Goal: Information Seeking & Learning: Find contact information

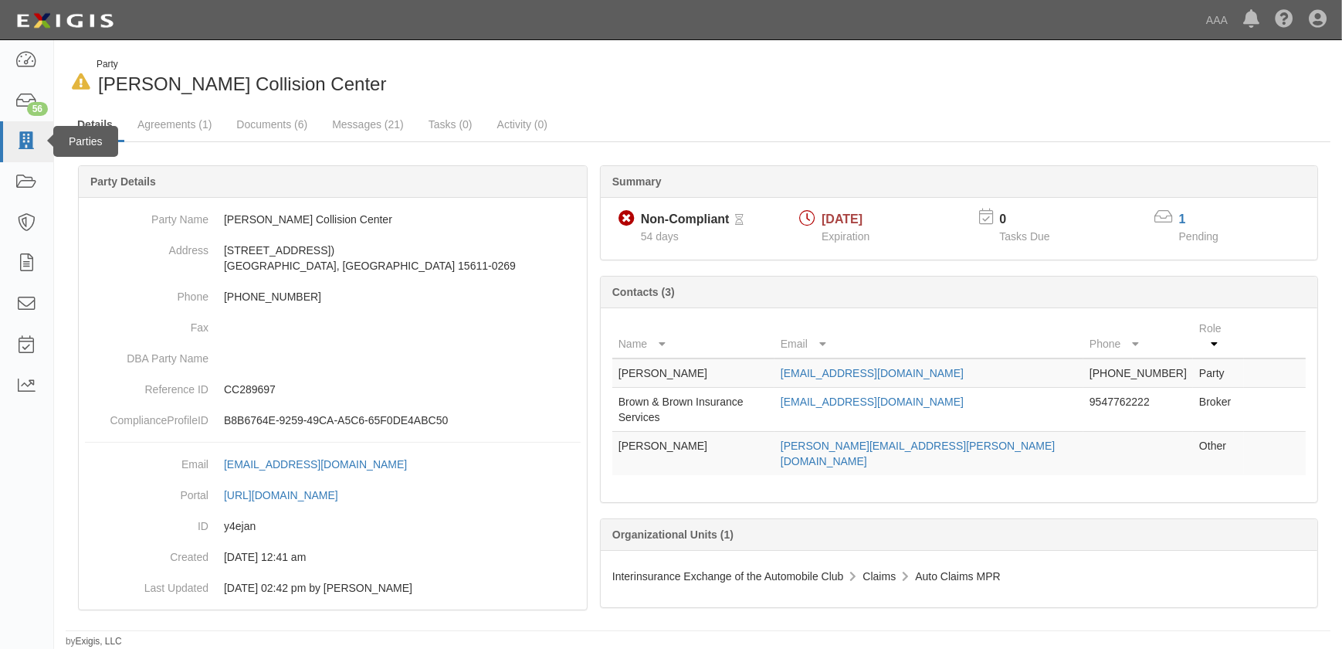
click at [20, 141] on icon at bounding box center [26, 142] width 22 height 18
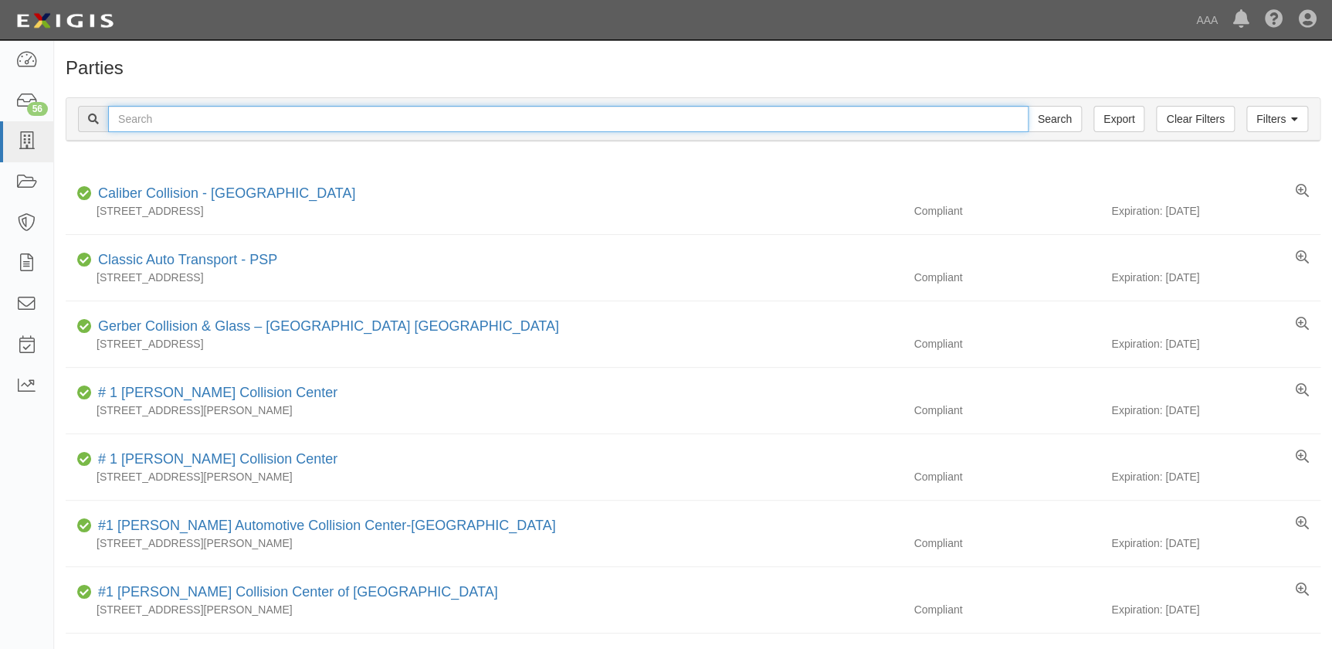
click at [415, 112] on input "text" at bounding box center [568, 119] width 920 height 26
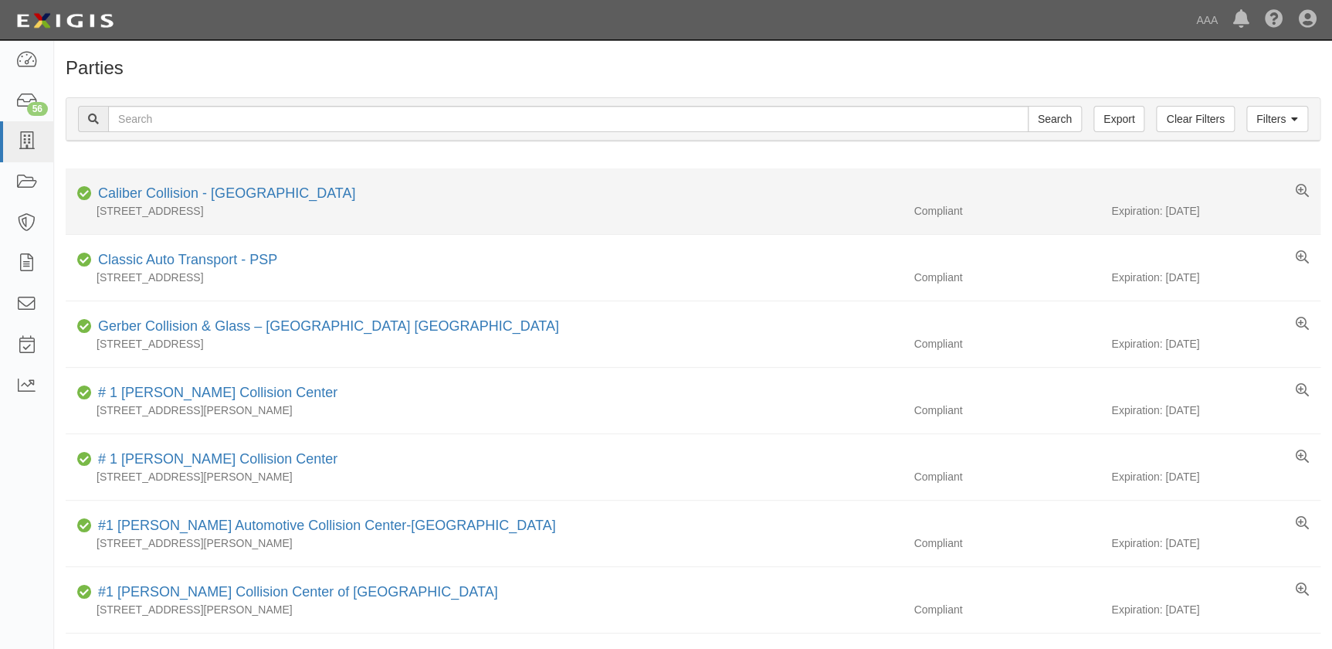
click at [224, 201] on div "Caliber Collision - [GEOGRAPHIC_DATA]" at bounding box center [223, 194] width 263 height 20
click at [224, 196] on link "Caliber Collision - [GEOGRAPHIC_DATA]" at bounding box center [226, 192] width 257 height 15
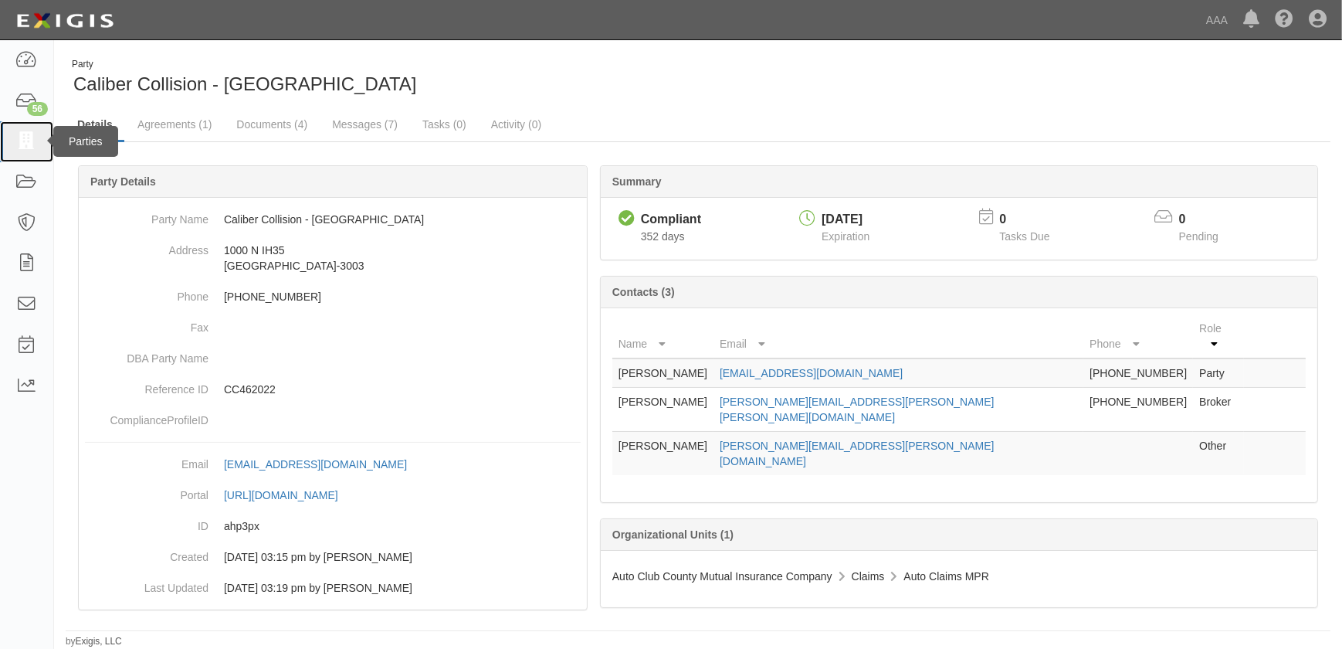
click at [24, 141] on icon at bounding box center [26, 142] width 22 height 18
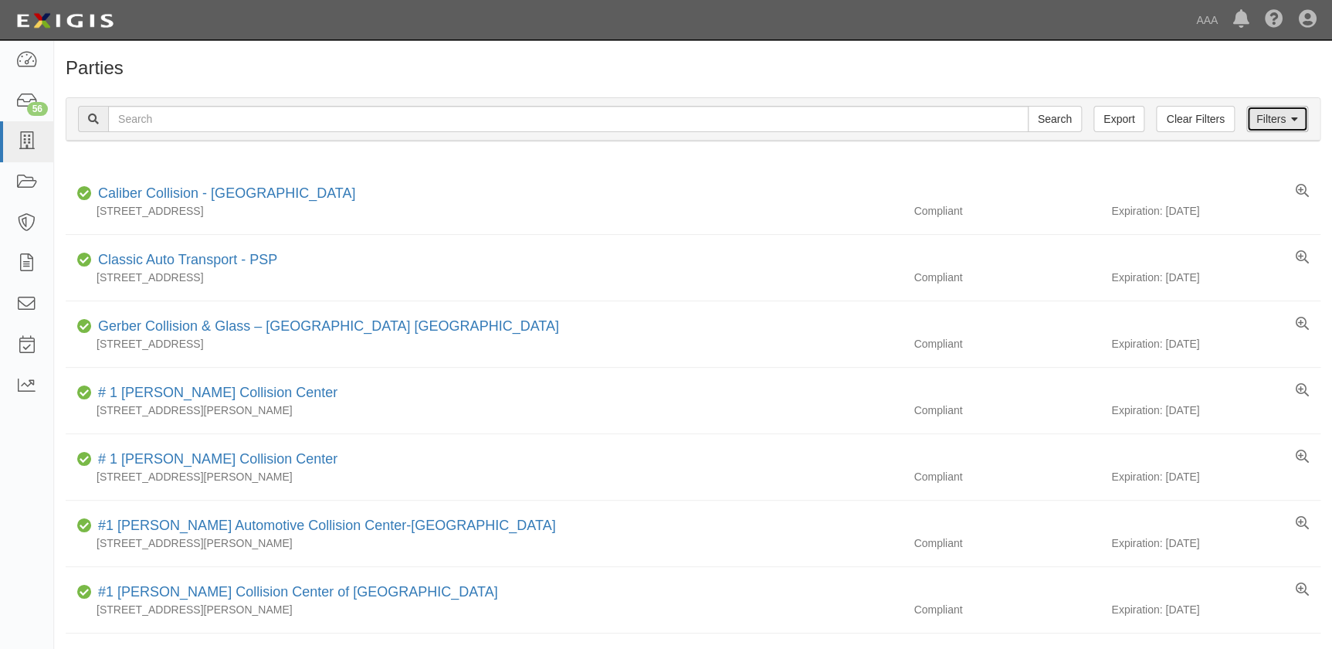
click at [1269, 117] on link "Filters" at bounding box center [1277, 119] width 62 height 26
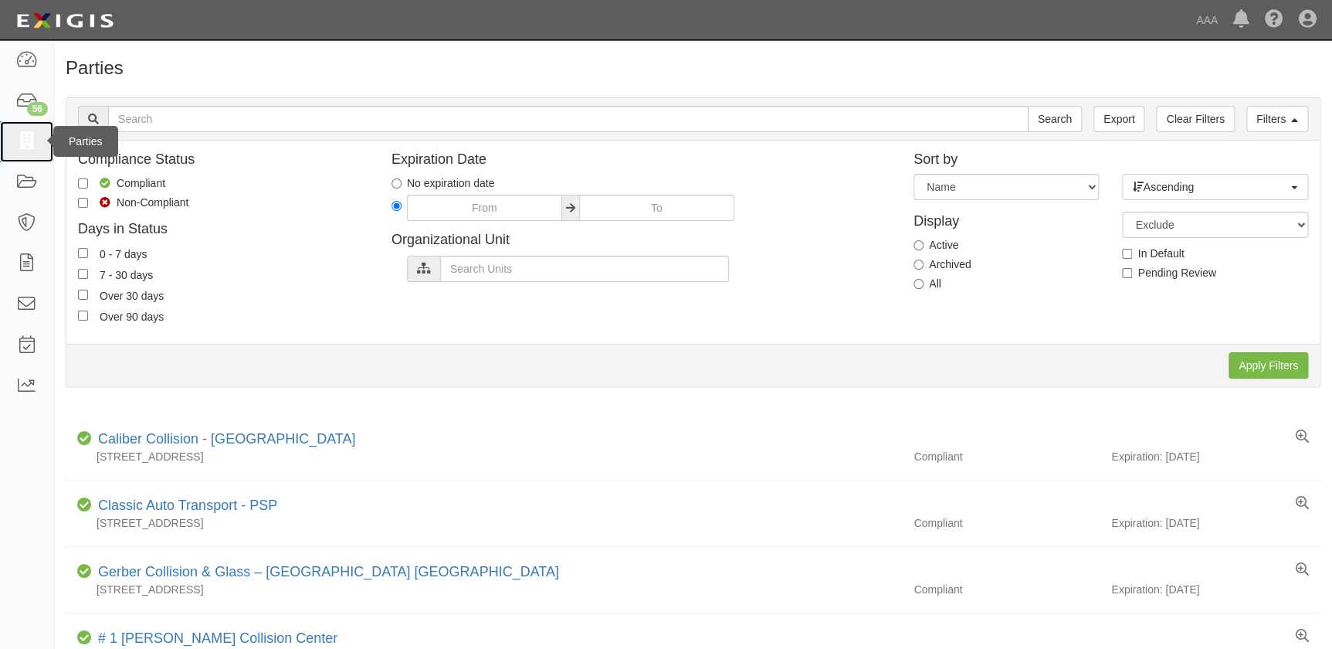
click at [23, 144] on icon at bounding box center [26, 142] width 22 height 18
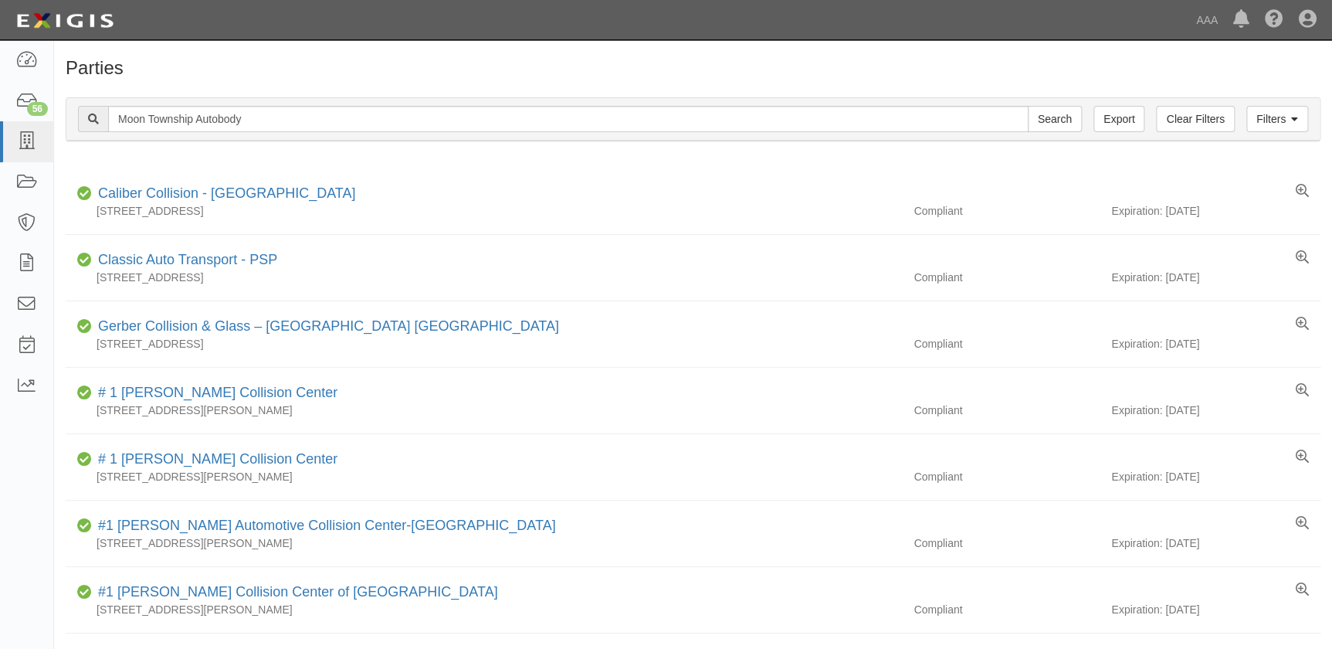
type input "Moon Township Autobody"
click at [1028, 106] on input "Search" at bounding box center [1055, 119] width 54 height 26
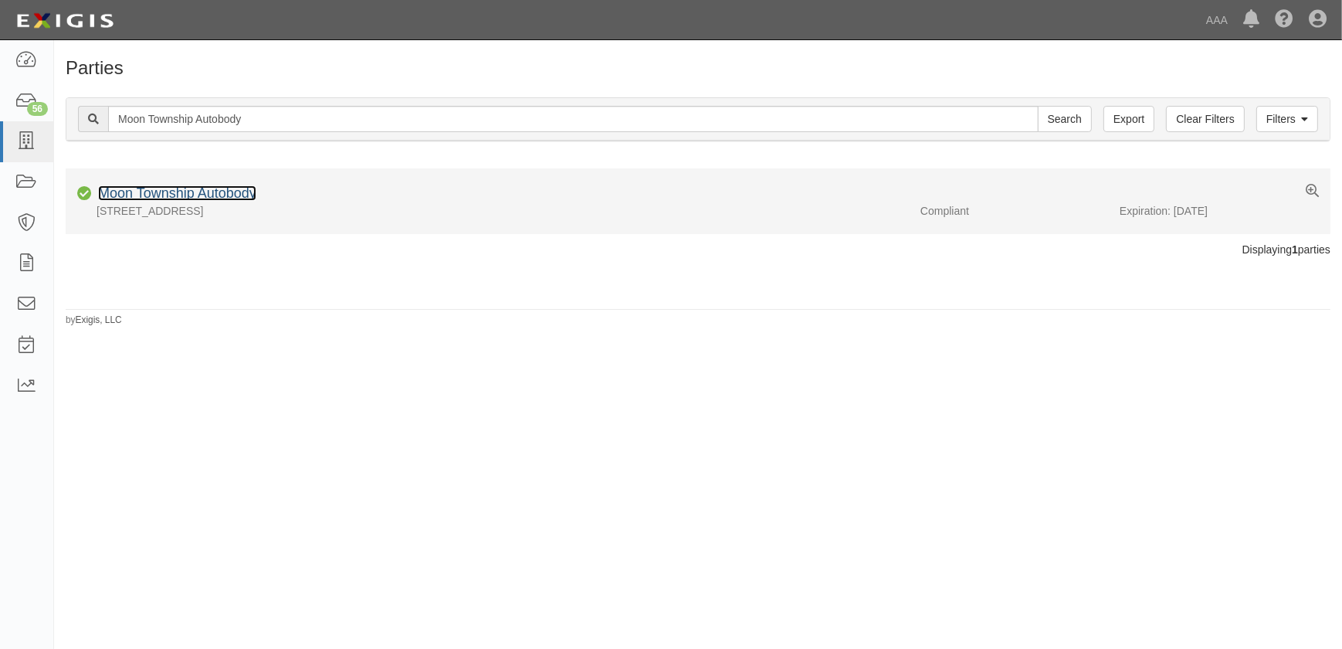
click at [208, 193] on link "Moon Township Autobody" at bounding box center [177, 192] width 158 height 15
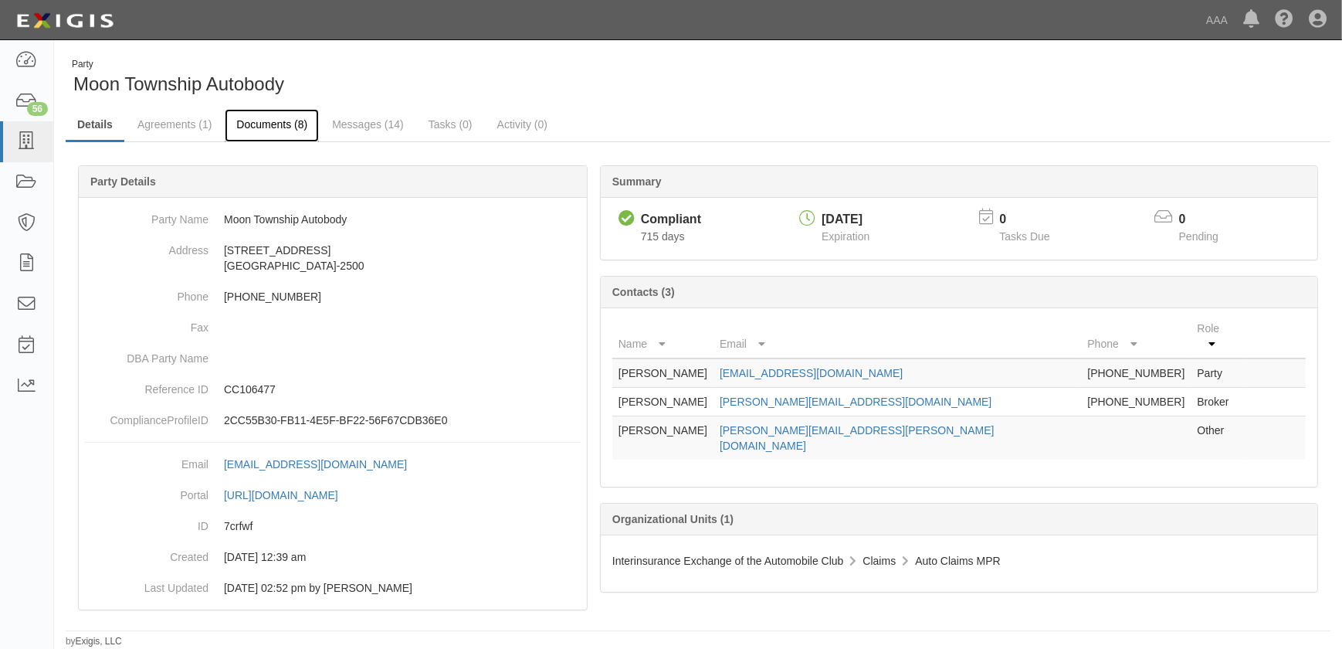
click at [278, 124] on link "Documents (8)" at bounding box center [272, 125] width 94 height 33
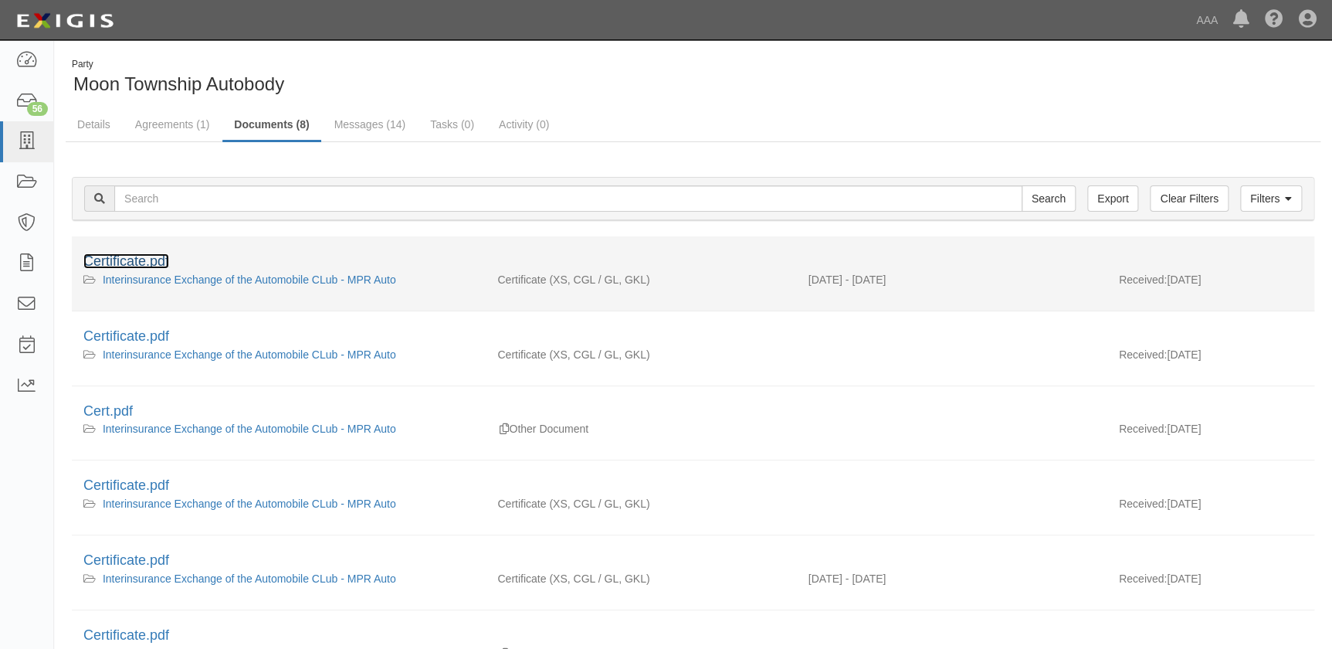
click at [149, 263] on link "Certificate.pdf" at bounding box center [126, 260] width 86 height 15
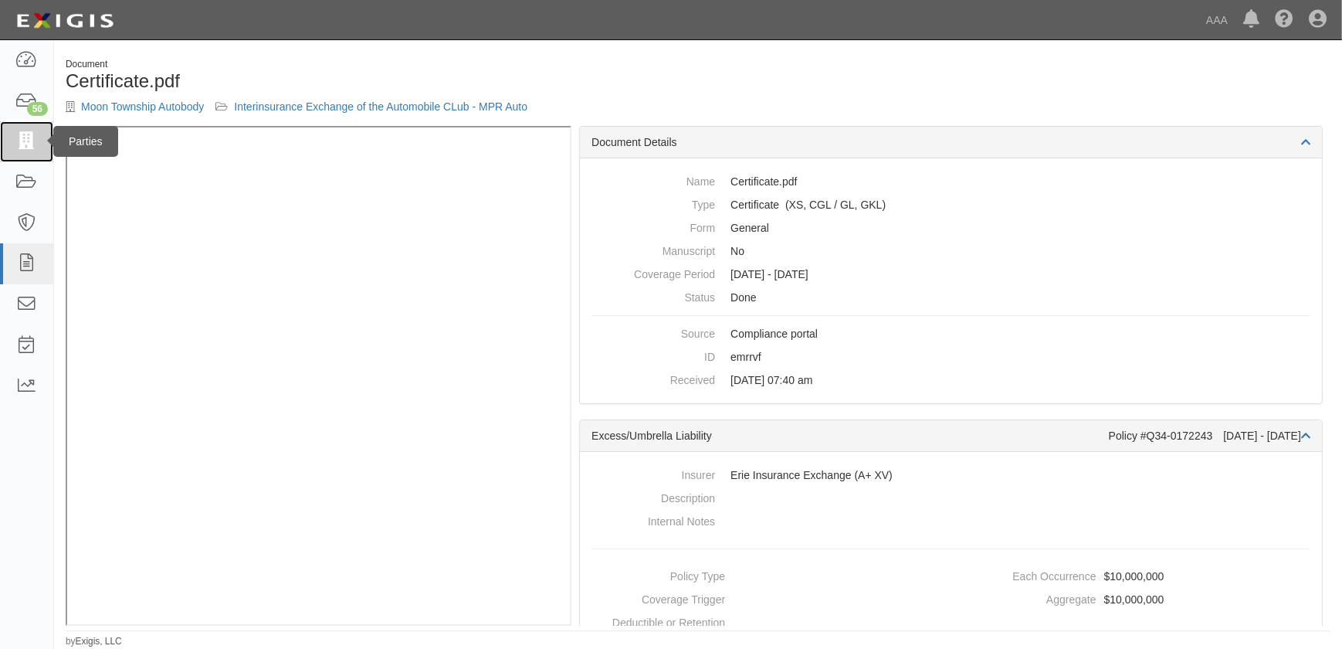
click at [25, 142] on icon at bounding box center [26, 142] width 22 height 18
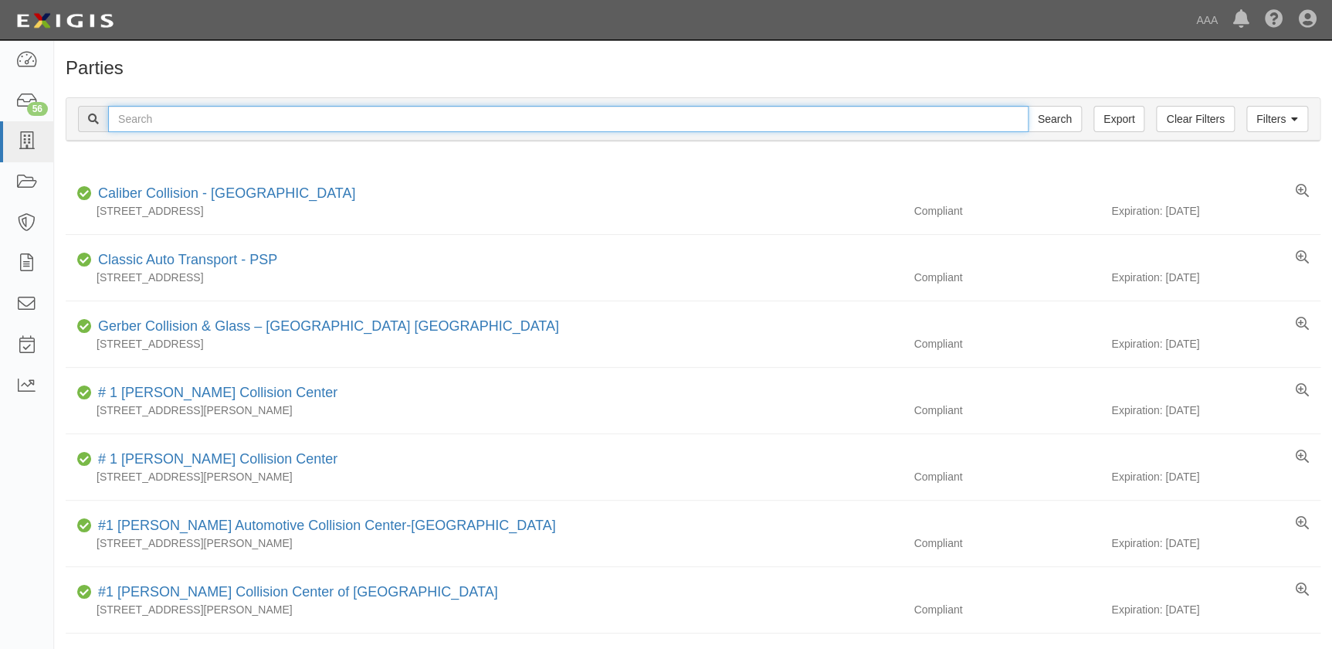
click at [312, 114] on input "text" at bounding box center [568, 119] width 920 height 26
paste input "[PERSON_NAME] Collision - [GEOGRAPHIC_DATA]"
type input "[PERSON_NAME] Collision - [GEOGRAPHIC_DATA]"
click at [1028, 106] on input "Search" at bounding box center [1055, 119] width 54 height 26
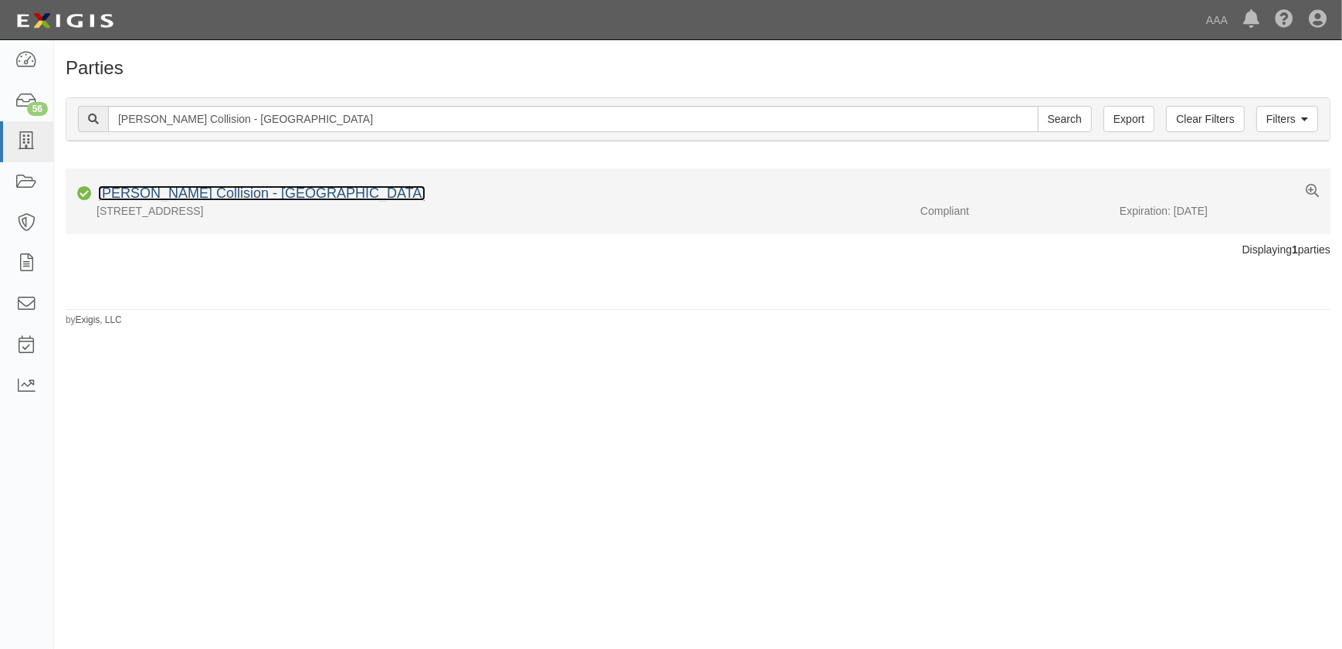
click at [253, 195] on link "[PERSON_NAME] Collision - [GEOGRAPHIC_DATA]" at bounding box center [261, 192] width 327 height 15
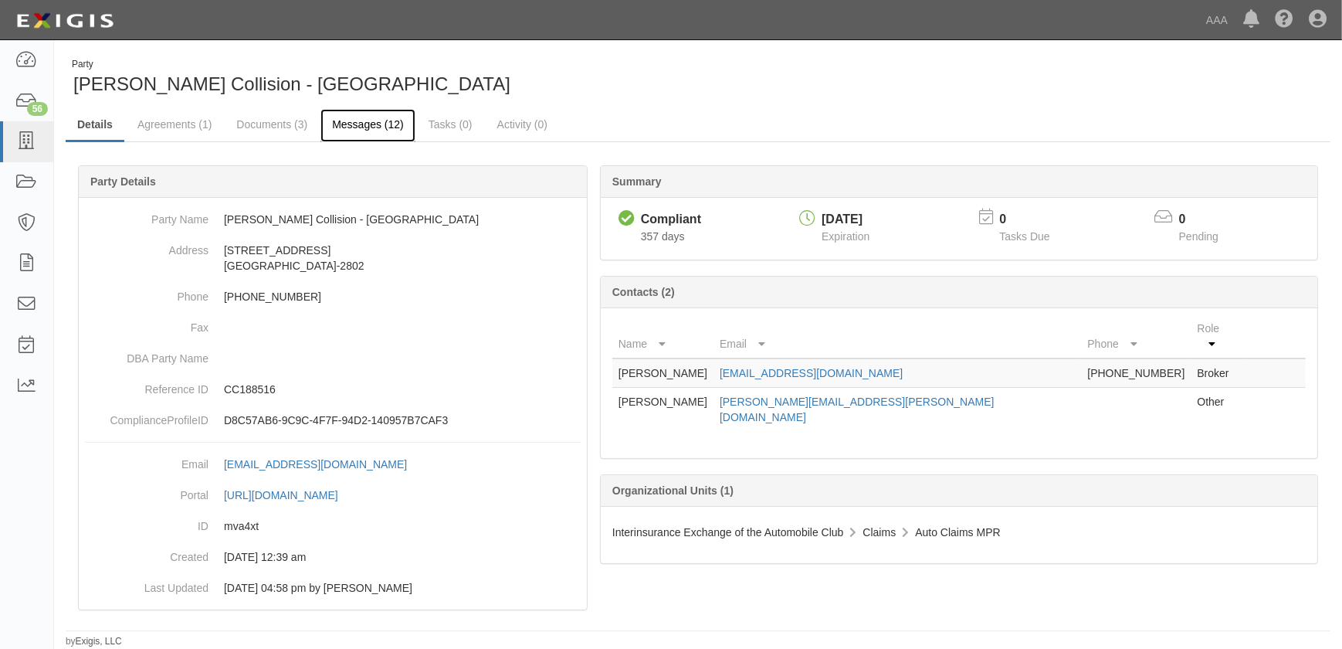
click at [351, 124] on link "Messages (12)" at bounding box center [367, 125] width 95 height 33
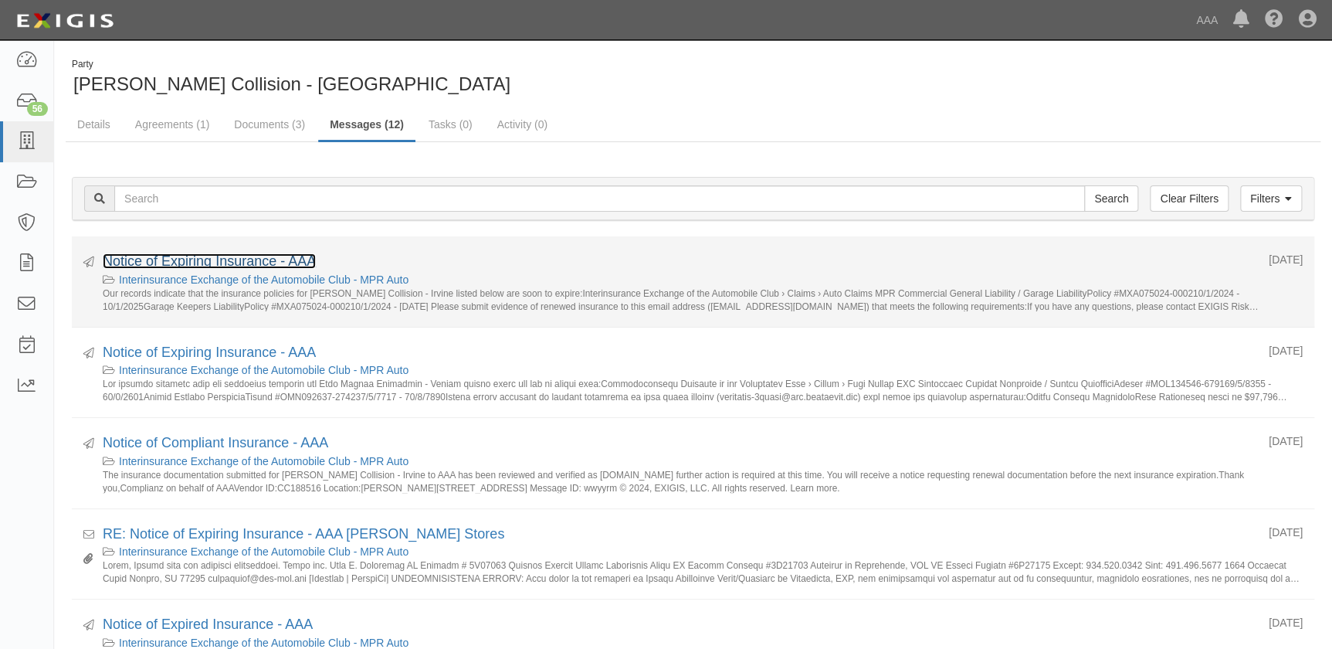
click at [232, 259] on link "Notice of Expiring Insurance - AAA" at bounding box center [209, 260] width 213 height 15
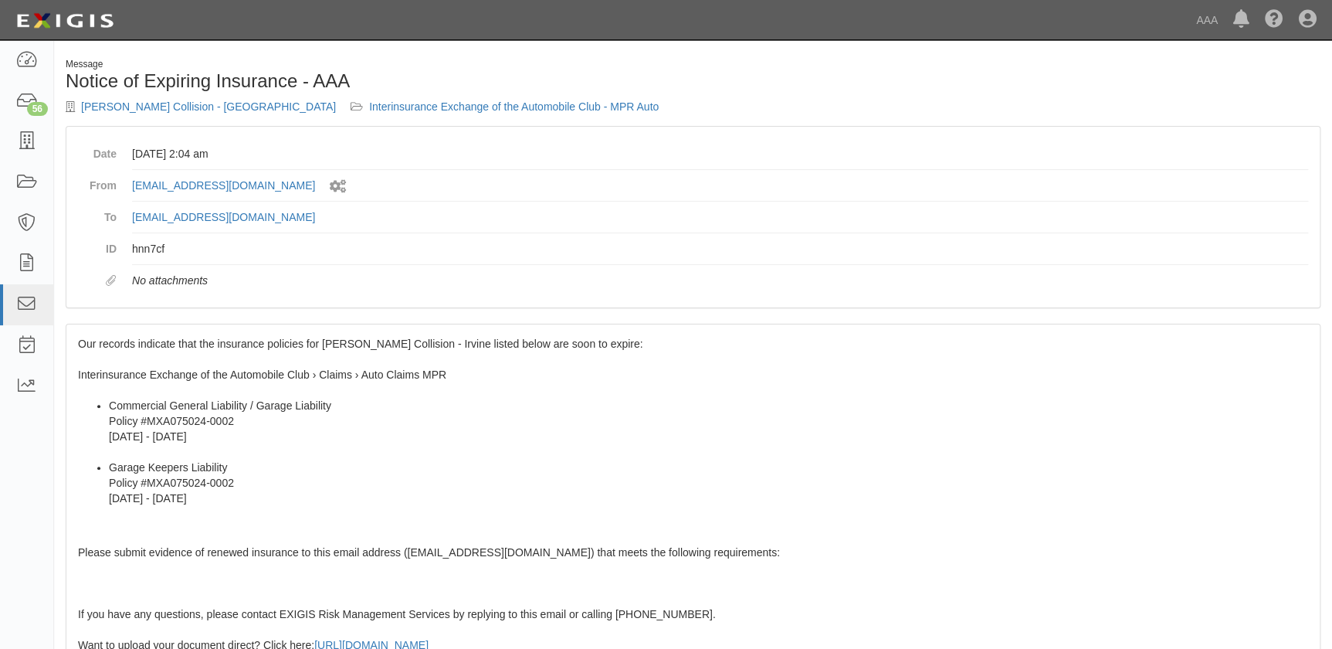
click at [219, 330] on div "Our records indicate that the insurance policies for [PERSON_NAME] Collision - …" at bounding box center [692, 604] width 1253 height 560
click at [105, 355] on div "Our records indicate that the insurance policies for [PERSON_NAME] Collision - …" at bounding box center [692, 604] width 1253 height 560
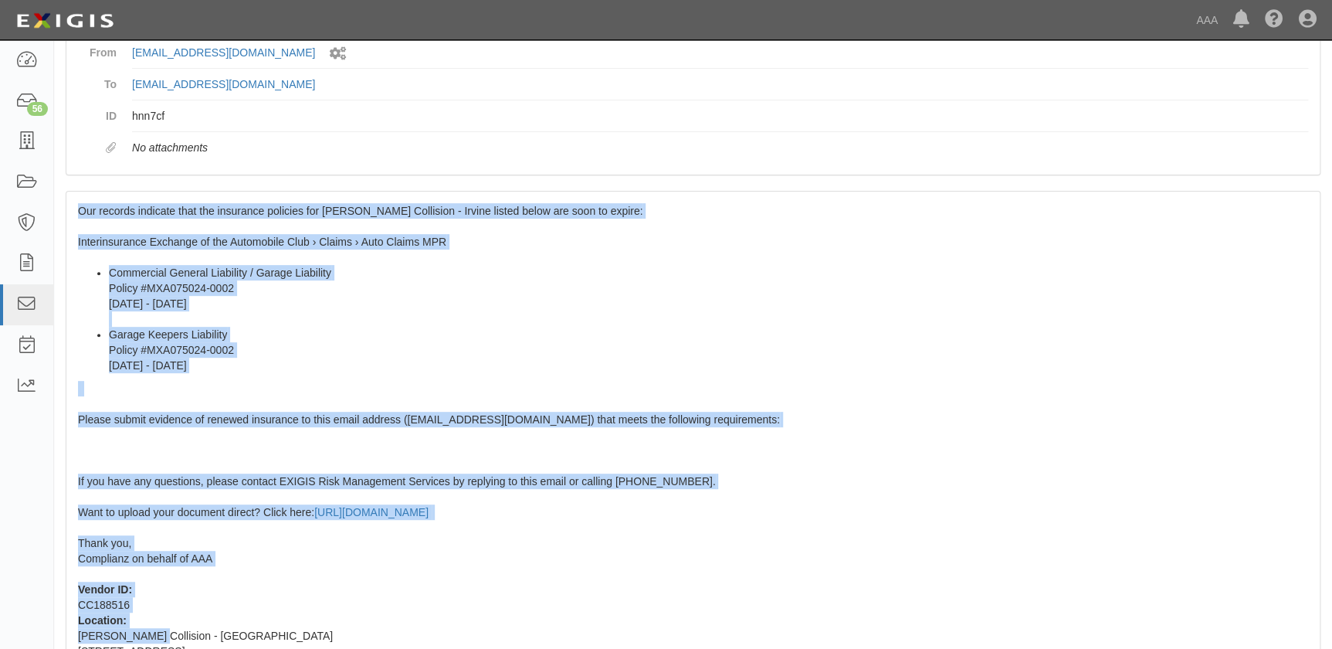
scroll to position [273, 0]
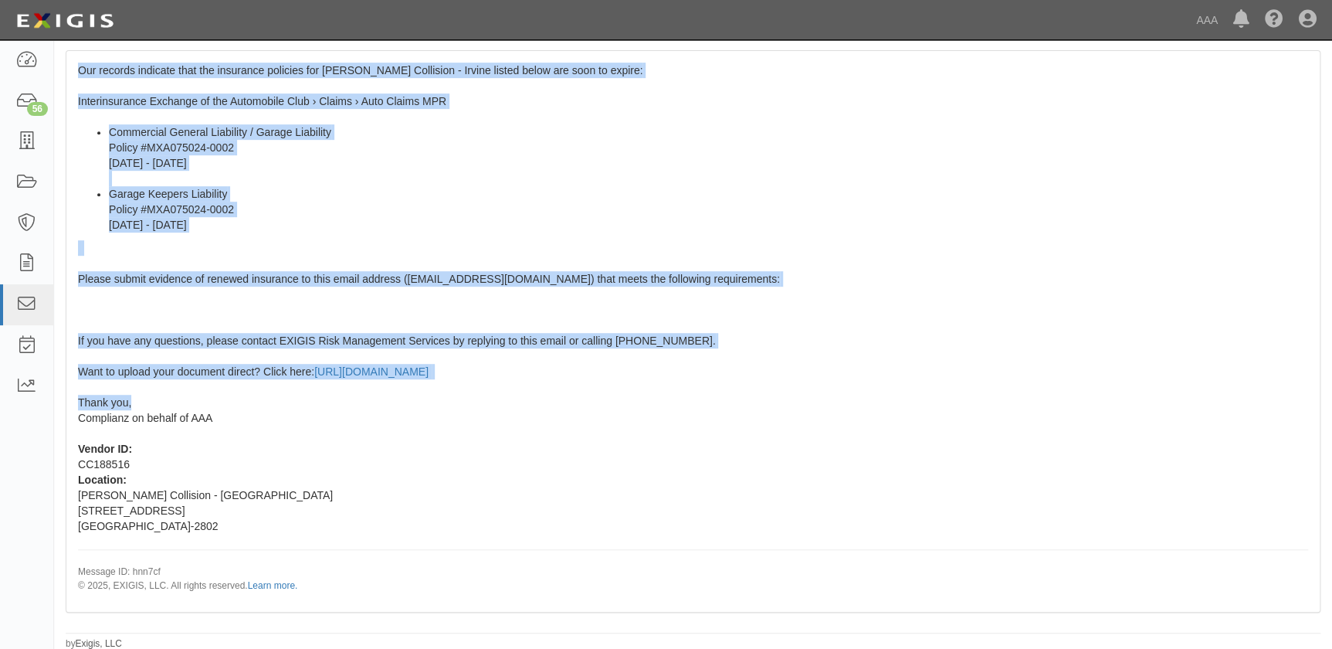
drag, startPoint x: 80, startPoint y: 342, endPoint x: 153, endPoint y: 404, distance: 95.9
click at [153, 404] on div "Our records indicate that the insurance policies for [PERSON_NAME] Collision - …" at bounding box center [692, 331] width 1253 height 560
copy span "Our records indicate that the insurance policies for [PERSON_NAME] Collision - …"
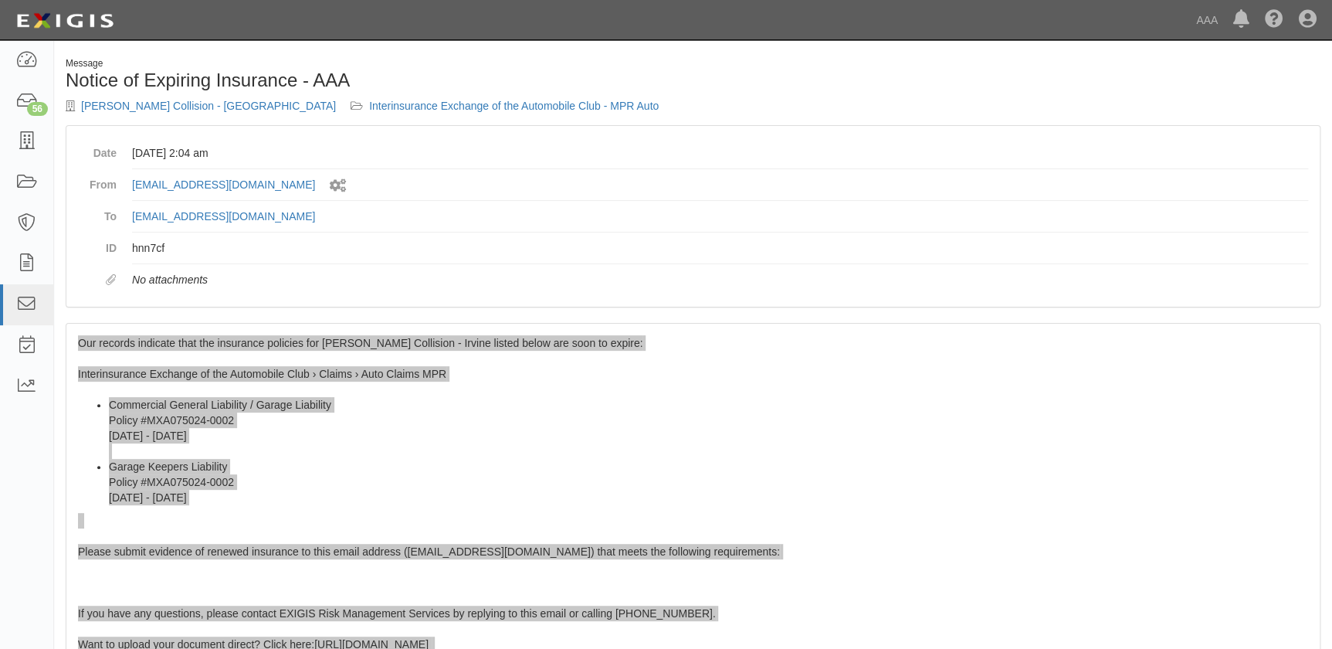
scroll to position [0, 0]
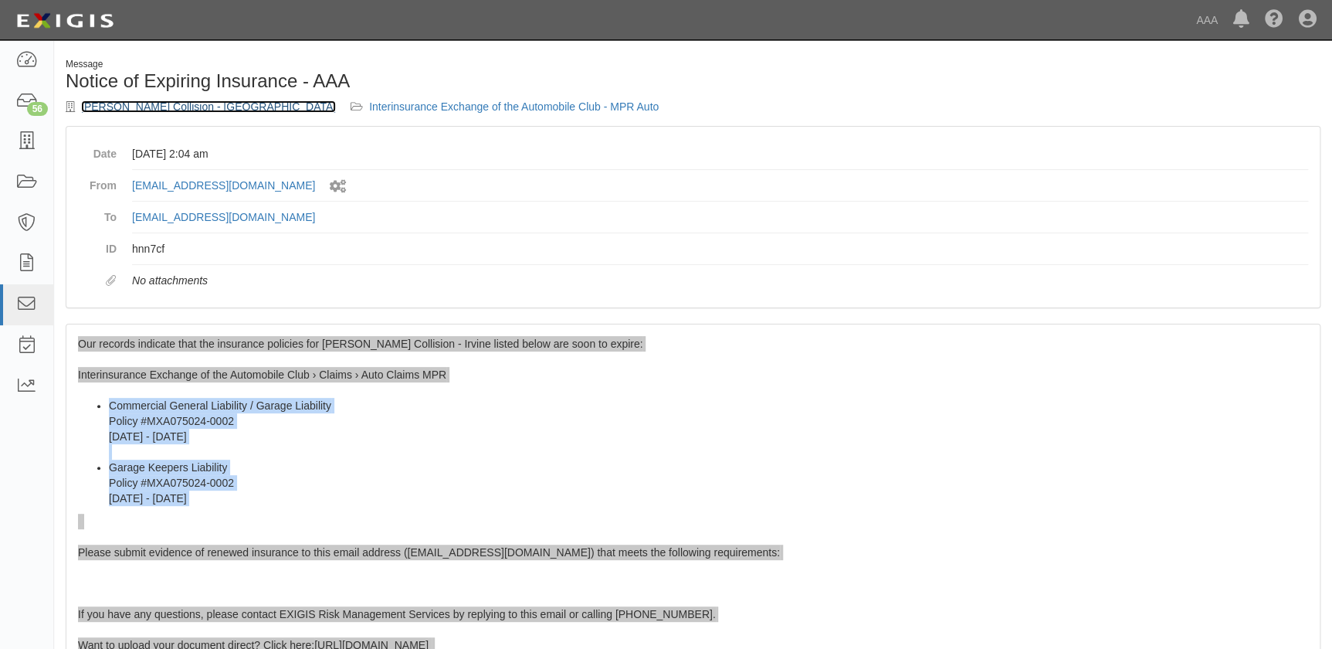
click at [169, 106] on link "[PERSON_NAME] Collision - [GEOGRAPHIC_DATA]" at bounding box center [208, 106] width 255 height 12
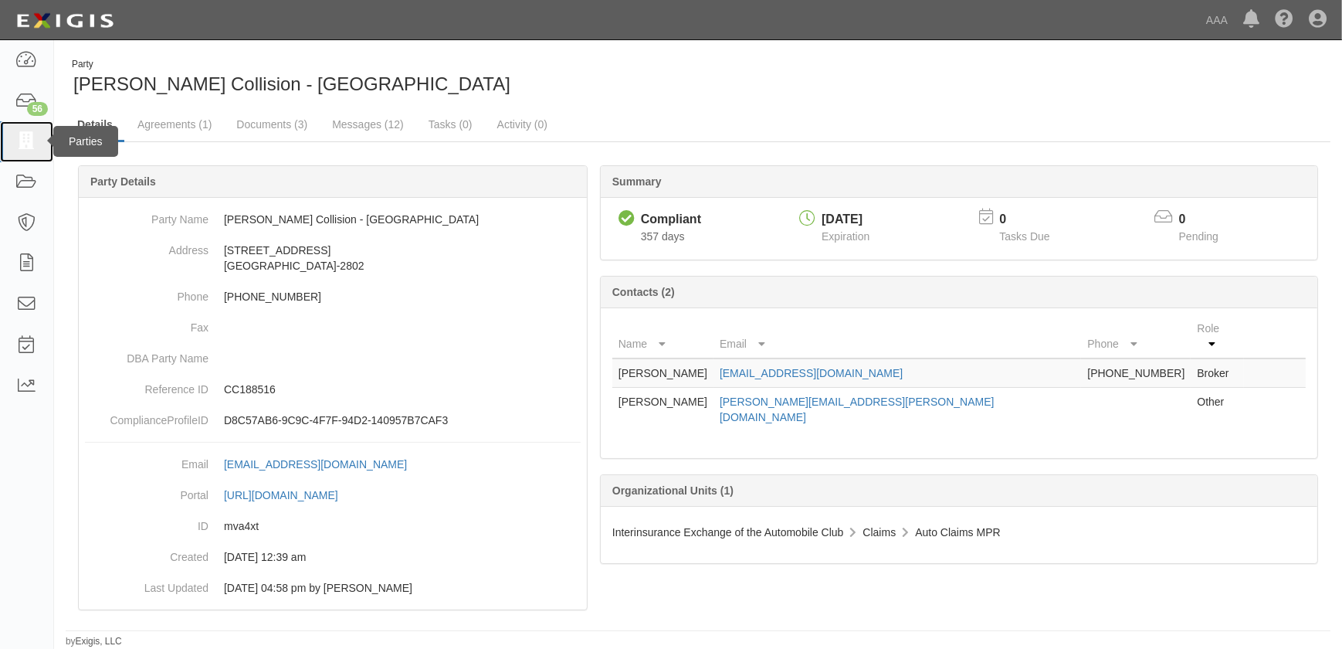
click at [25, 144] on icon at bounding box center [26, 142] width 22 height 18
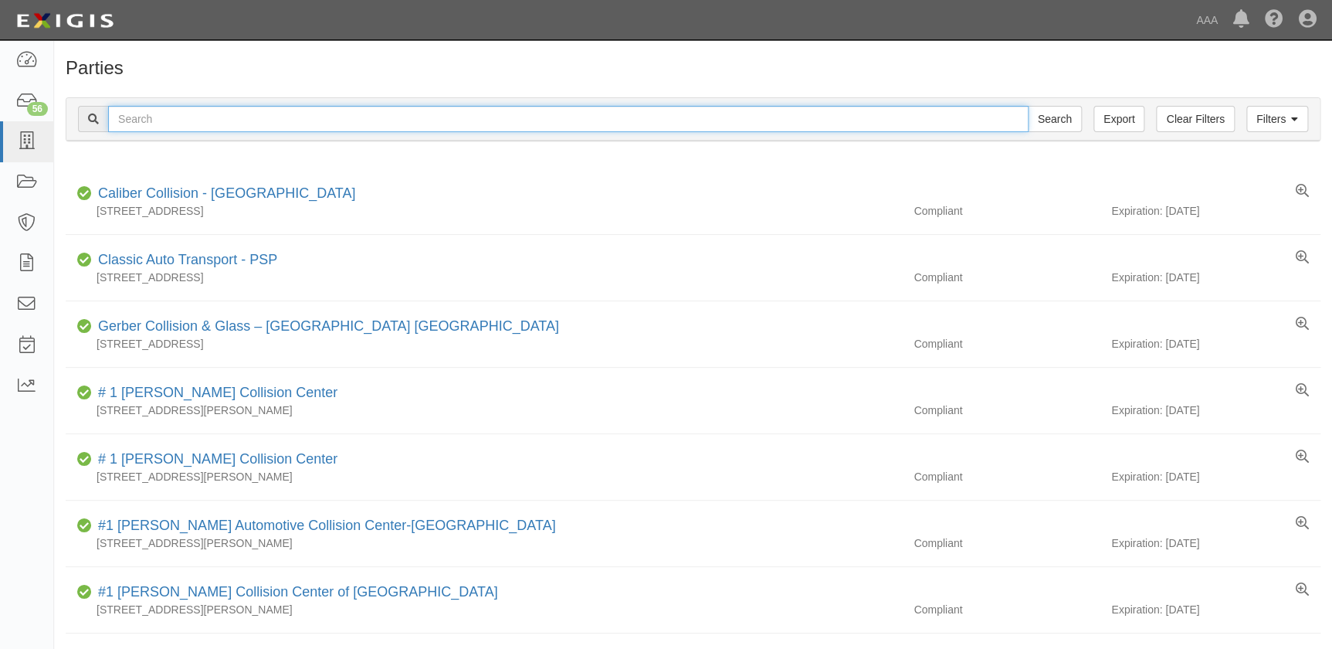
click at [368, 119] on input "text" at bounding box center [568, 119] width 920 height 26
paste input "[PERSON_NAME] Toyota - [GEOGRAPHIC_DATA]"
type input "[PERSON_NAME] Toyota - [GEOGRAPHIC_DATA]"
click at [1028, 106] on input "Search" at bounding box center [1055, 119] width 54 height 26
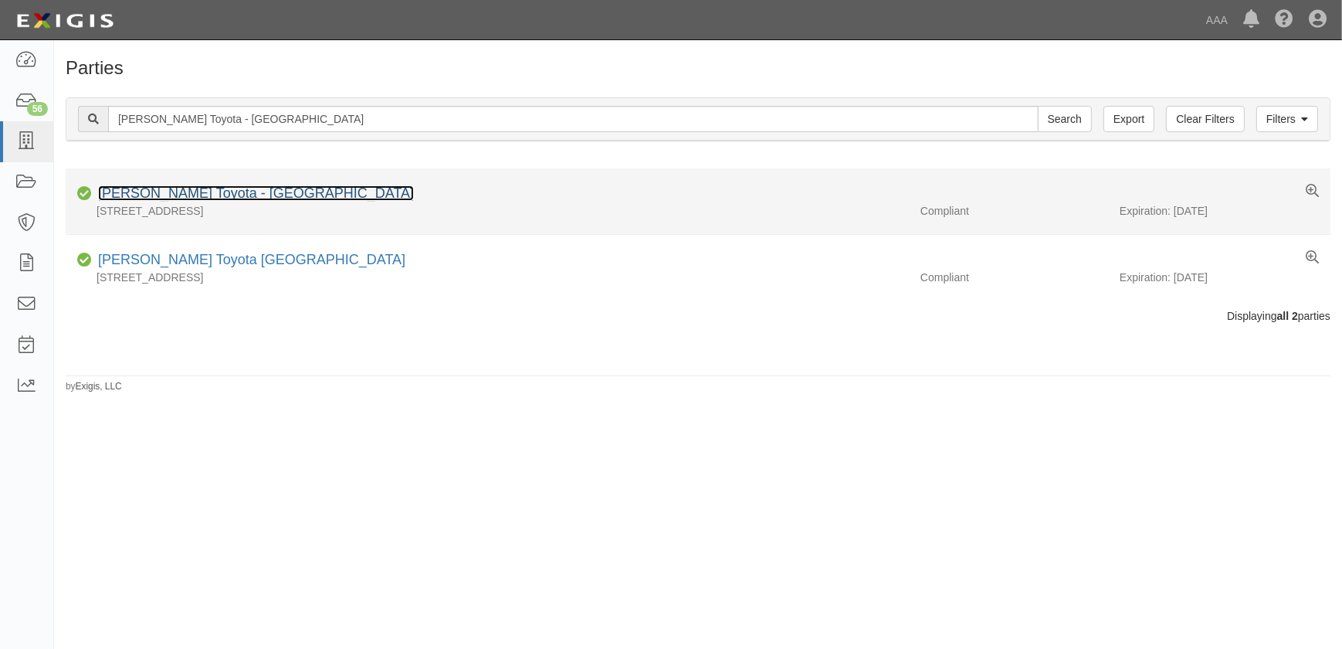
click at [286, 198] on link "[PERSON_NAME] Toyota - [GEOGRAPHIC_DATA]" at bounding box center [256, 192] width 316 height 15
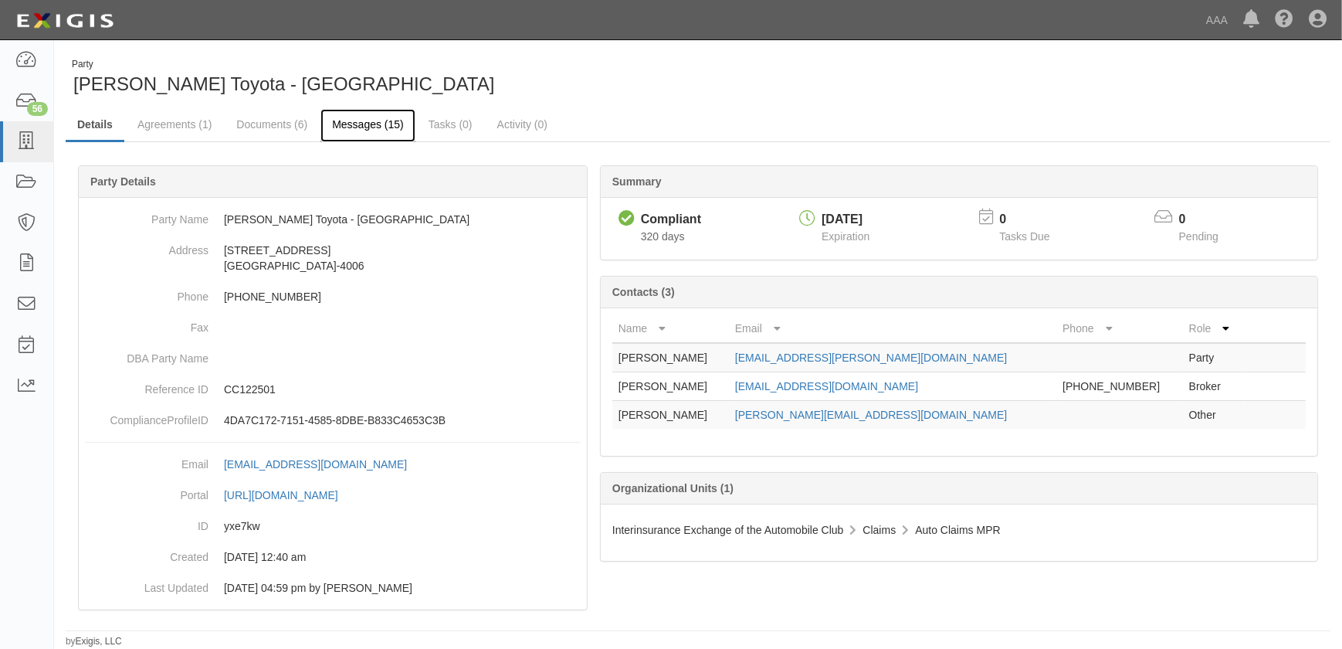
click at [346, 130] on link "Messages (15)" at bounding box center [367, 125] width 95 height 33
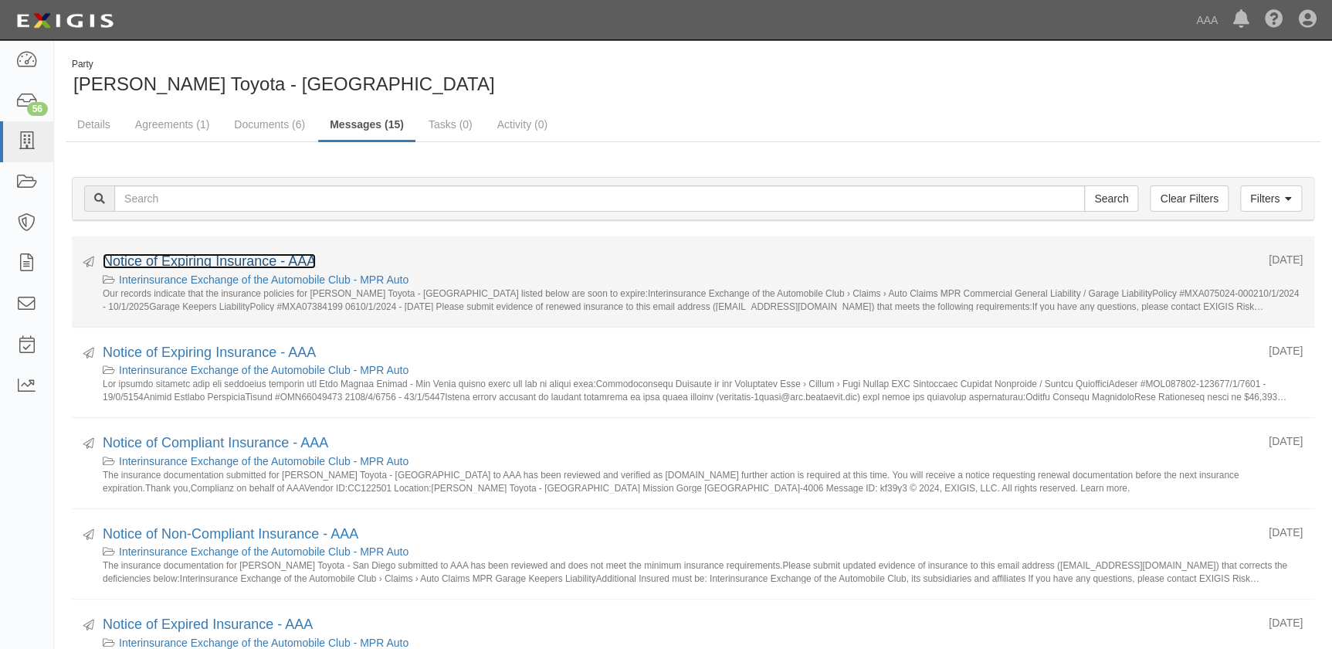
click at [251, 256] on link "Notice of Expiring Insurance - AAA" at bounding box center [209, 260] width 213 height 15
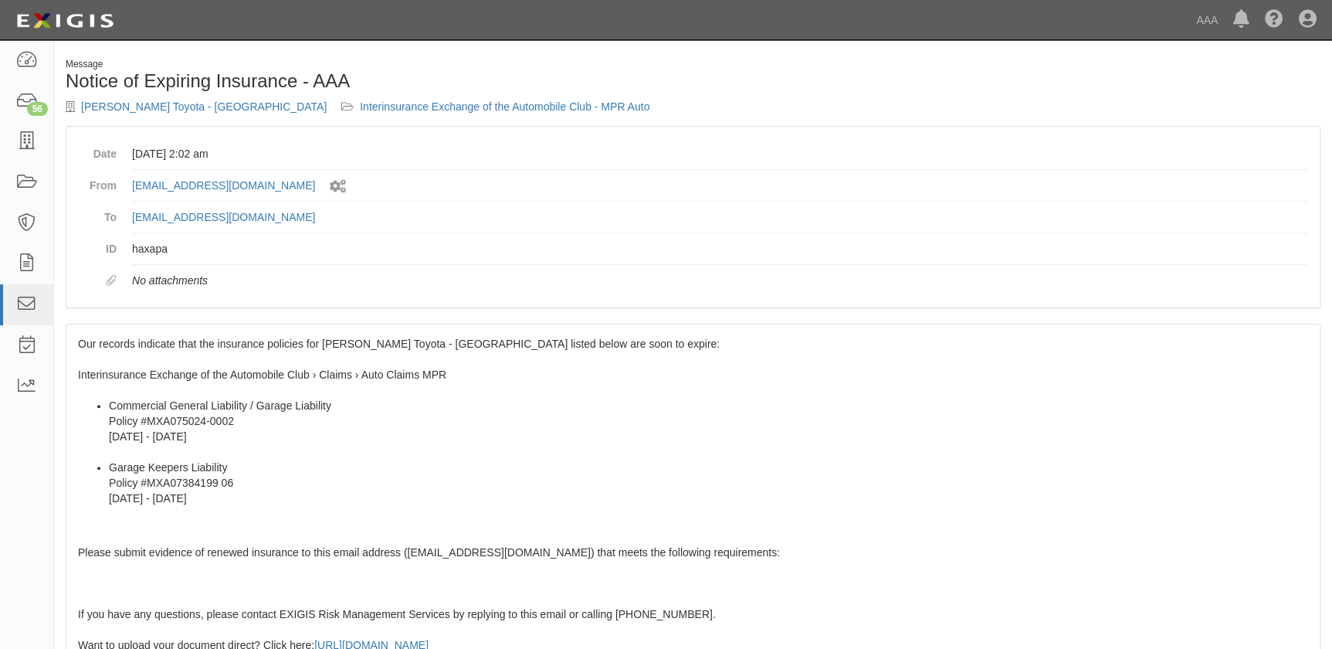
click at [331, 520] on div "Our records indicate that the insurance policies for Norm Reeves Toyota - San D…" at bounding box center [692, 604] width 1253 height 560
click at [224, 419] on li "Commercial General Liability / Garage Liability Policy #MXA075024-0002 10/1/202…" at bounding box center [708, 429] width 1199 height 62
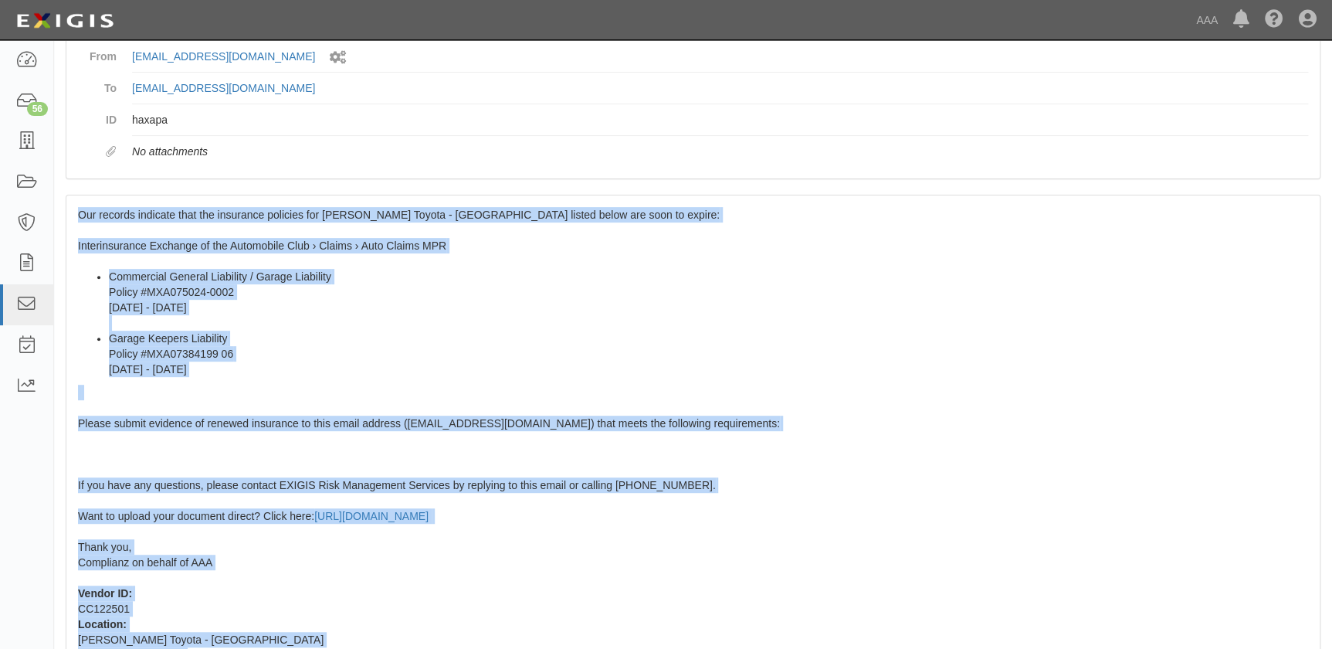
scroll to position [273, 0]
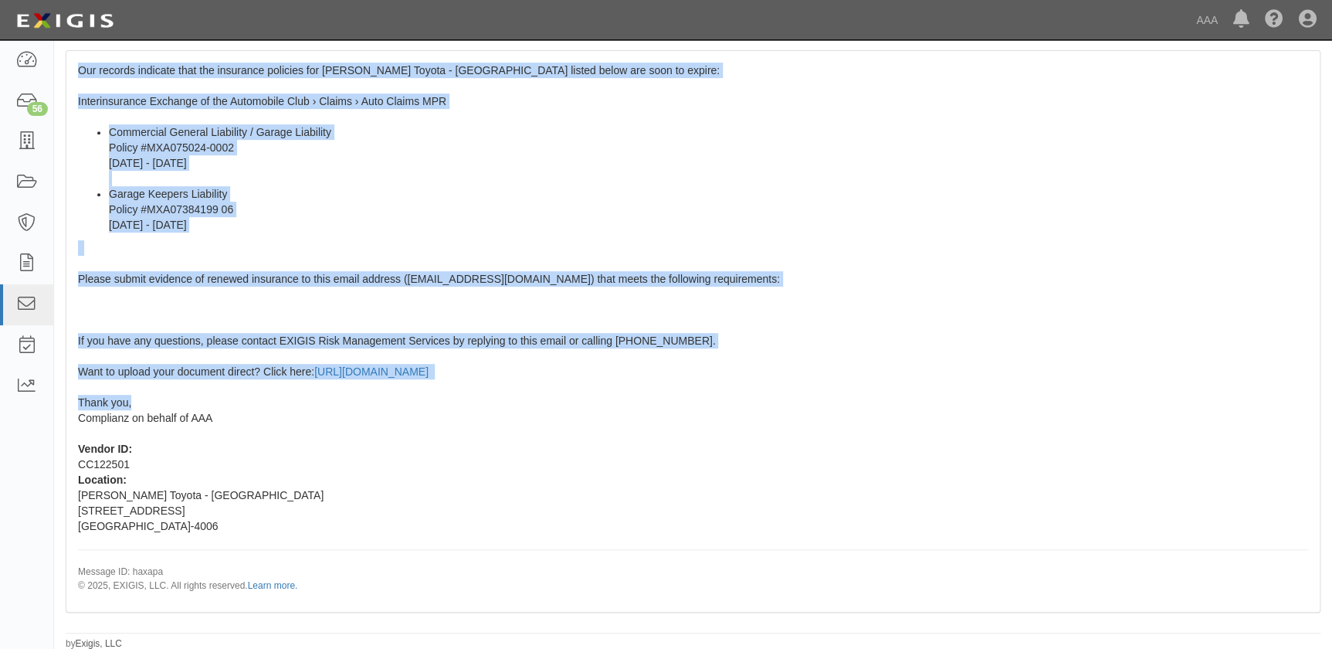
drag, startPoint x: 78, startPoint y: 343, endPoint x: 228, endPoint y: 402, distance: 161.2
click at [228, 402] on div "Our records indicate that the insurance policies for Norm Reeves Toyota - San D…" at bounding box center [692, 331] width 1253 height 560
copy span "Our records indicate that the insurance policies for Norm Reeves Toyota - San D…"
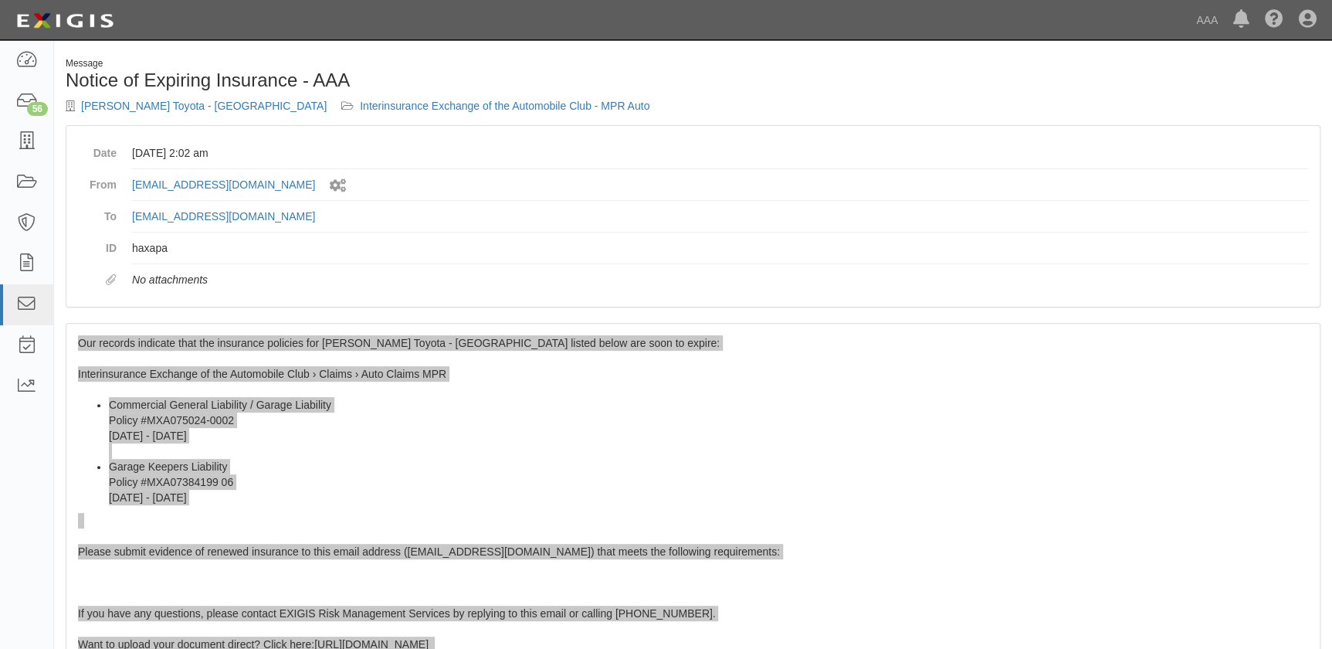
scroll to position [0, 0]
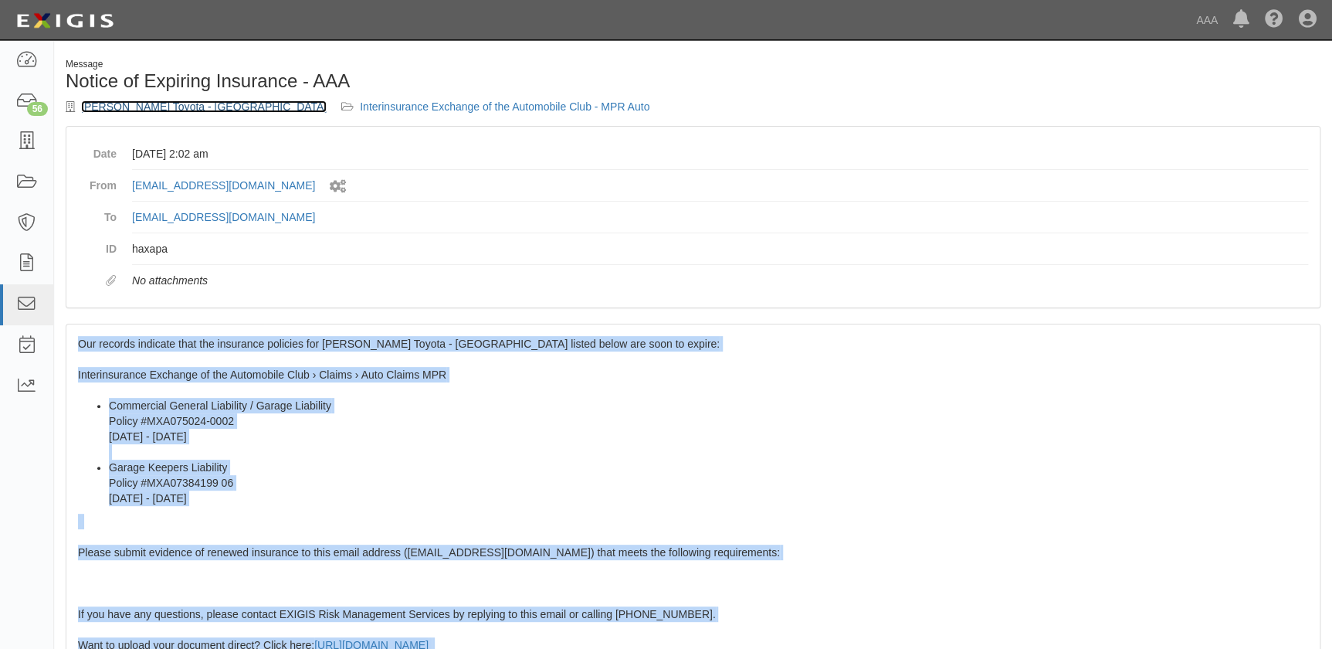
click at [155, 111] on link "Norm Reeves Toyota - San Diego" at bounding box center [204, 106] width 246 height 12
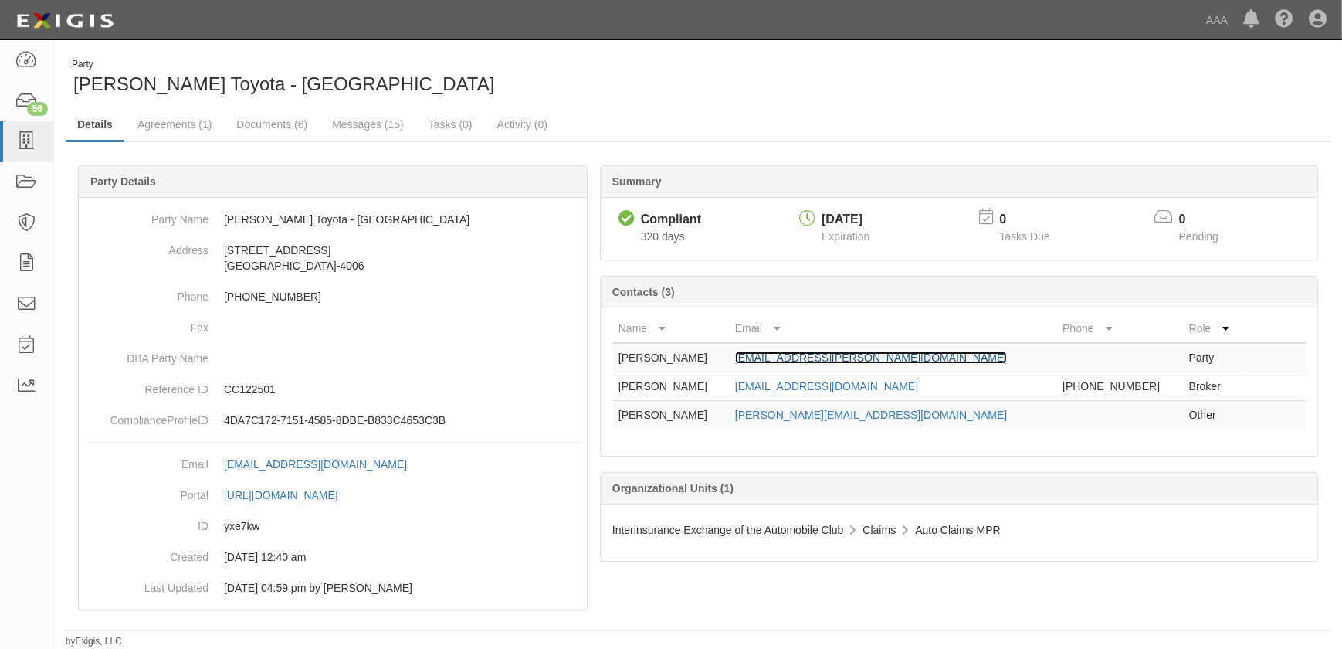
click at [807, 359] on link "[EMAIL_ADDRESS][PERSON_NAME][DOMAIN_NAME]" at bounding box center [871, 357] width 272 height 12
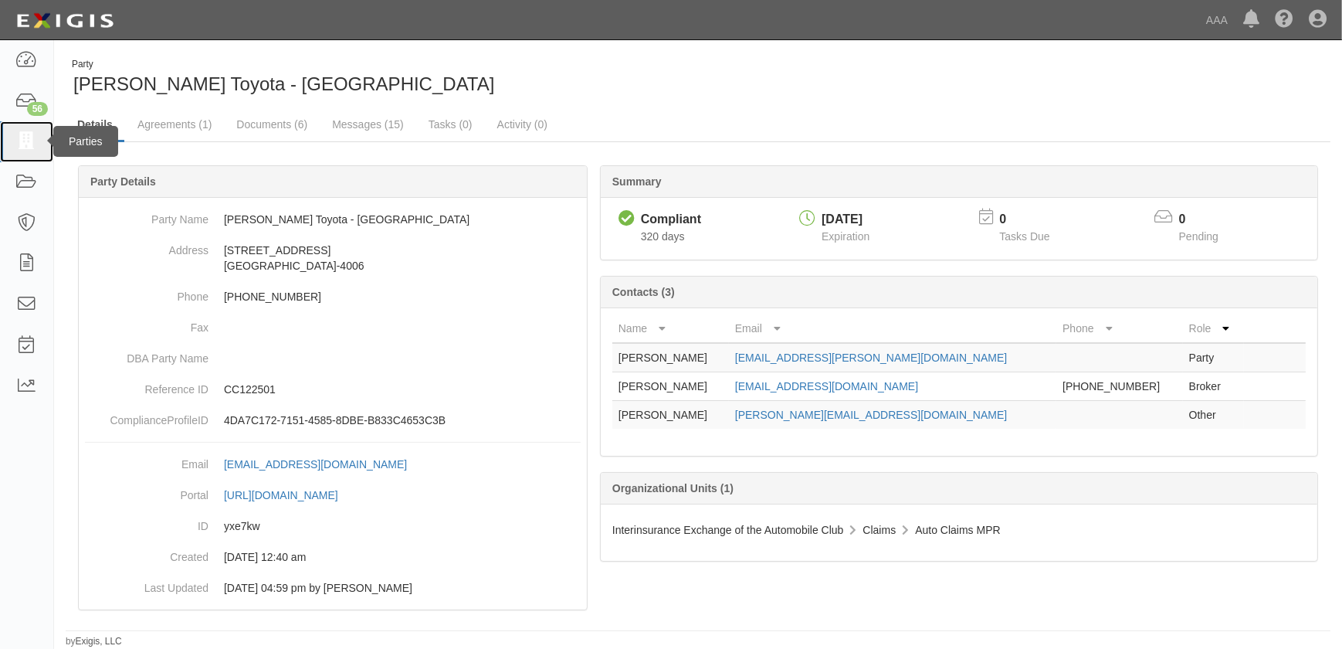
click at [36, 147] on icon at bounding box center [26, 142] width 22 height 18
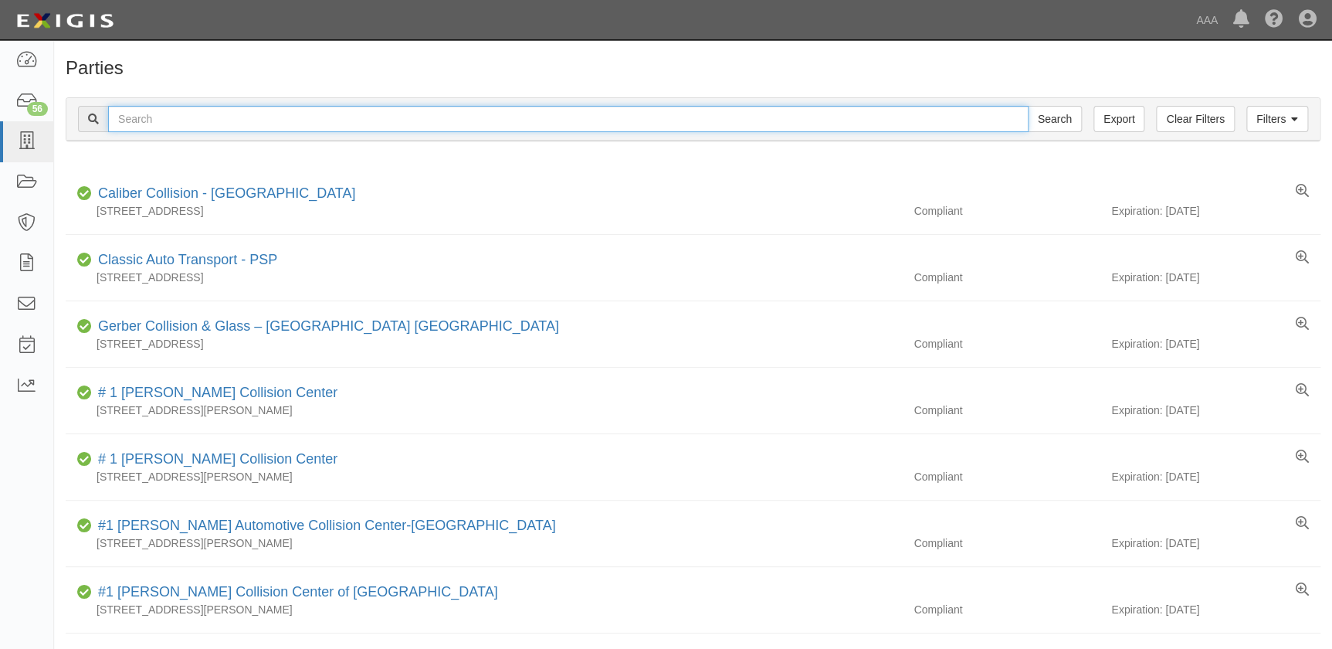
click at [355, 120] on input "text" at bounding box center [568, 119] width 920 height 26
paste input "O'Connor GMC"
type input "O'Connor GMC"
click at [1028, 106] on input "Search" at bounding box center [1055, 119] width 54 height 26
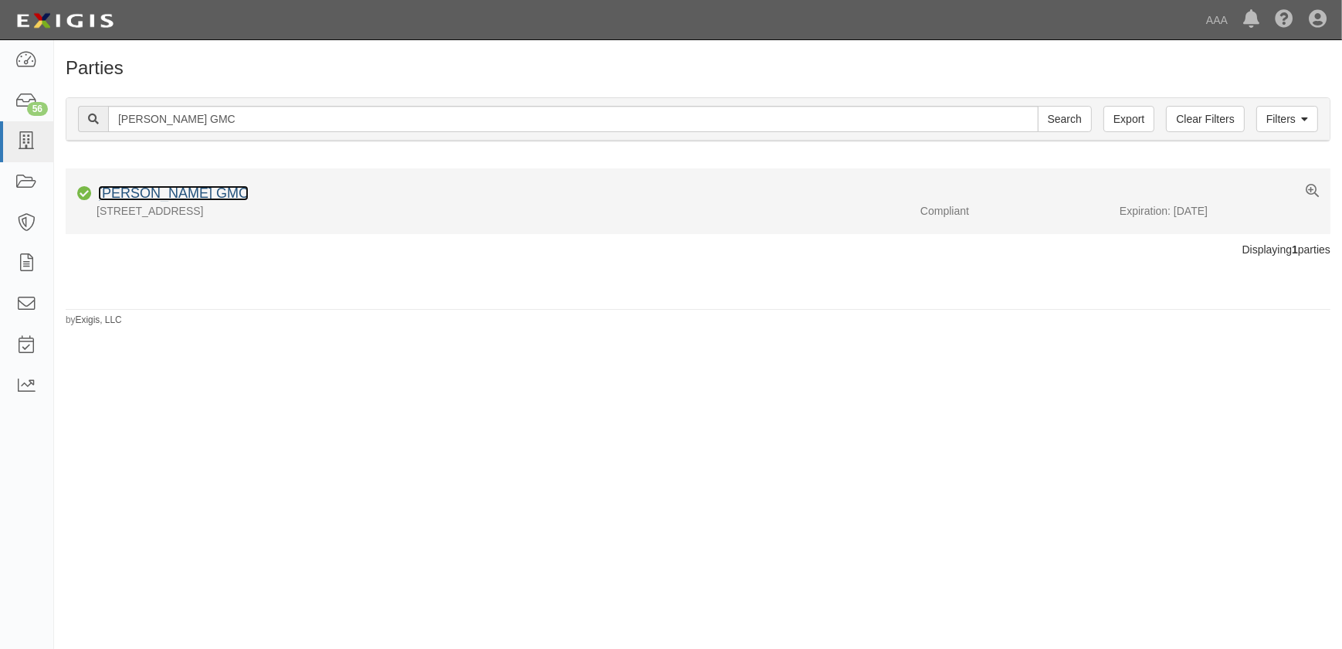
click at [147, 192] on link "[PERSON_NAME] GMC" at bounding box center [173, 192] width 151 height 15
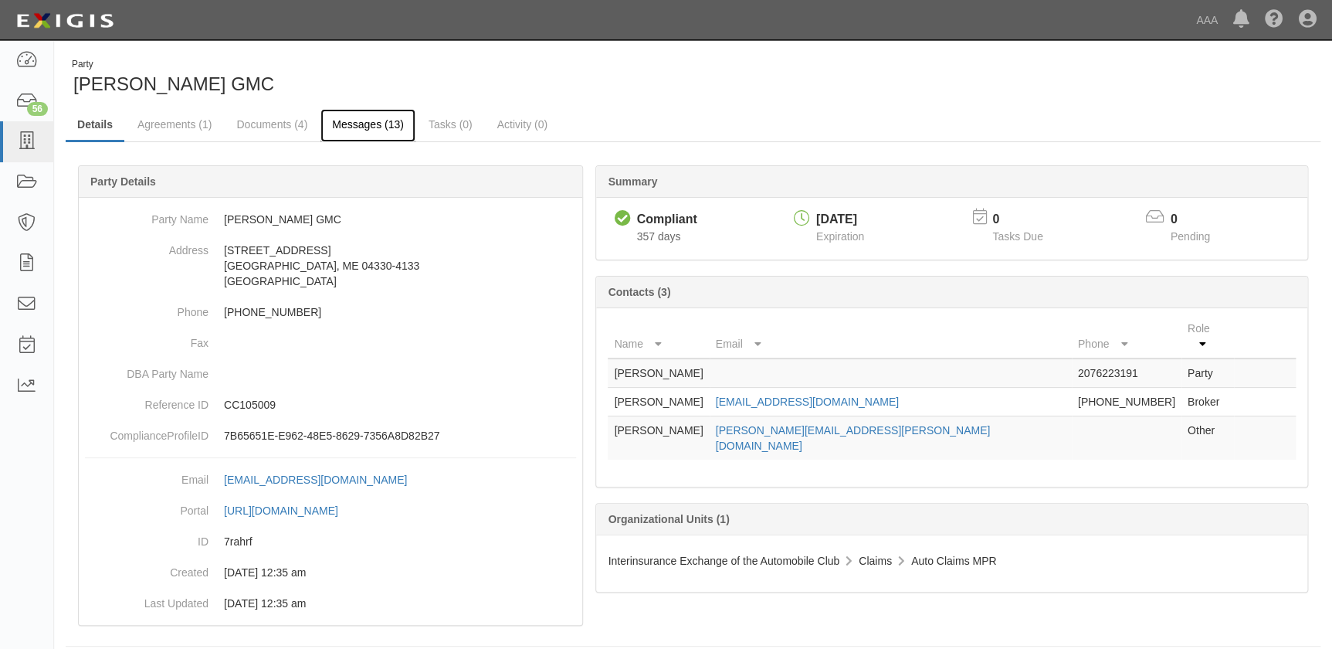
click at [339, 127] on link "Messages (13)" at bounding box center [367, 125] width 95 height 33
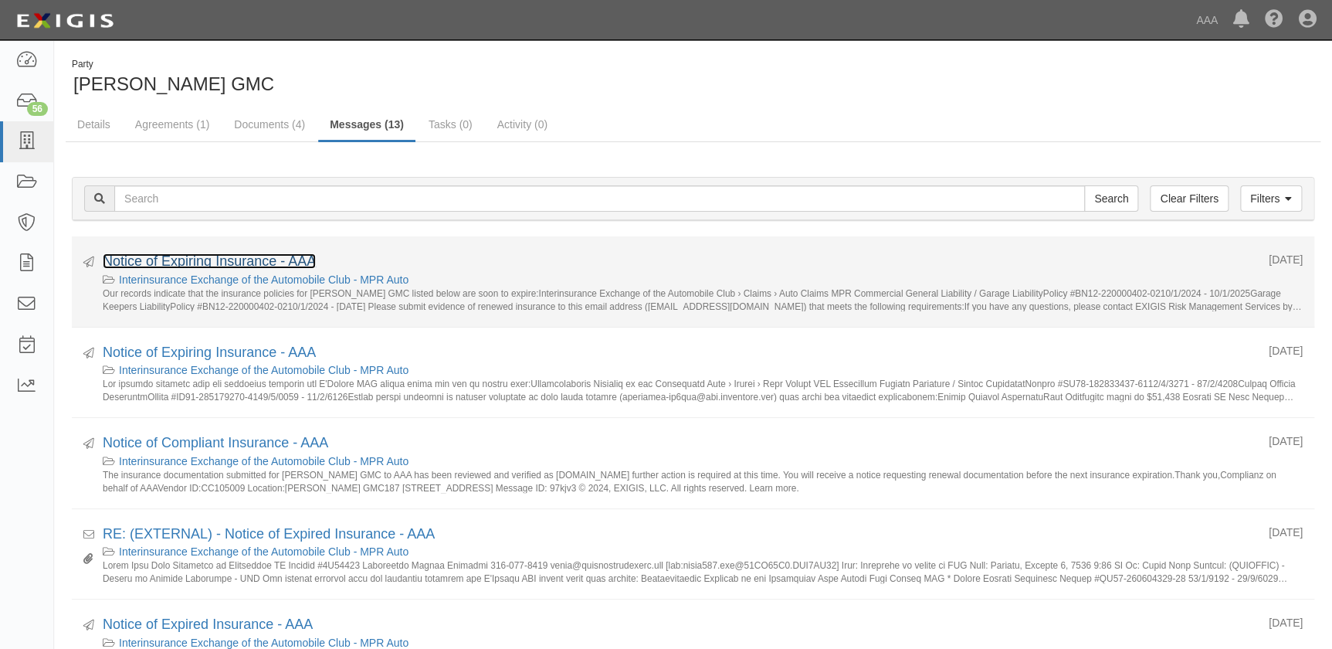
click at [205, 257] on link "Notice of Expiring Insurance - AAA" at bounding box center [209, 260] width 213 height 15
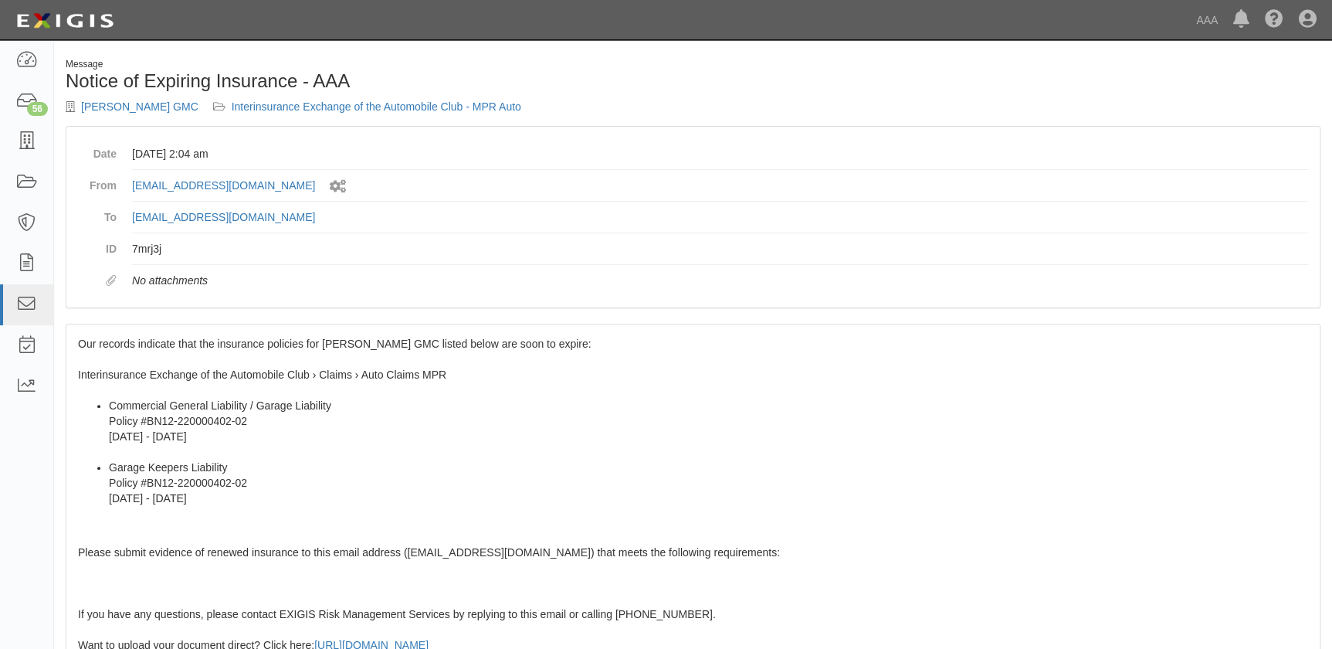
drag, startPoint x: 142, startPoint y: 327, endPoint x: 110, endPoint y: 344, distance: 36.6
click at [140, 330] on div "Our records indicate that the insurance policies for [PERSON_NAME] GMC listed b…" at bounding box center [692, 604] width 1253 height 560
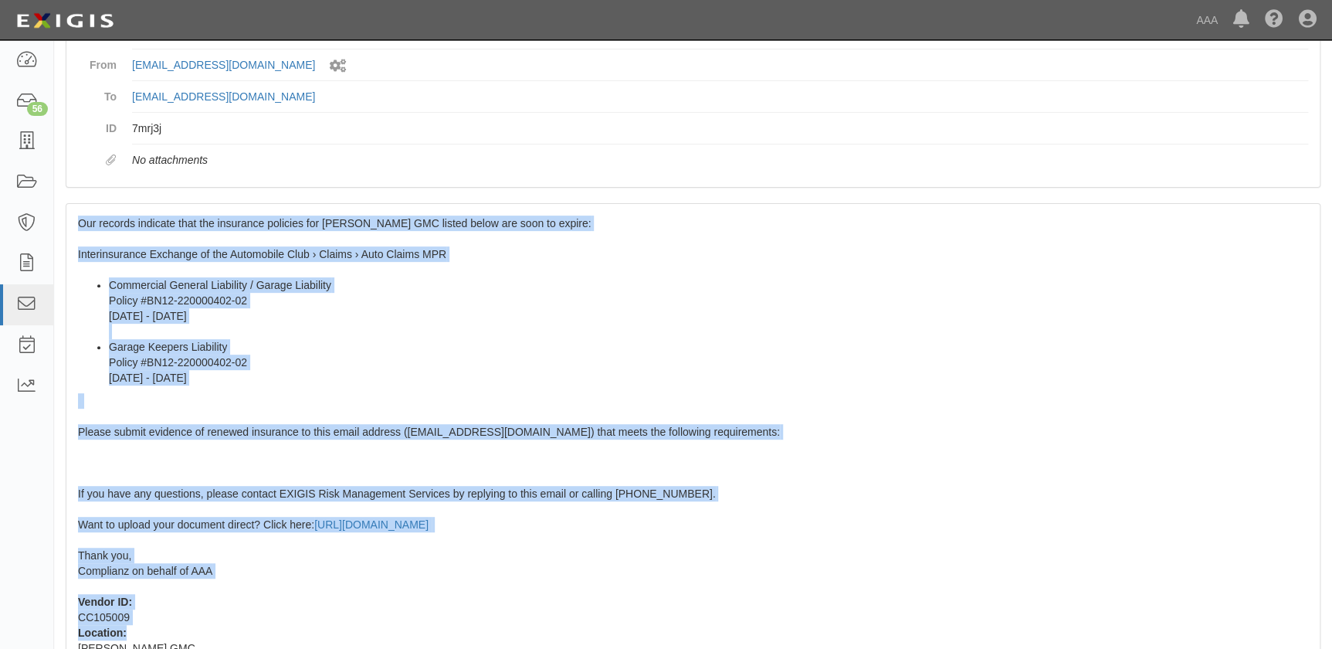
scroll to position [194, 0]
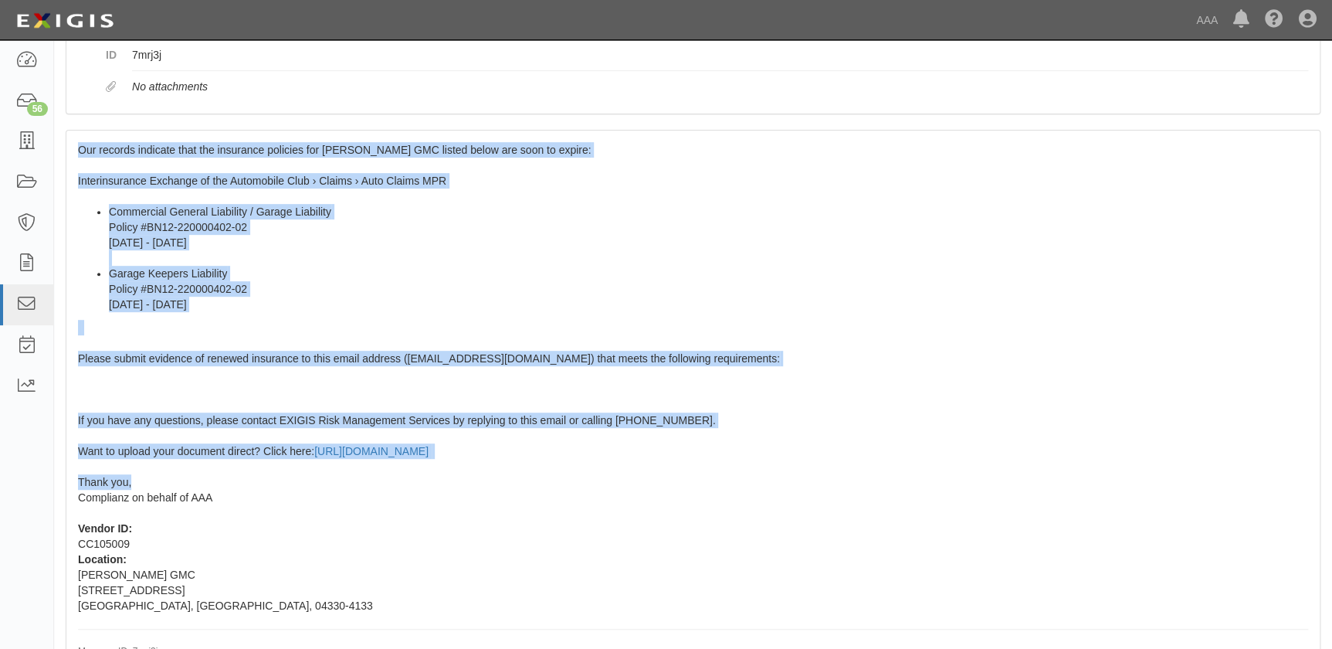
drag, startPoint x: 76, startPoint y: 345, endPoint x: 174, endPoint y: 481, distance: 167.6
click at [174, 481] on div "Our records indicate that the insurance policies for [PERSON_NAME] GMC listed b…" at bounding box center [692, 410] width 1253 height 560
copy span "Our records indicate that the insurance policies for [PERSON_NAME] GMC listed b…"
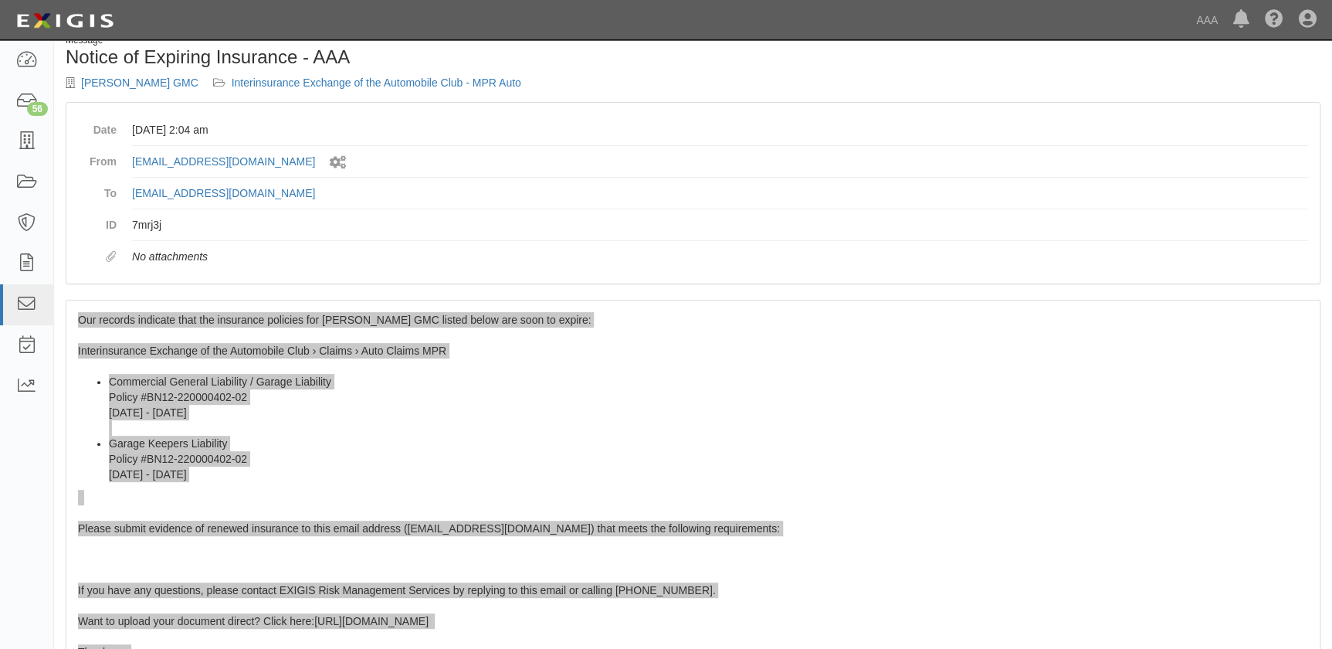
scroll to position [0, 0]
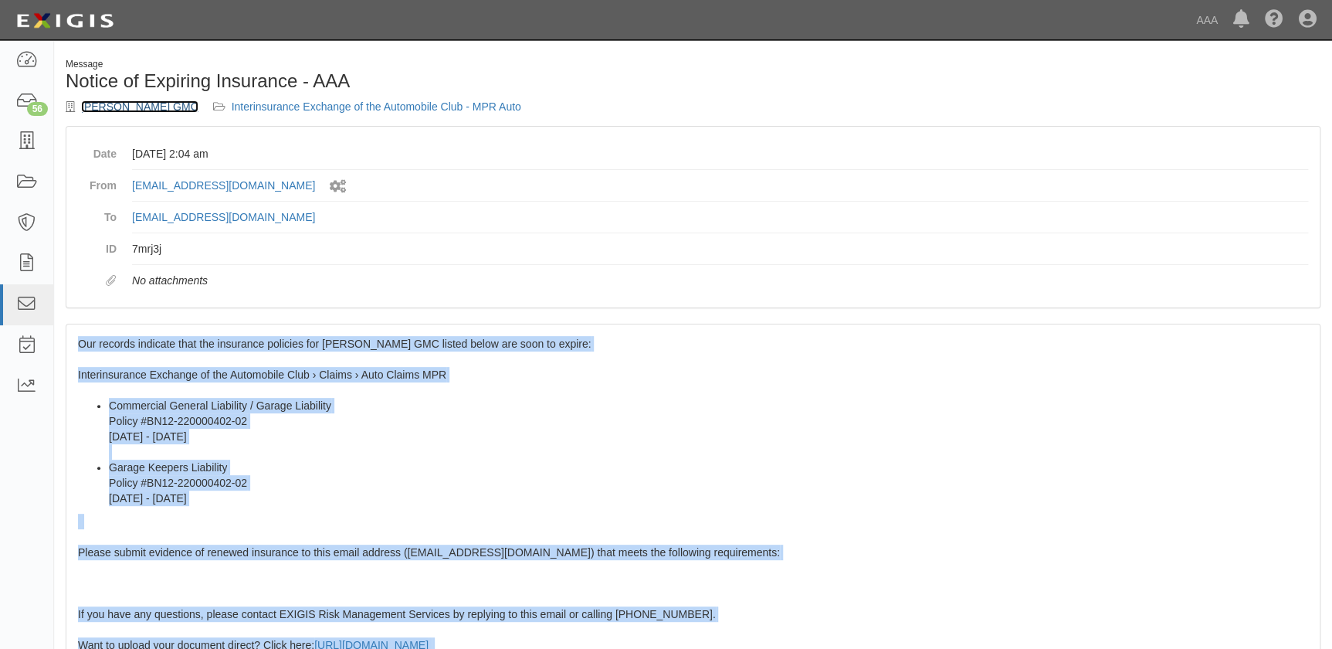
click at [128, 104] on link "O'Connor GMC" at bounding box center [139, 106] width 117 height 12
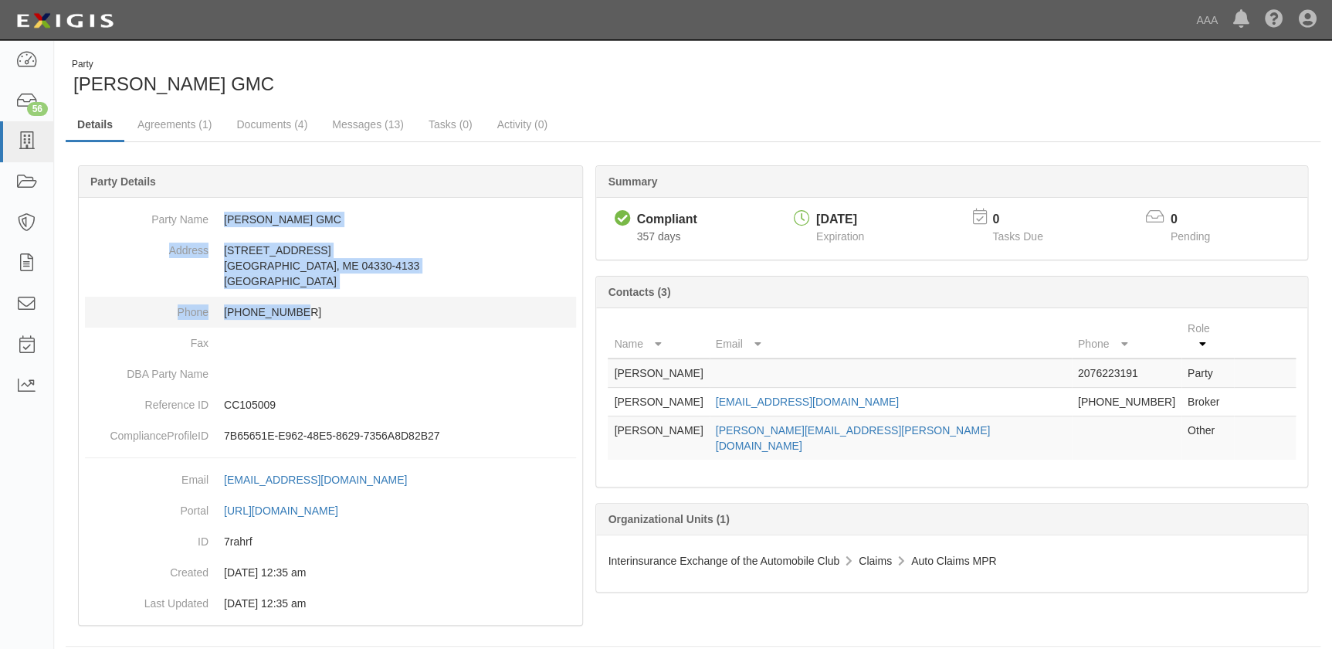
drag, startPoint x: 225, startPoint y: 218, endPoint x: 320, endPoint y: 305, distance: 128.4
click at [320, 305] on dl "Party Name O'Connor GMC Address 187 Riverside Dr Augusta, ME 04330-4133 United …" at bounding box center [330, 327] width 491 height 247
click at [29, 145] on icon at bounding box center [26, 142] width 22 height 18
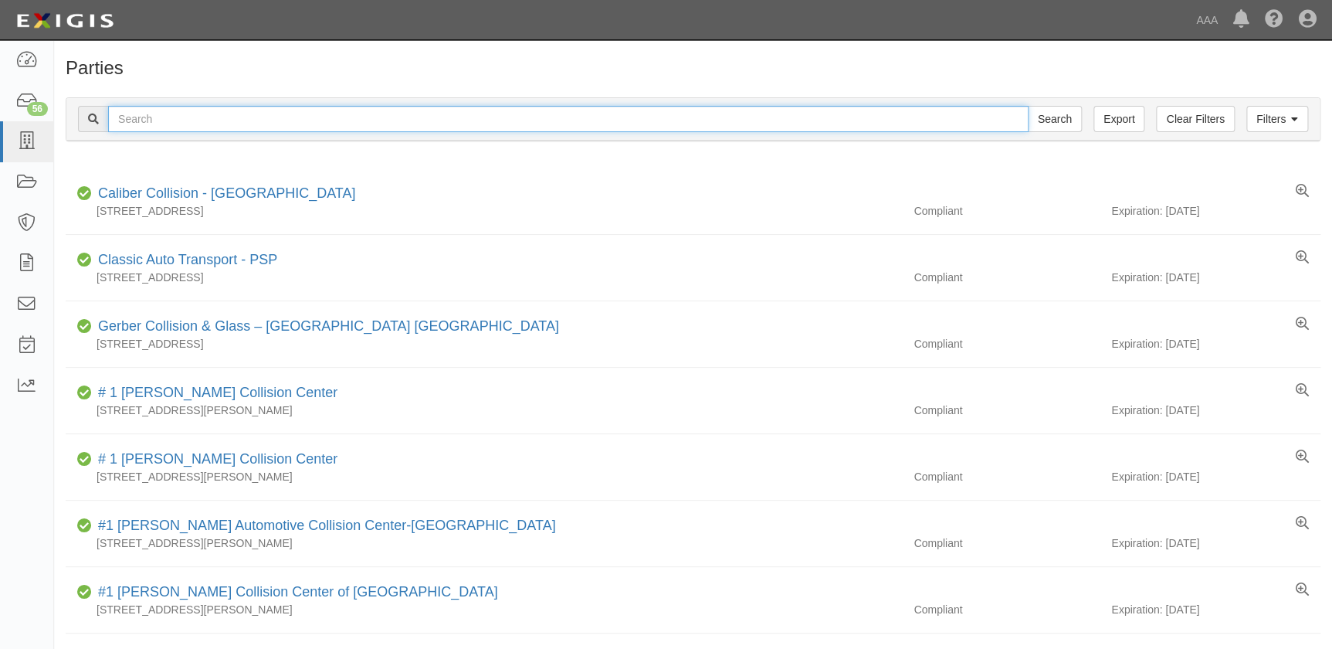
click at [169, 114] on input "text" at bounding box center [568, 119] width 920 height 26
paste input "Phil Fitts Ford"
type input "Phil Fitts Ford"
click at [1028, 106] on input "Search" at bounding box center [1055, 119] width 54 height 26
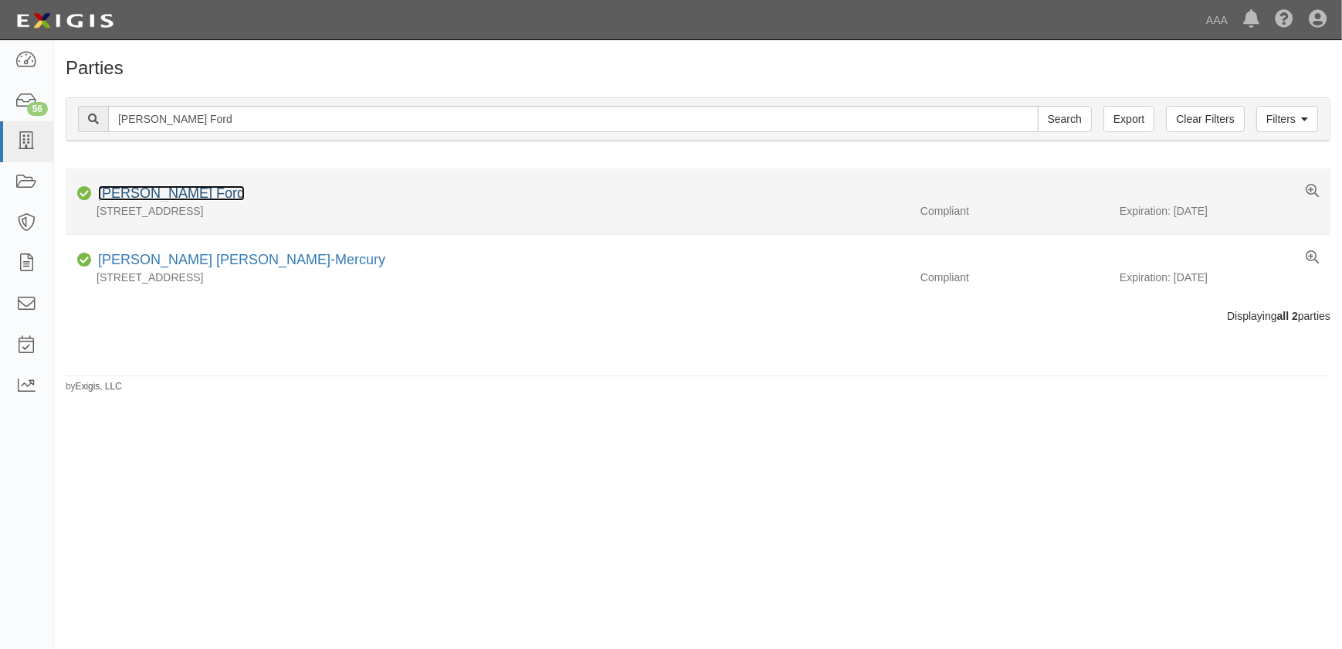
click at [140, 189] on link "[PERSON_NAME] Ford" at bounding box center [171, 192] width 147 height 15
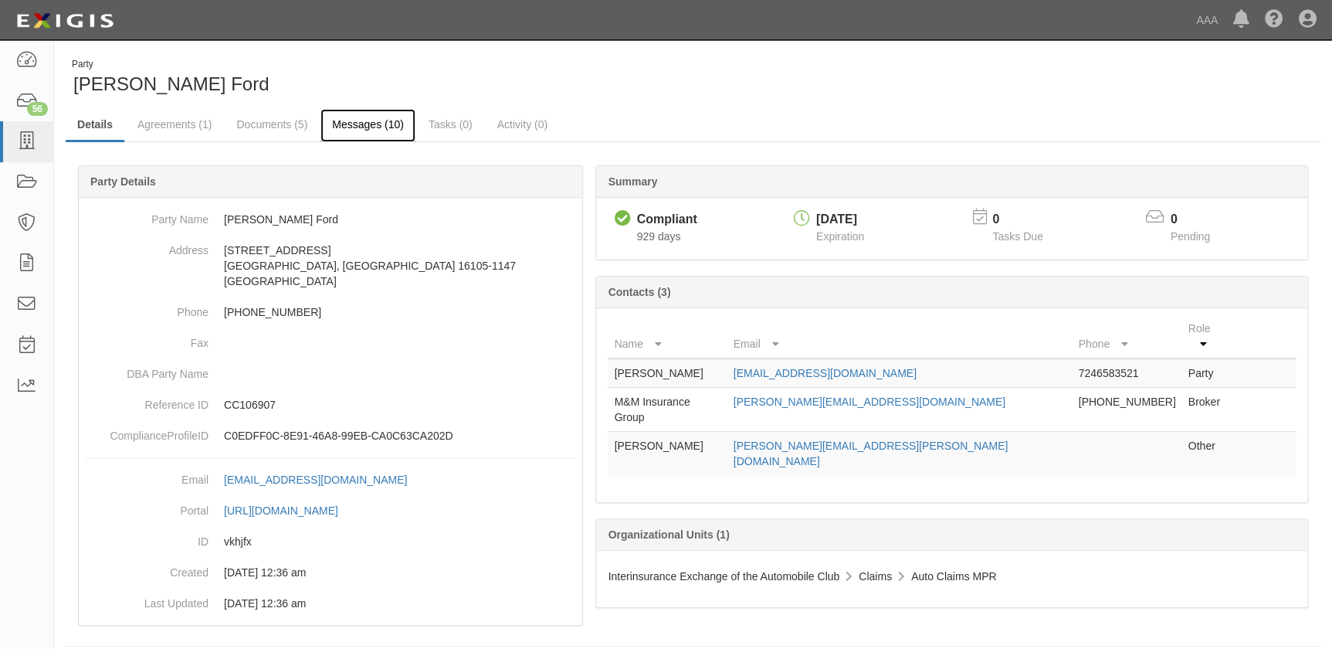
click at [348, 120] on link "Messages (10)" at bounding box center [367, 125] width 95 height 33
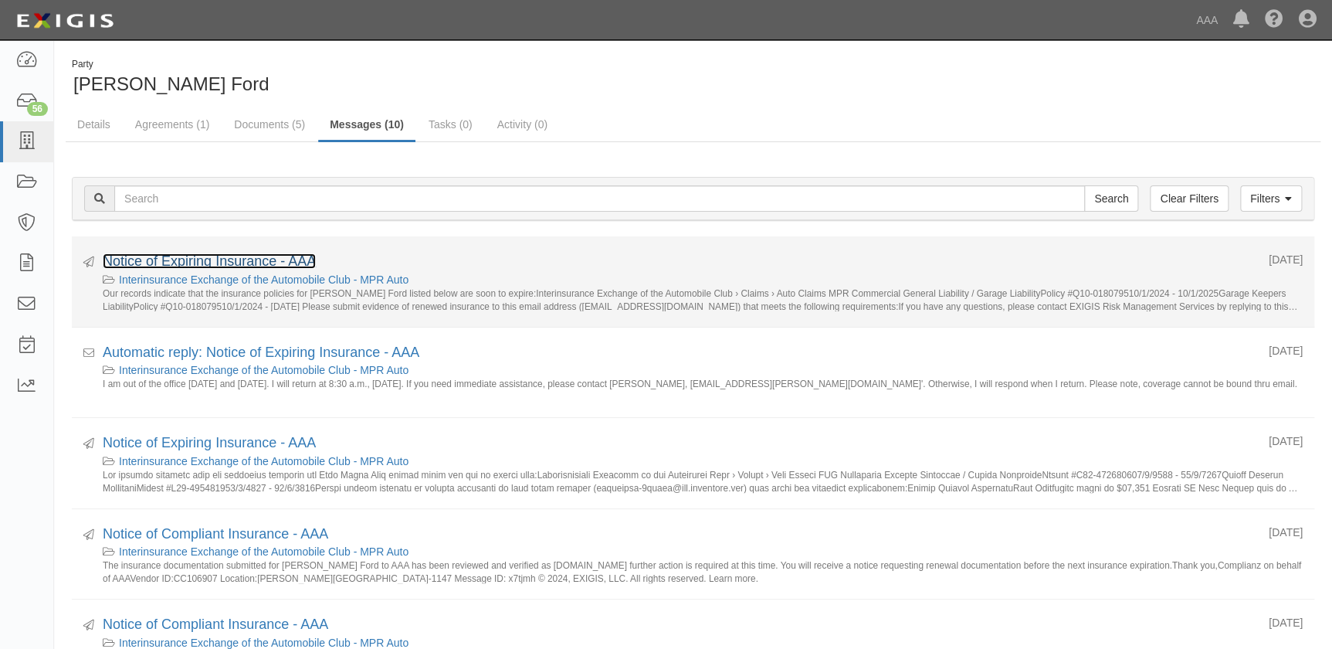
click at [239, 263] on link "Notice of Expiring Insurance - AAA" at bounding box center [209, 260] width 213 height 15
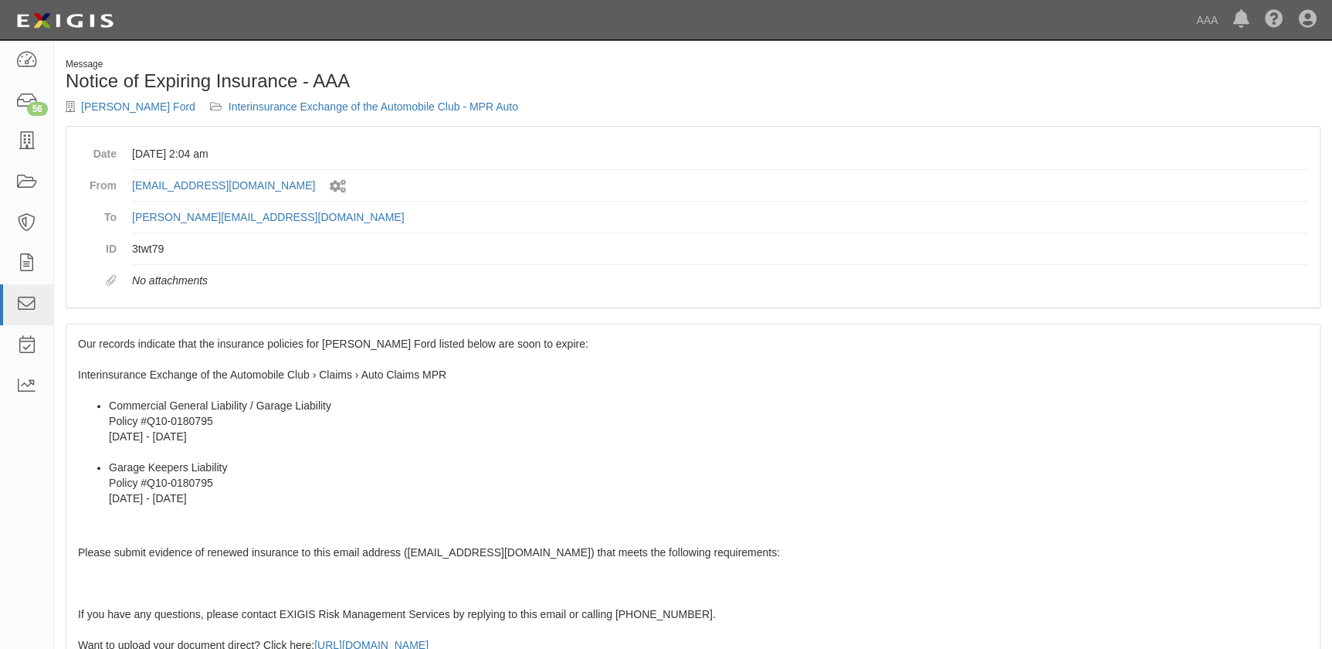
click at [201, 354] on div "Our records indicate that the insurance policies for [PERSON_NAME] Ford listed …" at bounding box center [692, 604] width 1253 height 560
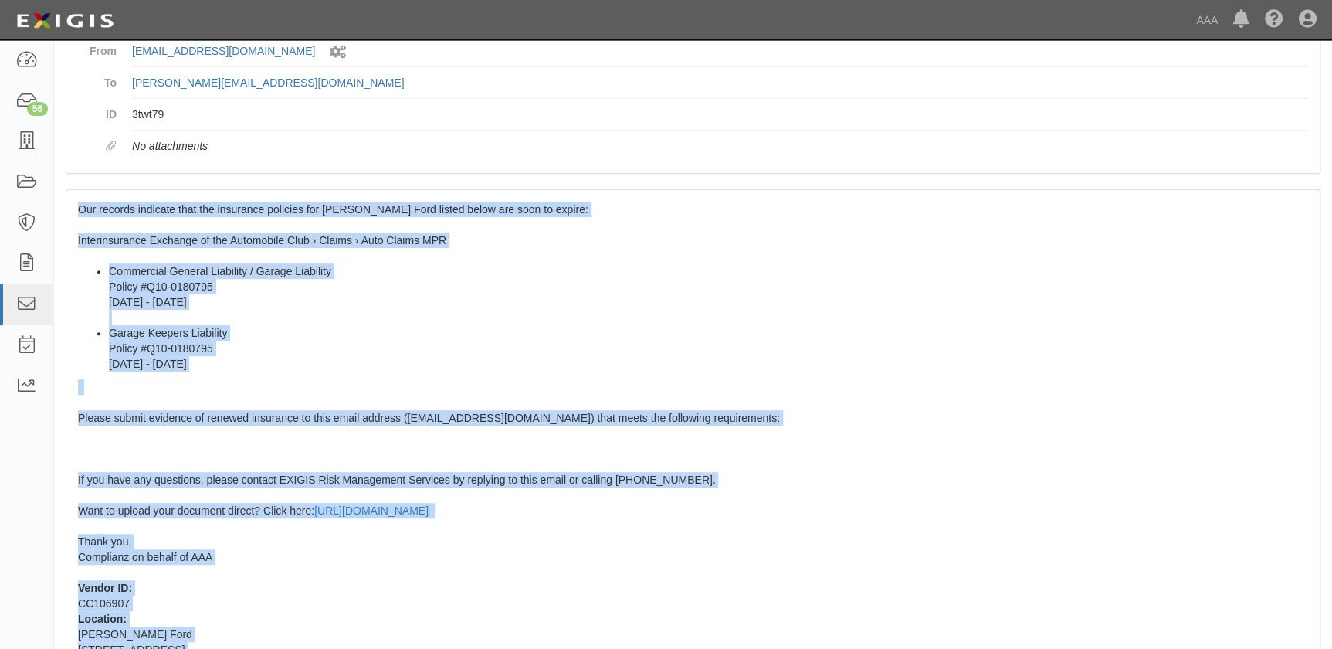
scroll to position [273, 0]
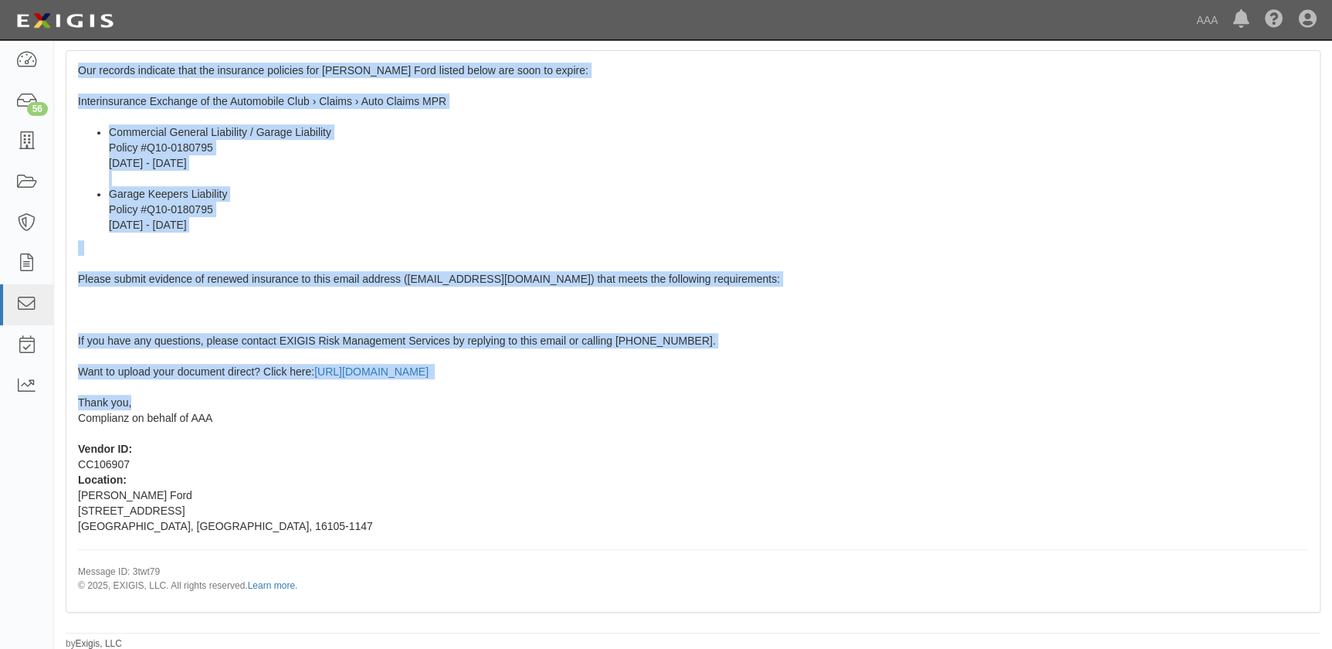
drag, startPoint x: 78, startPoint y: 340, endPoint x: 159, endPoint y: 407, distance: 105.3
click at [159, 407] on div "Our records indicate that the insurance policies for [PERSON_NAME] Ford listed …" at bounding box center [692, 331] width 1253 height 560
copy span "Our records indicate that the insurance policies for [PERSON_NAME] Ford listed …"
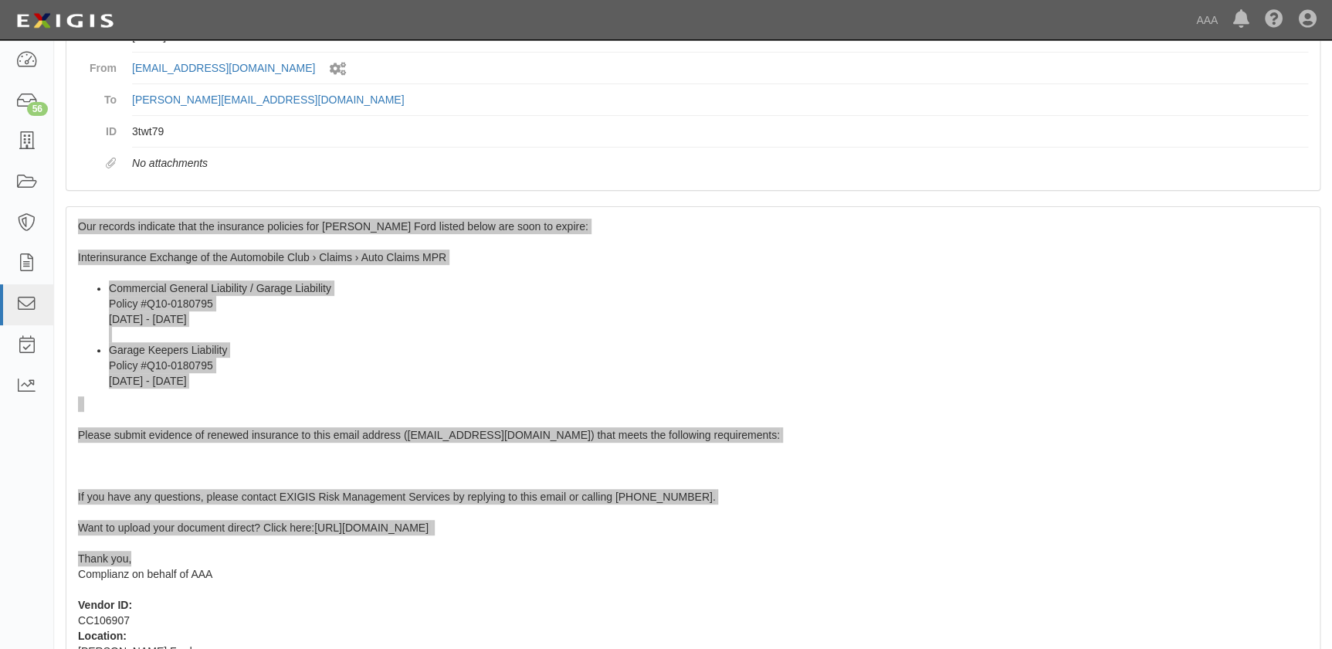
scroll to position [0, 0]
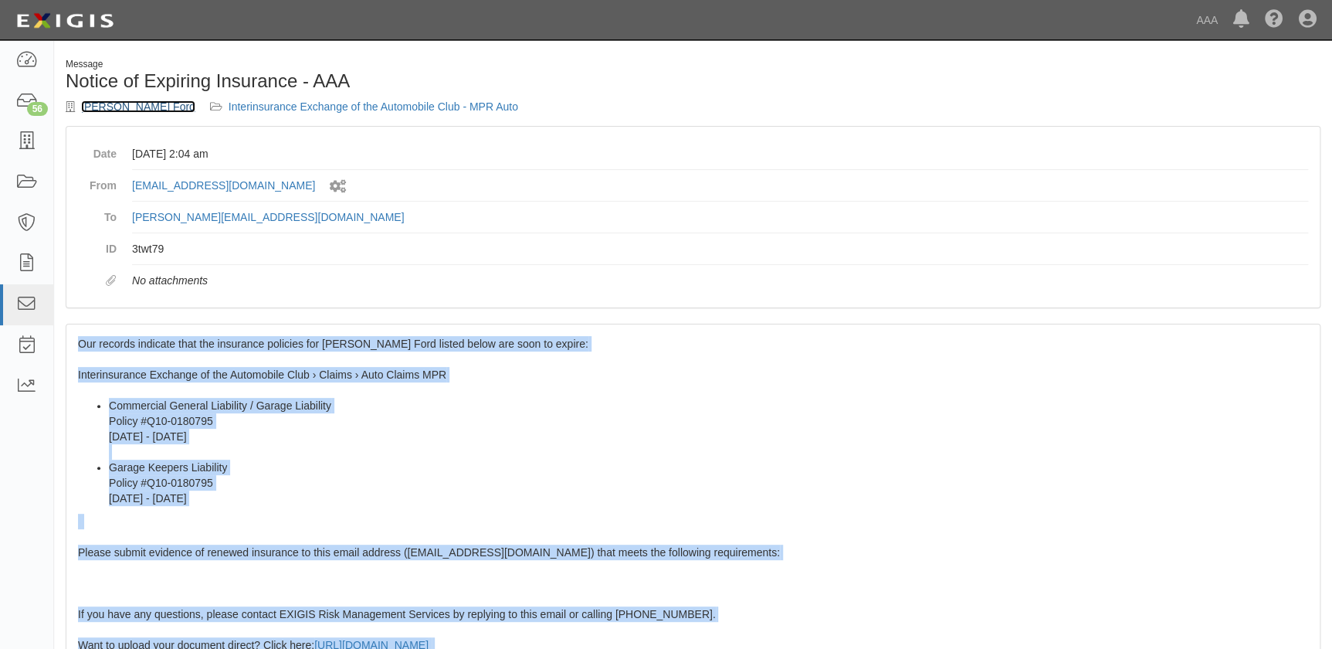
click at [127, 109] on link "[PERSON_NAME] Ford" at bounding box center [138, 106] width 114 height 12
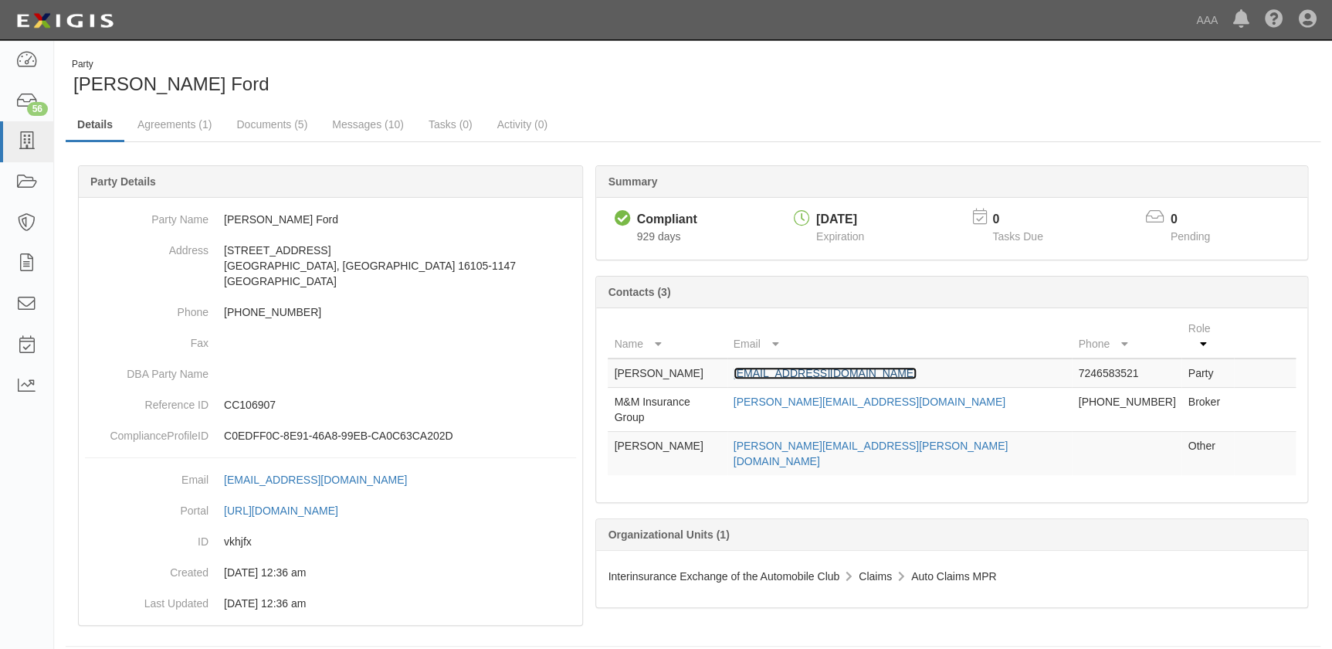
click at [826, 367] on link "fittsfordbodyshop@gmail.com" at bounding box center [825, 373] width 183 height 12
click at [29, 144] on icon at bounding box center [26, 142] width 22 height 18
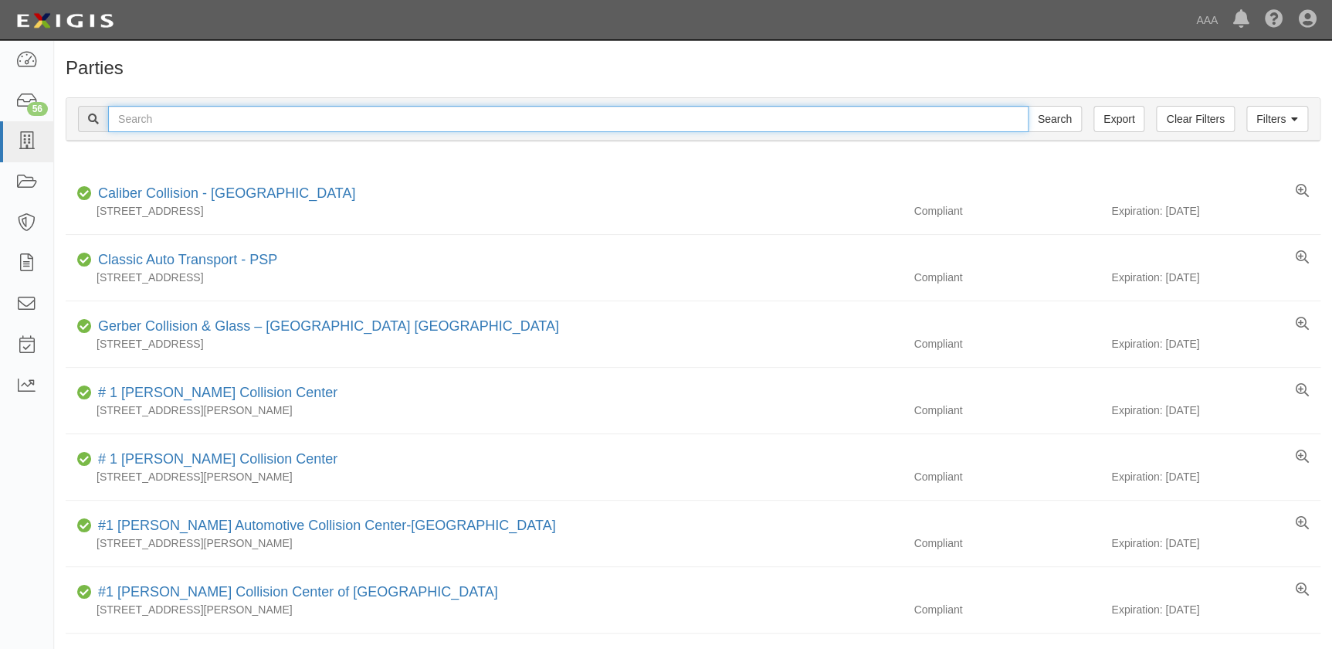
click at [376, 122] on input "text" at bounding box center [568, 119] width 920 height 26
paste input "Portsmouth Autobody"
type input "Portsmouth Autobody"
click at [1028, 106] on input "Search" at bounding box center [1055, 119] width 54 height 26
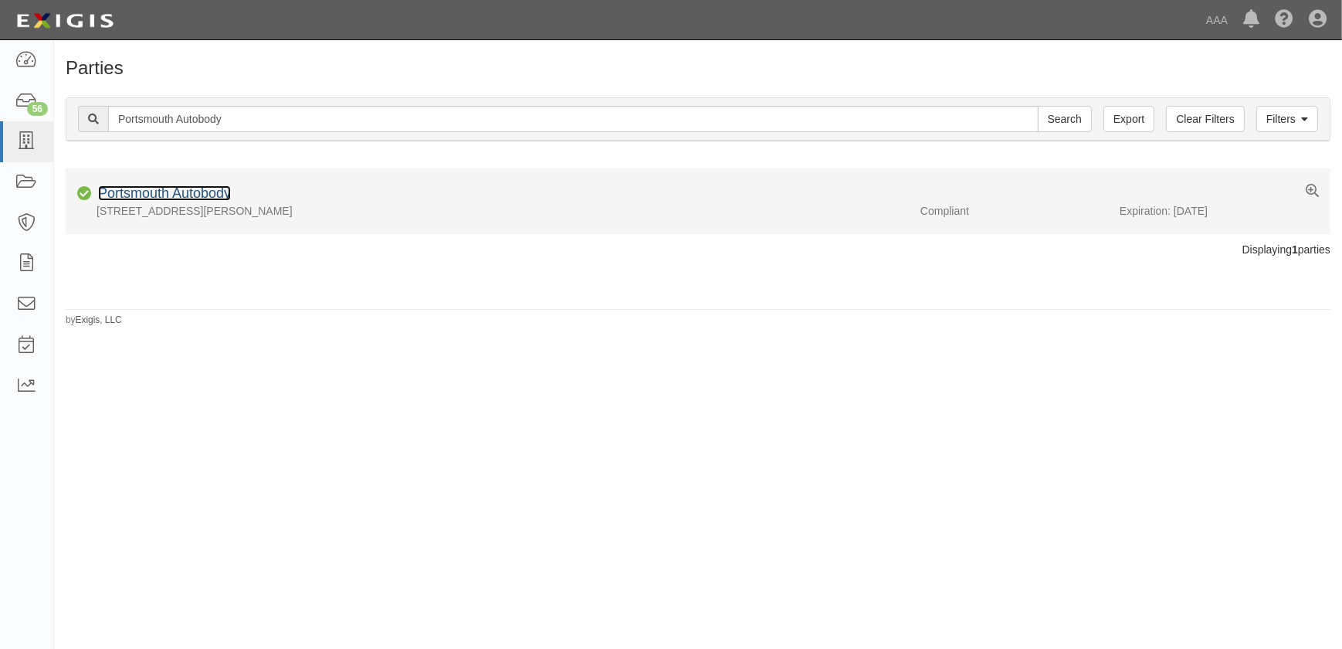
click at [185, 188] on link "Portsmouth Autobody" at bounding box center [164, 192] width 133 height 15
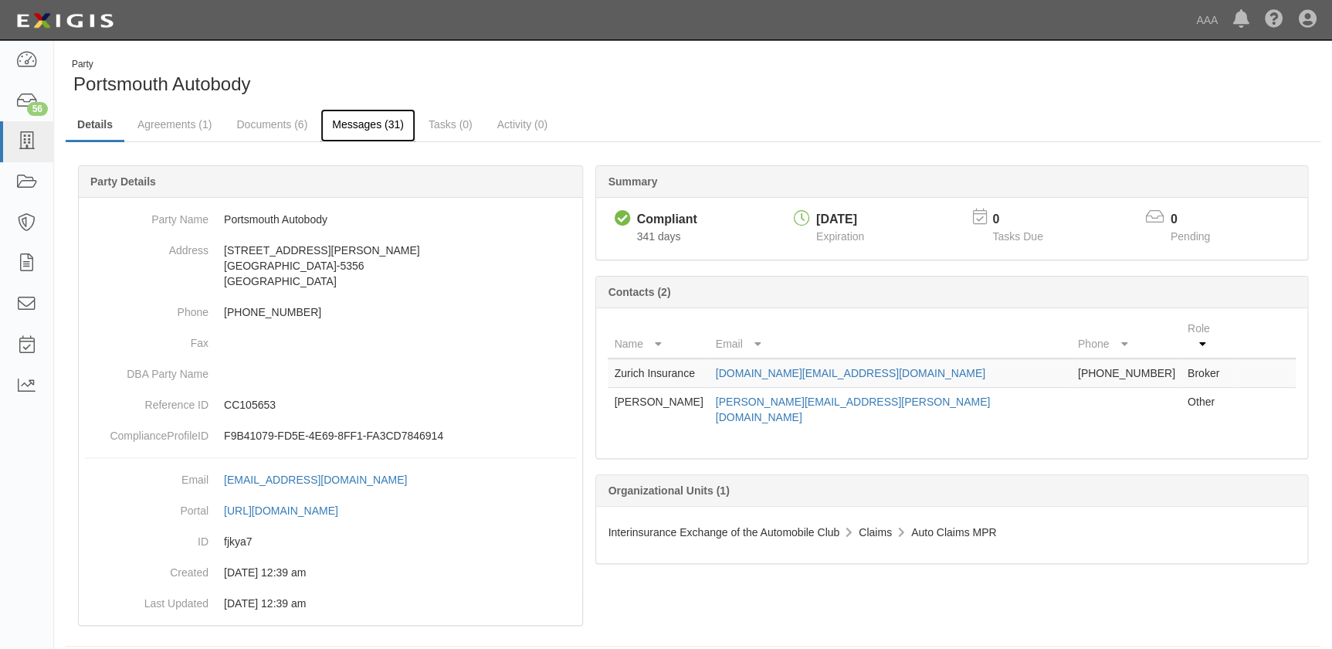
click at [358, 117] on link "Messages (31)" at bounding box center [367, 125] width 95 height 33
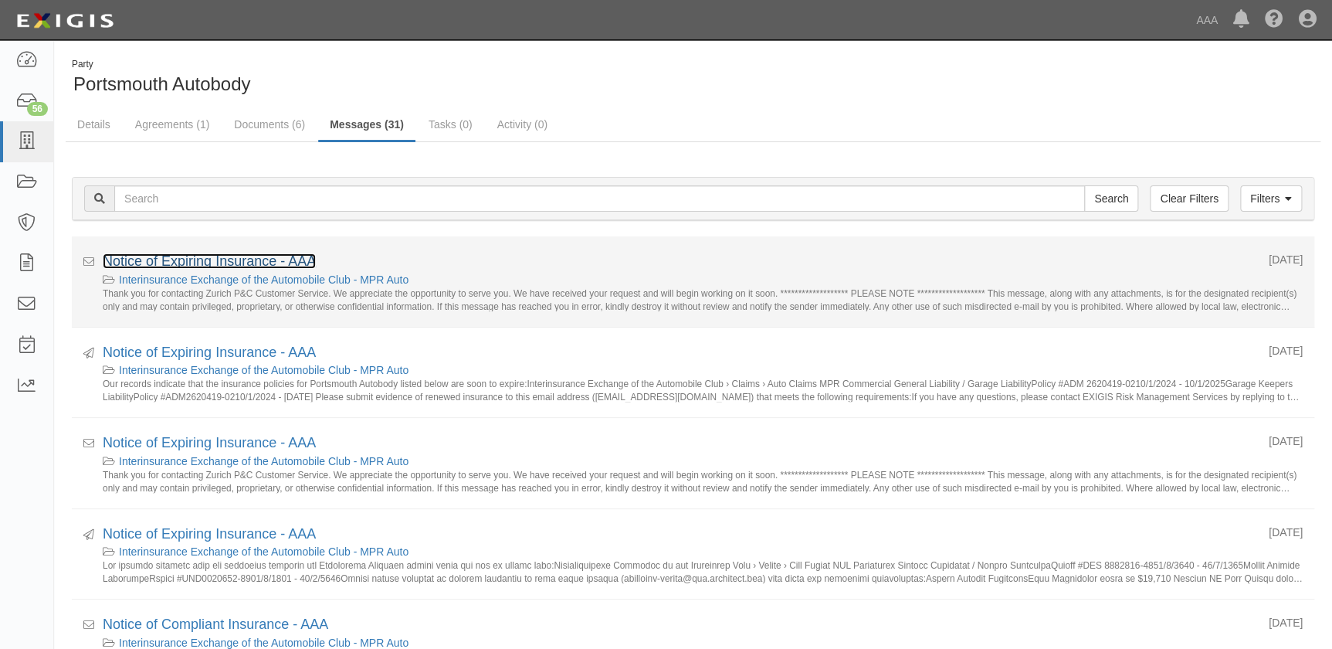
click at [224, 263] on link "Notice of Expiring Insurance - AAA" at bounding box center [209, 260] width 213 height 15
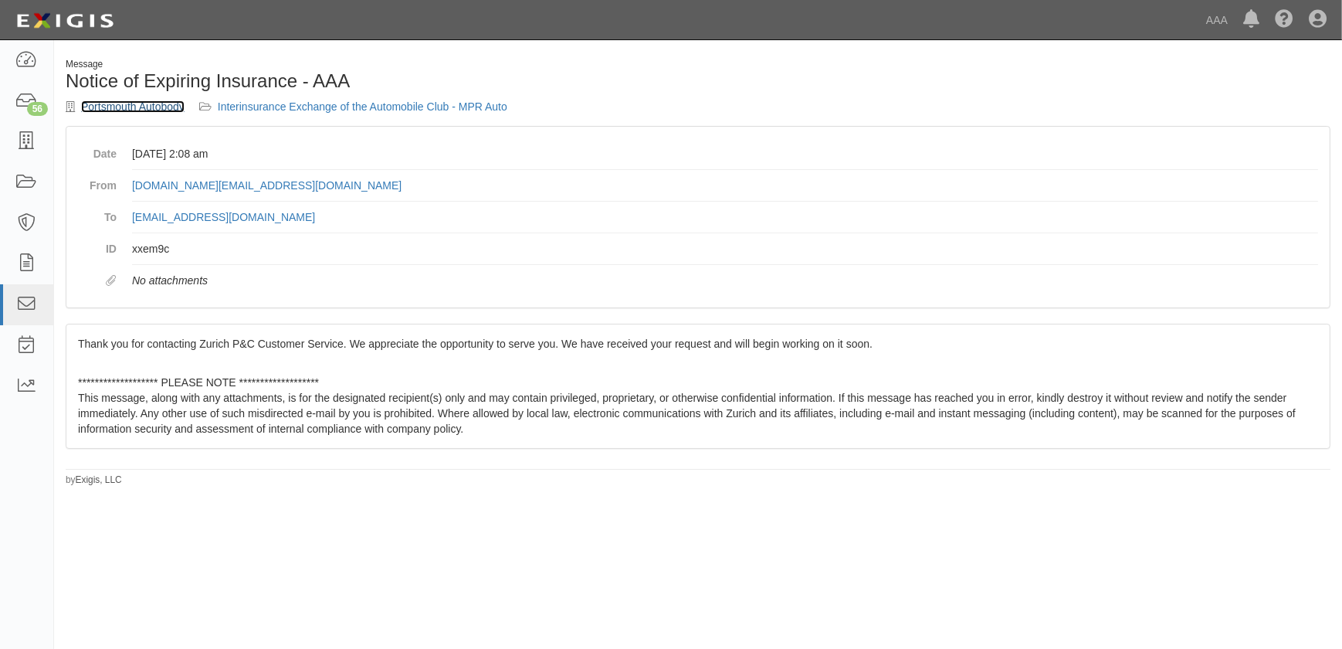
click at [158, 103] on link "Portsmouth Autobody" at bounding box center [132, 106] width 103 height 12
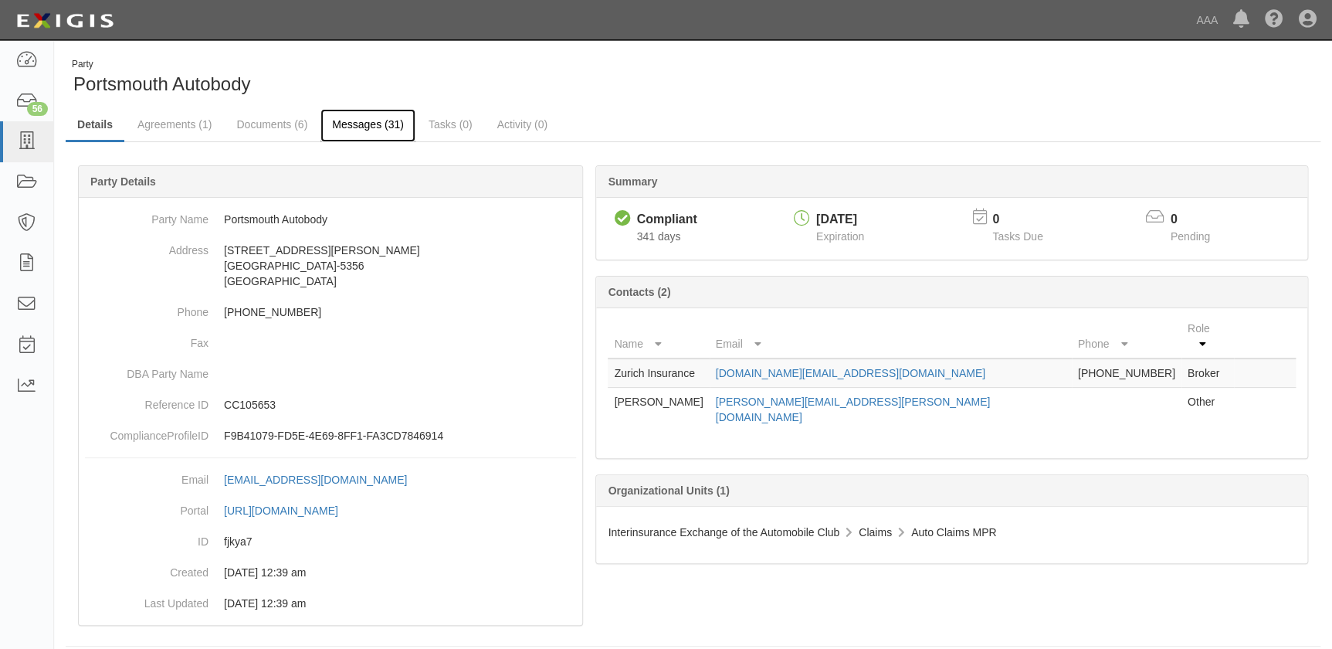
click at [368, 127] on link "Messages (31)" at bounding box center [367, 125] width 95 height 33
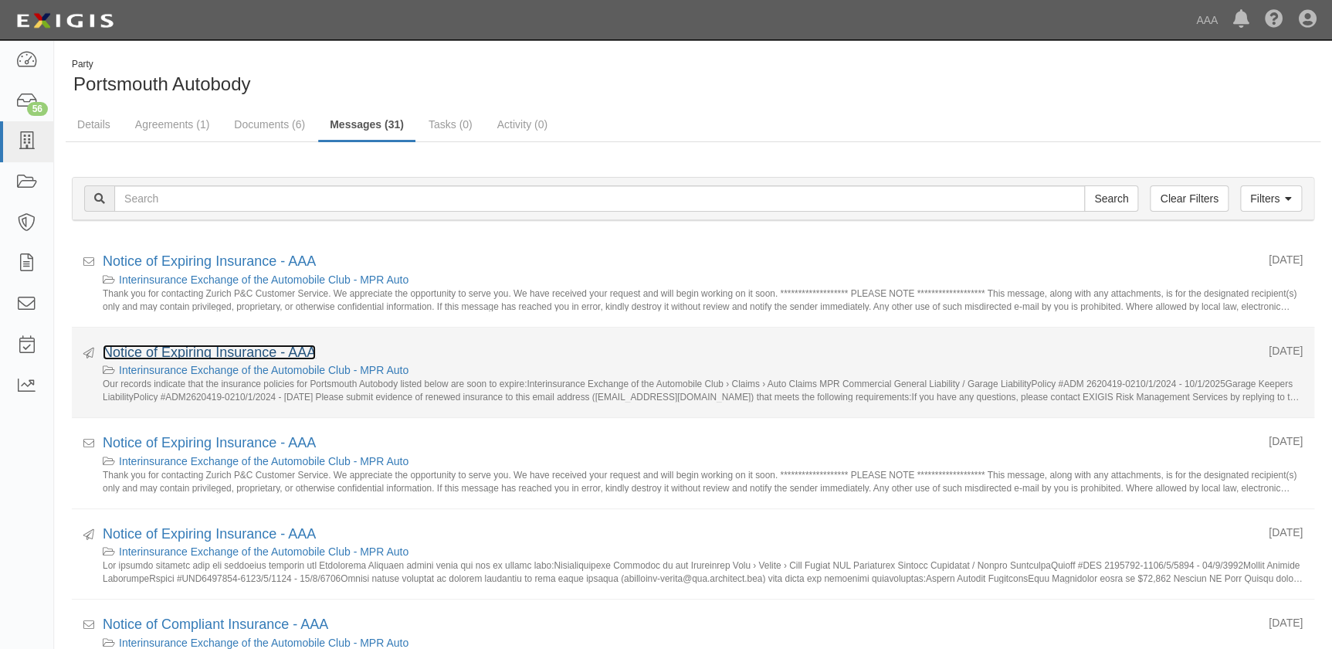
click at [246, 352] on link "Notice of Expiring Insurance - AAA" at bounding box center [209, 351] width 213 height 15
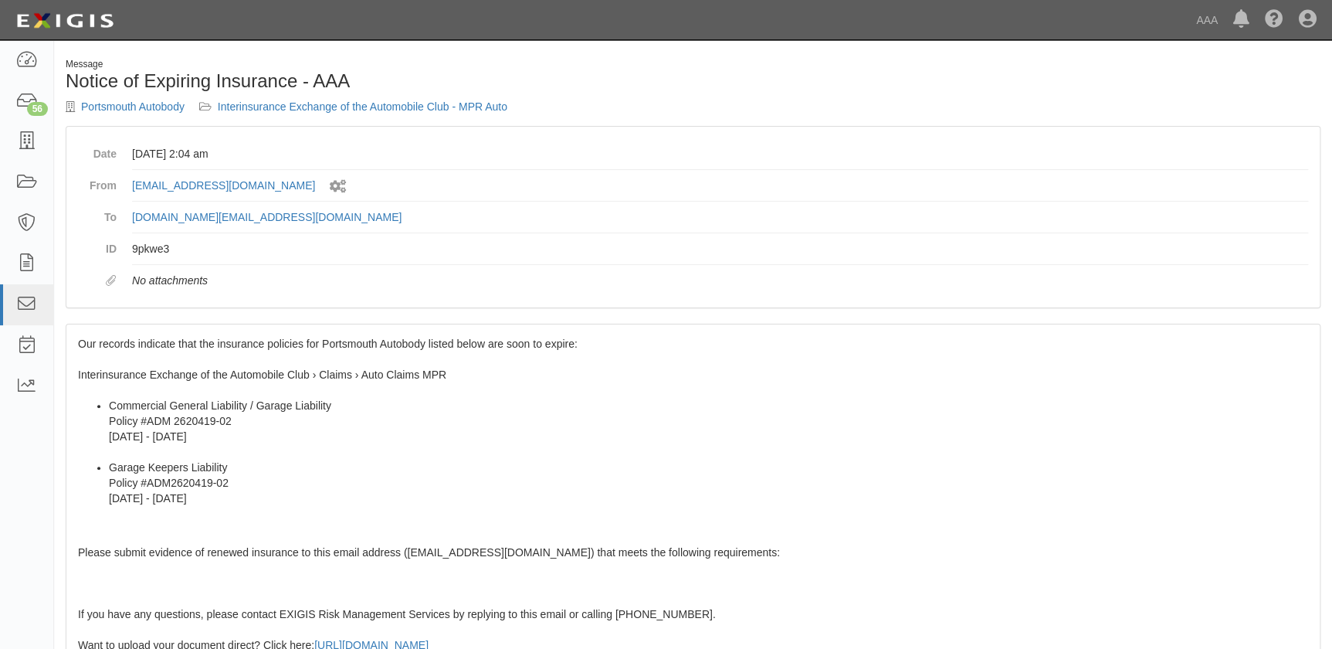
click at [233, 351] on div "Our records indicate that the insurance policies for Portsmouth Autobody listed…" at bounding box center [692, 604] width 1253 height 560
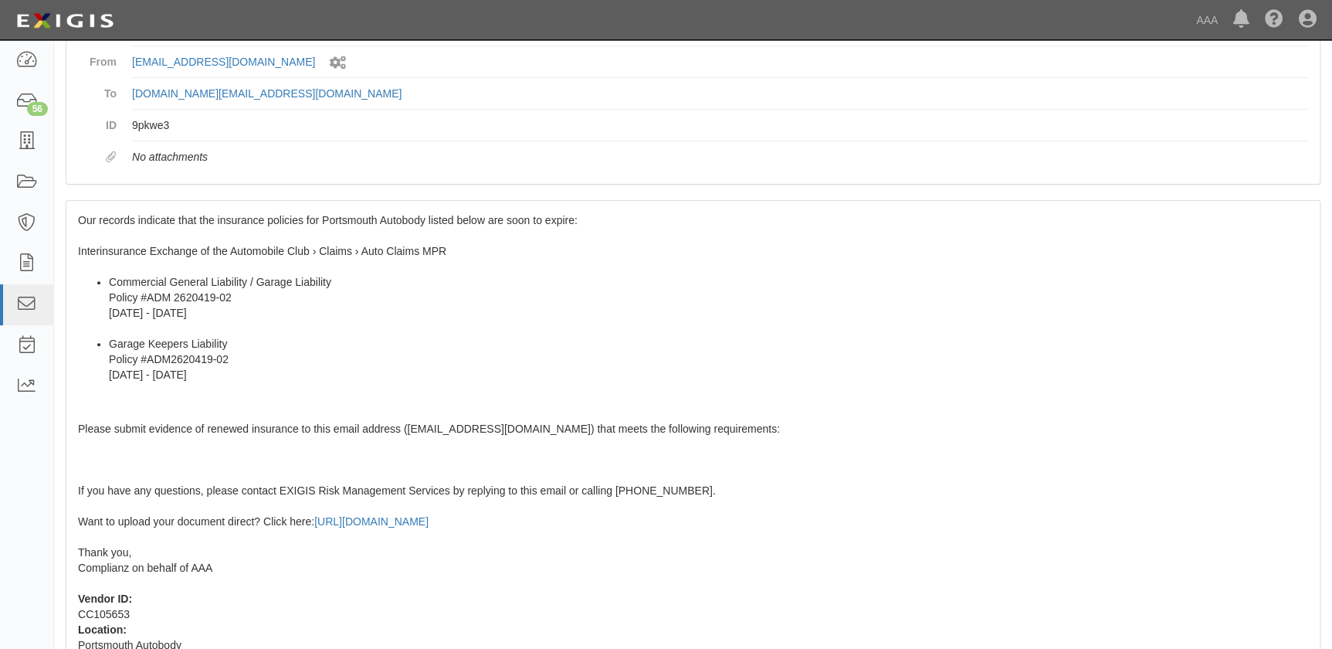
scroll to position [241, 0]
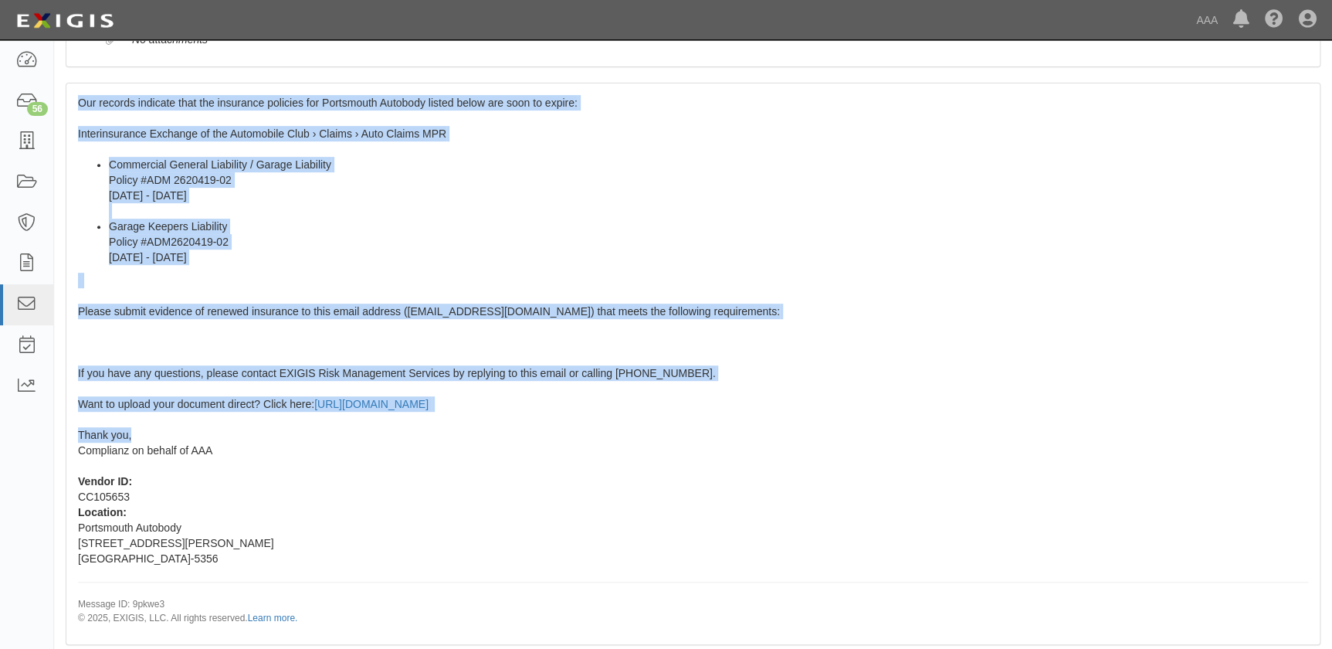
drag, startPoint x: 80, startPoint y: 350, endPoint x: 170, endPoint y: 436, distance: 124.5
click at [170, 436] on div "Our records indicate that the insurance policies for Portsmouth Autobody listed…" at bounding box center [692, 363] width 1253 height 560
copy span "Our records indicate that the insurance policies for Portsmouth Autobody listed…"
click at [725, 175] on li "Commercial General Liability / Garage Liability Policy #ADM 2620419-02 10/1/202…" at bounding box center [708, 188] width 1199 height 62
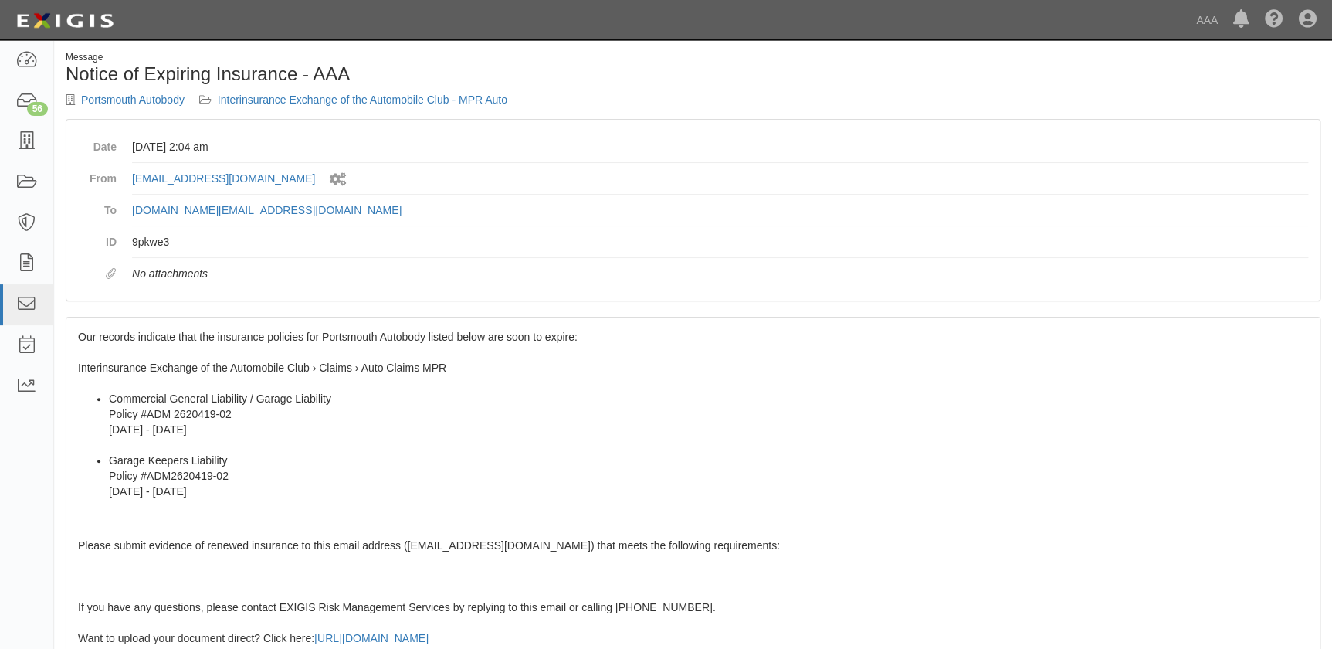
scroll to position [0, 0]
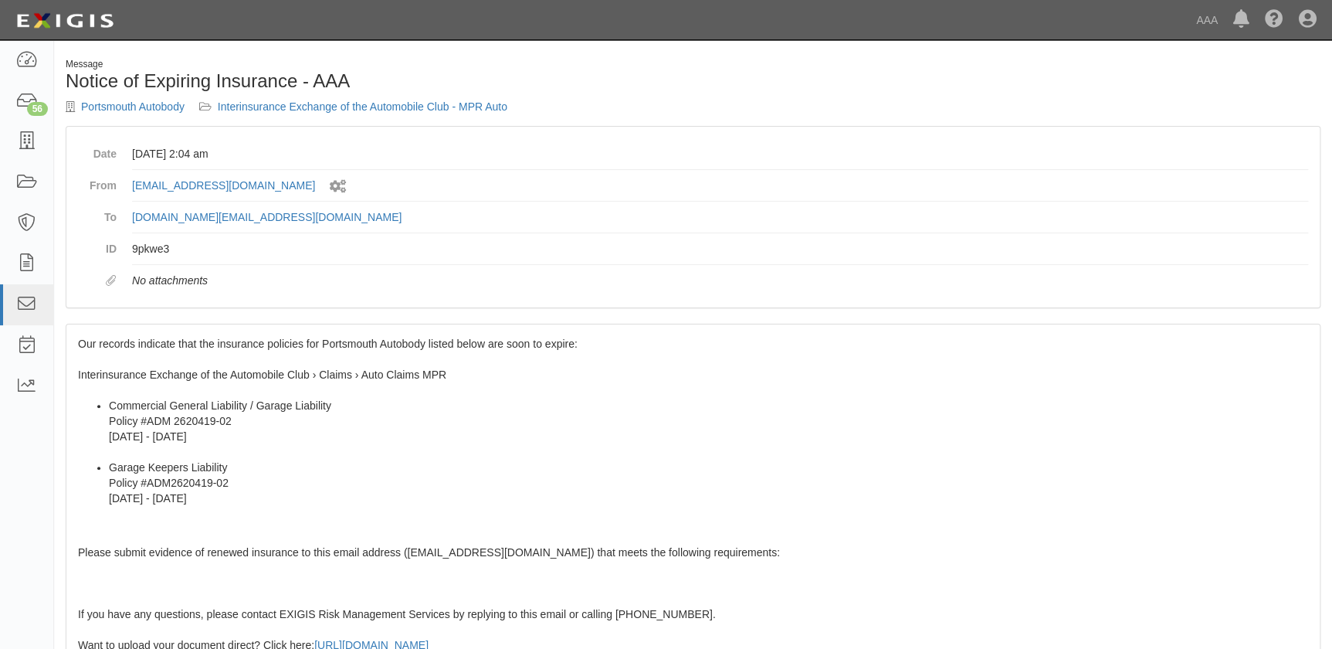
click at [279, 418] on li "Commercial General Liability / Garage Liability Policy #ADM 2620419-02 10/1/202…" at bounding box center [708, 429] width 1199 height 62
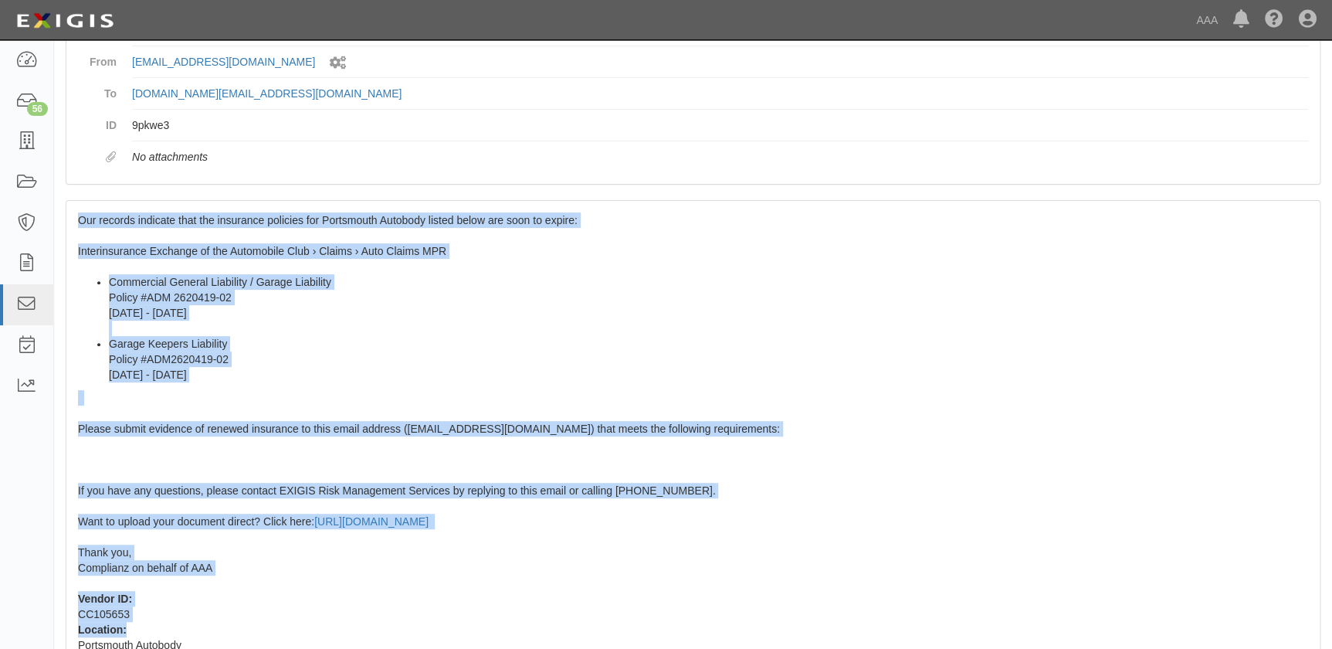
scroll to position [273, 0]
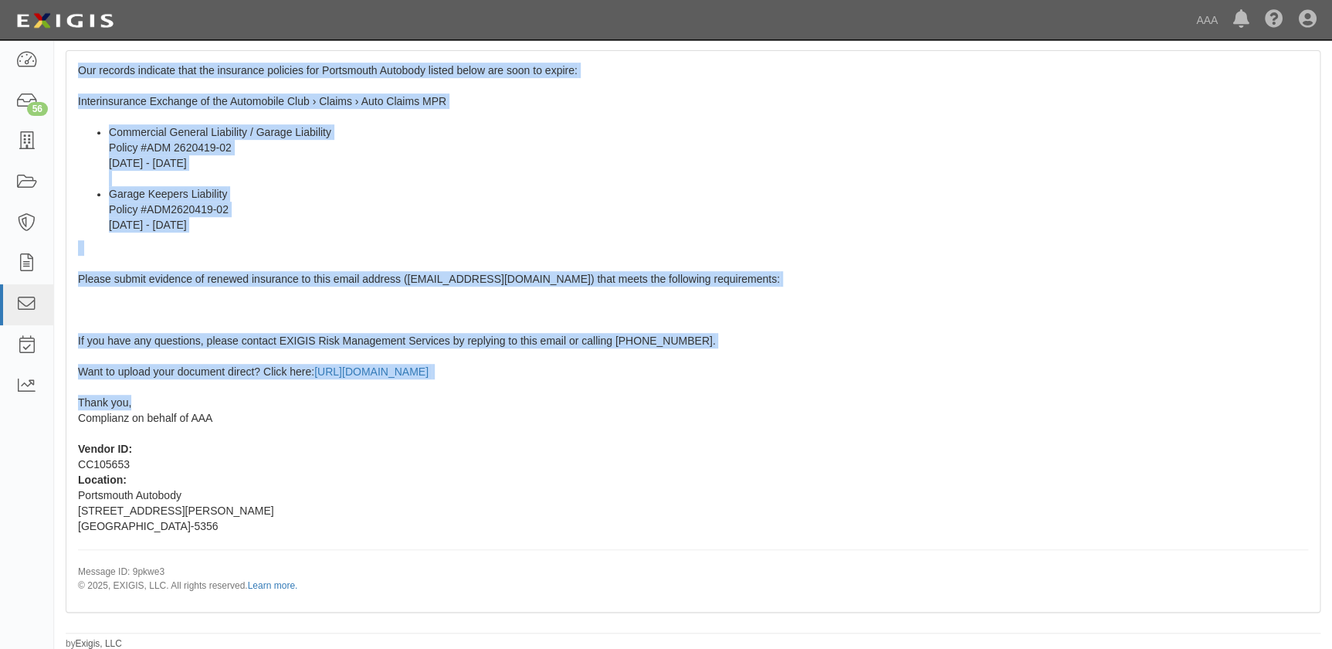
drag, startPoint x: 77, startPoint y: 343, endPoint x: 239, endPoint y: 402, distance: 172.0
click at [239, 402] on div "Our records indicate that the insurance policies for Portsmouth Autobody listed…" at bounding box center [692, 331] width 1253 height 560
copy span "Our records indicate that the insurance policies for Portsmouth Autobody listed…"
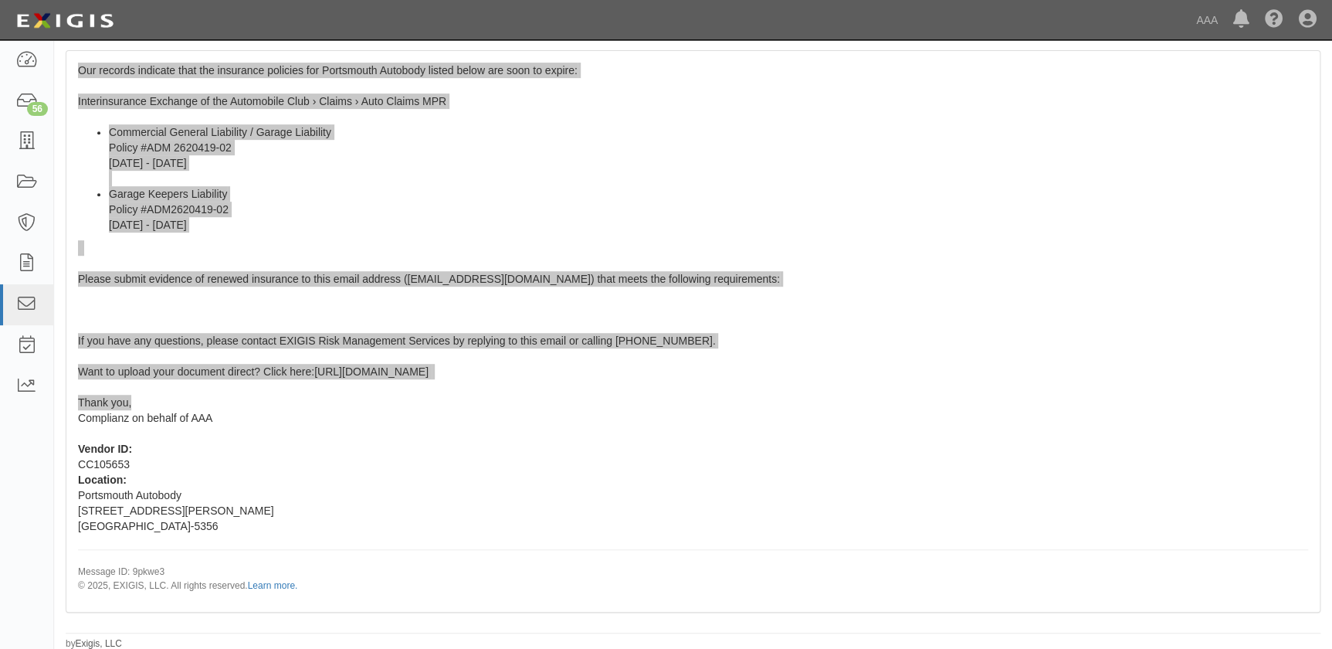
scroll to position [0, 0]
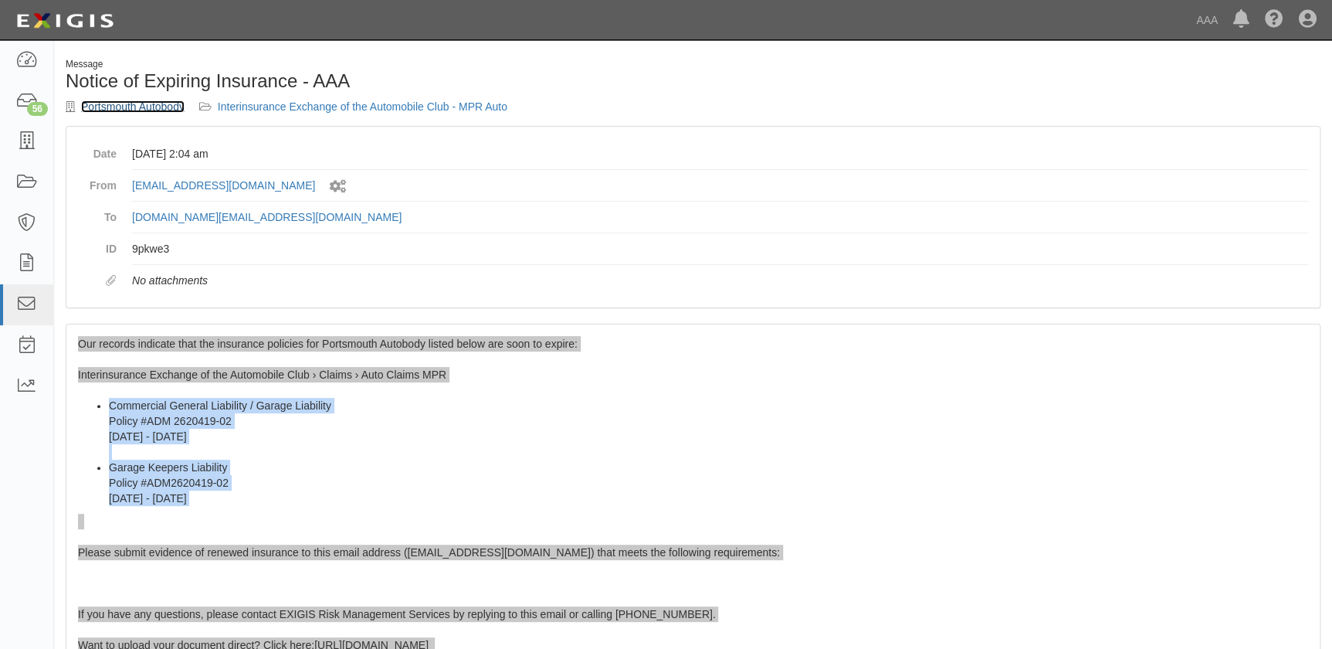
click at [162, 109] on link "Portsmouth Autobody" at bounding box center [132, 106] width 103 height 12
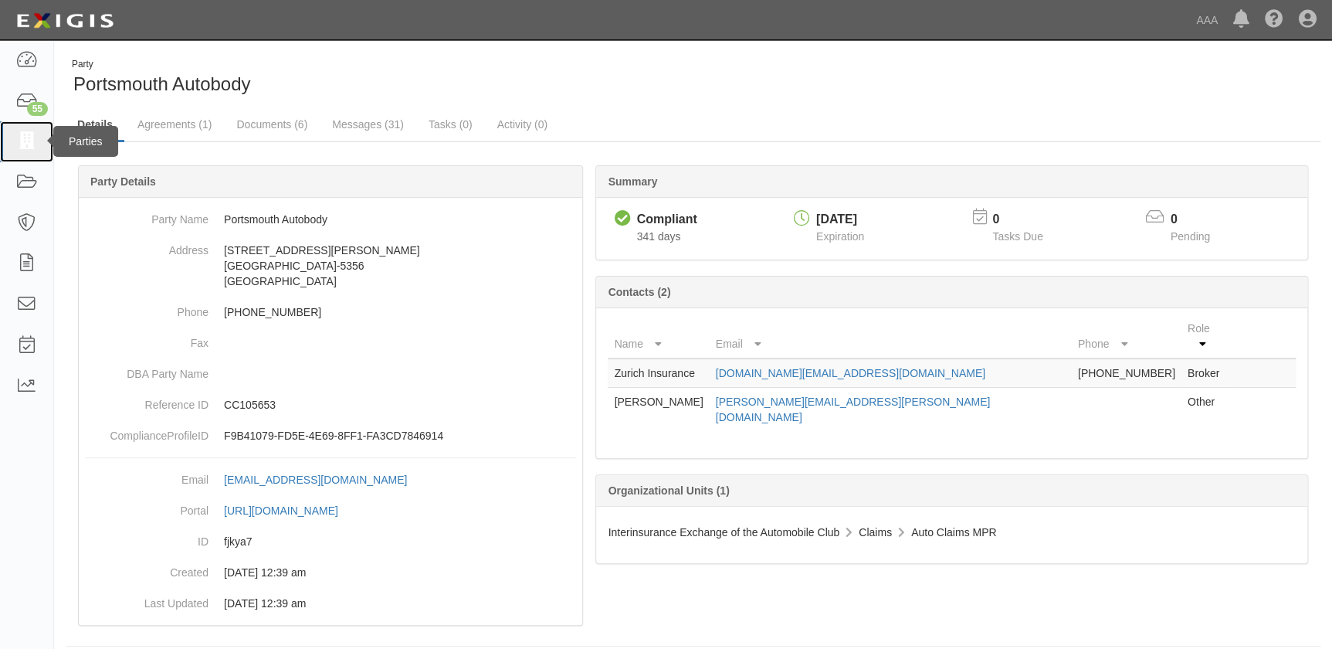
click at [29, 133] on icon at bounding box center [26, 142] width 22 height 18
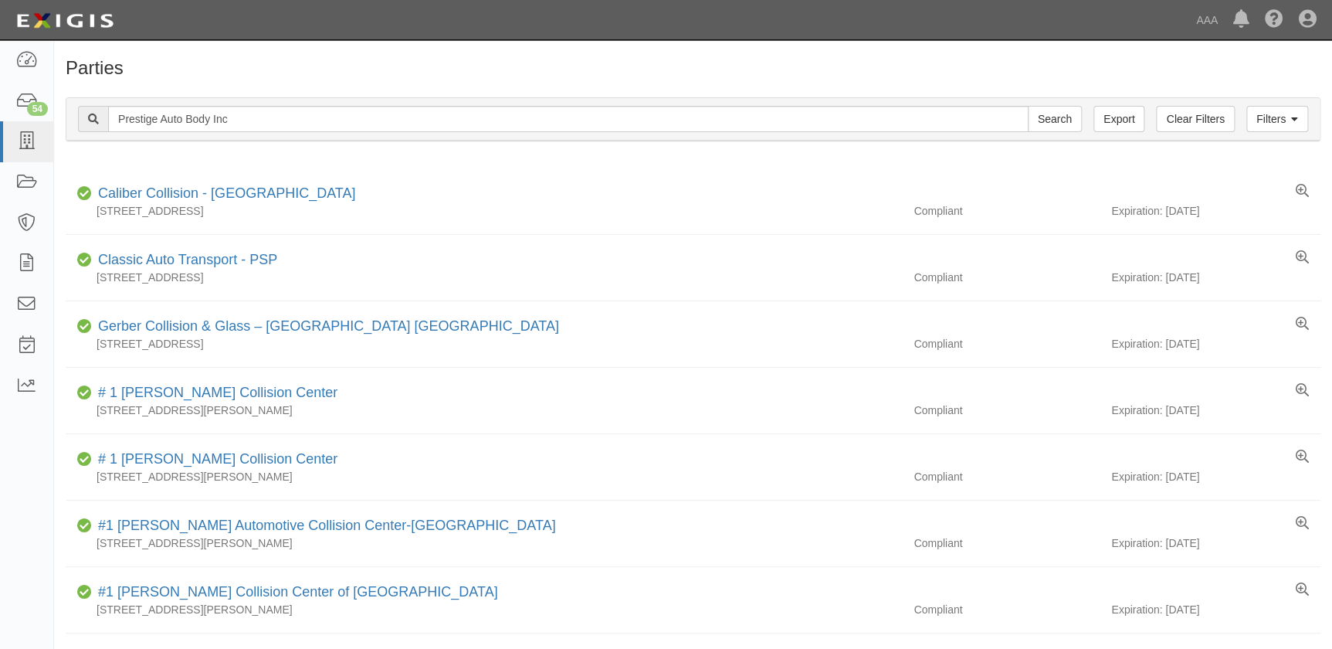
type input "Prestige Auto Body Inc"
click at [1028, 106] on input "Search" at bounding box center [1055, 119] width 54 height 26
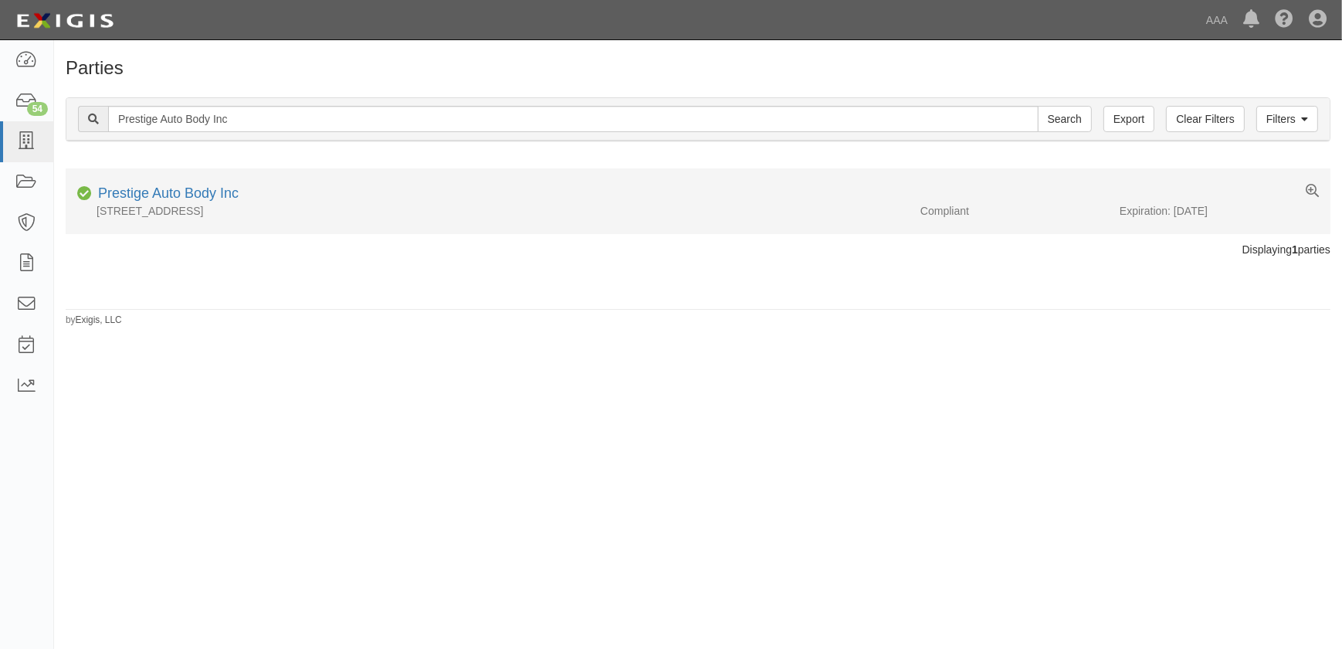
click at [175, 203] on div "[STREET_ADDRESS]" at bounding box center [487, 210] width 843 height 15
click at [175, 192] on link "Prestige Auto Body Inc" at bounding box center [168, 192] width 141 height 15
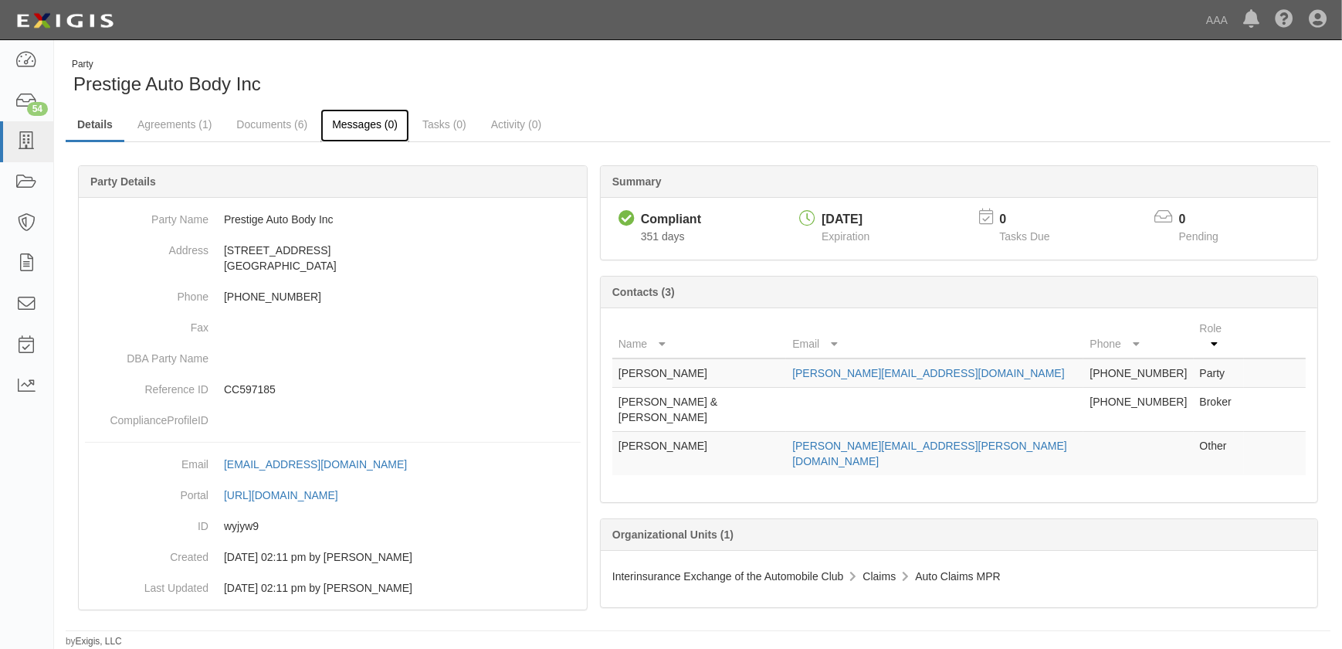
click at [365, 128] on link "Messages (0)" at bounding box center [364, 125] width 89 height 33
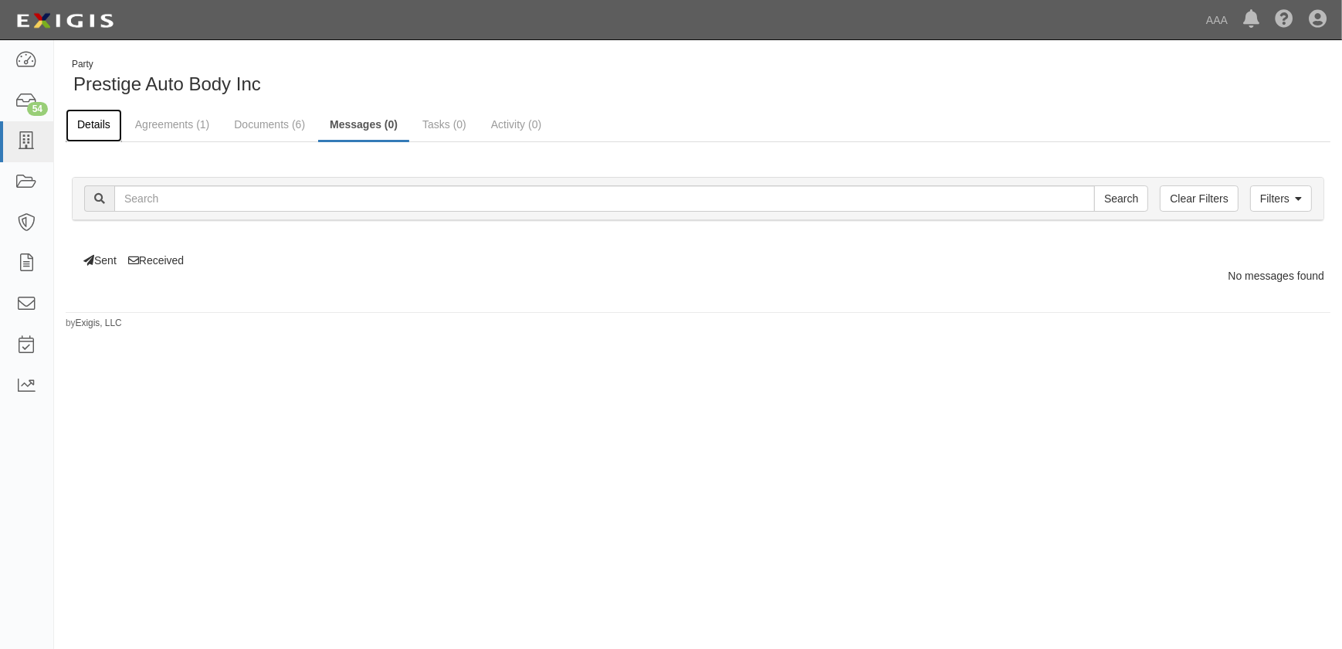
click at [100, 122] on link "Details" at bounding box center [94, 125] width 56 height 33
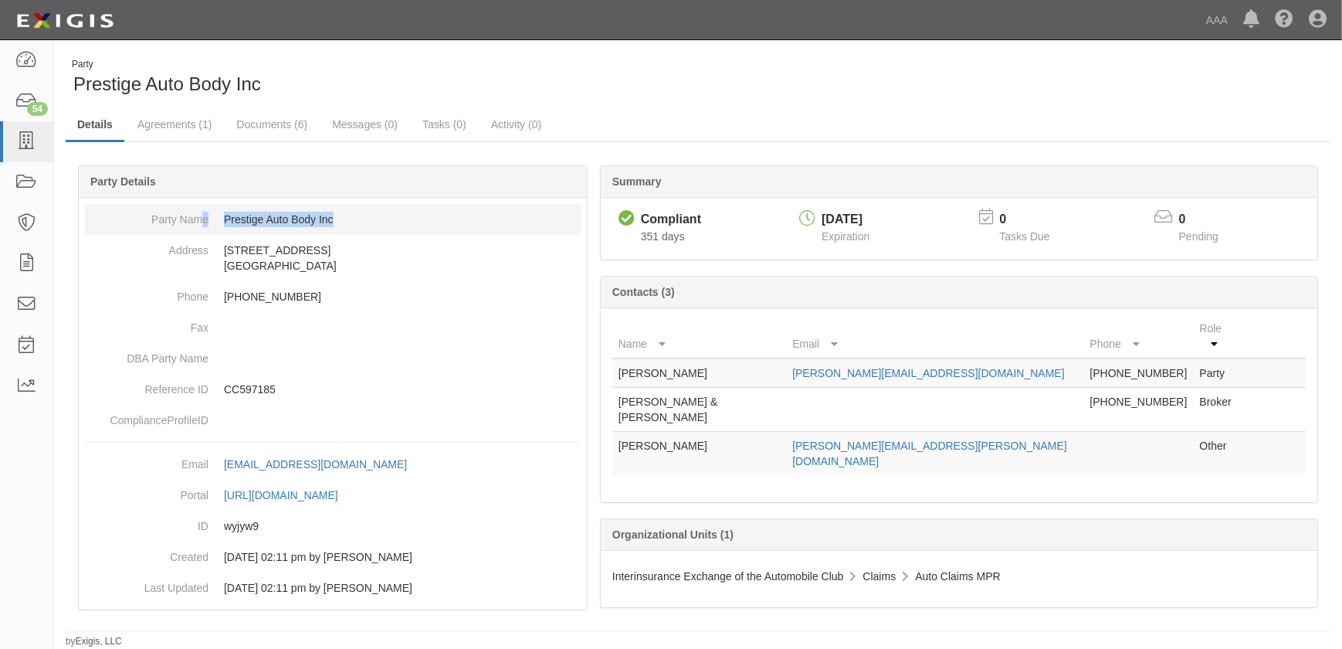
drag, startPoint x: 341, startPoint y: 216, endPoint x: 203, endPoint y: 219, distance: 137.5
click at [203, 219] on dl "Party Name Prestige Auto Body Inc Address [STREET_ADDRESS] Phone [PHONE_NUMBER]…" at bounding box center [333, 320] width 496 height 232
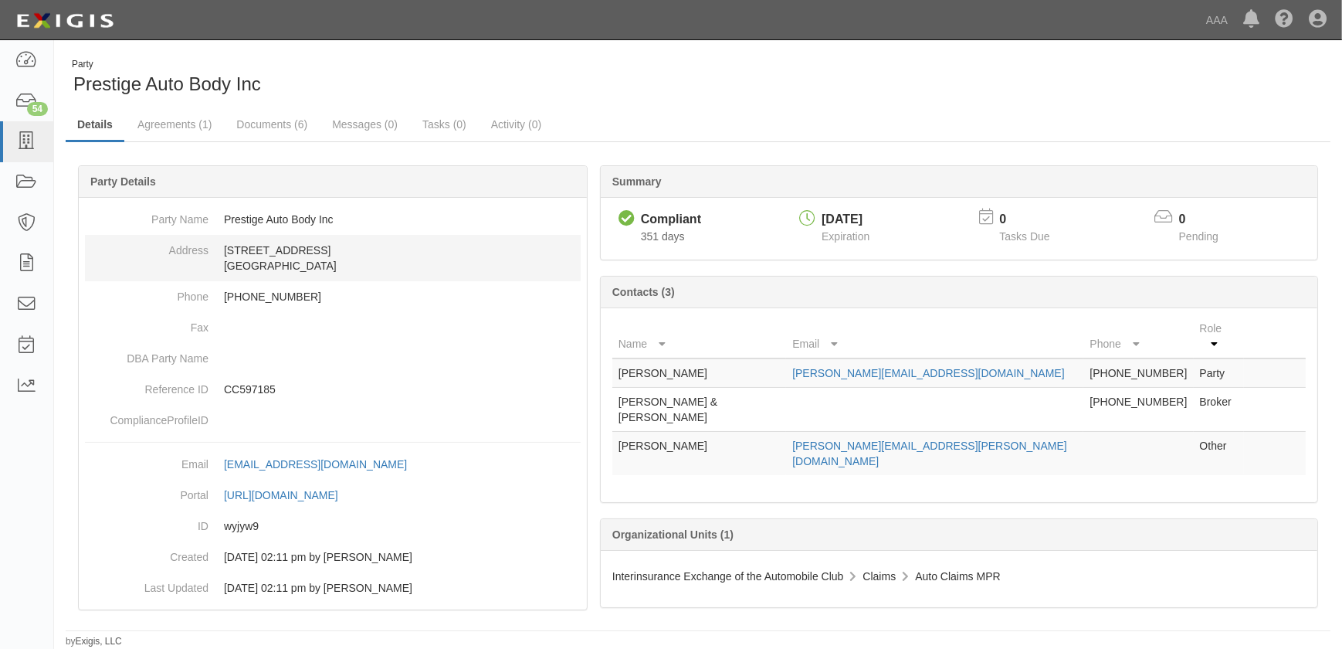
drag, startPoint x: 203, startPoint y: 219, endPoint x: 358, endPoint y: 239, distance: 155.7
click at [358, 241] on dd "[STREET_ADDRESS]" at bounding box center [333, 258] width 496 height 46
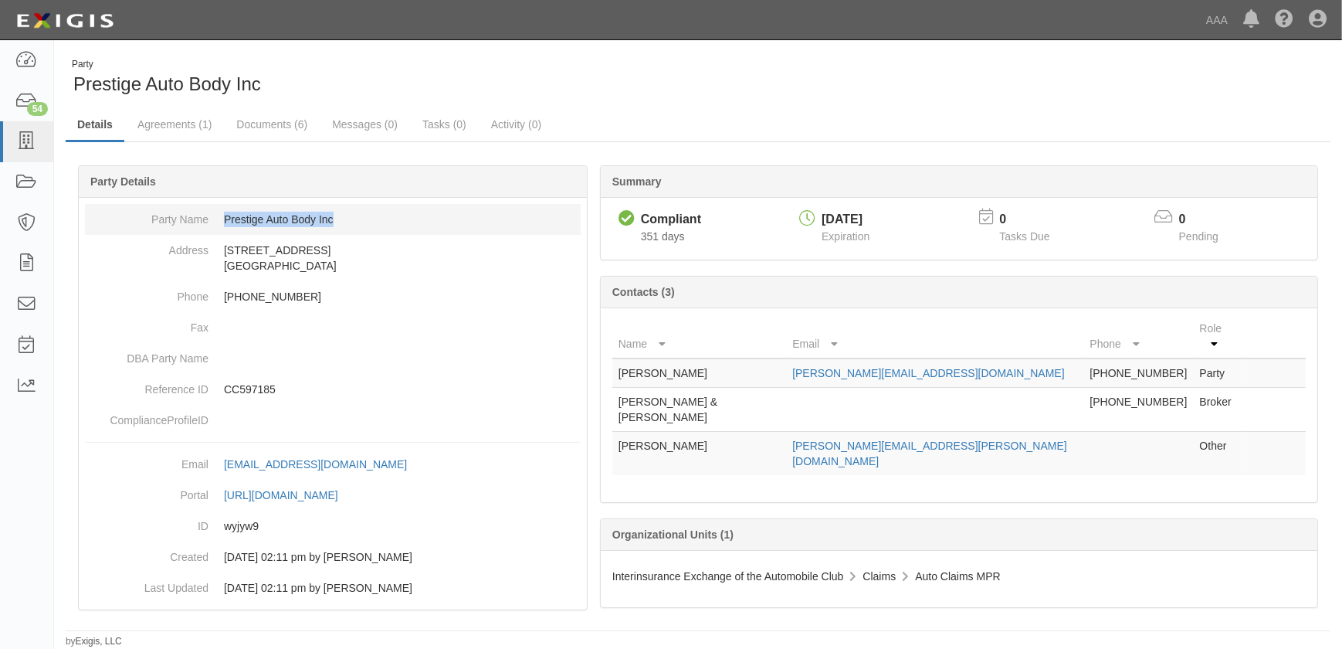
drag, startPoint x: 350, startPoint y: 221, endPoint x: 212, endPoint y: 225, distance: 138.3
click at [212, 225] on dd "Prestige Auto Body Inc" at bounding box center [333, 219] width 496 height 31
copy dd "Prestige Auto Body Inc"
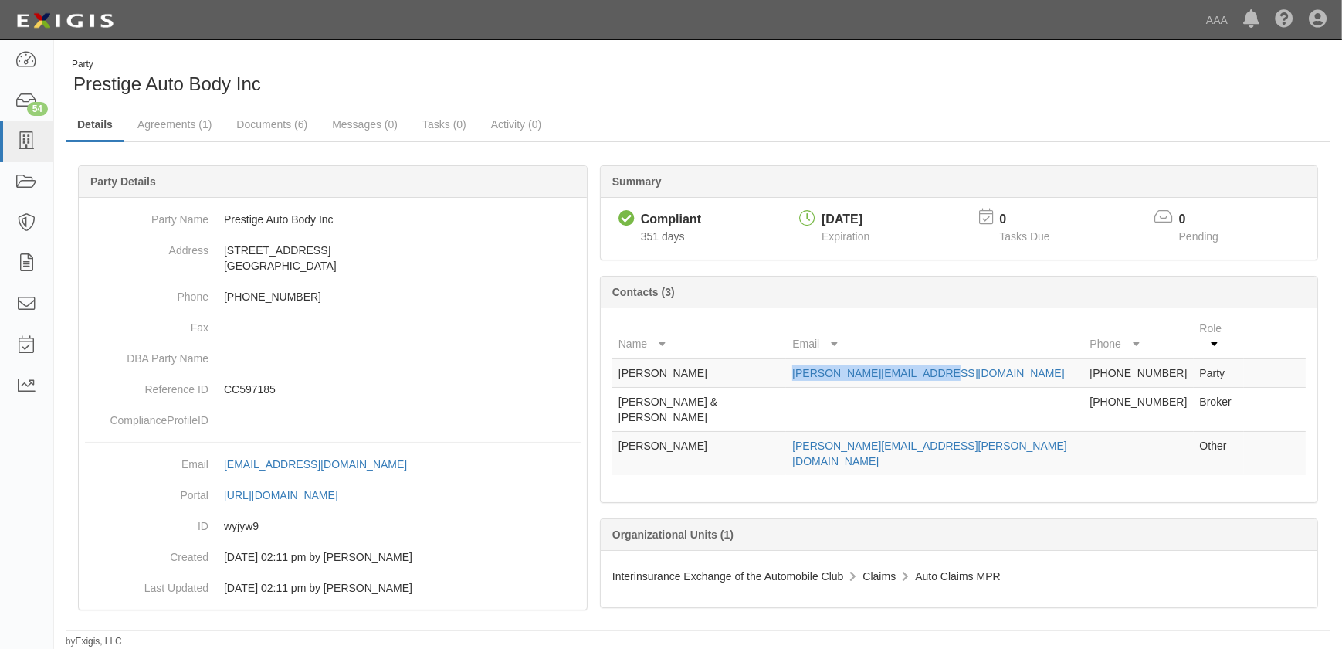
drag, startPoint x: 930, startPoint y: 358, endPoint x: 787, endPoint y: 358, distance: 142.9
click at [787, 358] on tr "[PERSON_NAME] [PERSON_NAME][EMAIL_ADDRESS][DOMAIN_NAME] [PHONE_NUMBER] Party" at bounding box center [958, 372] width 693 height 29
copy tr "[PERSON_NAME][EMAIL_ADDRESS][DOMAIN_NAME]"
click at [22, 141] on icon at bounding box center [26, 142] width 22 height 18
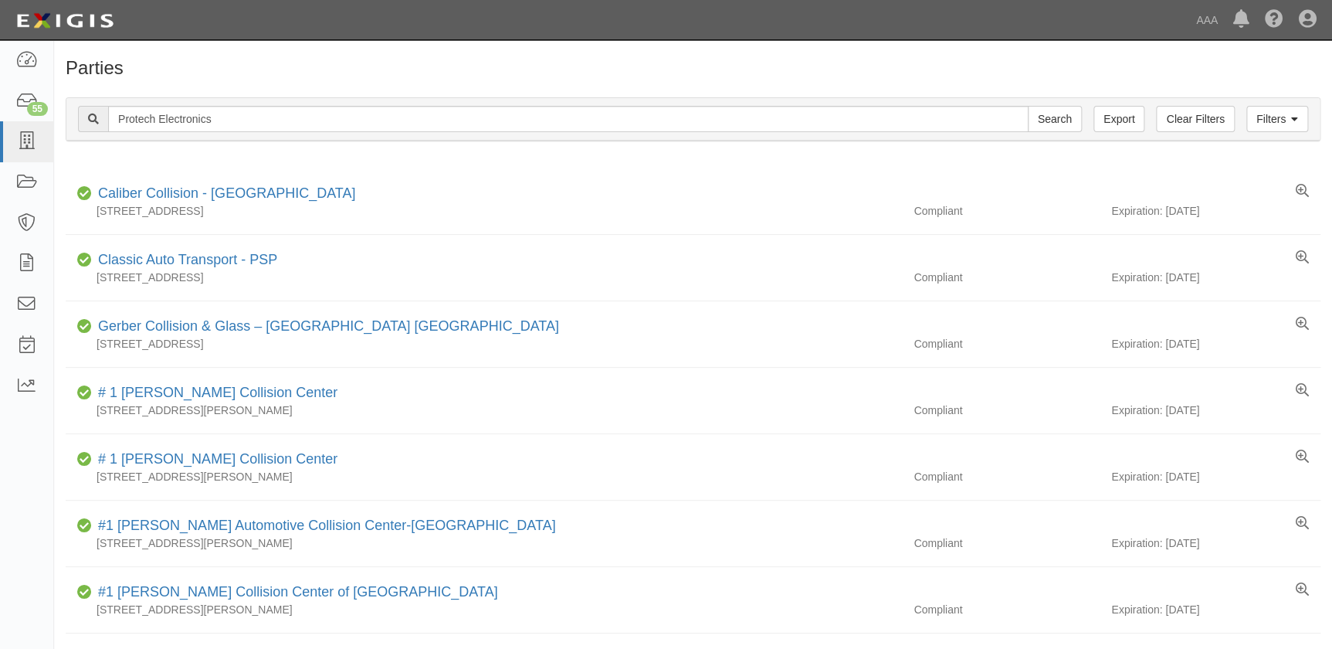
type input "Protech Electronics"
click at [1028, 106] on input "Search" at bounding box center [1055, 119] width 54 height 26
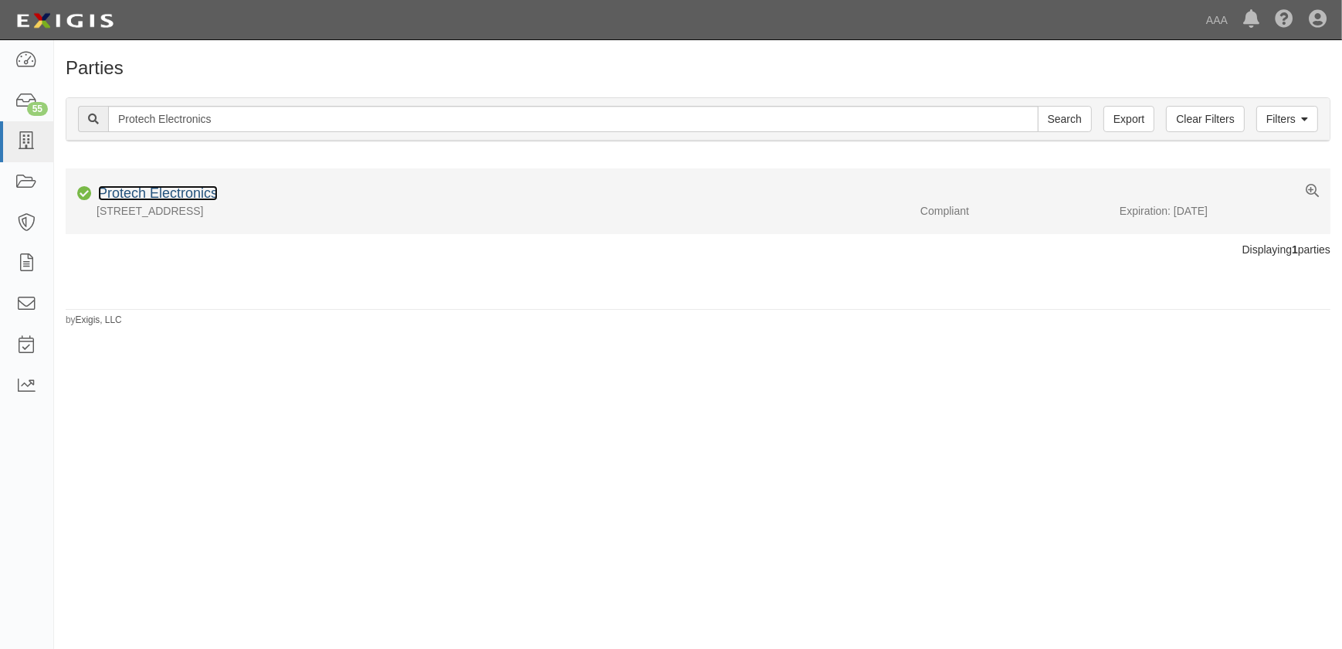
click at [185, 191] on link "Protech Electronics" at bounding box center [158, 192] width 120 height 15
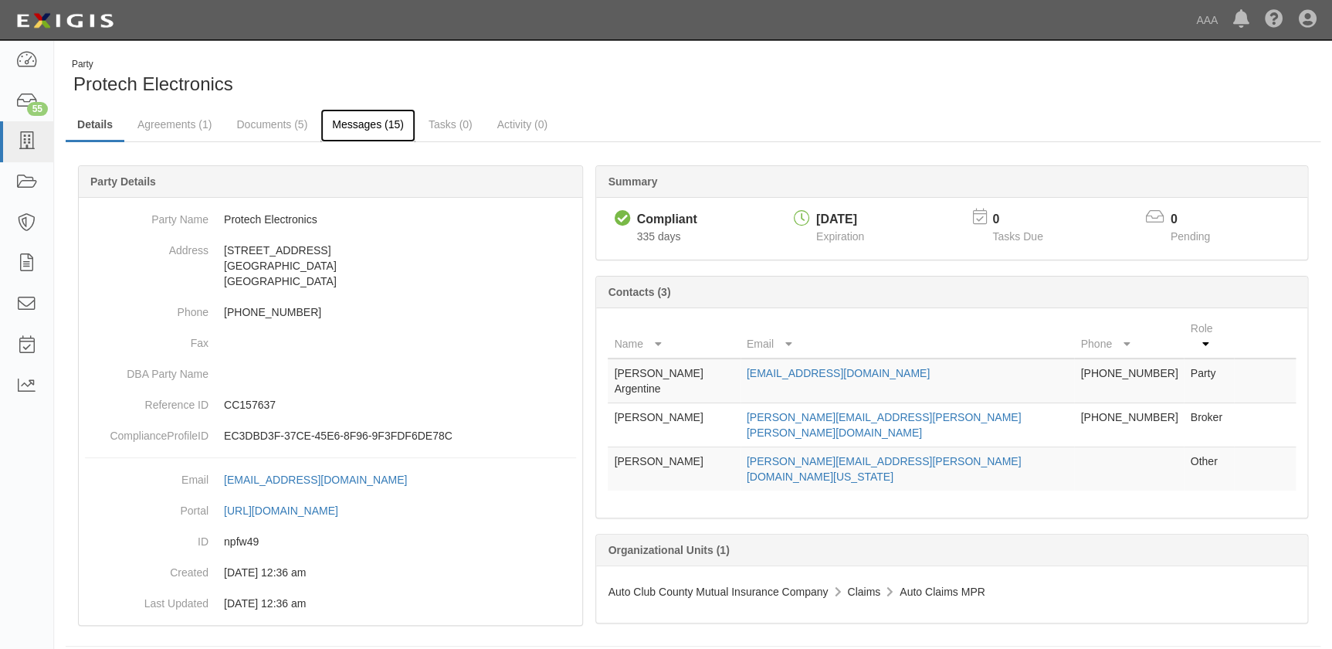
click at [368, 127] on link "Messages (15)" at bounding box center [367, 125] width 95 height 33
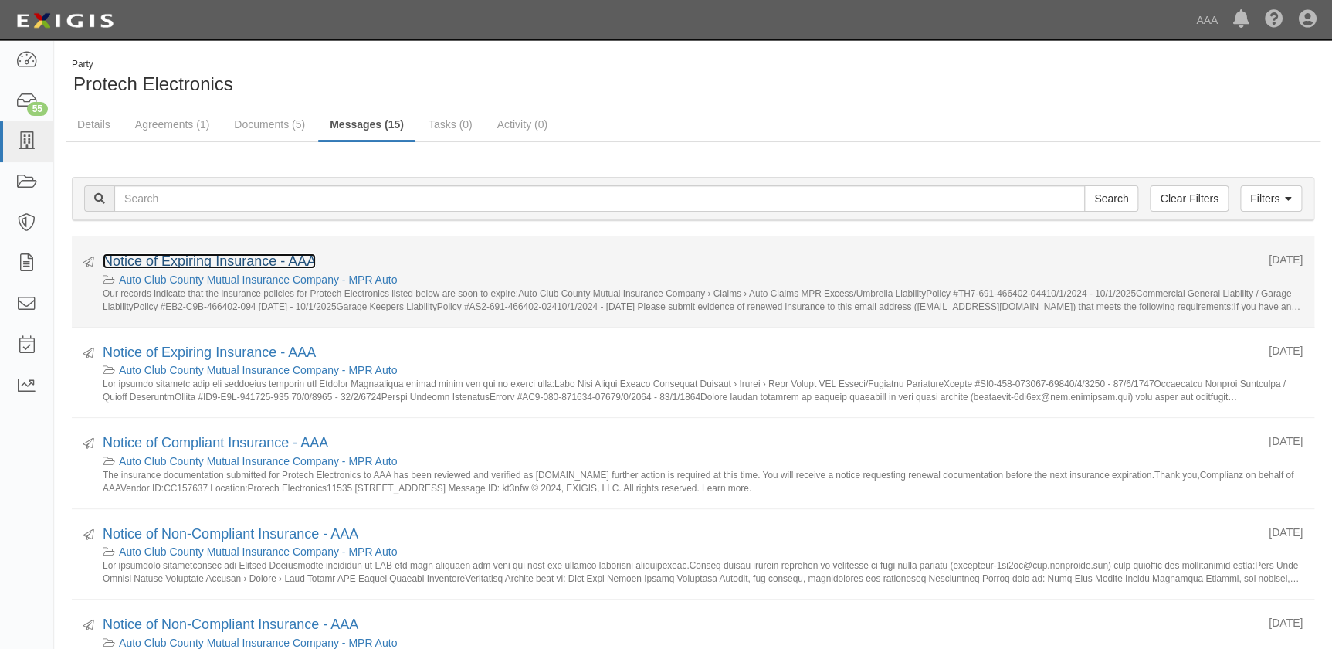
click at [245, 259] on link "Notice of Expiring Insurance - AAA" at bounding box center [209, 260] width 213 height 15
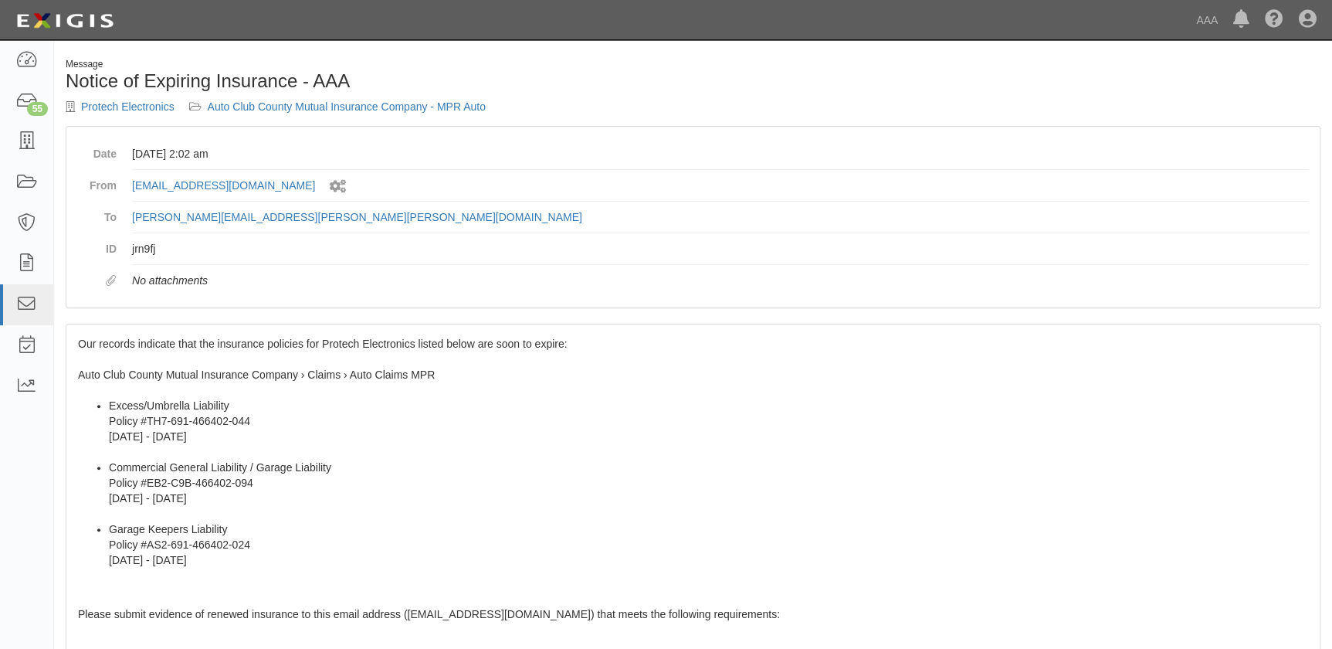
click at [139, 356] on div "Our records indicate that the insurance policies for Protech Electronics listed…" at bounding box center [692, 635] width 1253 height 622
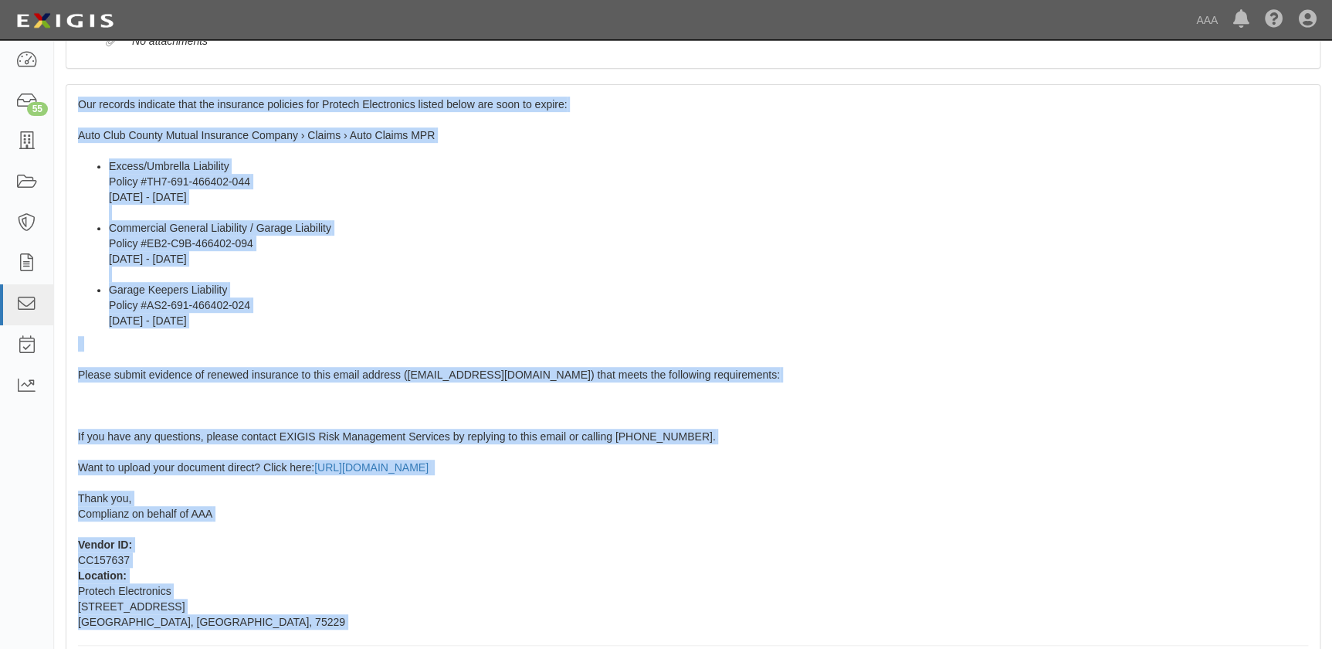
scroll to position [327, 0]
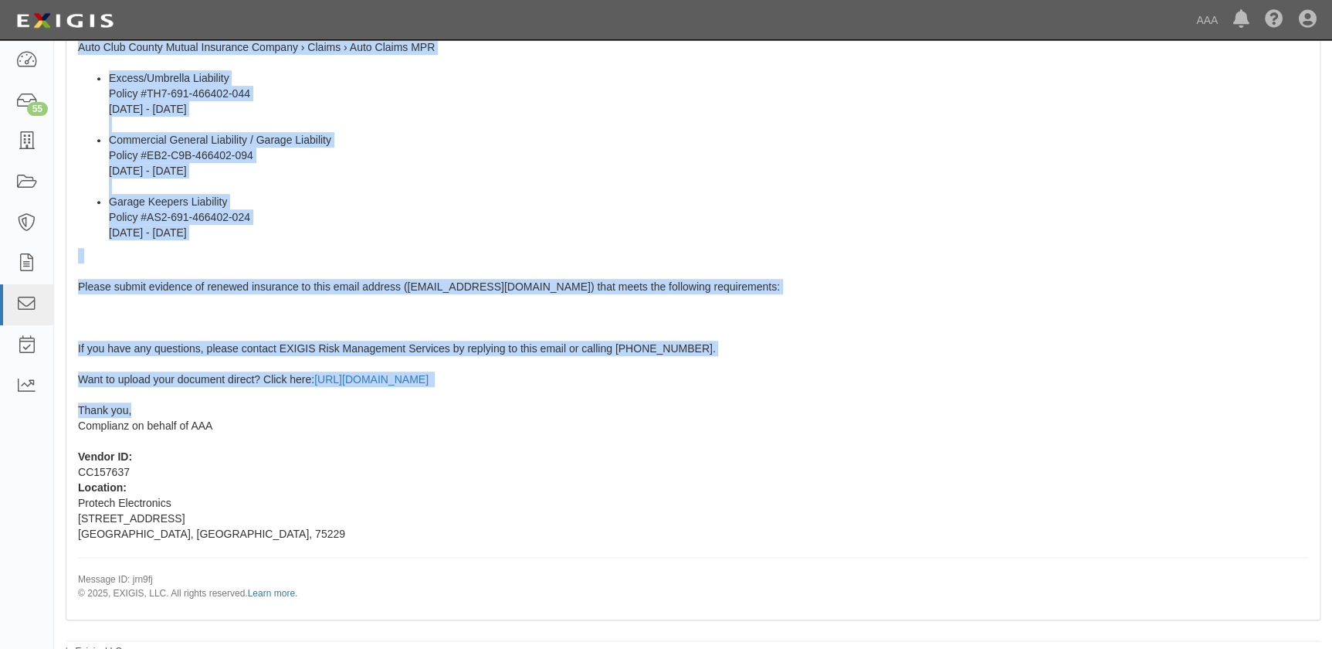
drag, startPoint x: 78, startPoint y: 341, endPoint x: 236, endPoint y: 409, distance: 171.6
click at [236, 409] on div "Our records indicate that the insurance policies for Protech Electronics listed…" at bounding box center [692, 308] width 1253 height 622
copy span "Our records indicate that the insurance policies for Protech Electronics listed…"
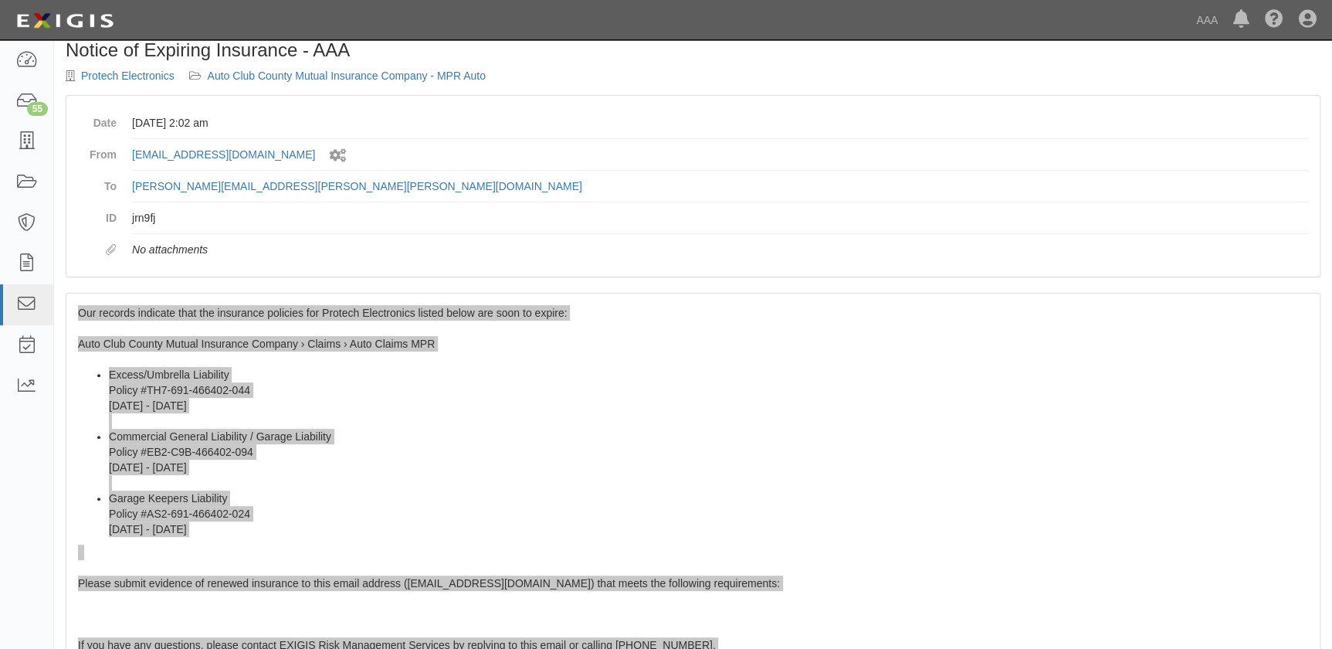
scroll to position [0, 0]
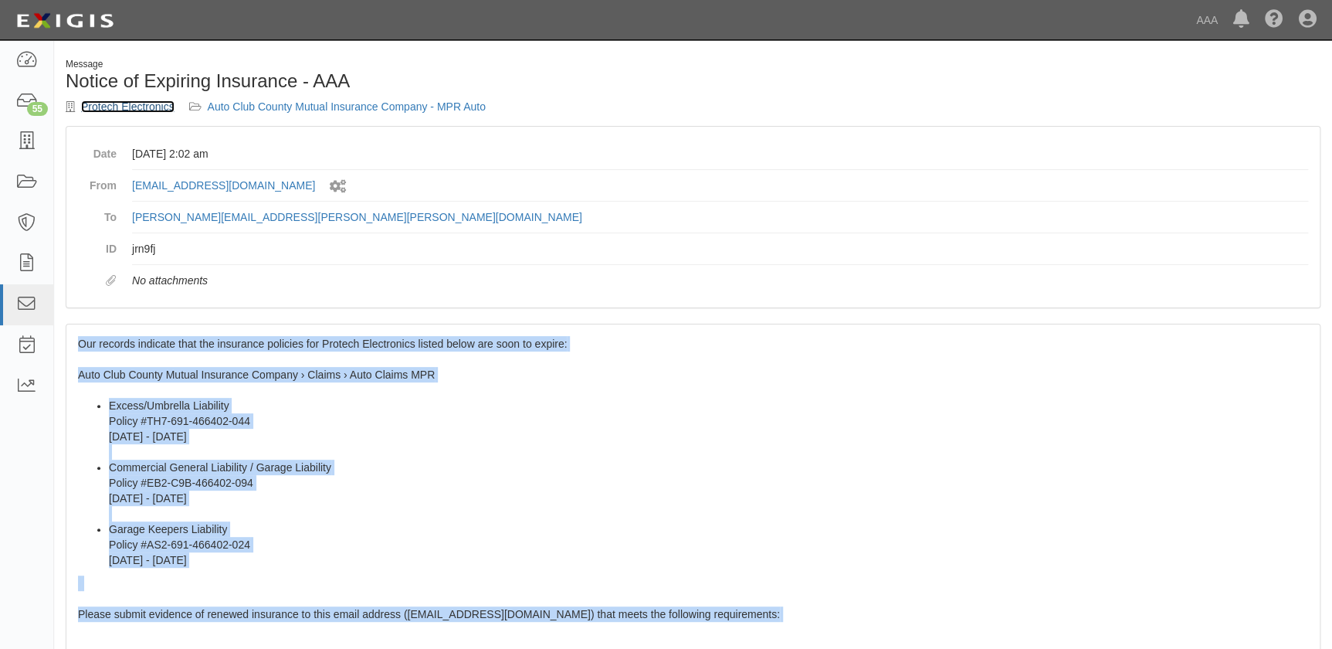
click at [145, 103] on link "Protech Electronics" at bounding box center [127, 106] width 93 height 12
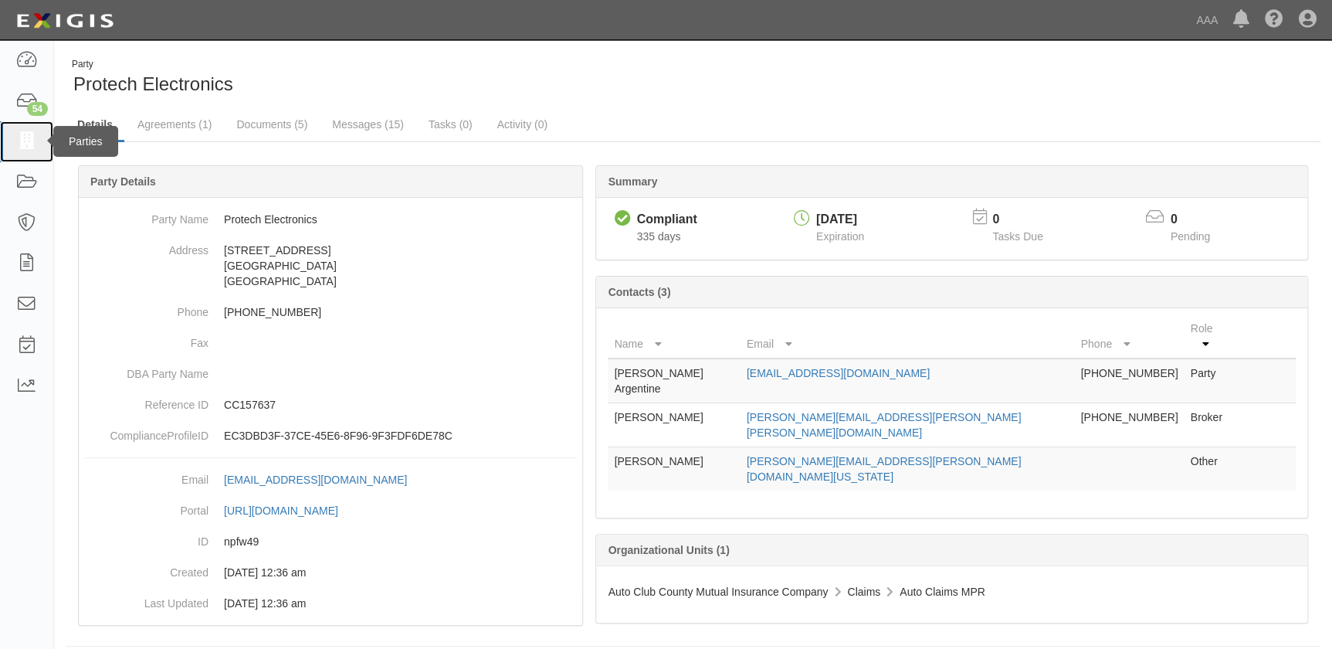
click at [28, 147] on icon at bounding box center [26, 142] width 22 height 18
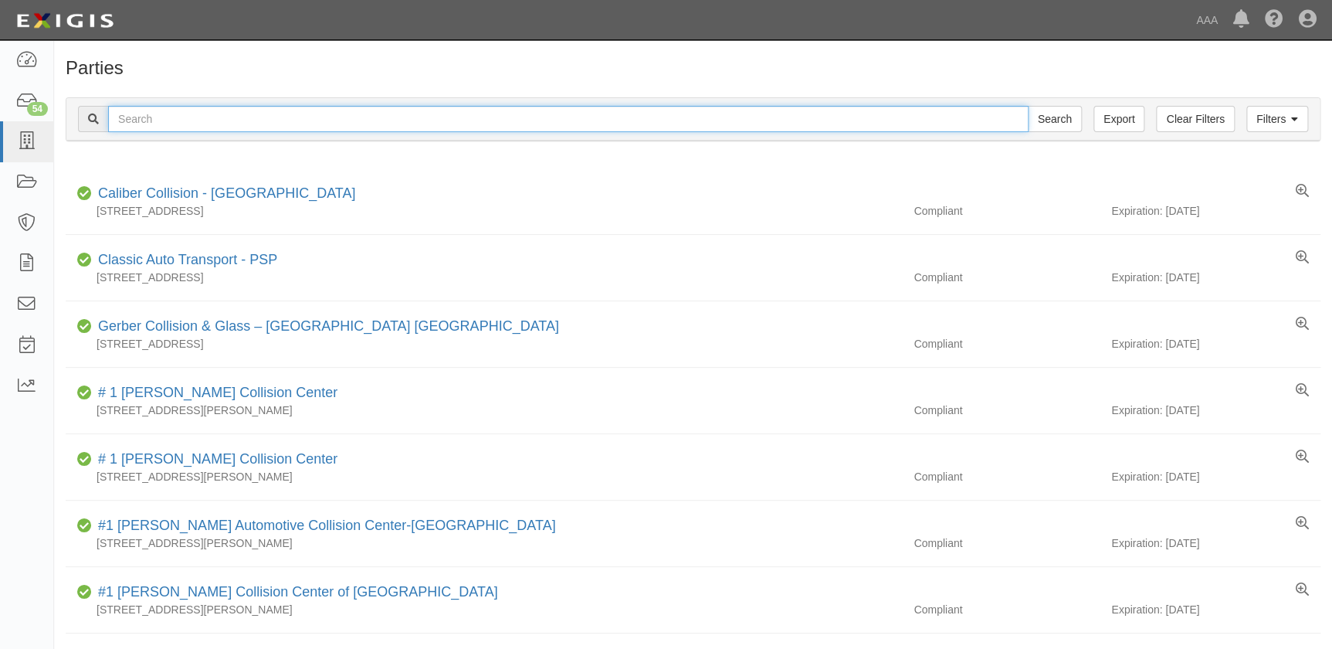
click at [132, 123] on input "text" at bounding box center [568, 119] width 920 height 26
paste input "Rotunda's Collision Center"
type input "Rotunda's Collision Center"
click at [1028, 106] on input "Search" at bounding box center [1055, 119] width 54 height 26
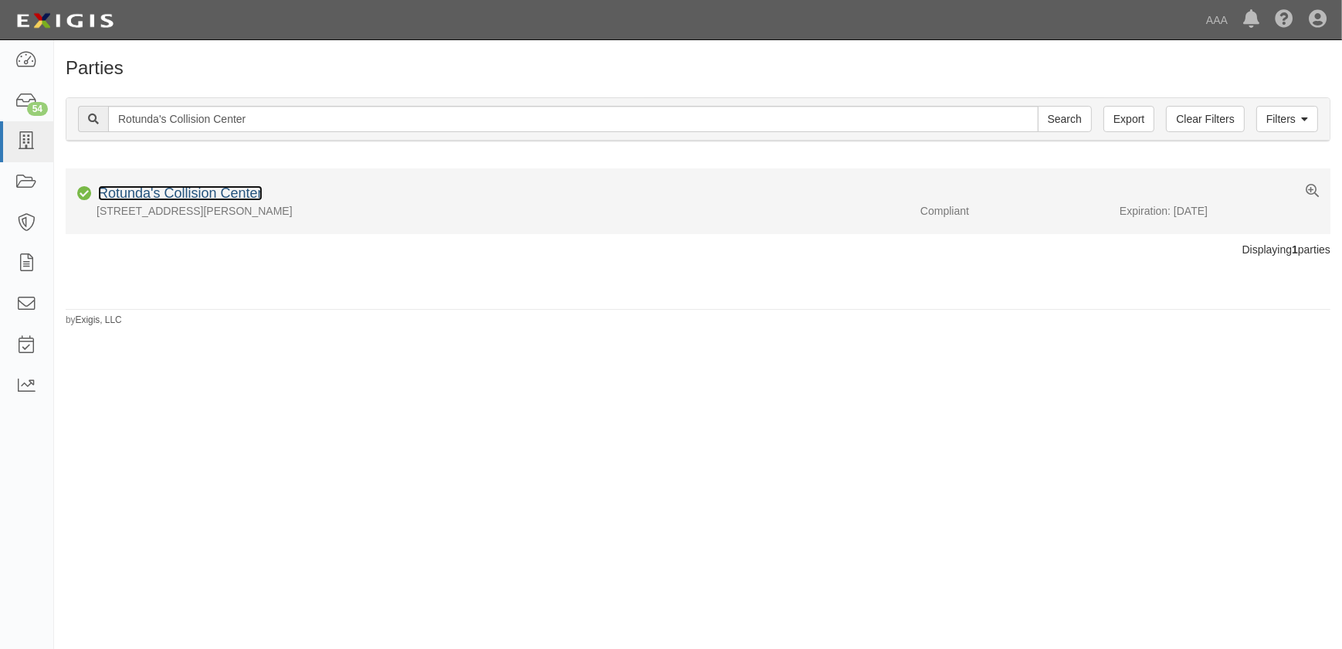
click at [131, 192] on link "Rotunda's Collision Center" at bounding box center [180, 192] width 164 height 15
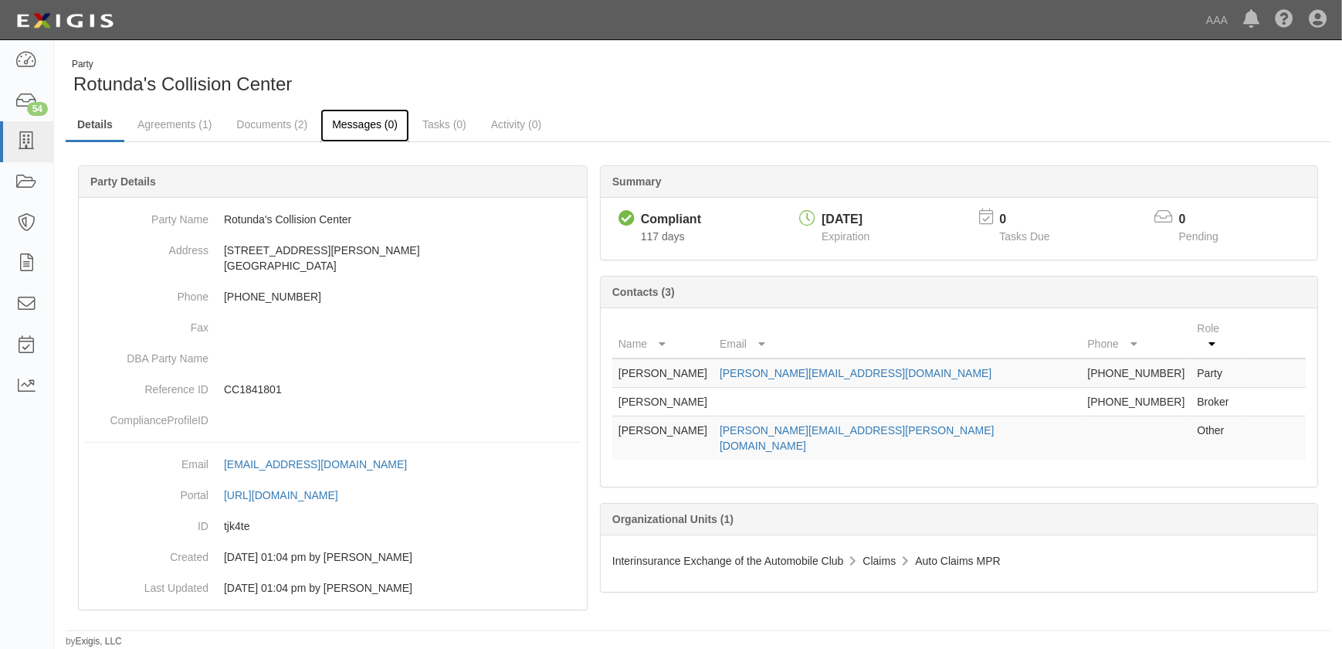
click at [390, 125] on link "Messages (0)" at bounding box center [364, 125] width 89 height 33
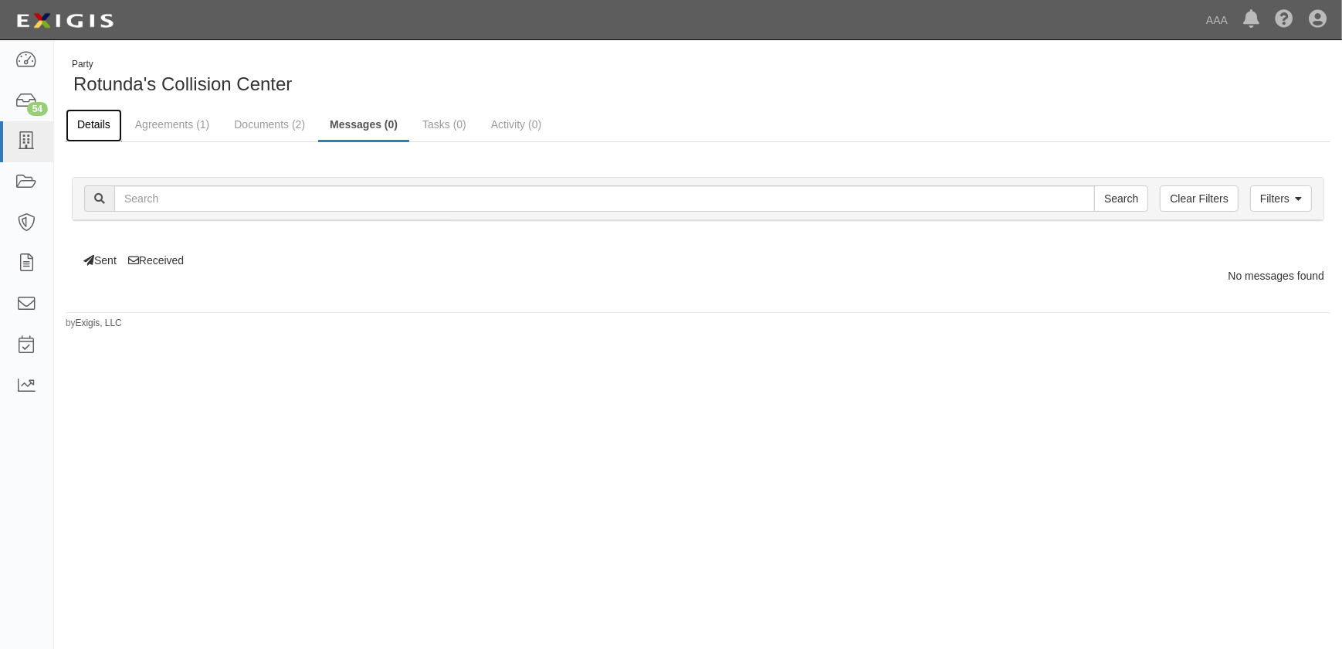
click at [95, 124] on link "Details" at bounding box center [94, 125] width 56 height 33
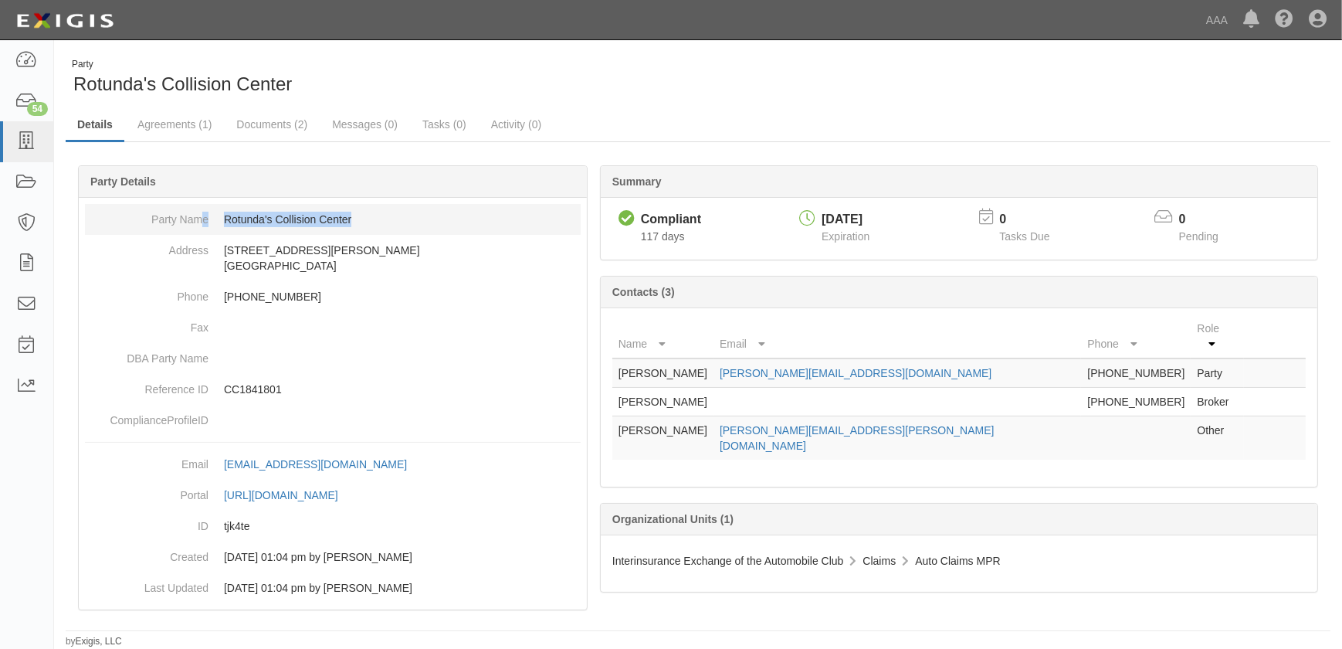
drag, startPoint x: 357, startPoint y: 221, endPoint x: 198, endPoint y: 222, distance: 159.1
click at [198, 222] on dl "Party Name Rotunda's Collision Center Address 1 Turcotte Rd Essex Junction, VT …" at bounding box center [333, 320] width 496 height 232
click at [369, 228] on dd "Rotunda's Collision Center" at bounding box center [333, 219] width 496 height 31
drag, startPoint x: 369, startPoint y: 221, endPoint x: 223, endPoint y: 226, distance: 146.0
click at [223, 226] on dd "Rotunda's Collision Center" at bounding box center [333, 219] width 496 height 31
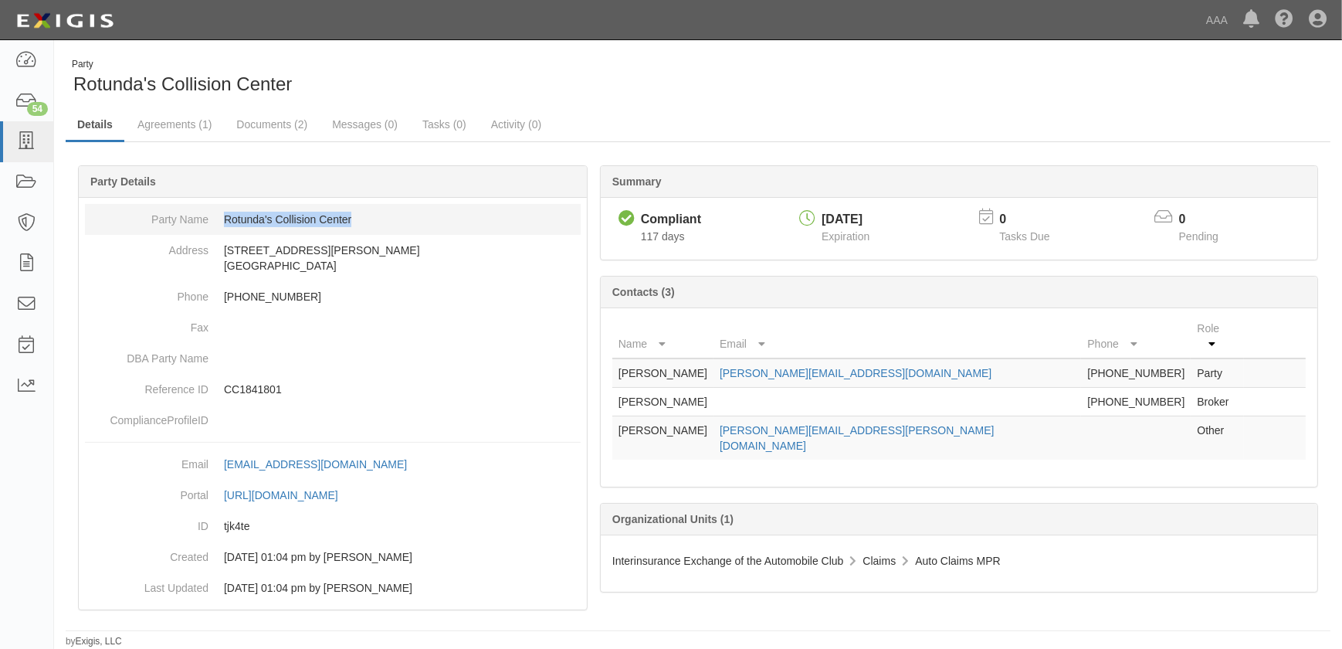
copy dd "Rotunda's Collision Center"
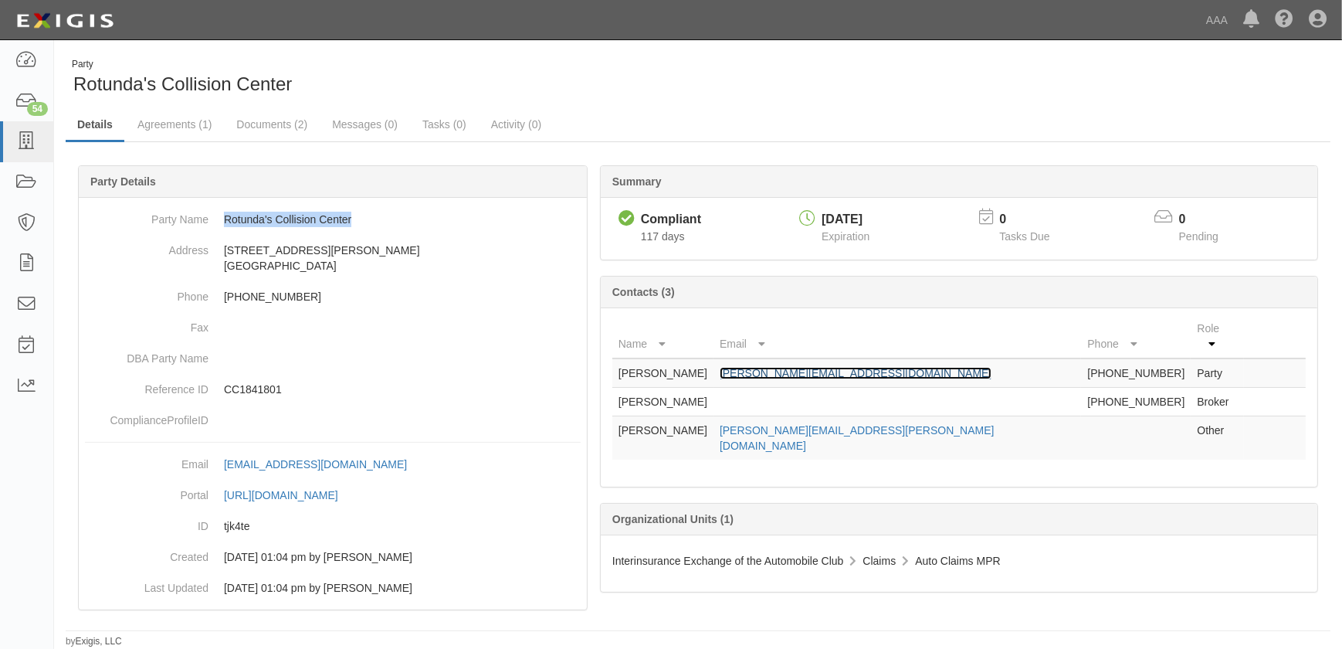
click at [873, 367] on link "r.henry@vivecollision.com" at bounding box center [856, 373] width 272 height 12
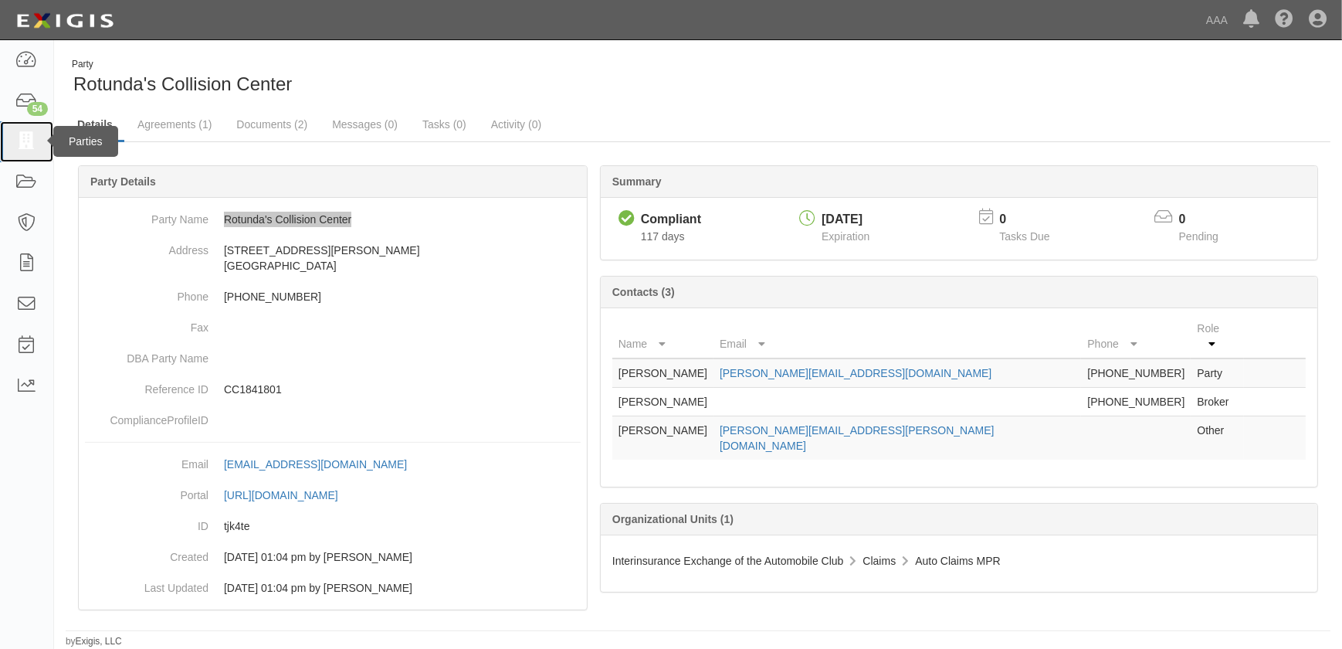
click at [27, 150] on icon at bounding box center [26, 142] width 22 height 18
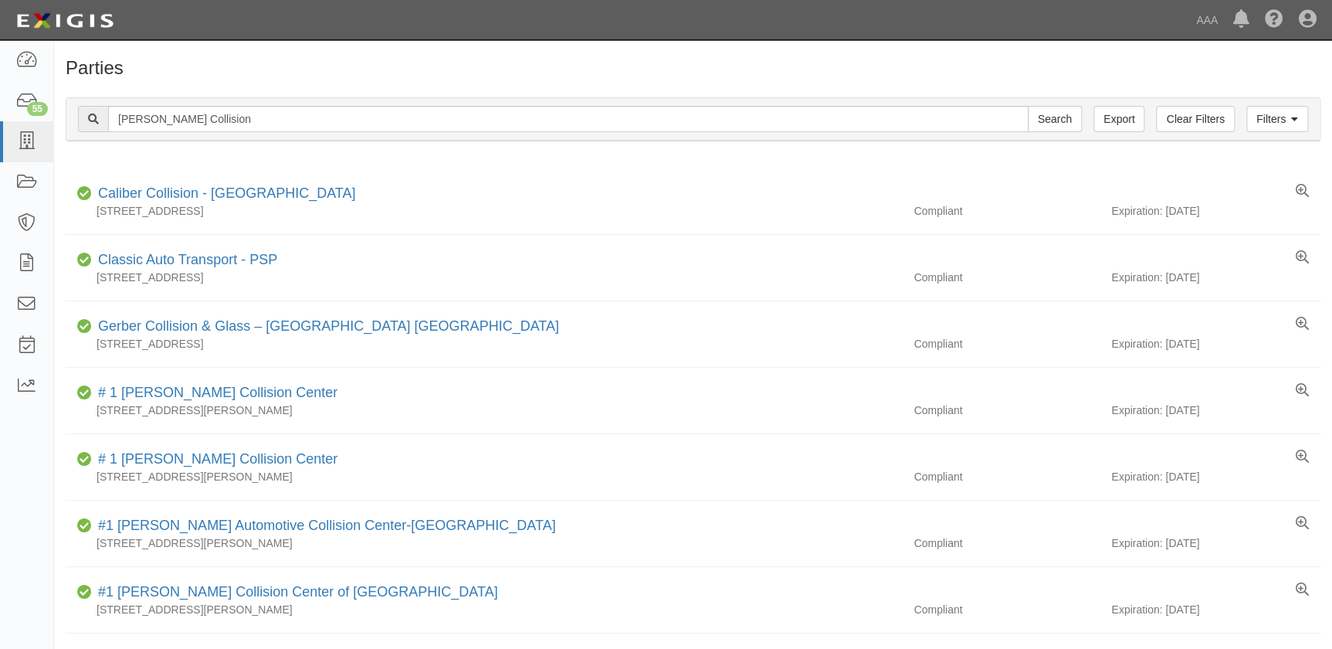
type input "[PERSON_NAME] Collision"
click at [1028, 106] on input "Search" at bounding box center [1055, 119] width 54 height 26
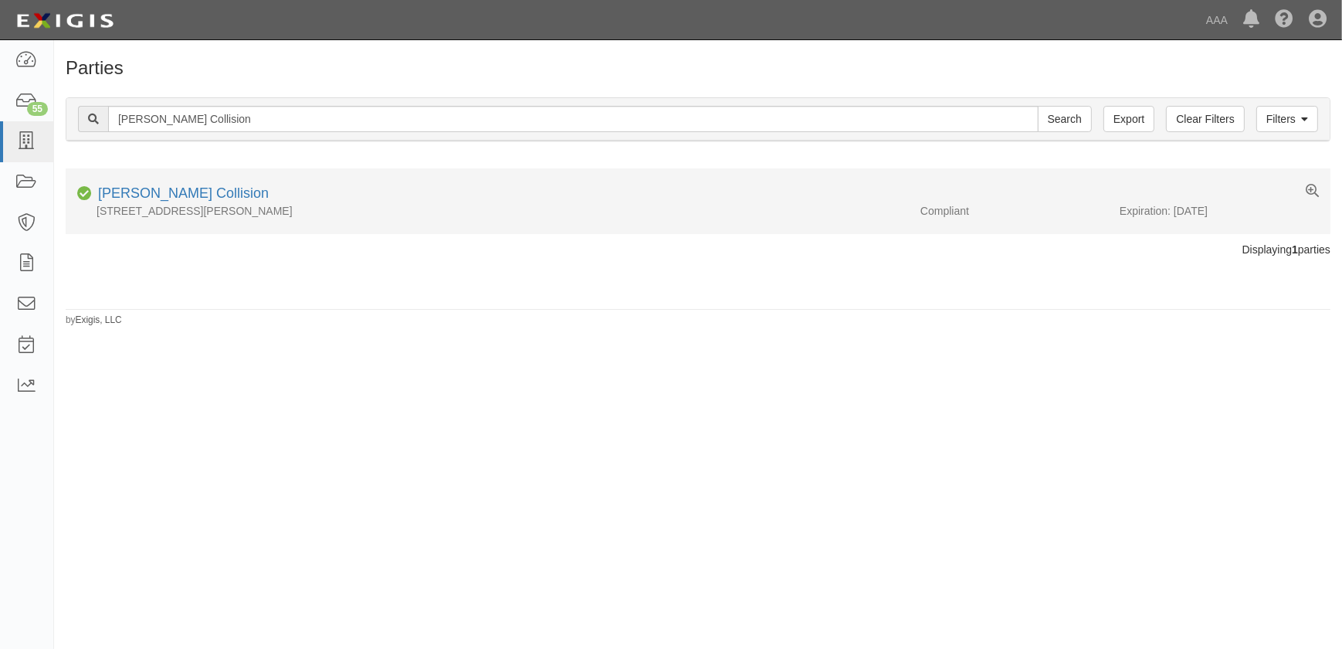
click at [156, 185] on div "[PERSON_NAME] Collision" at bounding box center [180, 194] width 177 height 20
click at [154, 192] on link "[PERSON_NAME] Collision" at bounding box center [183, 192] width 171 height 15
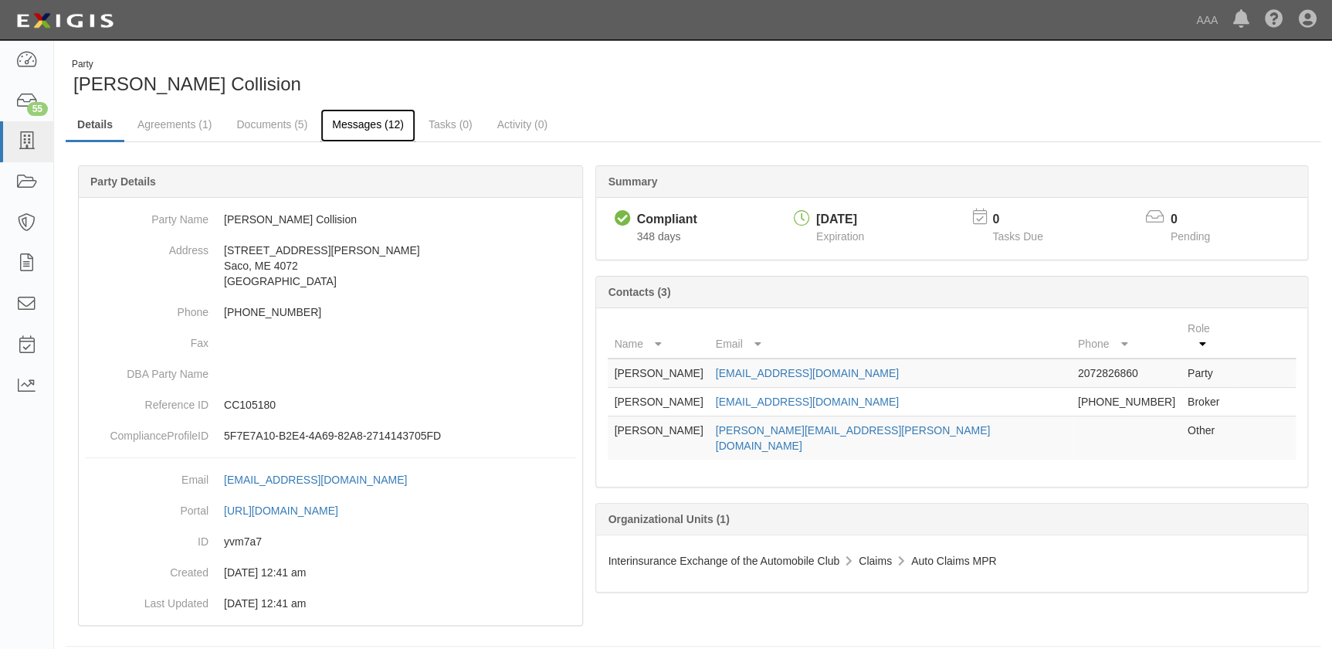
click at [362, 123] on link "Messages (12)" at bounding box center [367, 125] width 95 height 33
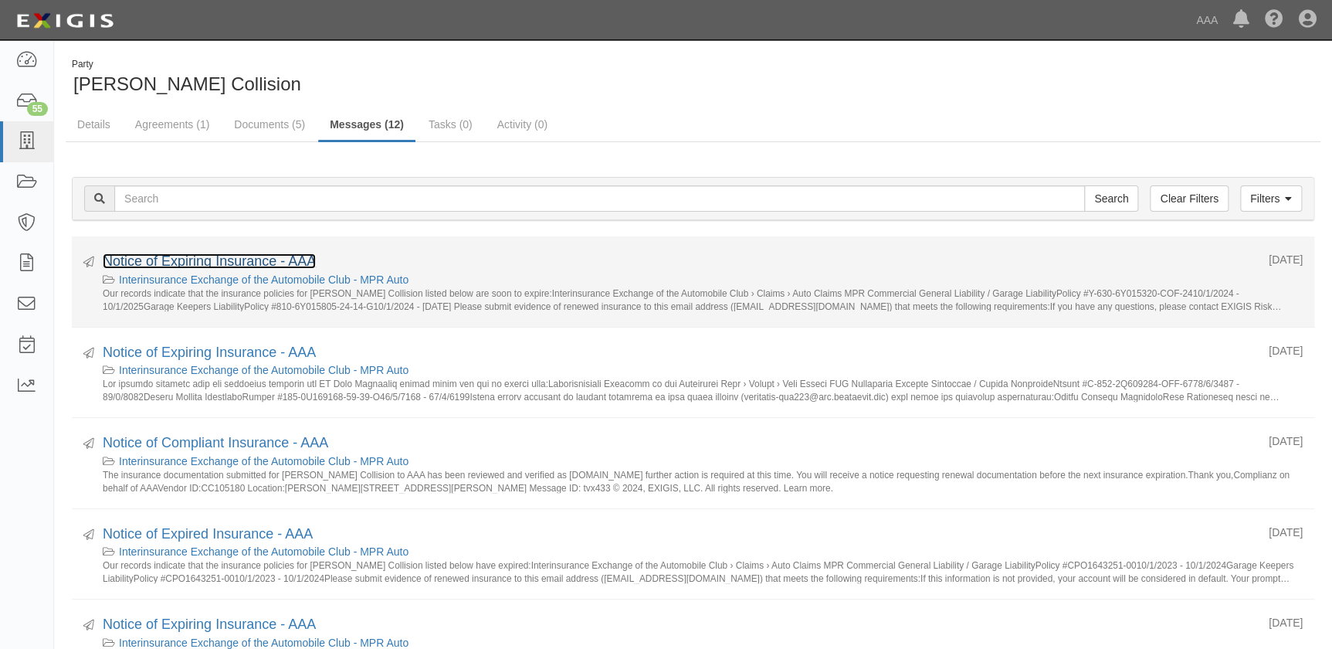
click at [225, 259] on link "Notice of Expiring Insurance - AAA" at bounding box center [209, 260] width 213 height 15
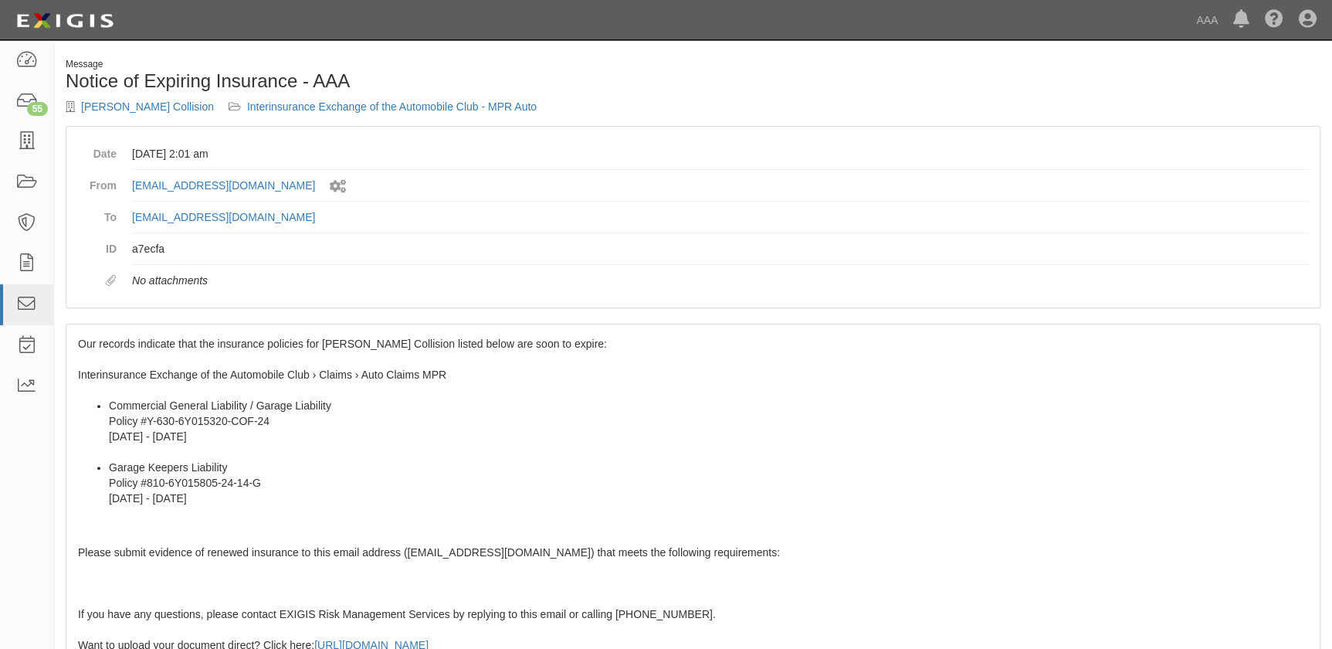
click at [192, 344] on span "Our records indicate that the insurance policies for [PERSON_NAME] Collision li…" at bounding box center [693, 600] width 1230 height 527
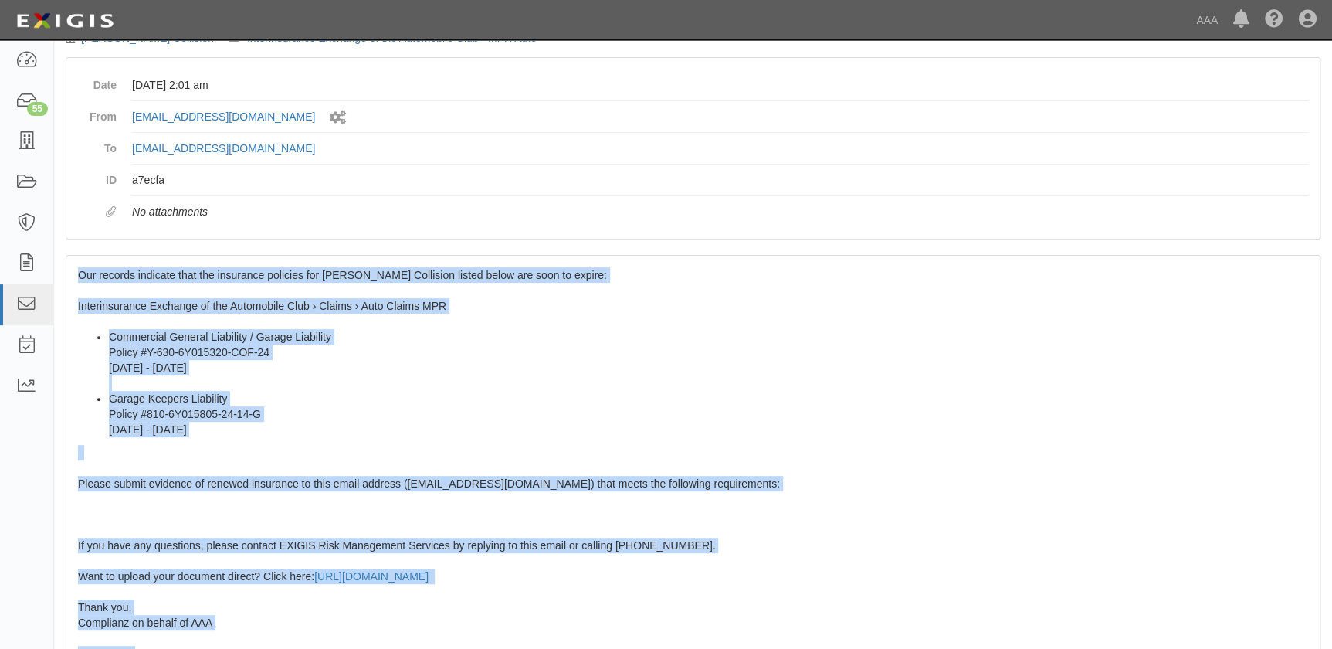
scroll to position [273, 0]
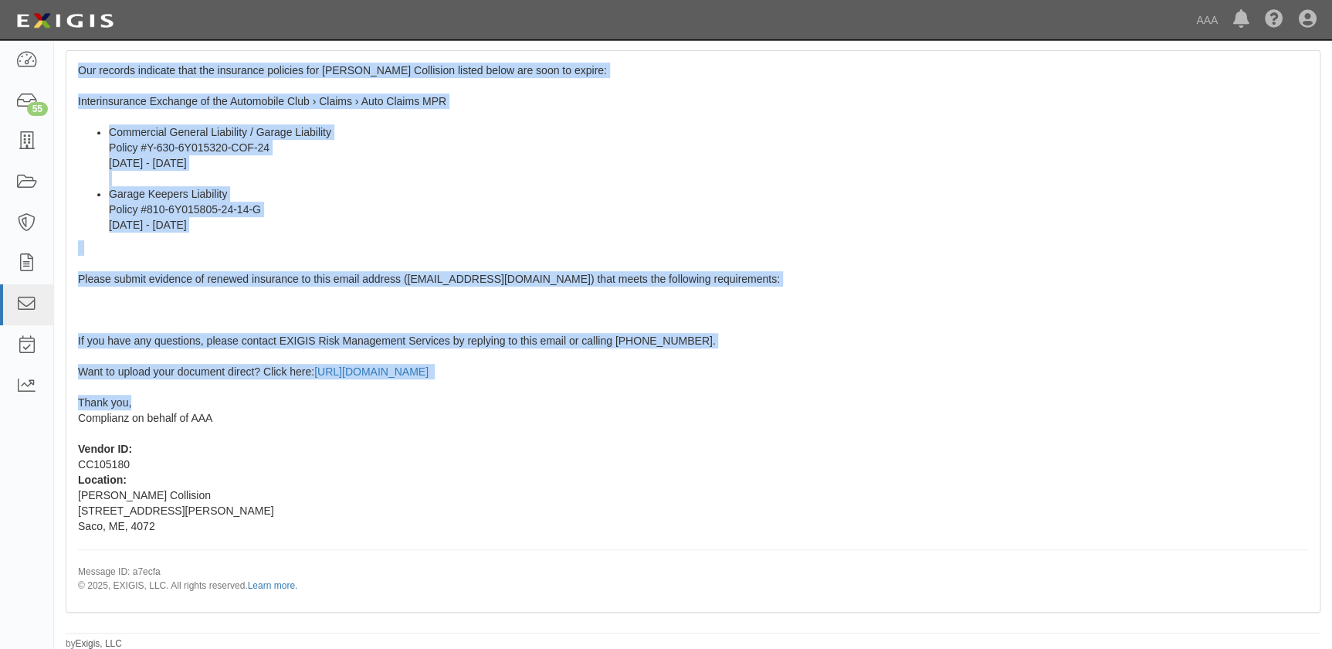
drag, startPoint x: 78, startPoint y: 339, endPoint x: 165, endPoint y: 402, distance: 107.8
click at [165, 402] on div "Our records indicate that the insurance policies for [PERSON_NAME] Collision li…" at bounding box center [692, 331] width 1253 height 560
copy span "Our records indicate that the insurance policies for [PERSON_NAME] Collision li…"
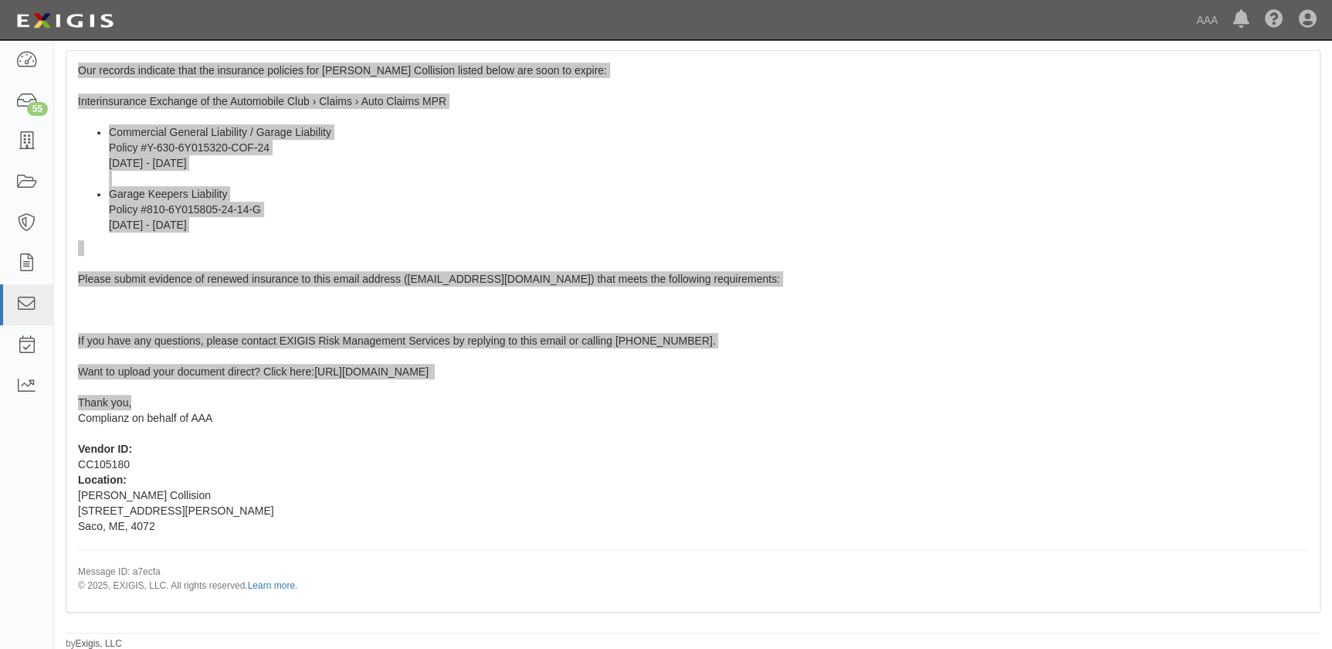
scroll to position [0, 0]
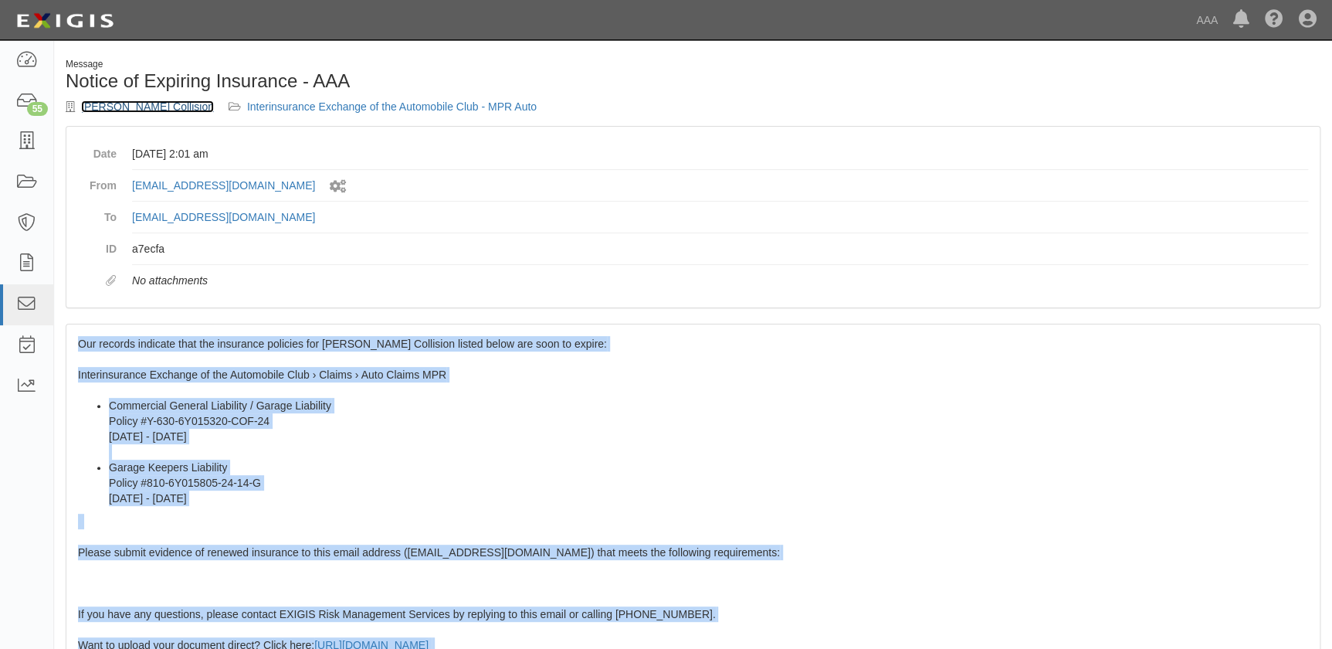
click at [127, 107] on link "[PERSON_NAME] Collision" at bounding box center [147, 106] width 133 height 12
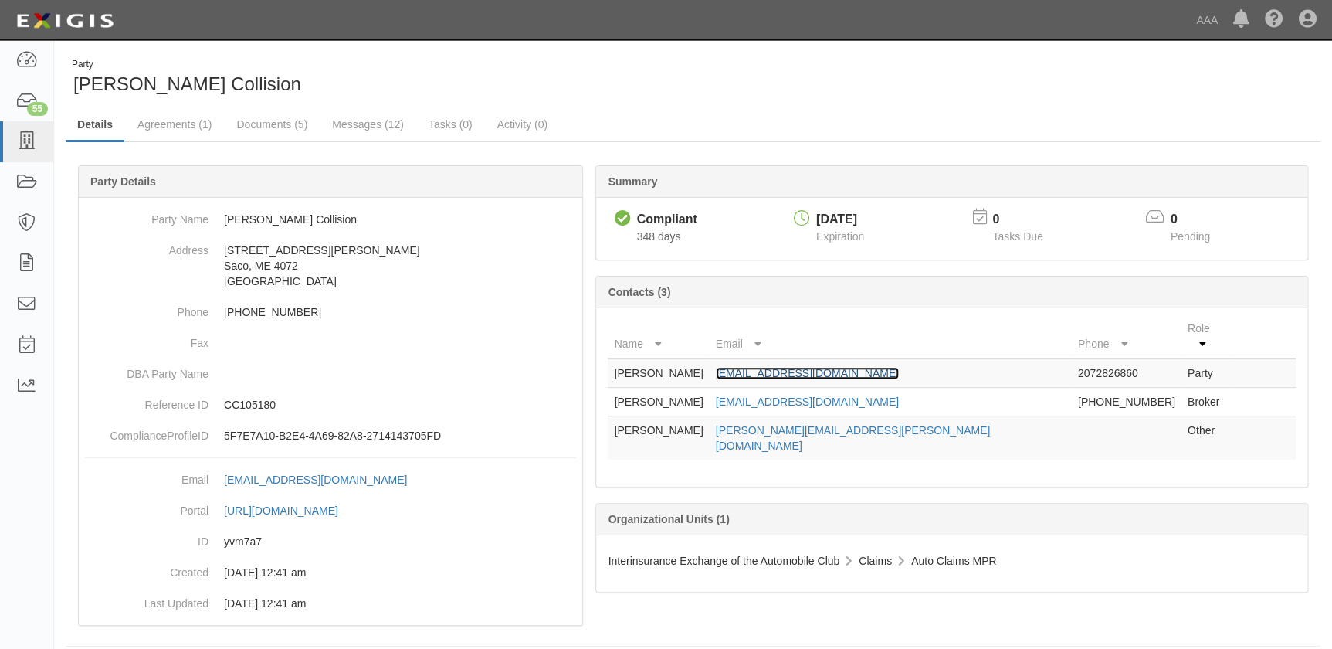
click at [835, 367] on link "poc.rpbell@vivecollision.com" at bounding box center [807, 373] width 183 height 12
click at [23, 145] on icon at bounding box center [26, 142] width 22 height 18
click at [17, 138] on icon at bounding box center [26, 142] width 22 height 18
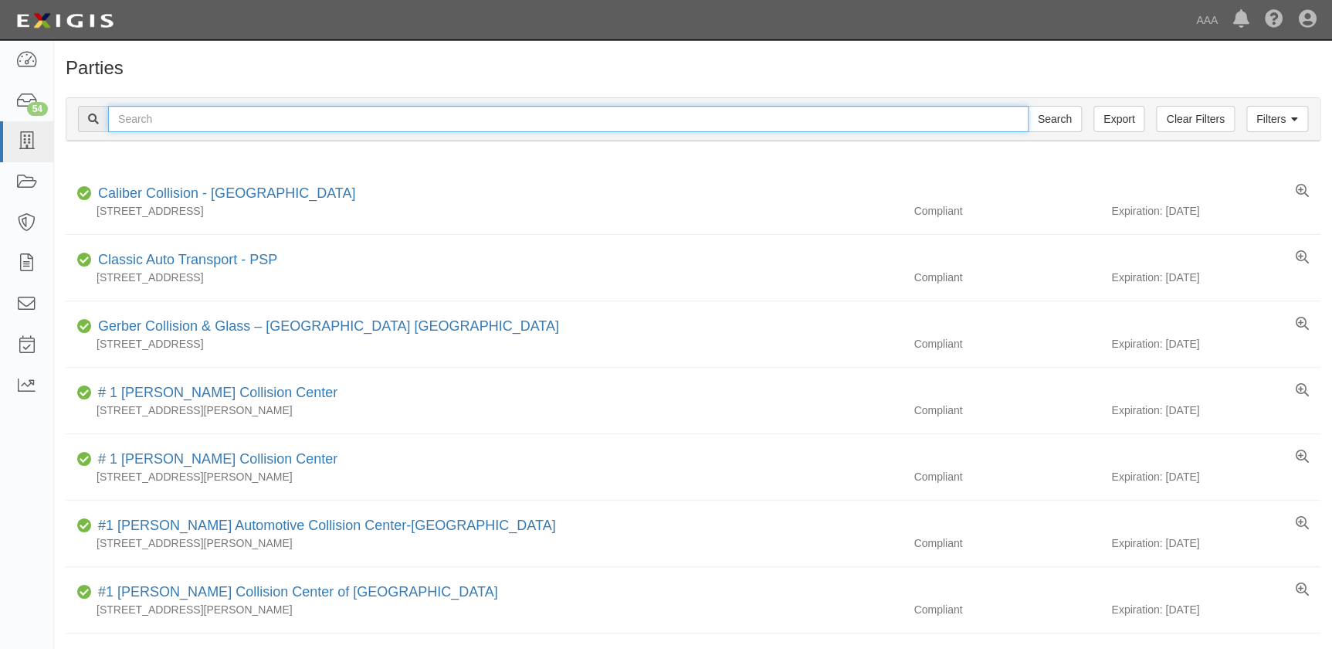
click at [161, 117] on input "text" at bounding box center [568, 119] width 920 height 26
paste input "Schaefer Auto Body-Columbia MO CC458840 10/01/2025 MO 09/22/2025 9-22 Rm Review…"
type input "Schaefer Auto Body-Columbia MO CC458840 10/01/2025 MO 09/22/2025 9-22 Rm Review…"
click at [402, 123] on input "text" at bounding box center [568, 119] width 920 height 26
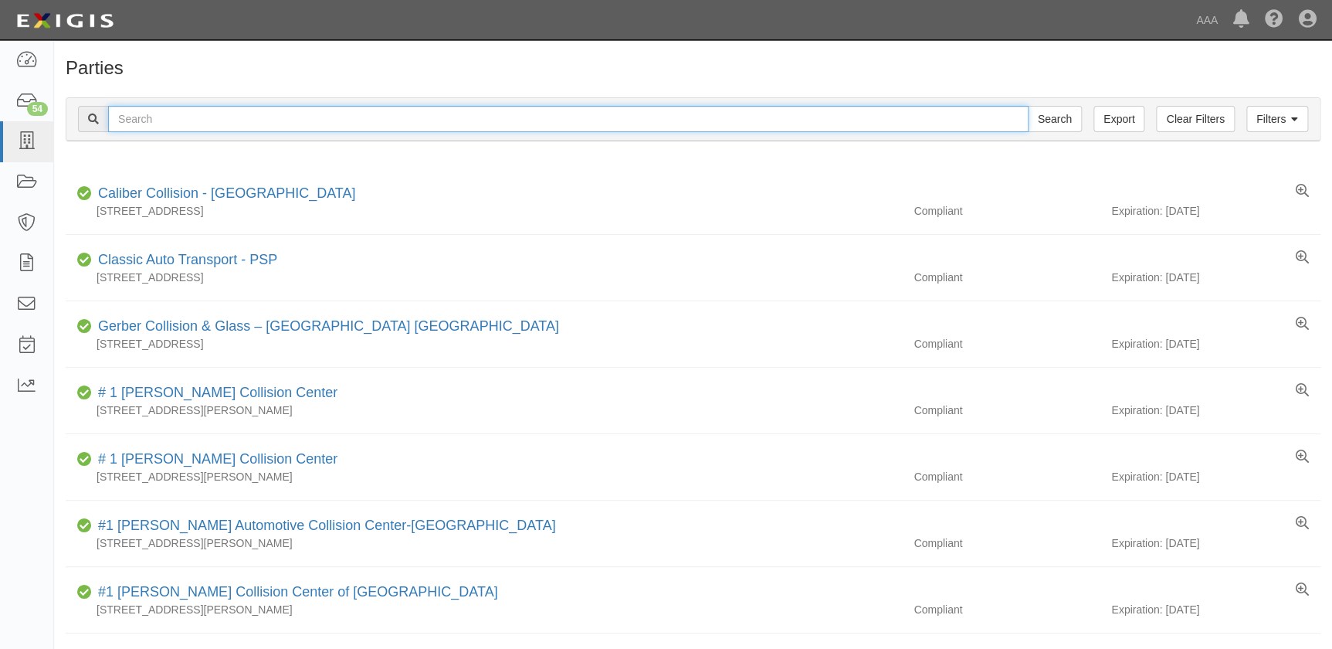
paste input "[PERSON_NAME] Auto Body"
type input "[PERSON_NAME] Auto Body"
click at [1028, 106] on input "Search" at bounding box center [1055, 119] width 54 height 26
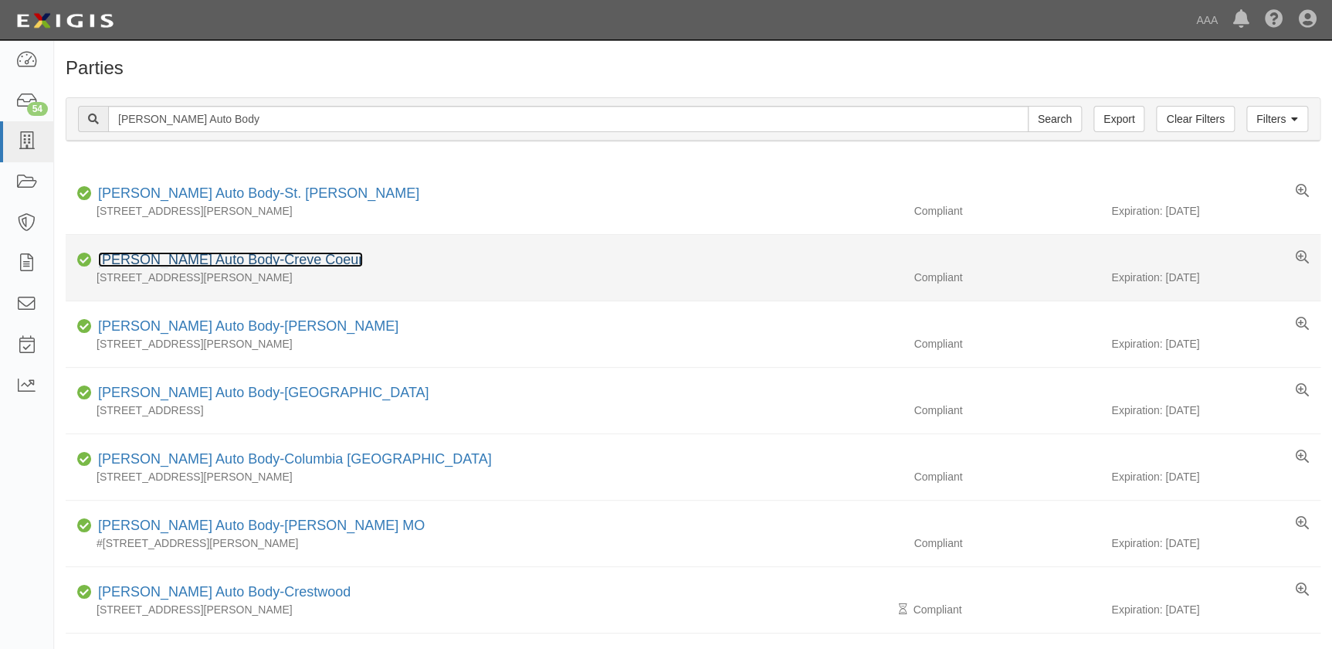
click at [230, 264] on link "[PERSON_NAME] Auto Body-Creve Coeur" at bounding box center [230, 259] width 265 height 15
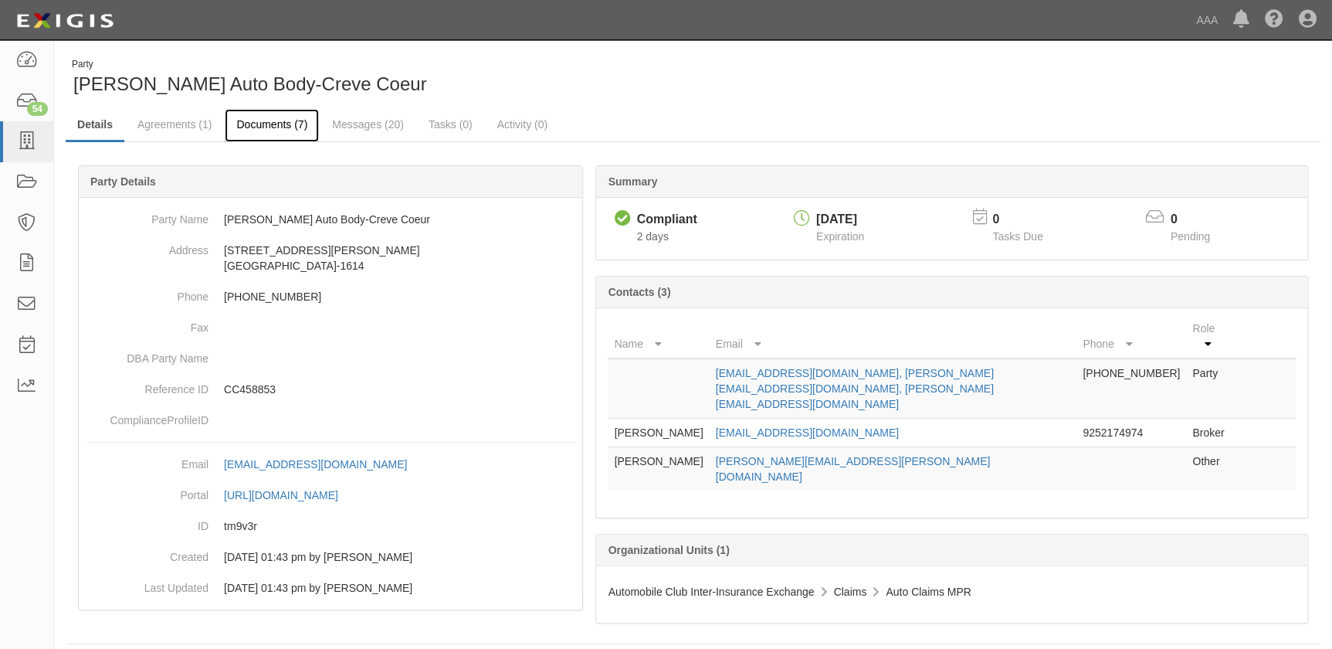
click at [269, 128] on link "Documents (7)" at bounding box center [272, 125] width 94 height 33
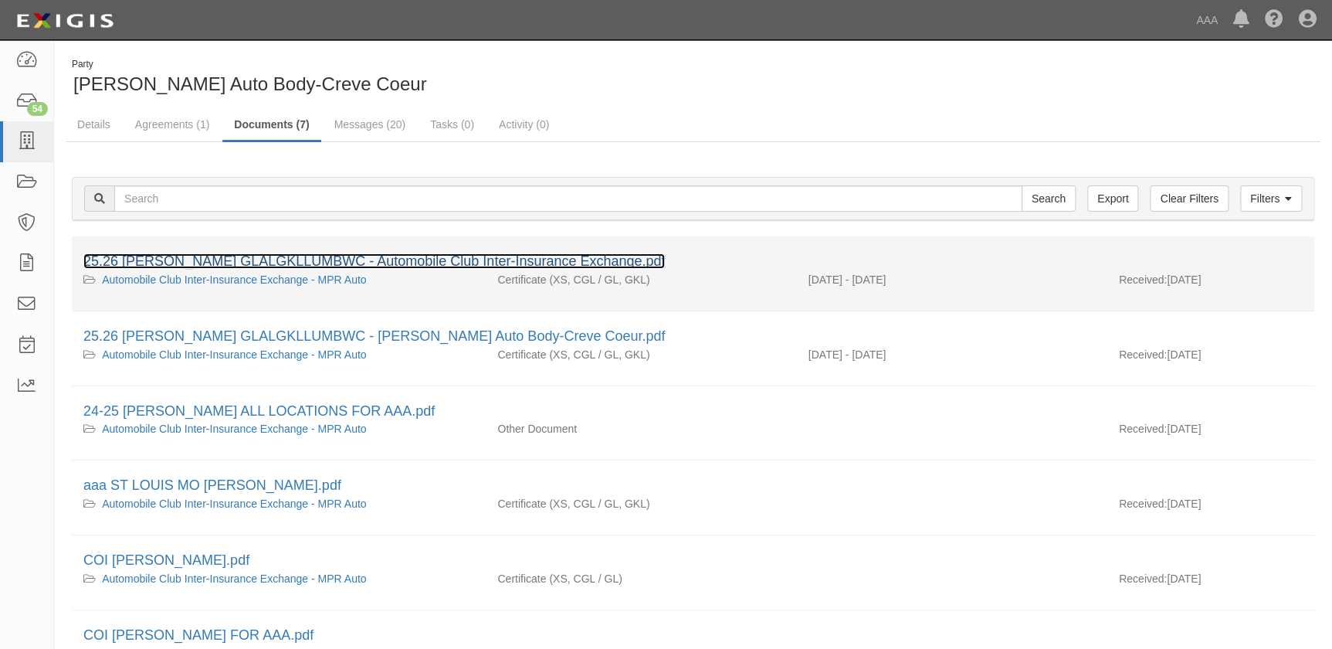
click at [271, 263] on link "25.26 [PERSON_NAME] GLALGKLLUMBWC - Automobile Club Inter-Insurance Exchange.pdf" at bounding box center [373, 260] width 581 height 15
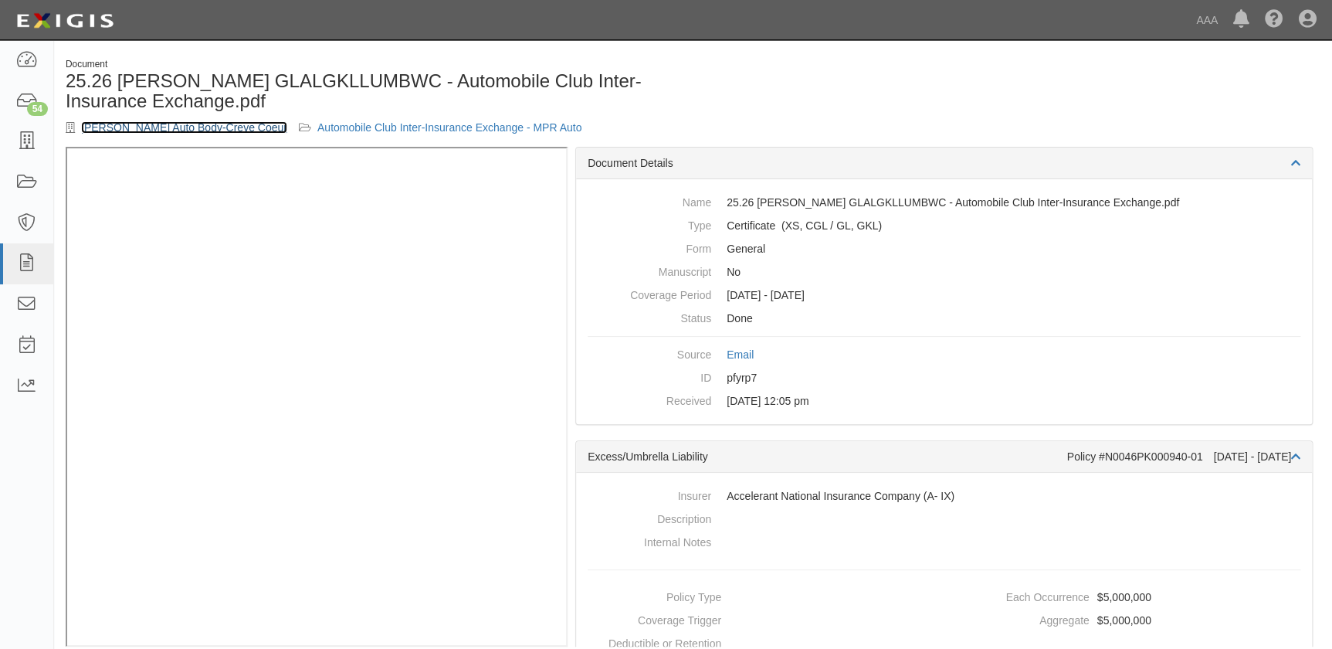
click at [127, 124] on link "[PERSON_NAME] Auto Body-Creve Coeur" at bounding box center [184, 127] width 206 height 12
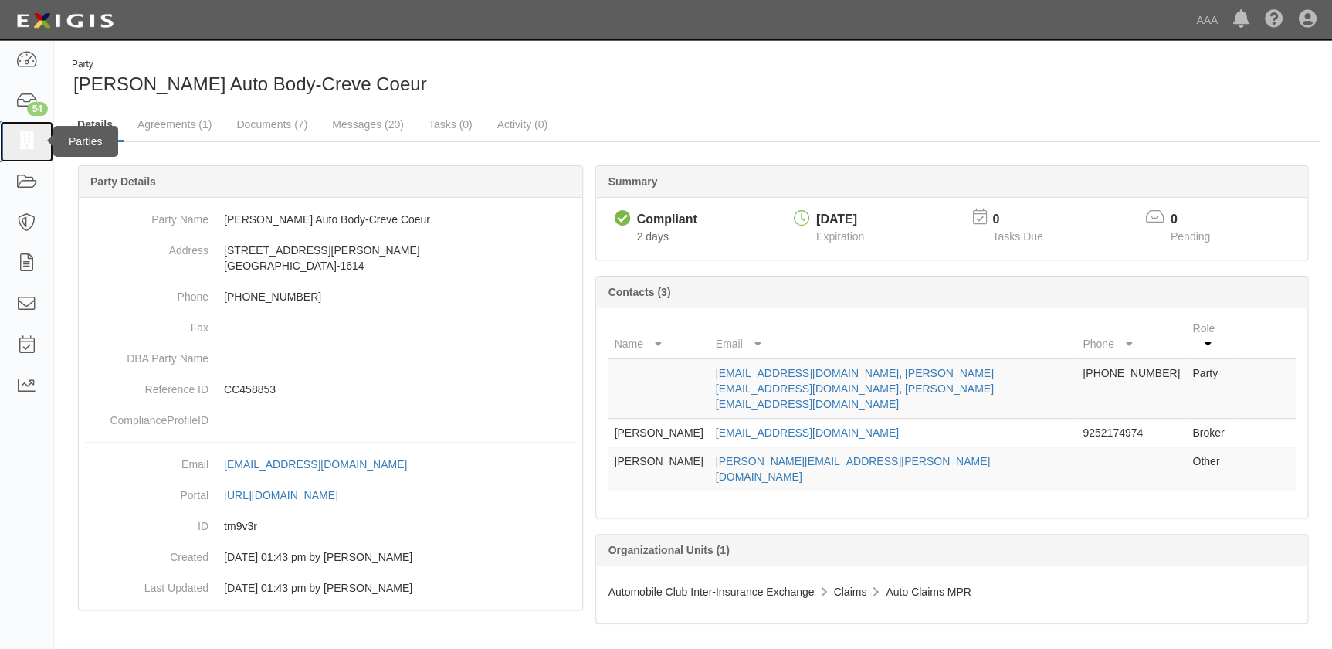
click at [33, 147] on icon at bounding box center [26, 142] width 22 height 18
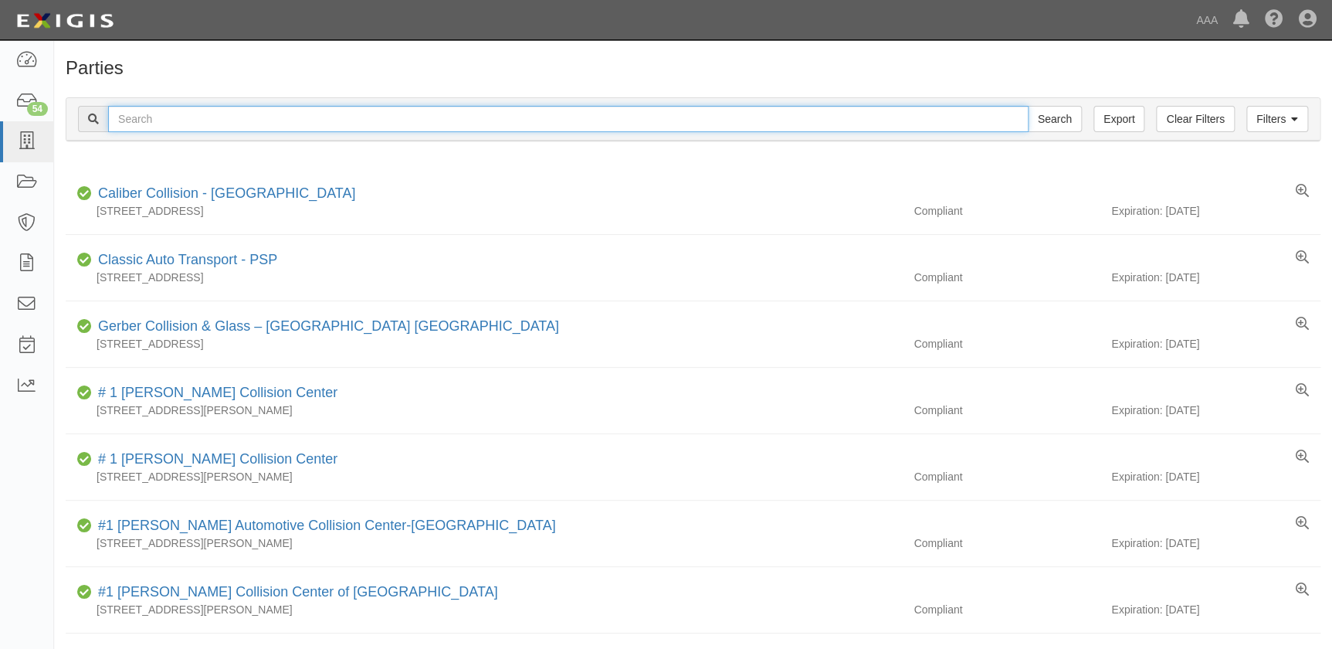
click at [243, 124] on input "text" at bounding box center [568, 119] width 920 height 26
paste input "[PERSON_NAME] Auto Body"
type input "[PERSON_NAME] Auto Body"
click at [1028, 106] on input "Search" at bounding box center [1055, 119] width 54 height 26
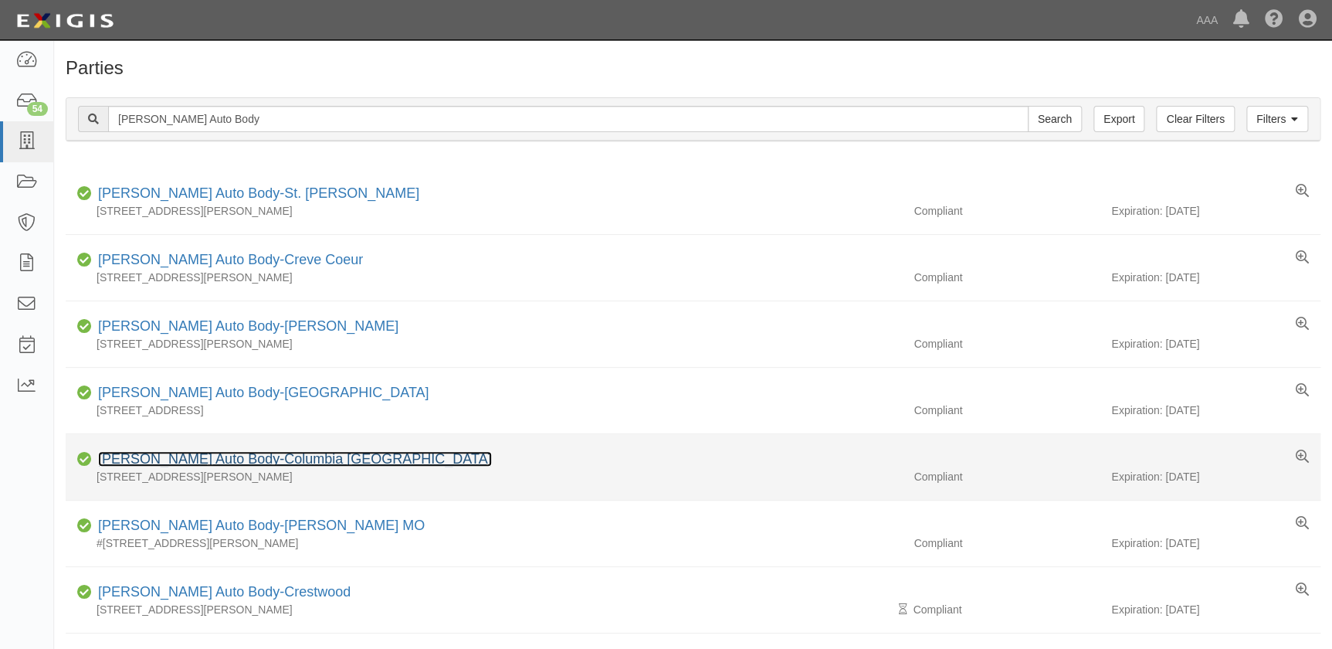
click at [226, 455] on link "Schaefer Auto Body-Columbia MO" at bounding box center [295, 458] width 394 height 15
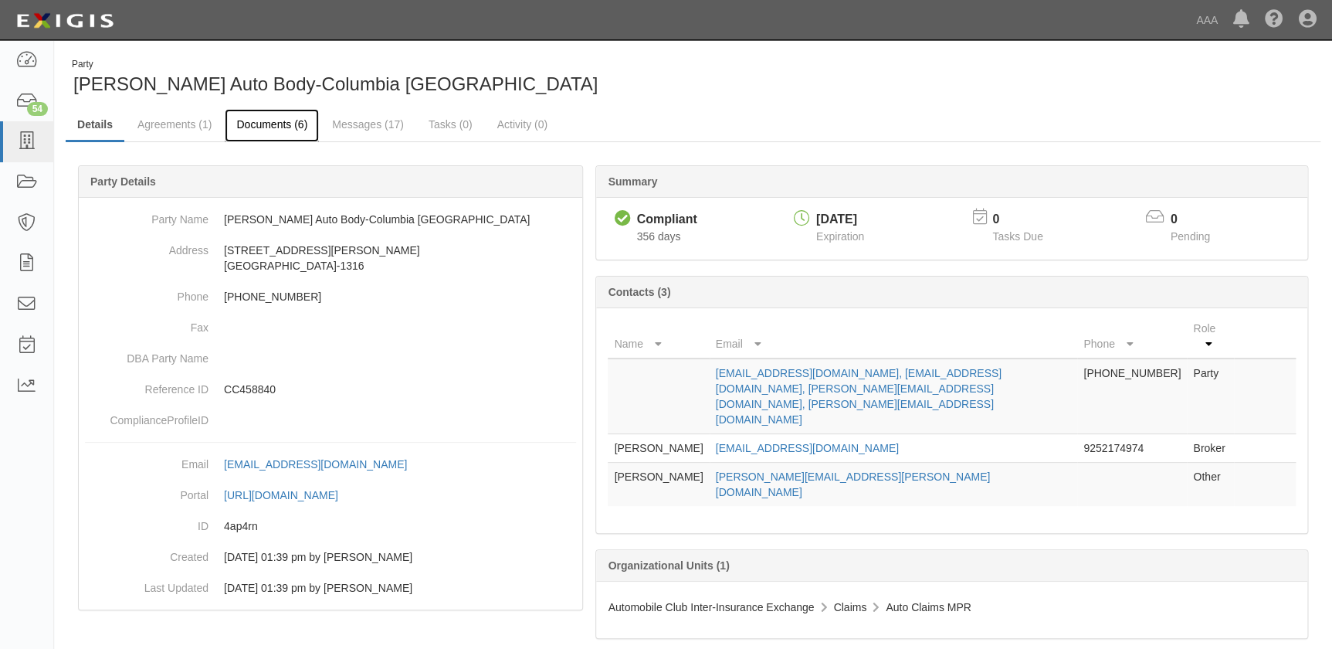
click at [273, 125] on link "Documents (6)" at bounding box center [272, 125] width 94 height 33
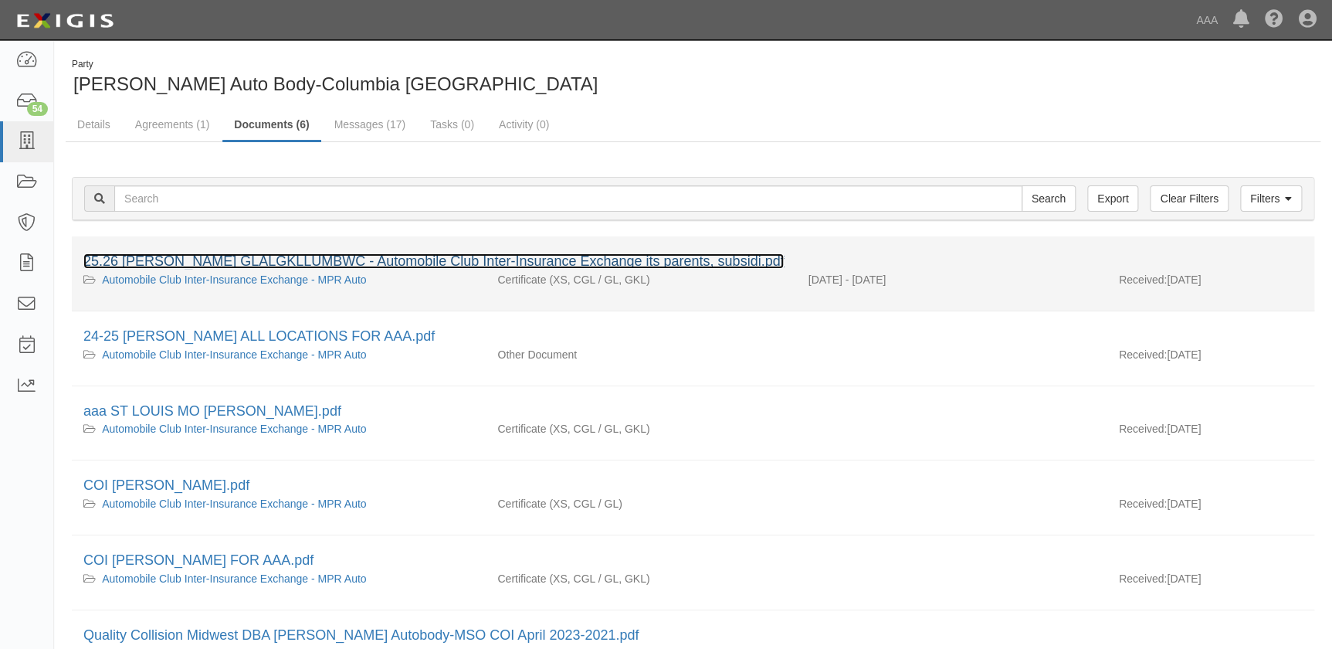
click at [208, 255] on link "25.26 [PERSON_NAME] GLALGKLLUMBWC - Automobile Club Inter-Insurance Exchange it…" at bounding box center [433, 260] width 700 height 15
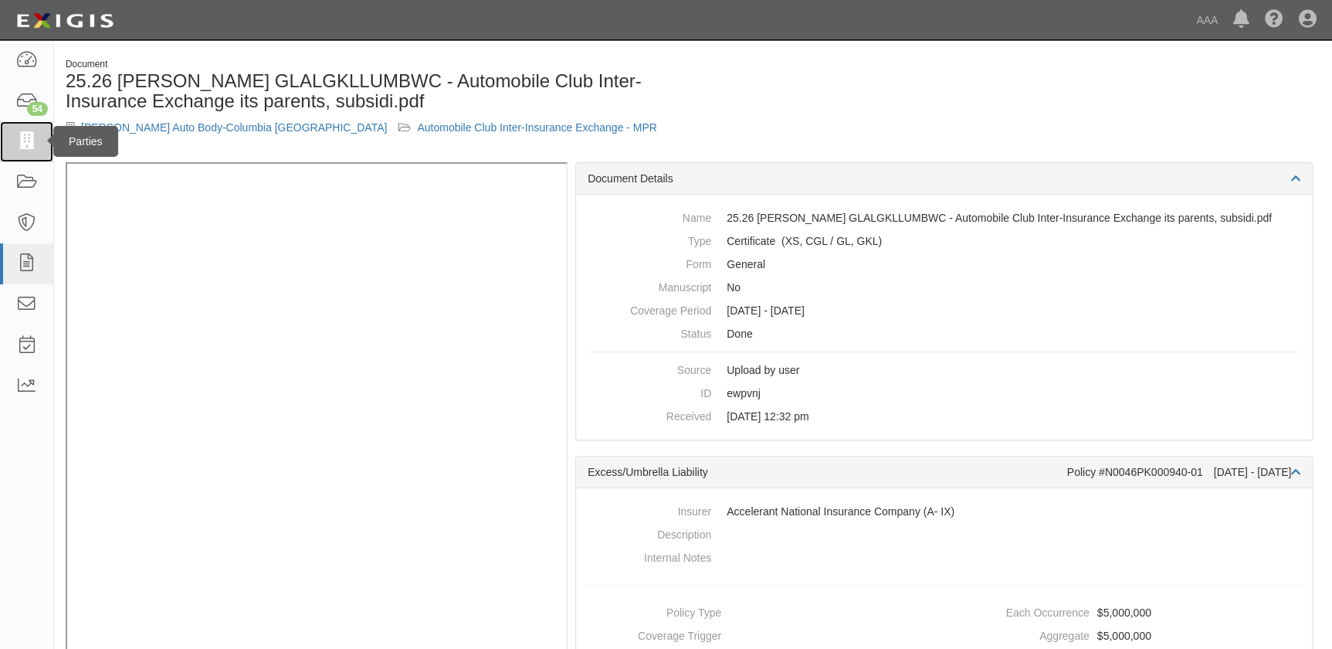
click at [31, 144] on icon at bounding box center [26, 142] width 22 height 18
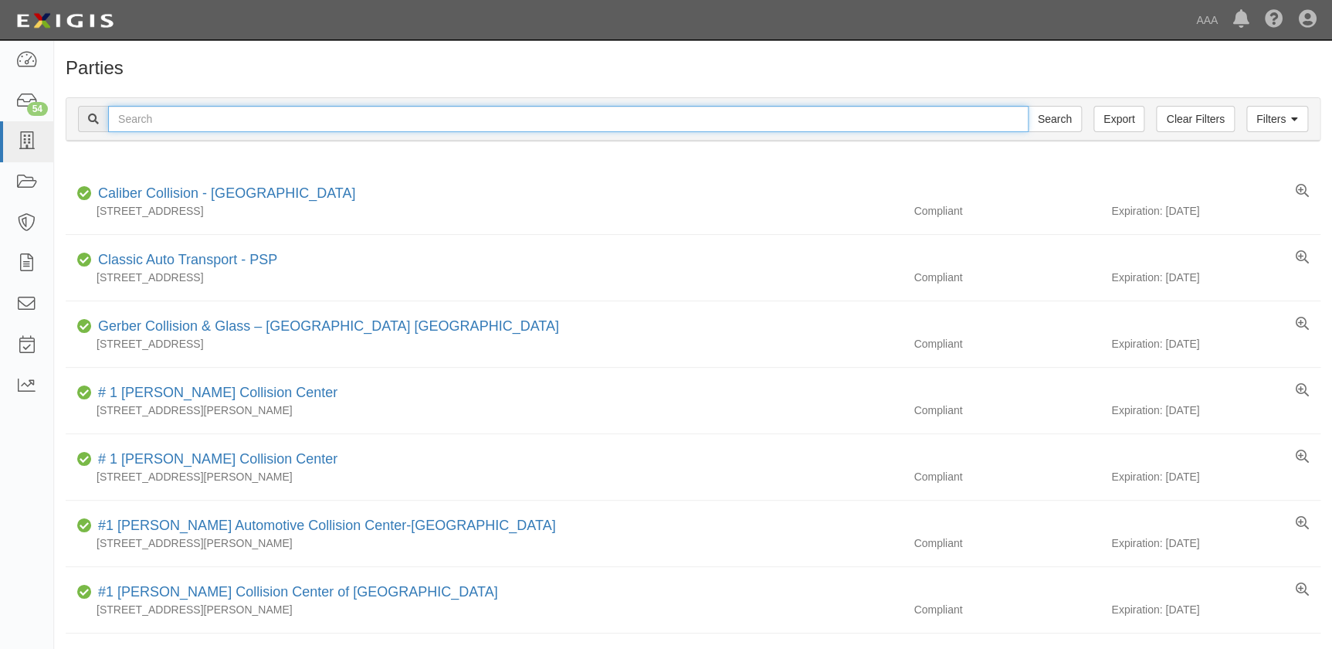
click at [210, 117] on input "text" at bounding box center [568, 119] width 920 height 26
paste input "[PERSON_NAME] Auto Body"
type input "[PERSON_NAME] Auto Body"
click at [1028, 106] on input "Search" at bounding box center [1055, 119] width 54 height 26
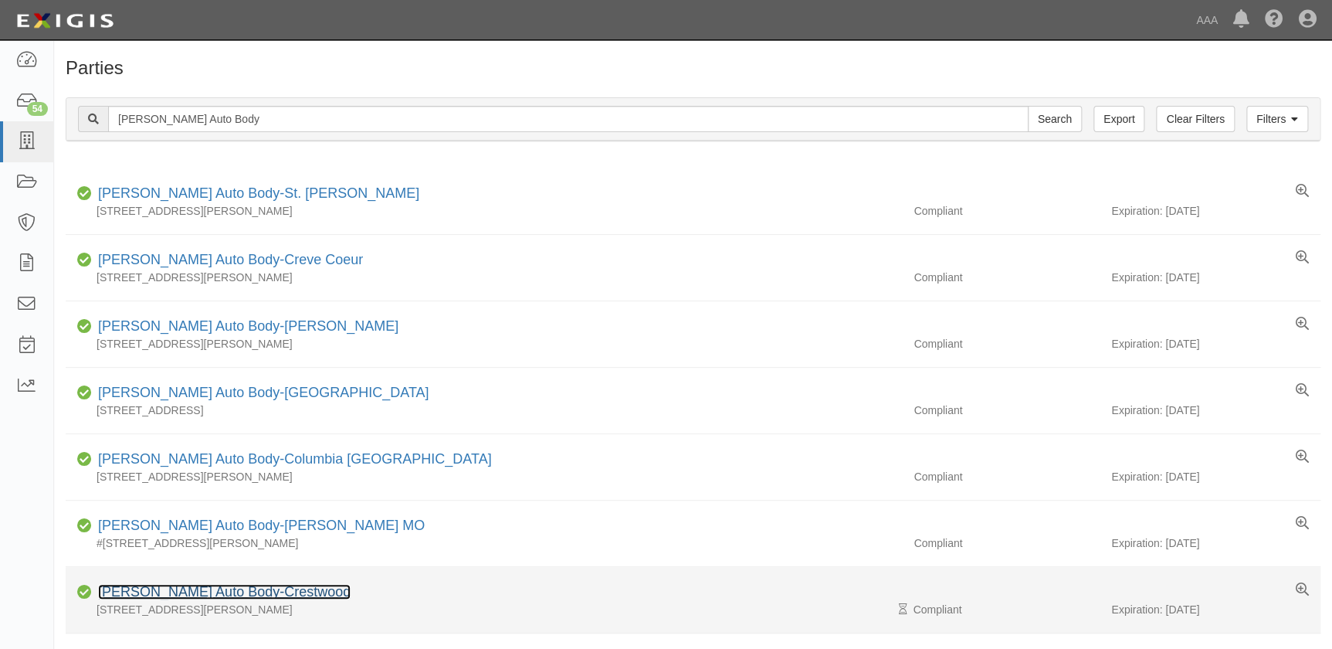
click at [260, 590] on link "[PERSON_NAME] Auto Body-Crestwood" at bounding box center [224, 591] width 253 height 15
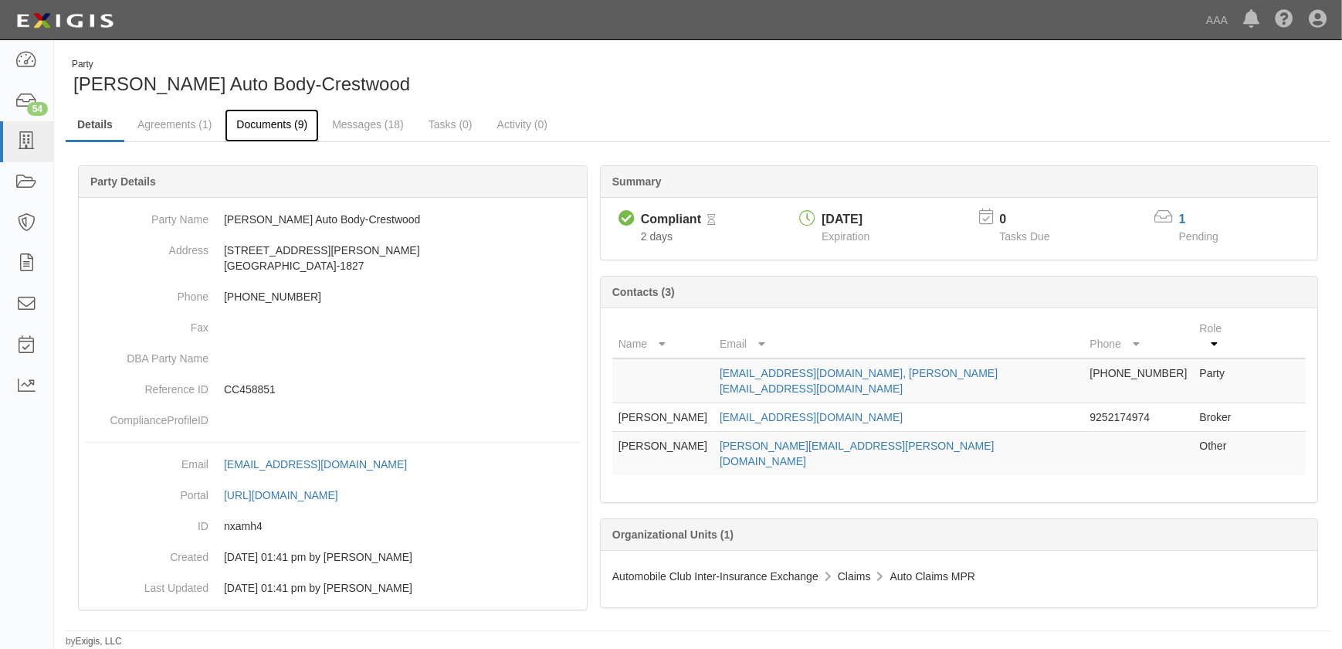
click at [263, 128] on link "Documents (9)" at bounding box center [272, 125] width 94 height 33
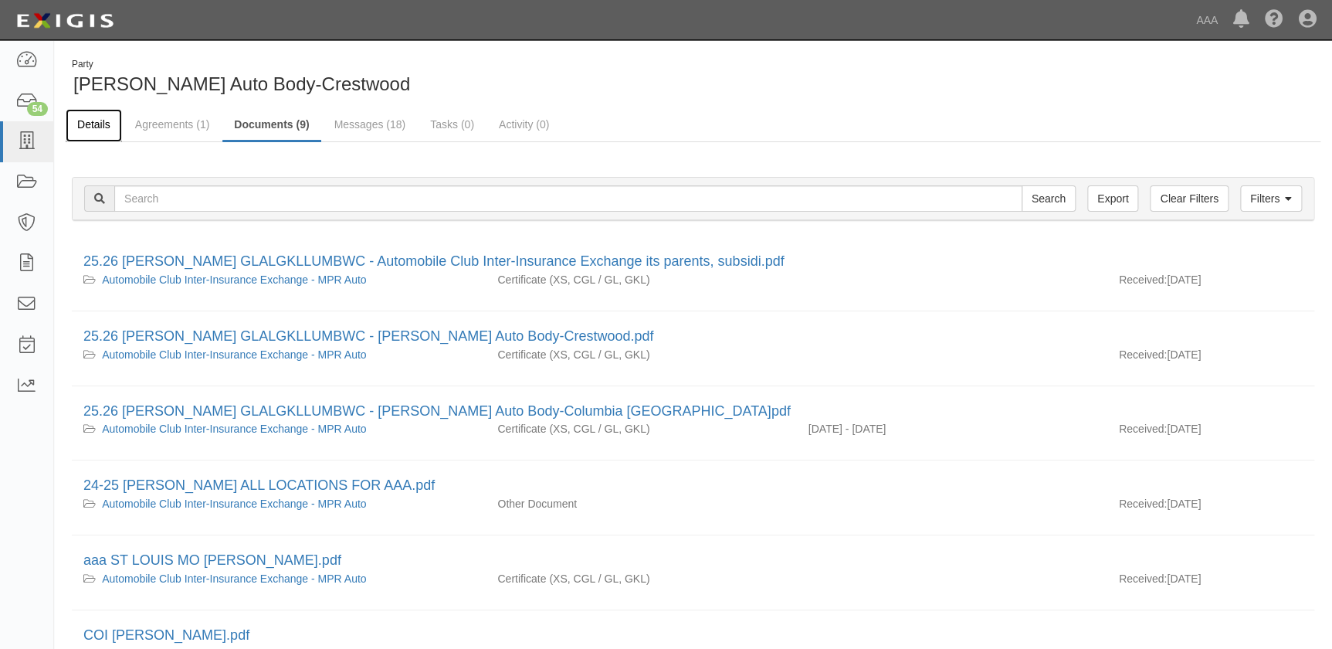
click at [96, 130] on link "Details" at bounding box center [94, 125] width 56 height 33
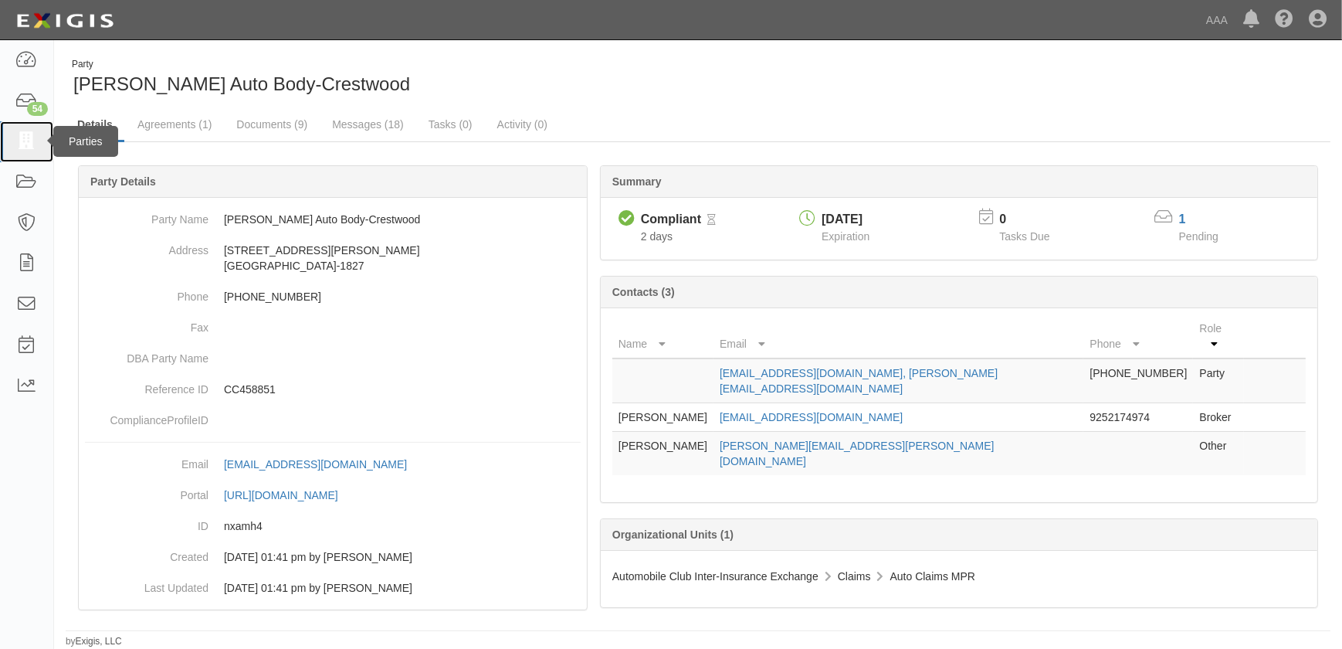
click at [25, 140] on icon at bounding box center [26, 142] width 22 height 18
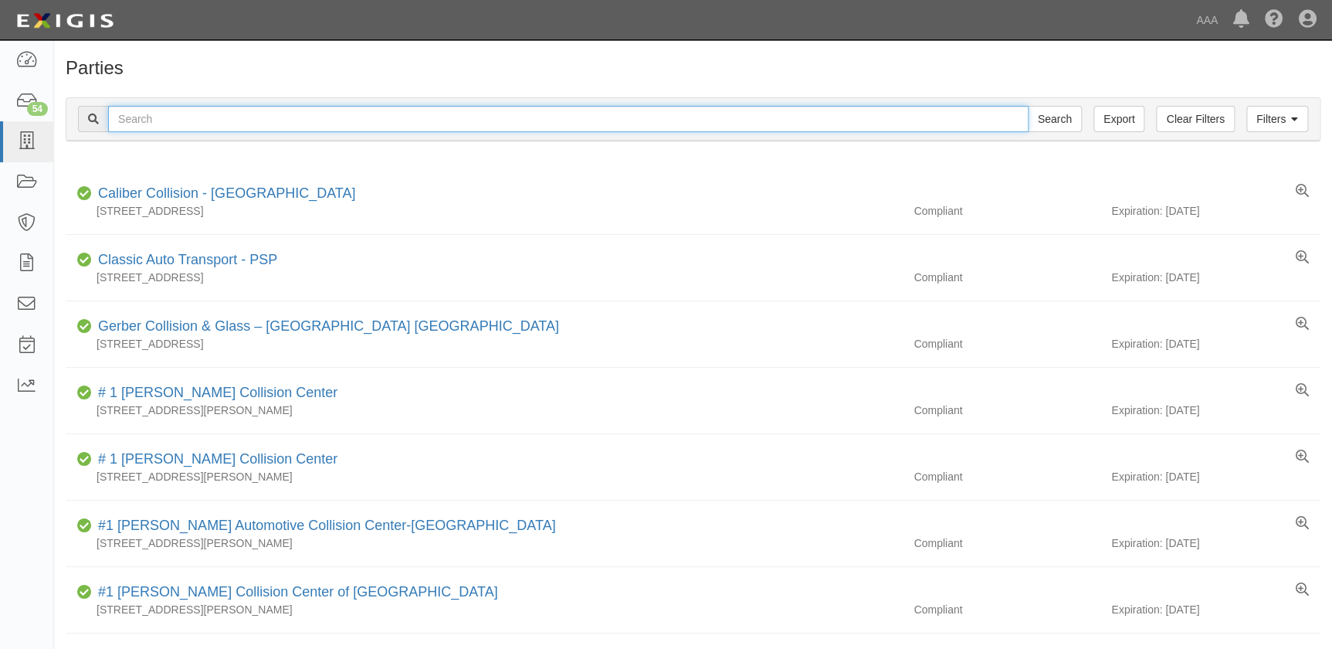
click at [198, 120] on input "text" at bounding box center [568, 119] width 920 height 26
paste input "[PERSON_NAME] Auto Body-[GEOGRAPHIC_DATA]"
type input "[PERSON_NAME] Auto Body-[GEOGRAPHIC_DATA]"
click at [1028, 106] on input "Search" at bounding box center [1055, 119] width 54 height 26
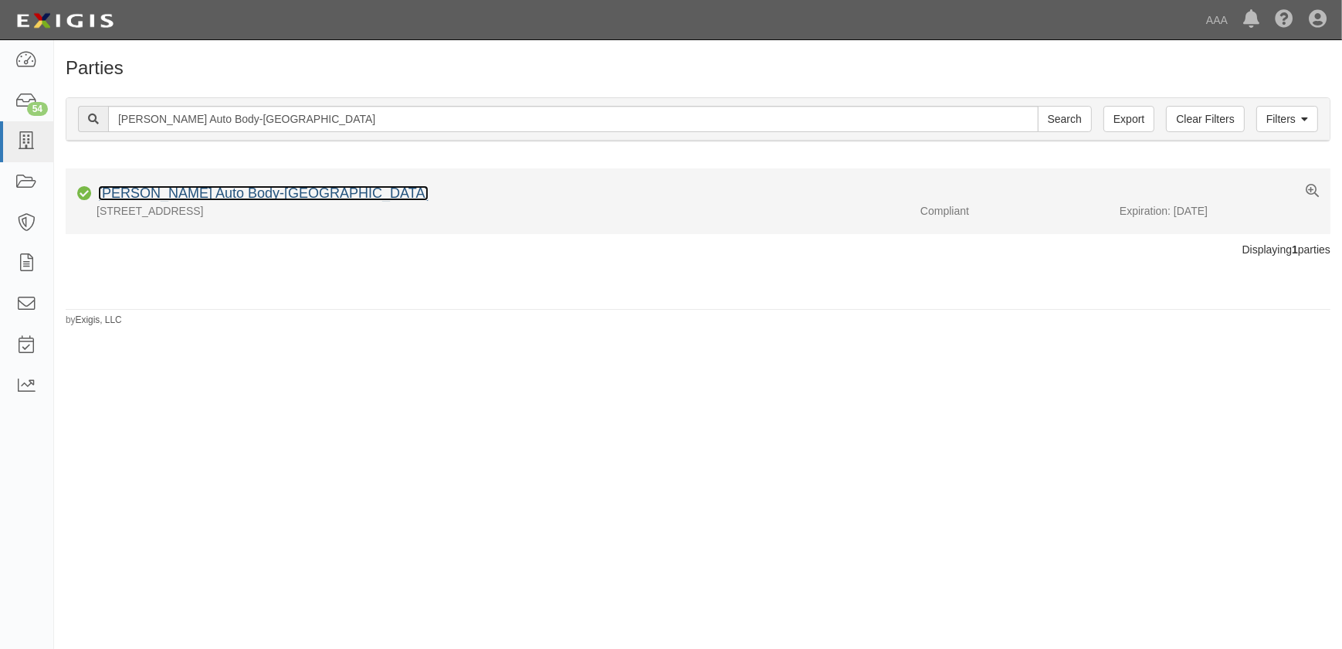
click at [197, 192] on link "[PERSON_NAME] Auto Body-[GEOGRAPHIC_DATA]" at bounding box center [263, 192] width 330 height 15
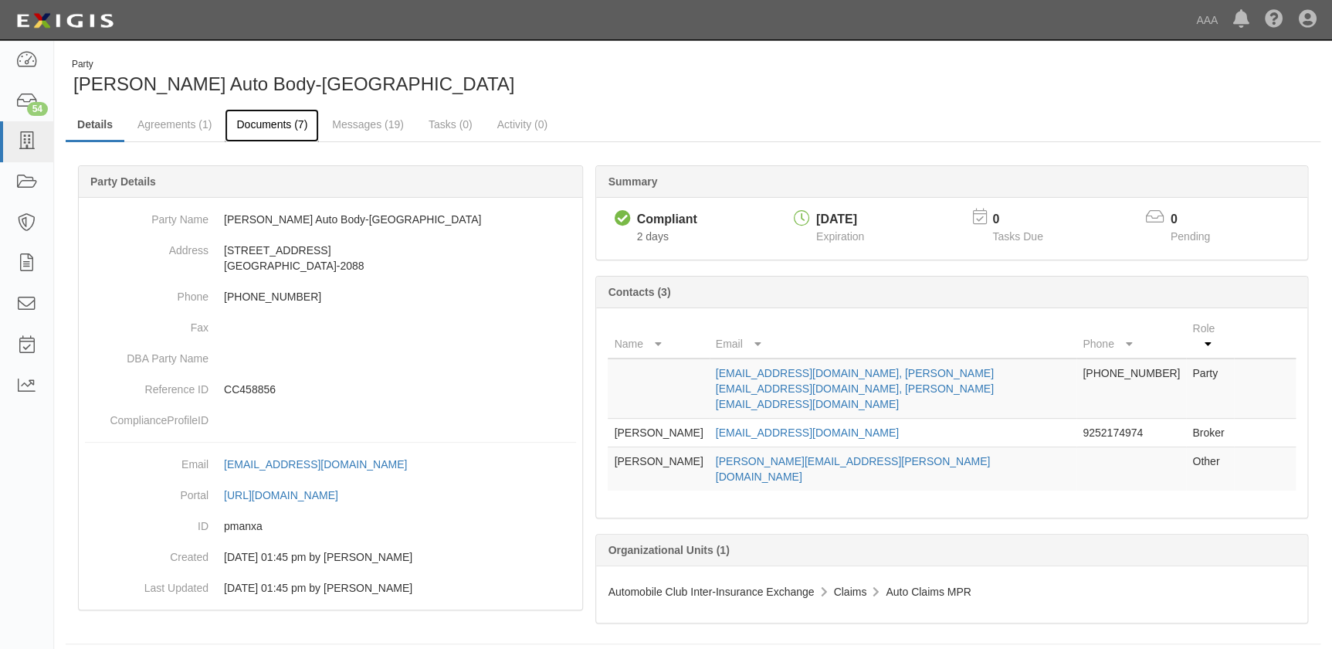
click at [265, 124] on link "Documents (7)" at bounding box center [272, 125] width 94 height 33
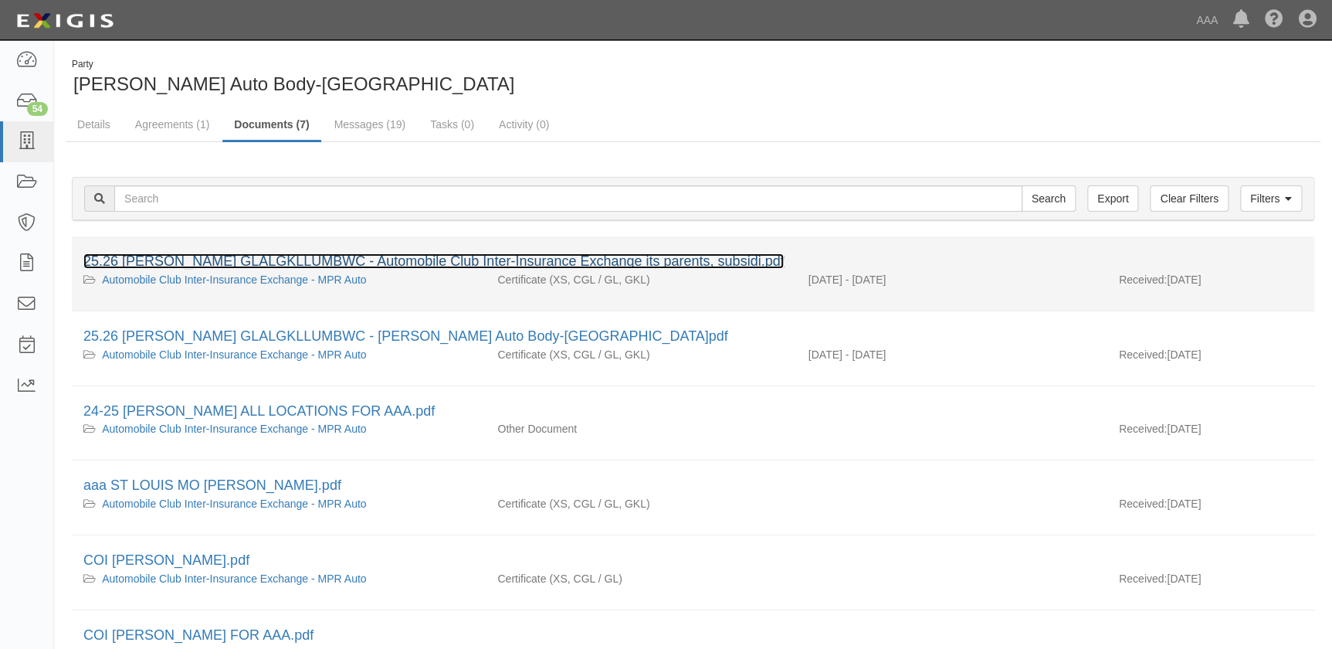
click at [202, 258] on link "25.26 [PERSON_NAME] GLALGKLLUMBWC - Automobile Club Inter-Insurance Exchange it…" at bounding box center [433, 260] width 700 height 15
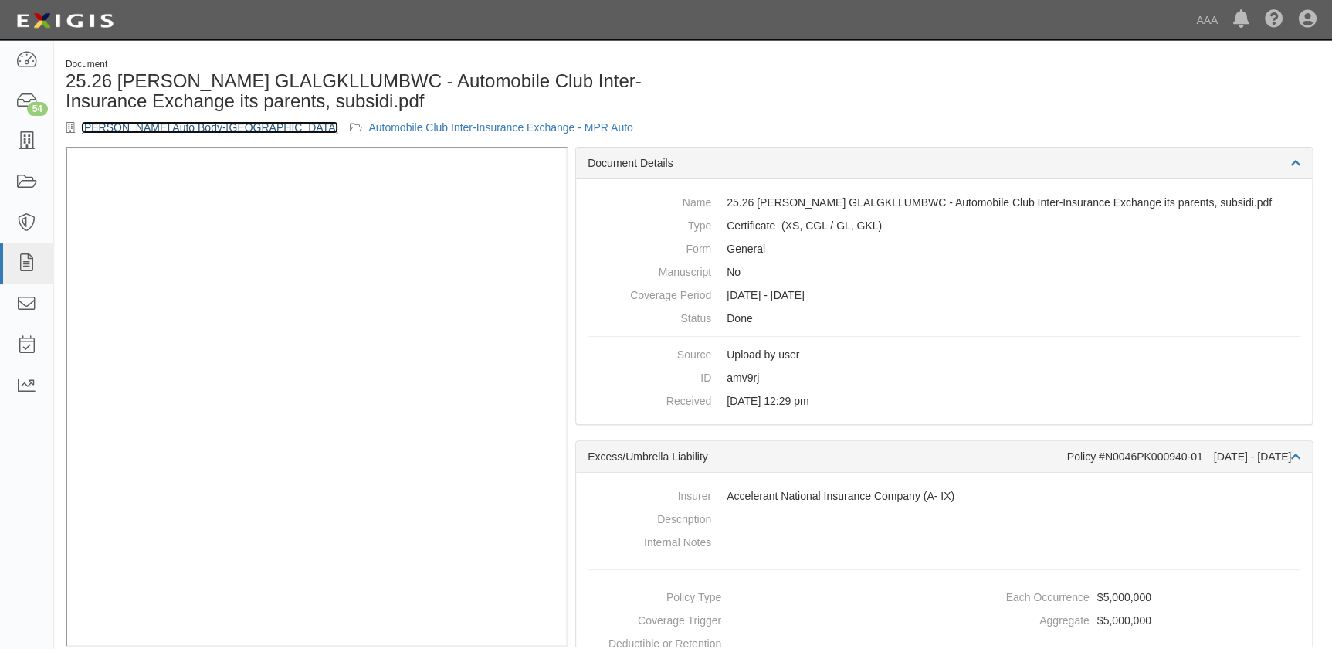
click at [120, 129] on link "[PERSON_NAME] Auto Body-[GEOGRAPHIC_DATA]" at bounding box center [209, 127] width 257 height 12
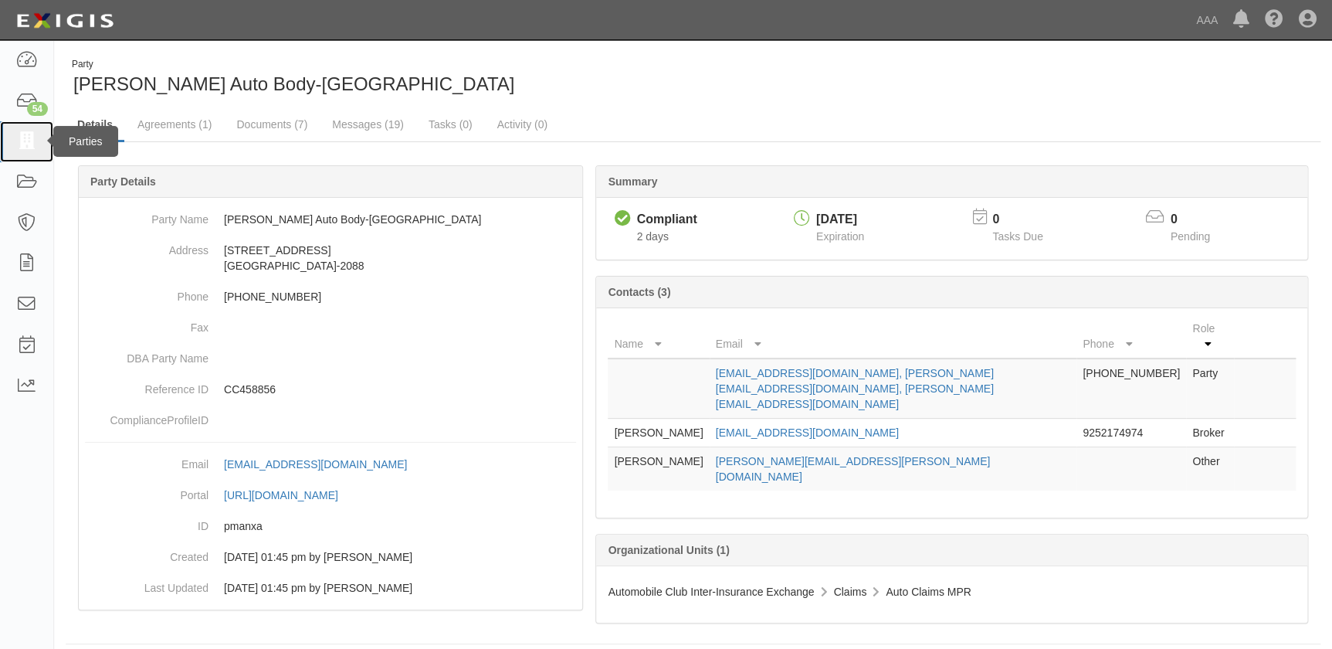
click at [32, 139] on icon at bounding box center [26, 142] width 22 height 18
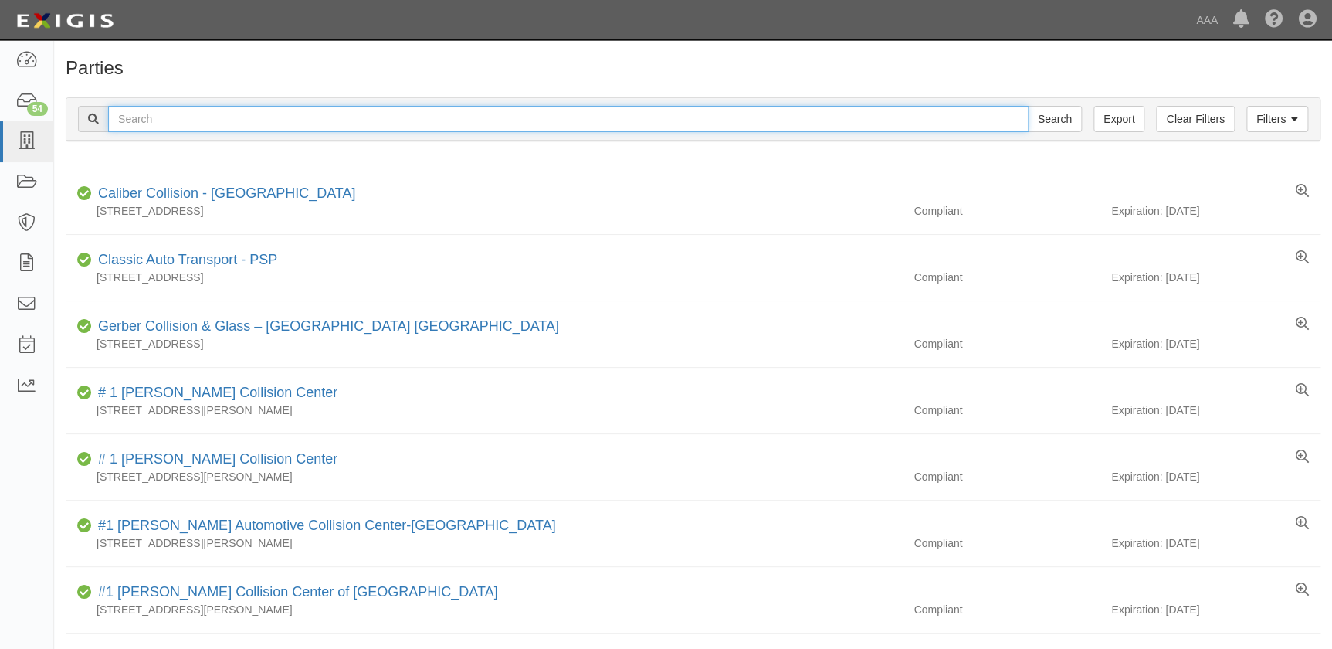
click at [235, 115] on input "text" at bounding box center [568, 119] width 920 height 26
paste input "[PERSON_NAME] Auto Body-[PERSON_NAME]"
type input "[PERSON_NAME] Auto Body-[PERSON_NAME]"
click at [1028, 106] on input "Search" at bounding box center [1055, 119] width 54 height 26
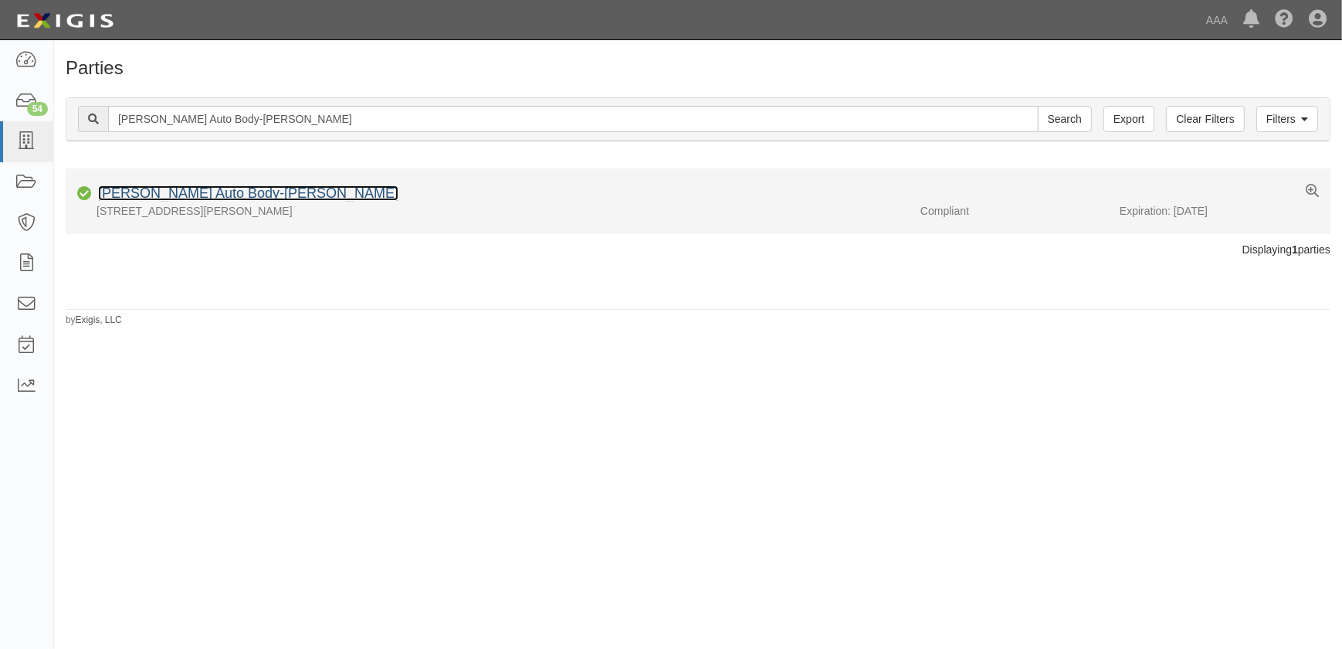
click at [201, 185] on link "[PERSON_NAME] Auto Body-[PERSON_NAME]" at bounding box center [248, 192] width 300 height 15
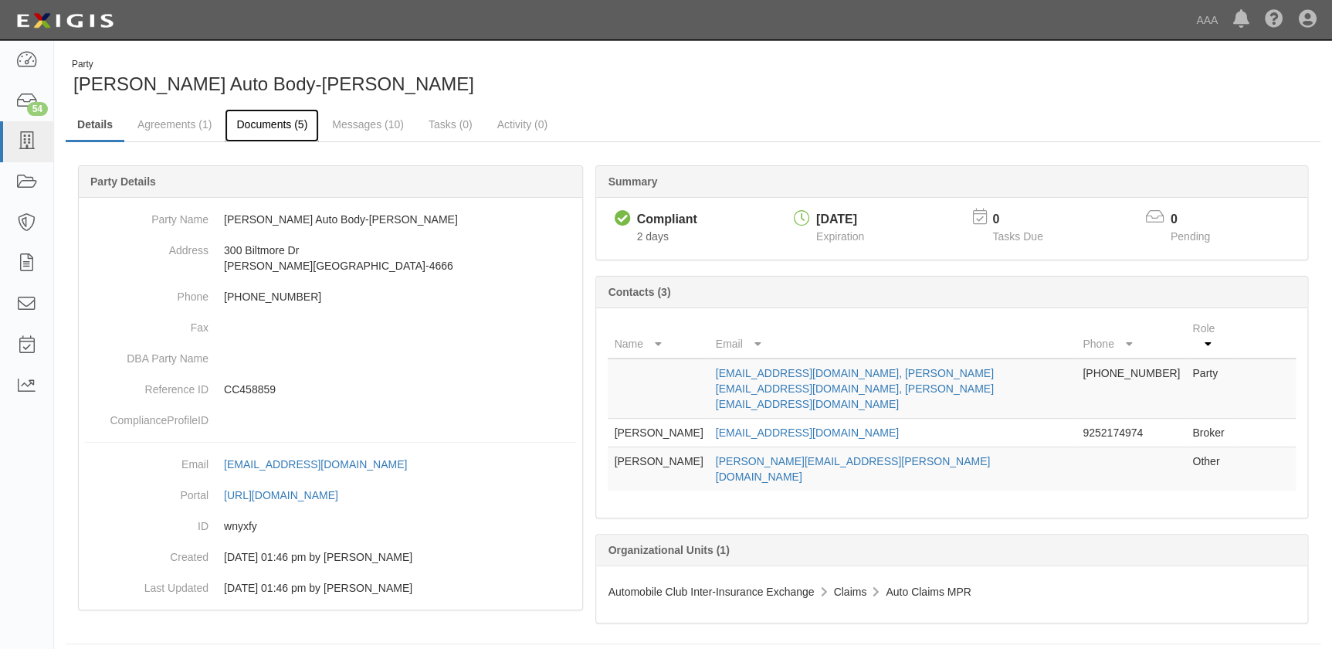
click at [261, 121] on link "Documents (5)" at bounding box center [272, 125] width 94 height 33
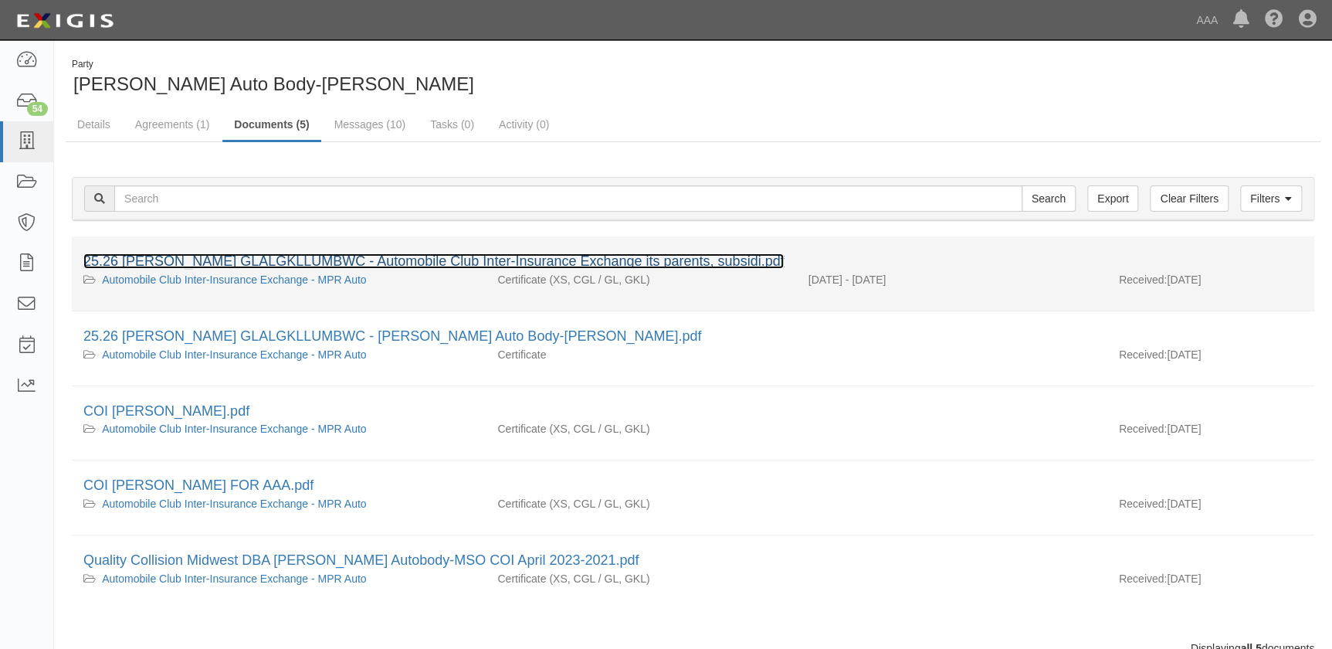
click at [227, 256] on link "25.26 [PERSON_NAME] GLALGKLLUMBWC - Automobile Club Inter-Insurance Exchange it…" at bounding box center [433, 260] width 700 height 15
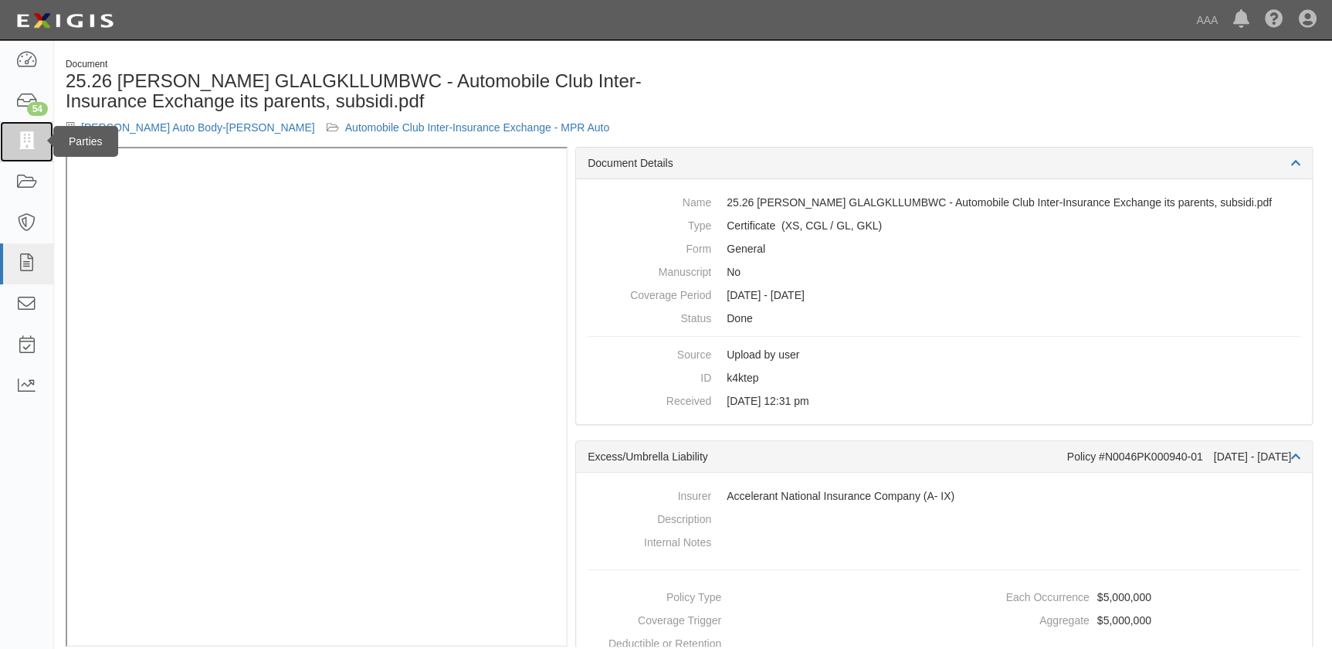
click at [21, 139] on icon at bounding box center [26, 142] width 22 height 18
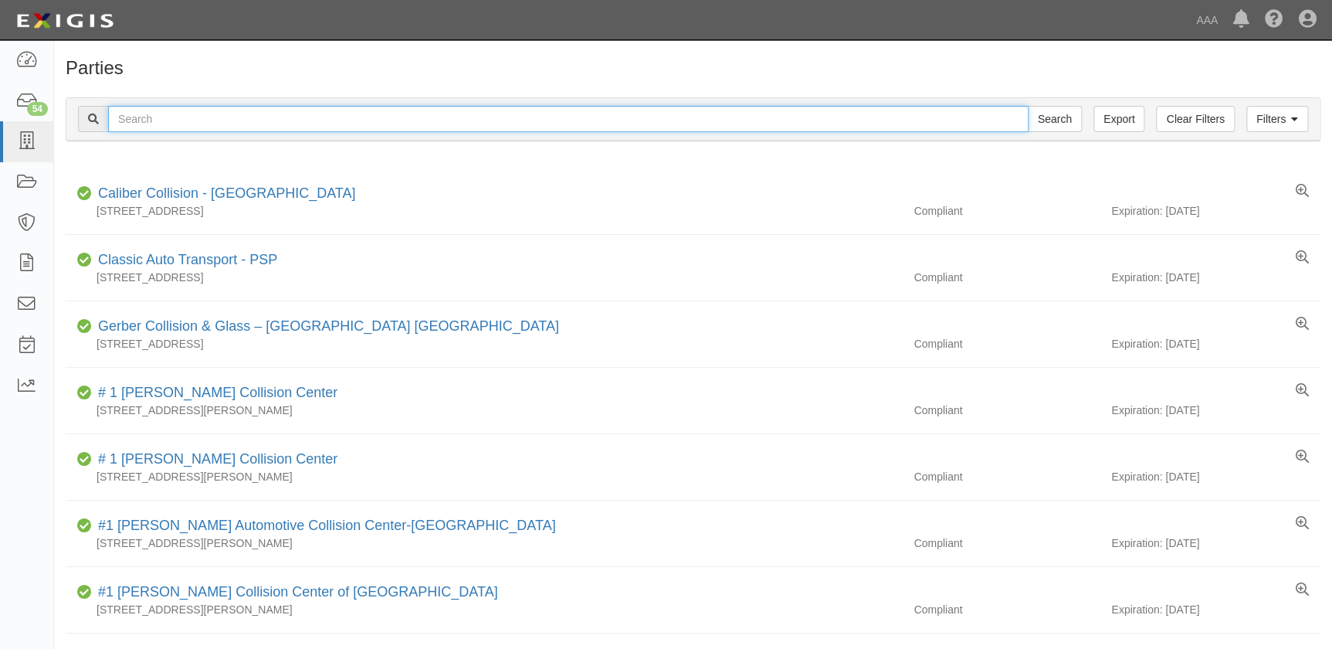
click at [184, 121] on input "text" at bounding box center [568, 119] width 920 height 26
paste input "[PERSON_NAME] Auto Body-Maplewood"
type input "[PERSON_NAME] Auto Body-Maplewood"
click at [1028, 106] on input "Search" at bounding box center [1055, 119] width 54 height 26
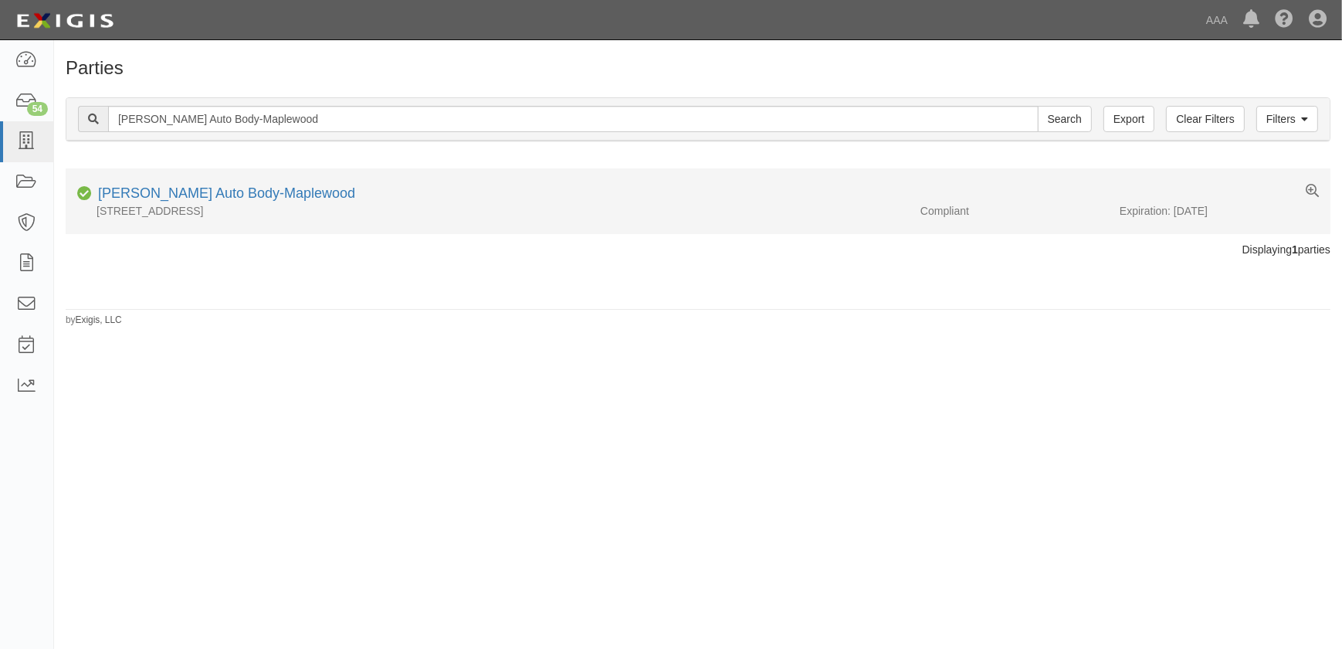
click at [147, 179] on li "Compliant [PERSON_NAME] Auto Body-Maplewood [STREET_ADDRESS] Compliant Expirati…" at bounding box center [698, 201] width 1265 height 66
click at [147, 192] on link "[PERSON_NAME] Auto Body-Maplewood" at bounding box center [226, 192] width 257 height 15
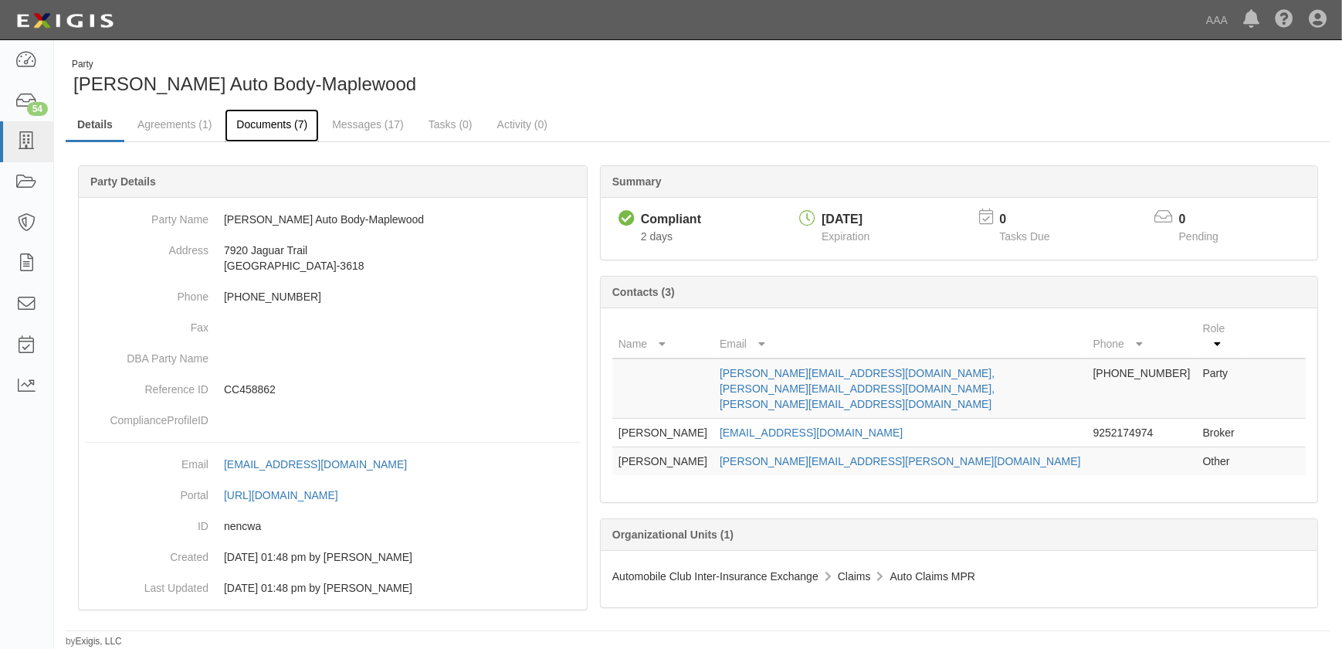
click at [267, 124] on link "Documents (7)" at bounding box center [272, 125] width 94 height 33
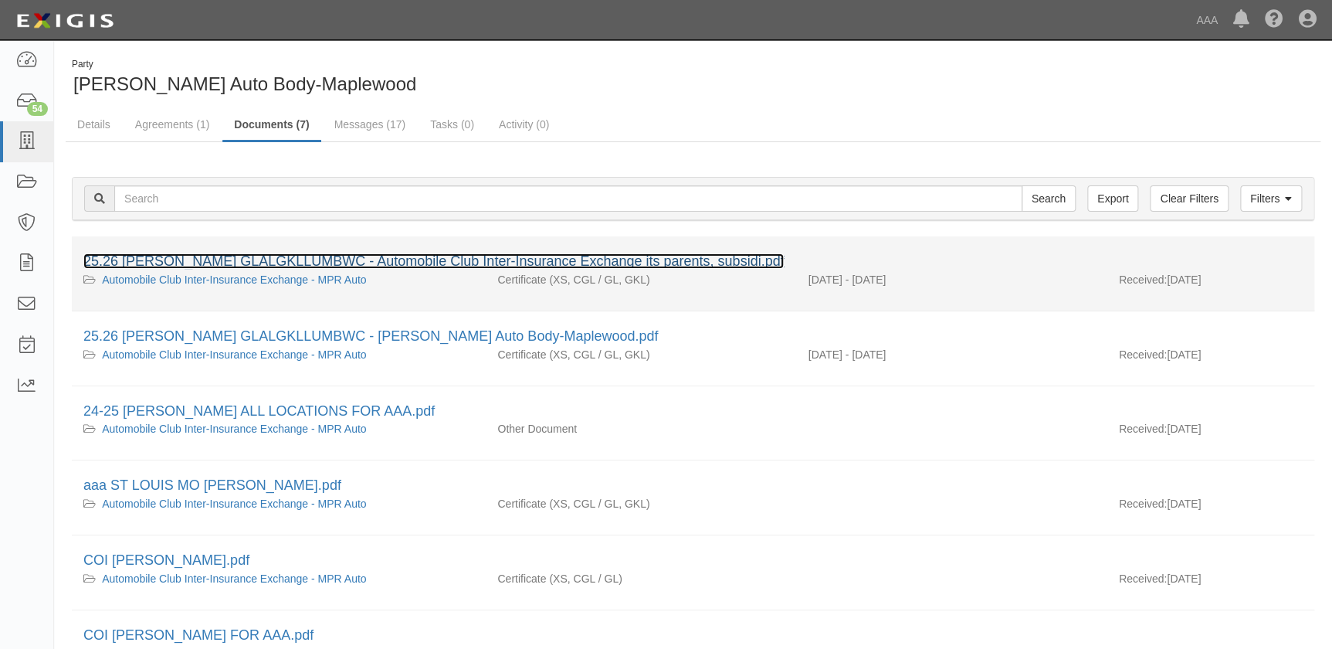
click at [197, 263] on link "25.26 [PERSON_NAME] GLALGKLLUMBWC - Automobile Club Inter-Insurance Exchange it…" at bounding box center [433, 260] width 700 height 15
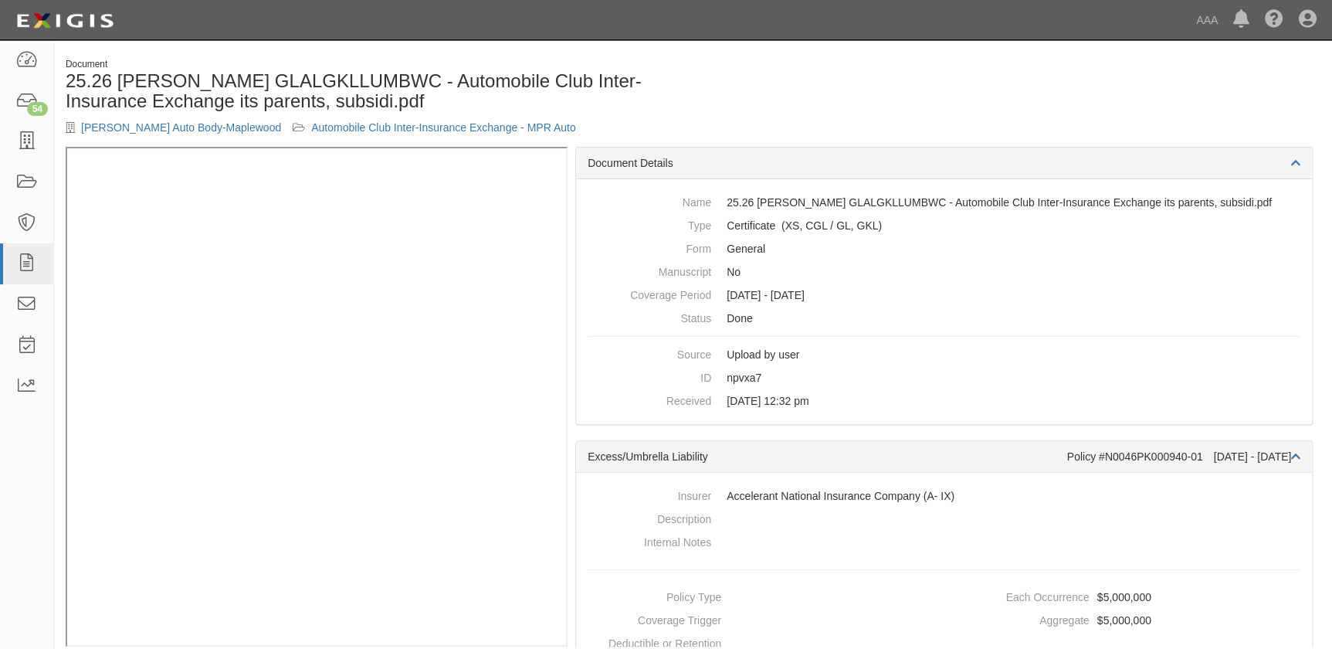
click at [872, 42] on body "Toggle navigation Dashboard 54 Inbox Parties Agreements Coverages Documents Mes…" at bounding box center [666, 334] width 1332 height 669
click at [31, 142] on icon at bounding box center [26, 142] width 22 height 18
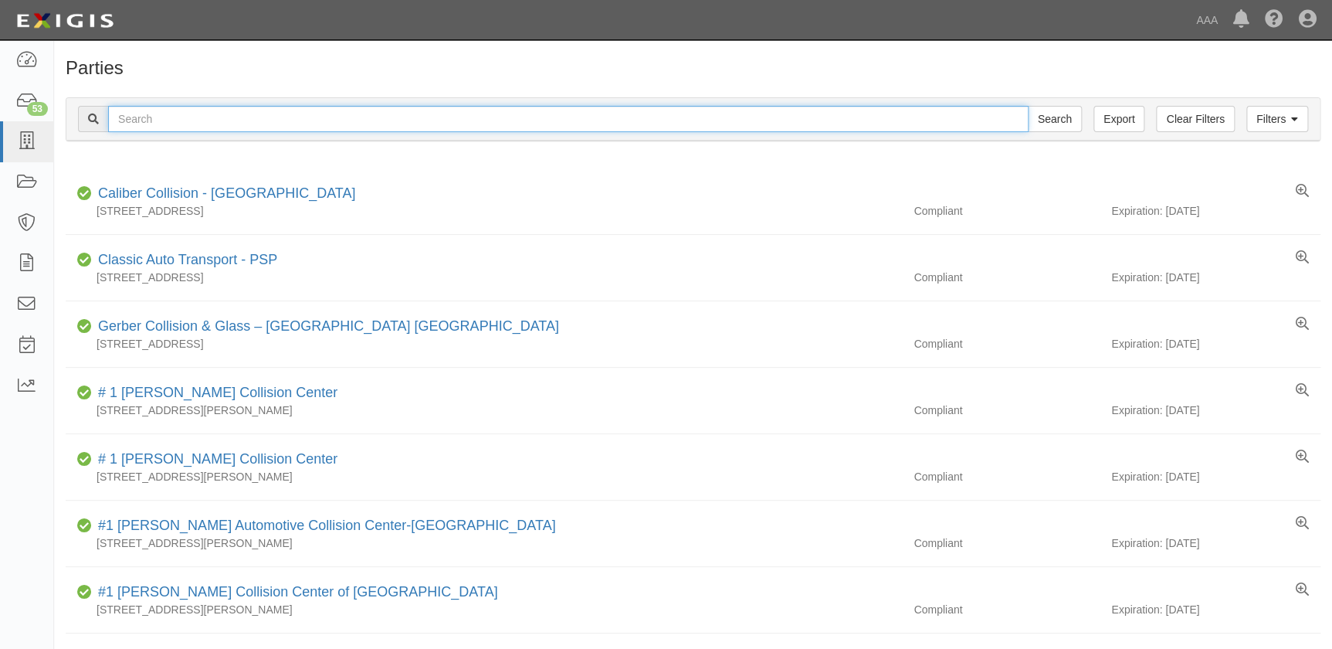
click at [232, 124] on input "text" at bounding box center [568, 119] width 920 height 26
paste input "[PERSON_NAME] Auto Body-[PERSON_NAME]"
type input "[PERSON_NAME] Auto Body-[PERSON_NAME]"
click at [1028, 106] on input "Search" at bounding box center [1055, 119] width 54 height 26
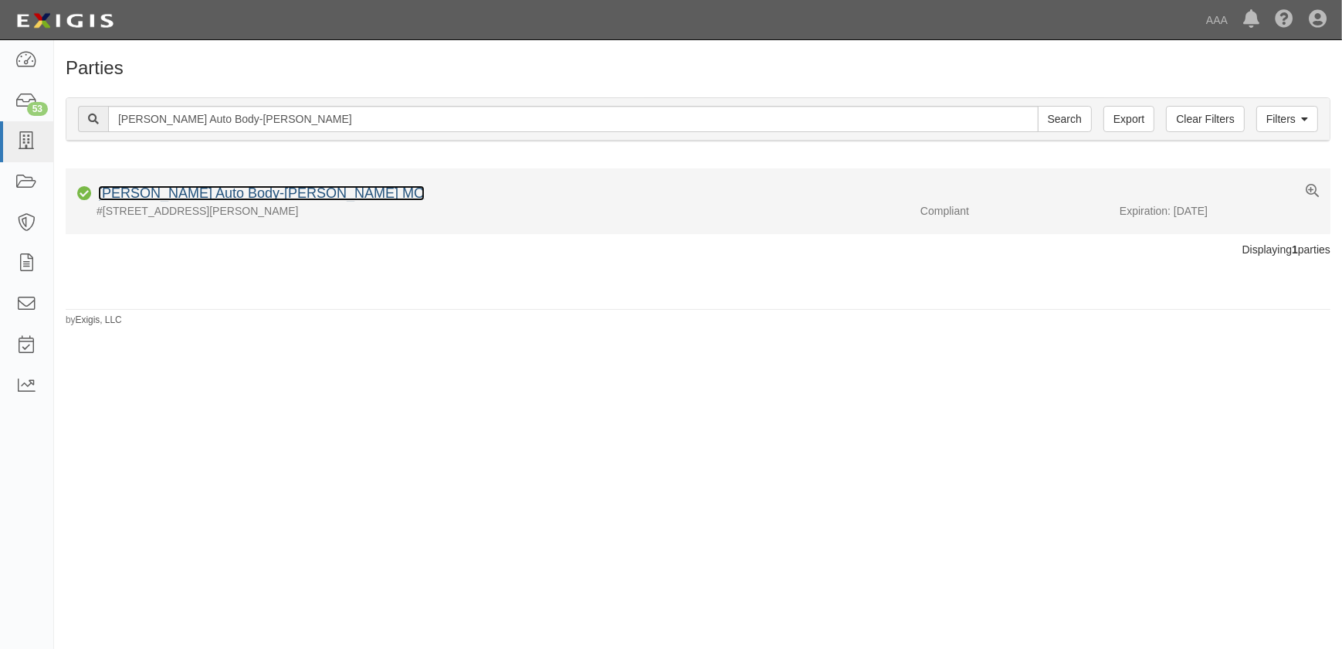
click at [201, 194] on link "[PERSON_NAME] Auto Body-[PERSON_NAME] MO" at bounding box center [261, 192] width 327 height 15
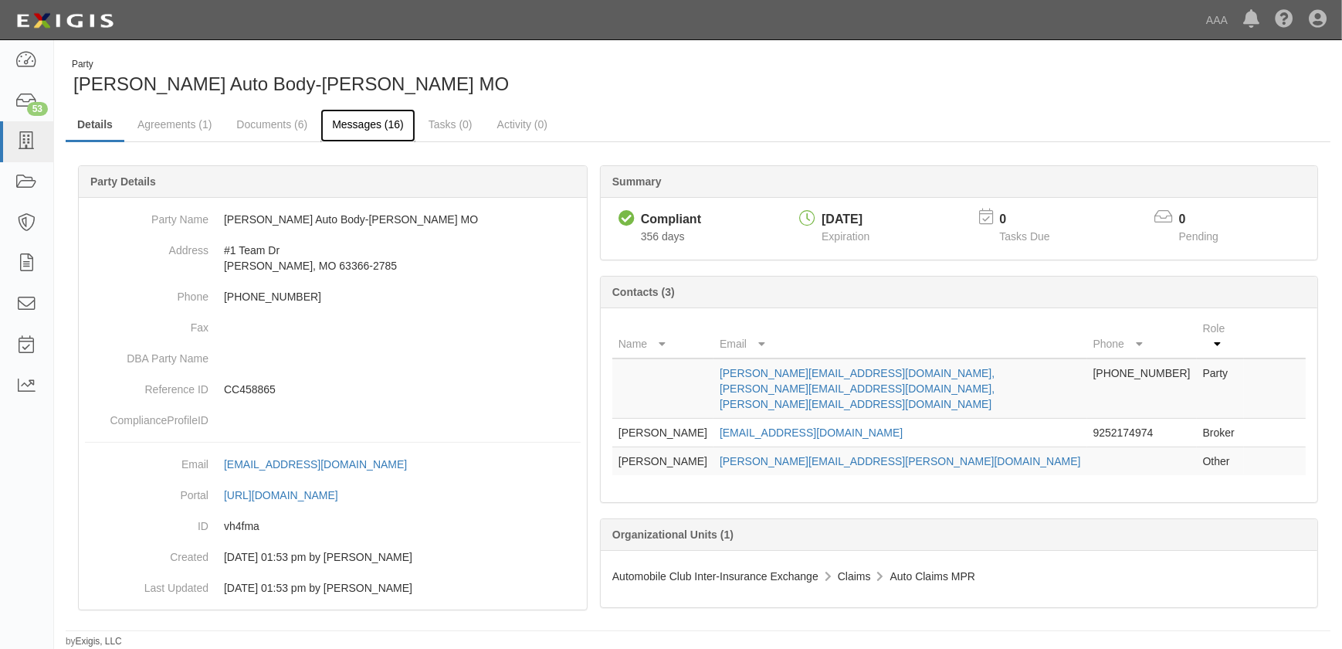
click at [354, 128] on link "Messages (16)" at bounding box center [367, 125] width 95 height 33
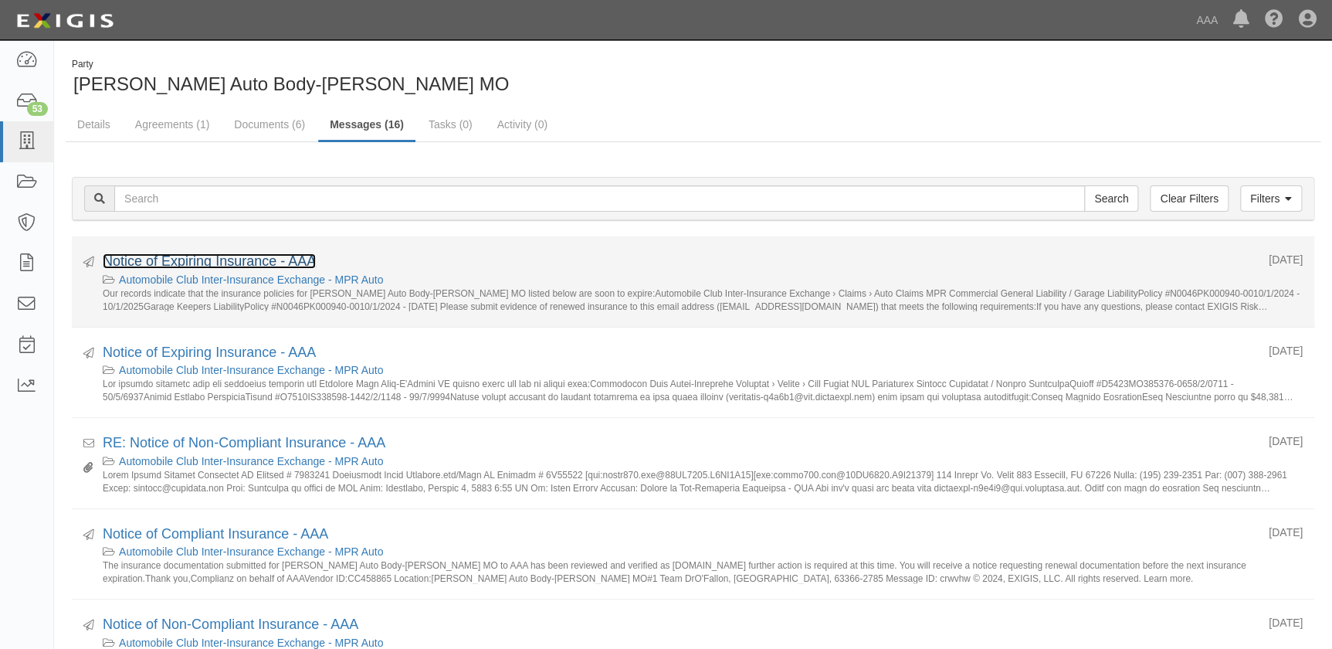
click at [235, 263] on link "Notice of Expiring Insurance - AAA" at bounding box center [209, 260] width 213 height 15
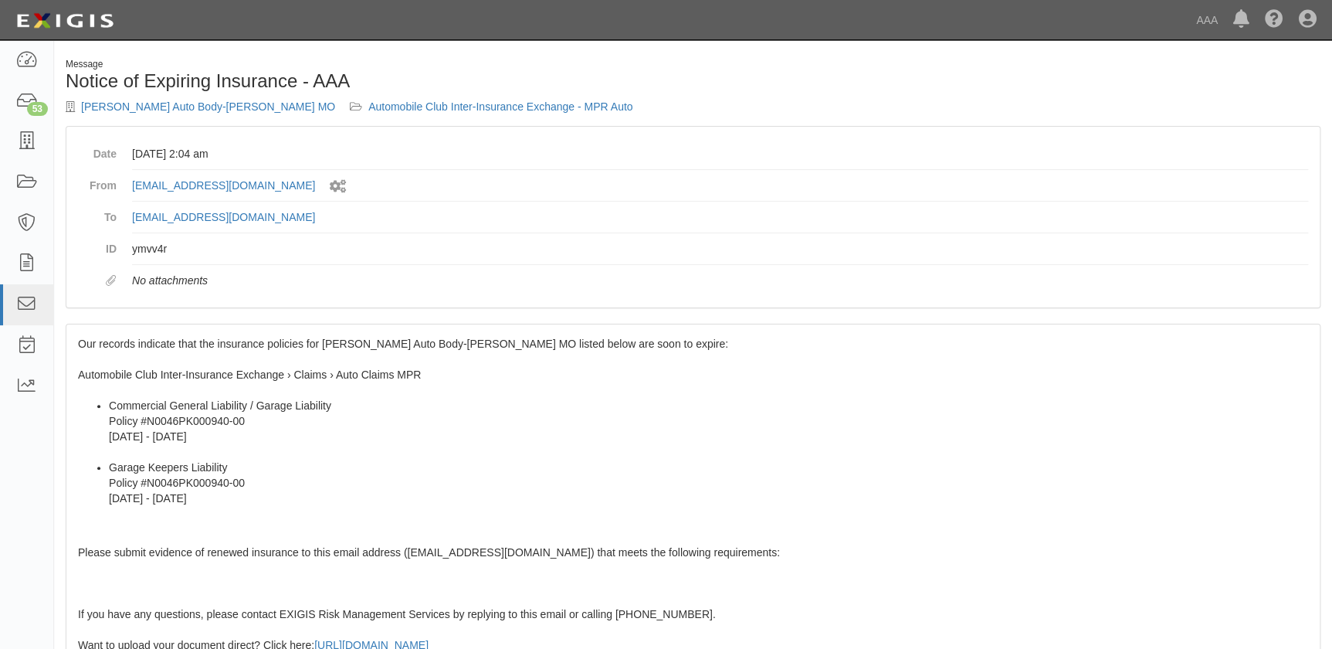
click at [172, 362] on div "Our records indicate that the insurance policies for [PERSON_NAME] Auto Body-[P…" at bounding box center [692, 604] width 1253 height 560
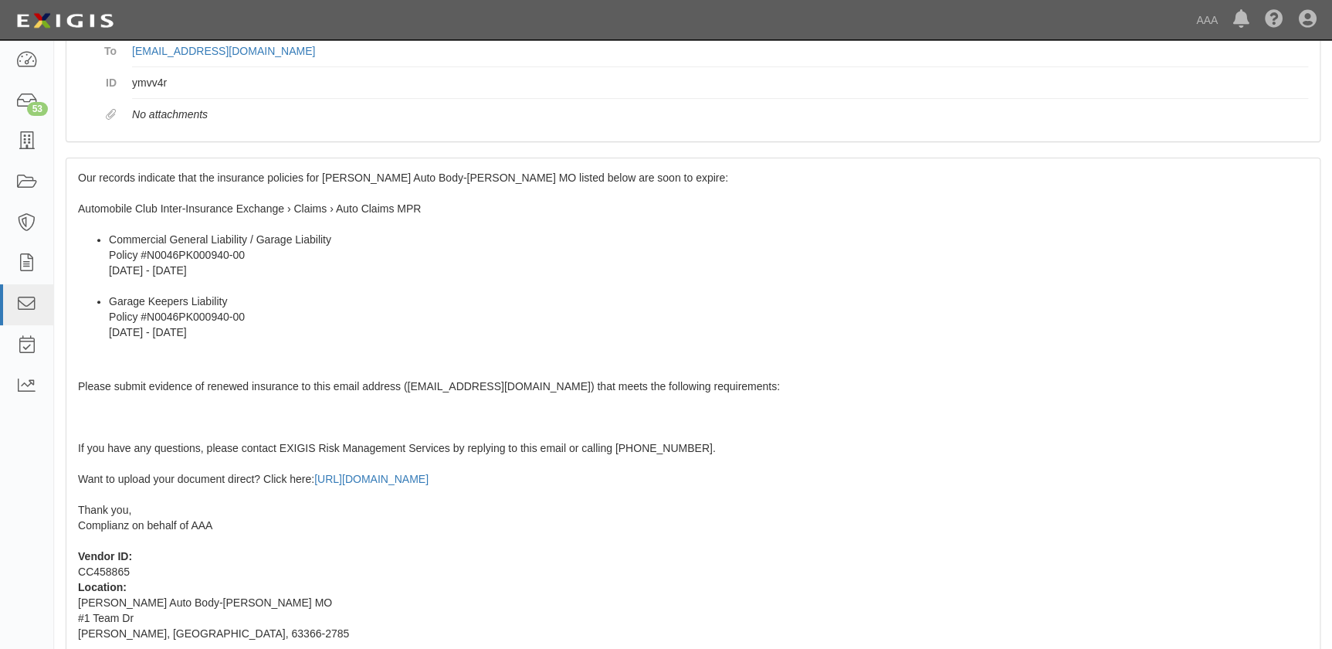
scroll to position [236, 0]
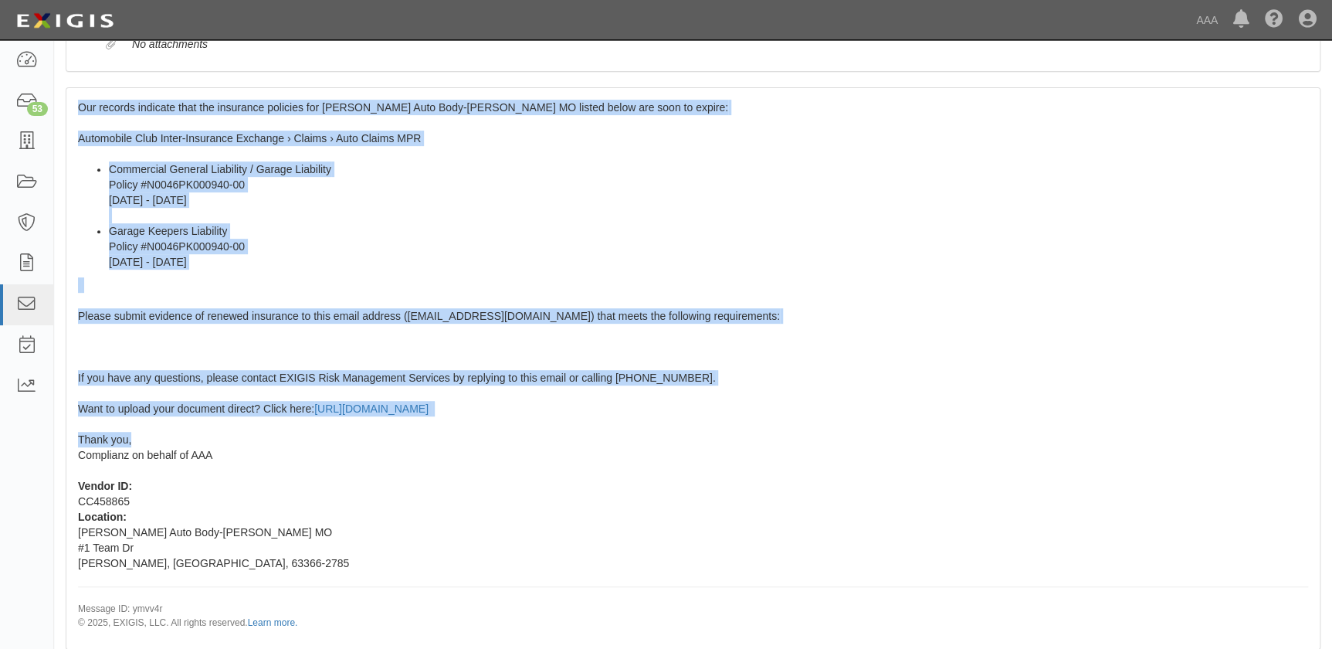
drag, startPoint x: 77, startPoint y: 342, endPoint x: 204, endPoint y: 441, distance: 160.6
click at [204, 441] on div "Our records indicate that the insurance policies for [PERSON_NAME] Auto Body-[P…" at bounding box center [692, 368] width 1253 height 560
copy span "Our records indicate that the insurance policies for [PERSON_NAME] Auto Body-[P…"
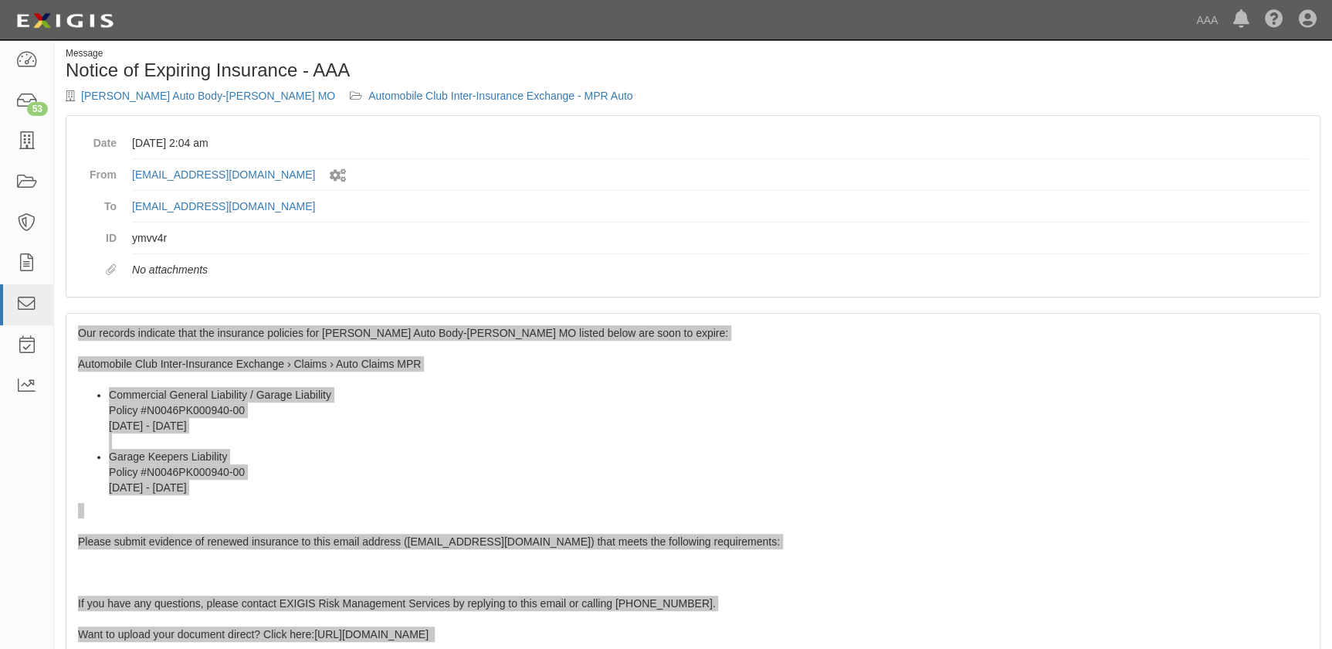
scroll to position [0, 0]
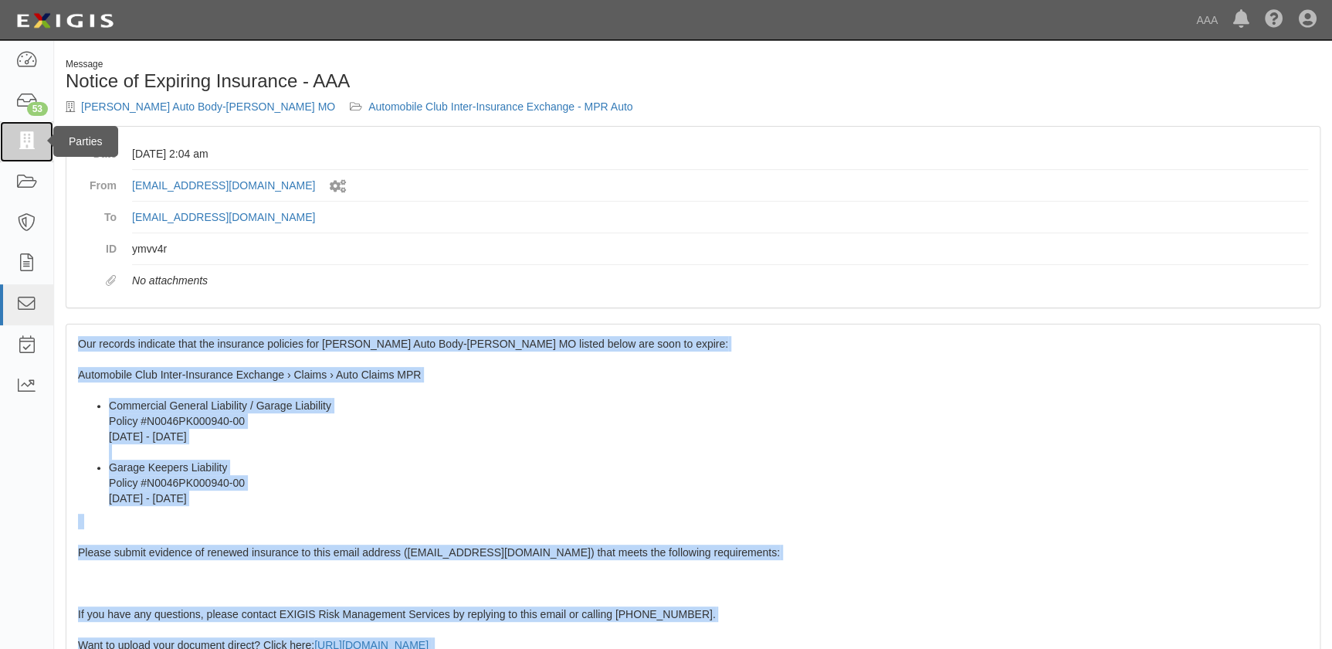
click at [31, 137] on icon at bounding box center [26, 142] width 22 height 18
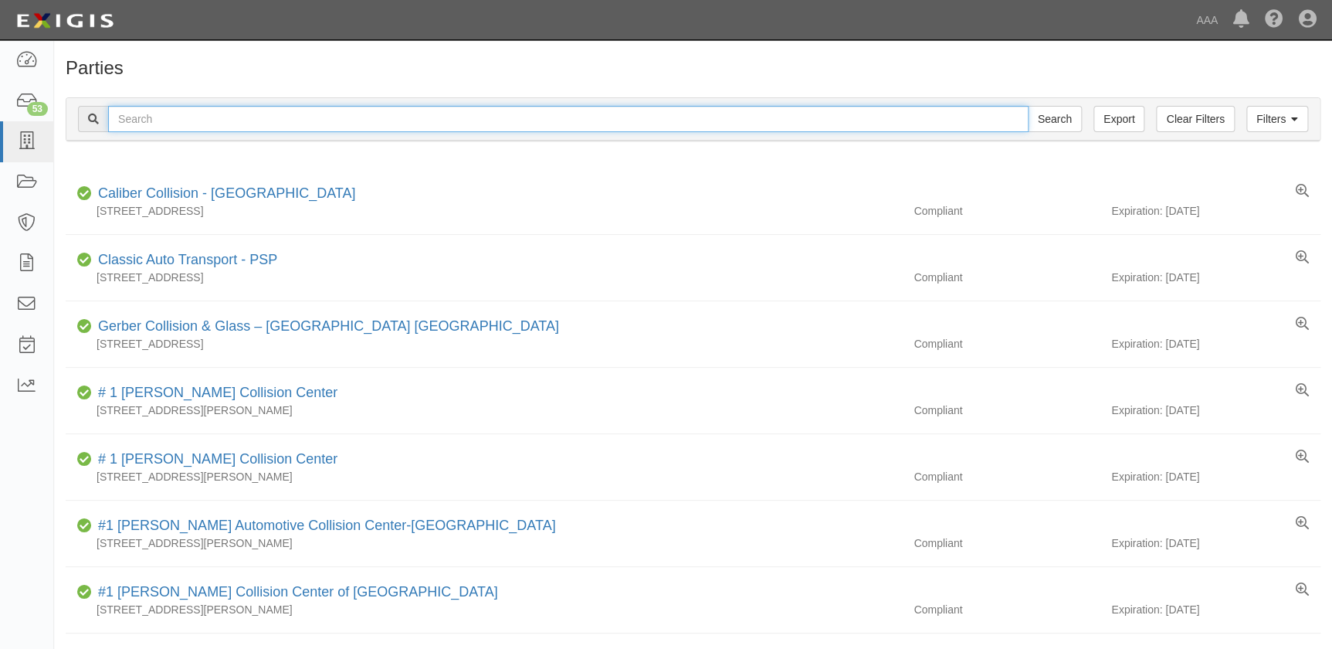
click at [202, 110] on input "text" at bounding box center [568, 119] width 920 height 26
paste input "Schaefer Auto Body-South County"
type input "Schaefer Auto Body-South County"
click at [1028, 106] on input "Search" at bounding box center [1055, 119] width 54 height 26
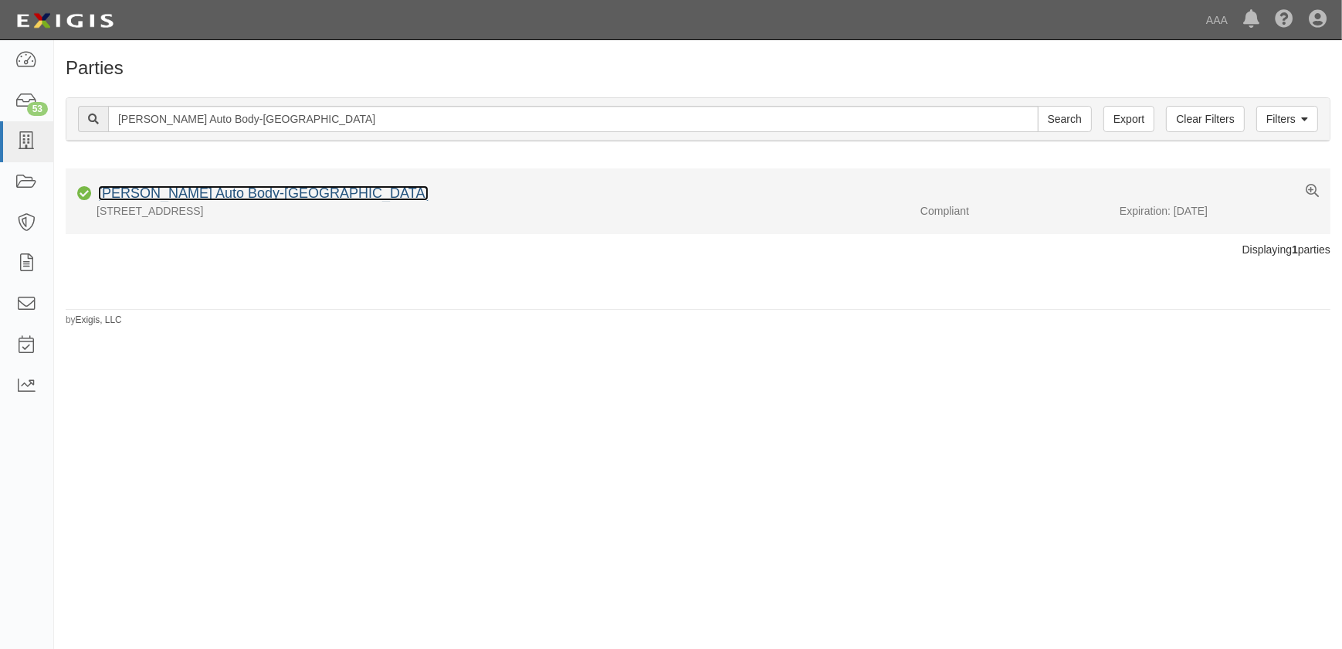
click at [215, 196] on link "[PERSON_NAME] Auto Body-[GEOGRAPHIC_DATA]" at bounding box center [263, 192] width 330 height 15
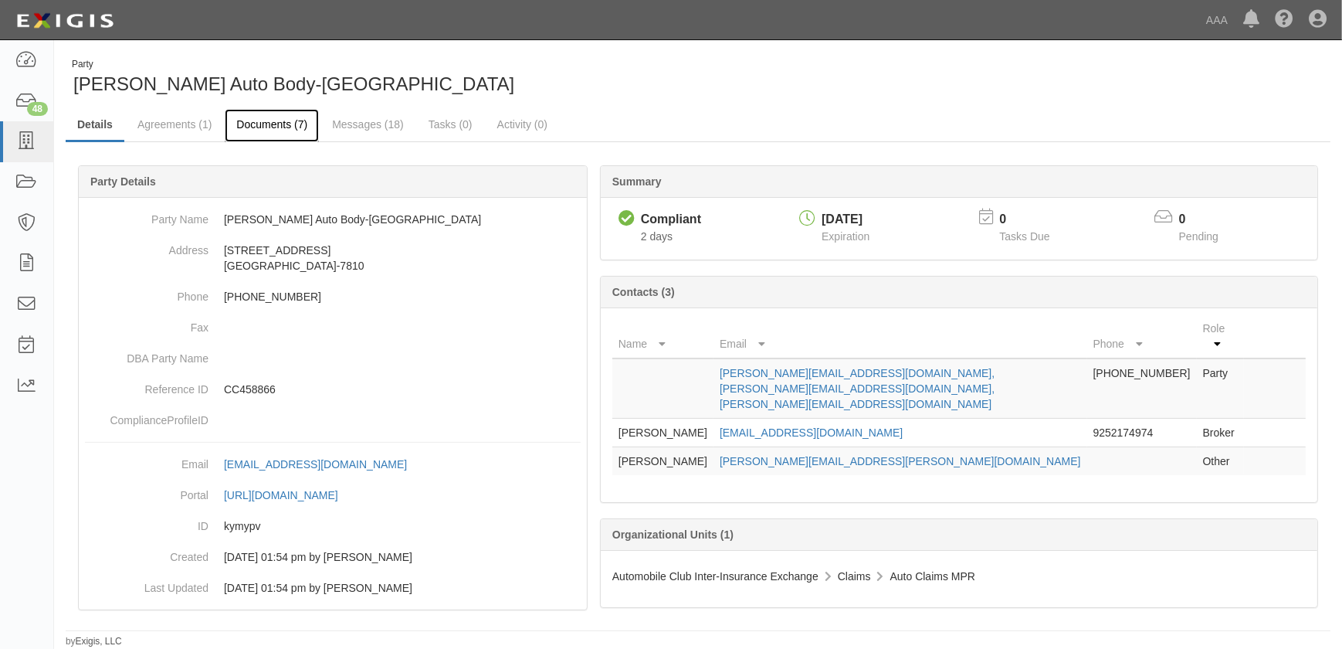
click at [273, 124] on link "Documents (7)" at bounding box center [272, 125] width 94 height 33
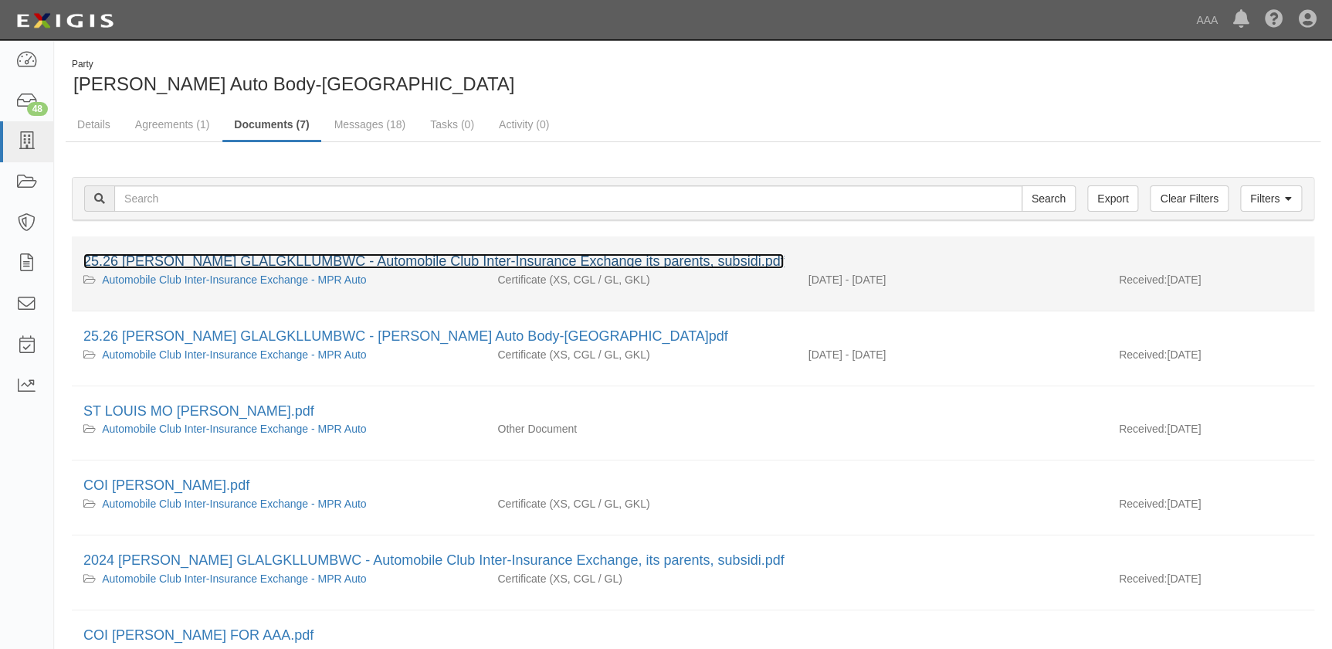
click at [233, 264] on link "25.26 [PERSON_NAME] GLALGKLLUMBWC - Automobile Club Inter-Insurance Exchange it…" at bounding box center [433, 260] width 700 height 15
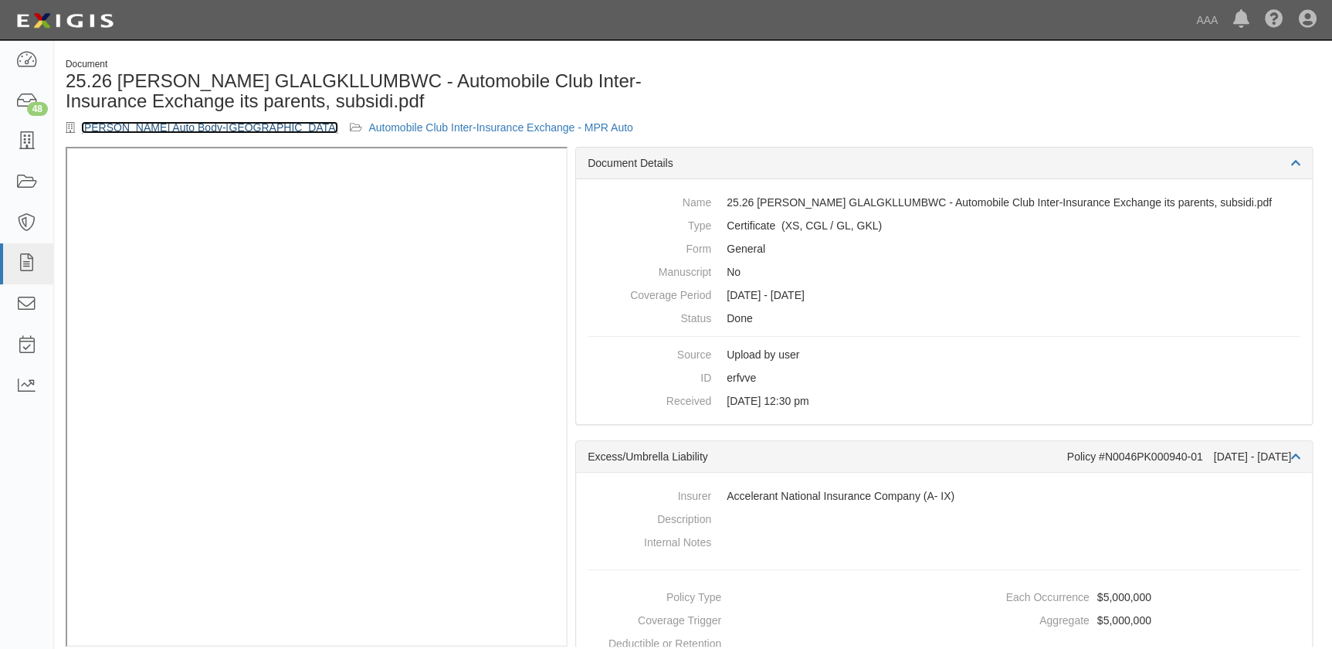
click at [109, 127] on link "[PERSON_NAME] Auto Body-[GEOGRAPHIC_DATA]" at bounding box center [209, 127] width 257 height 12
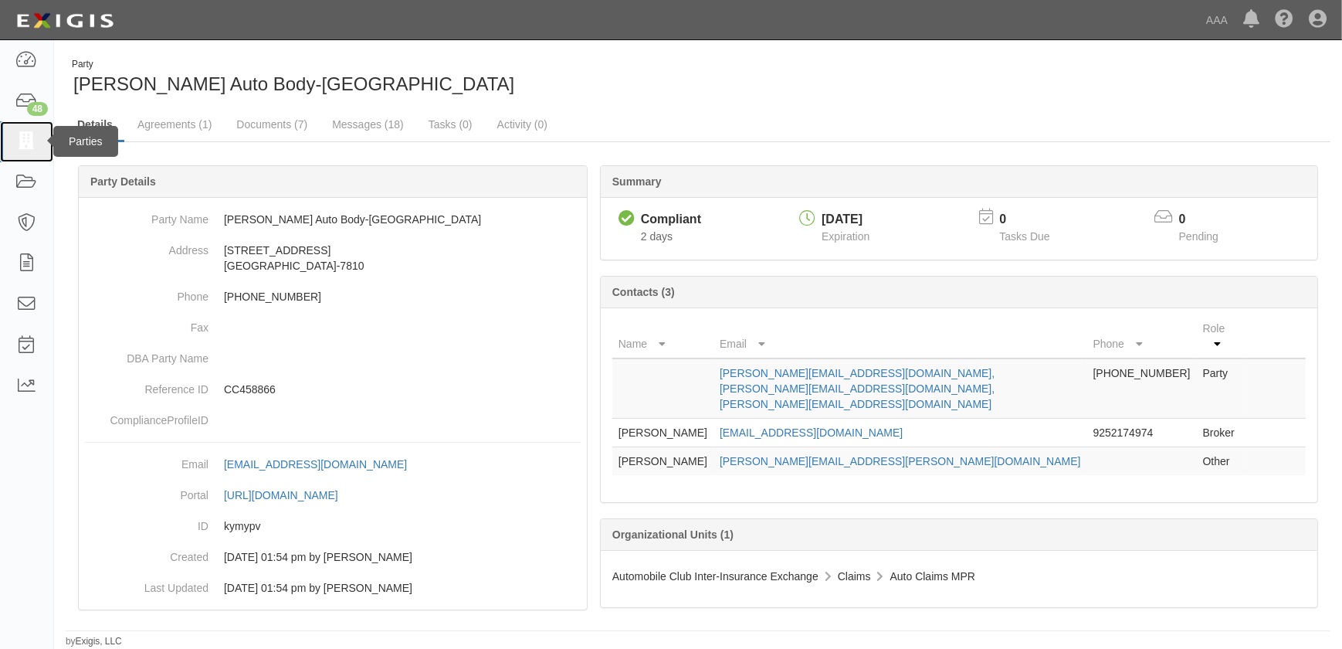
click at [29, 144] on icon at bounding box center [26, 142] width 22 height 18
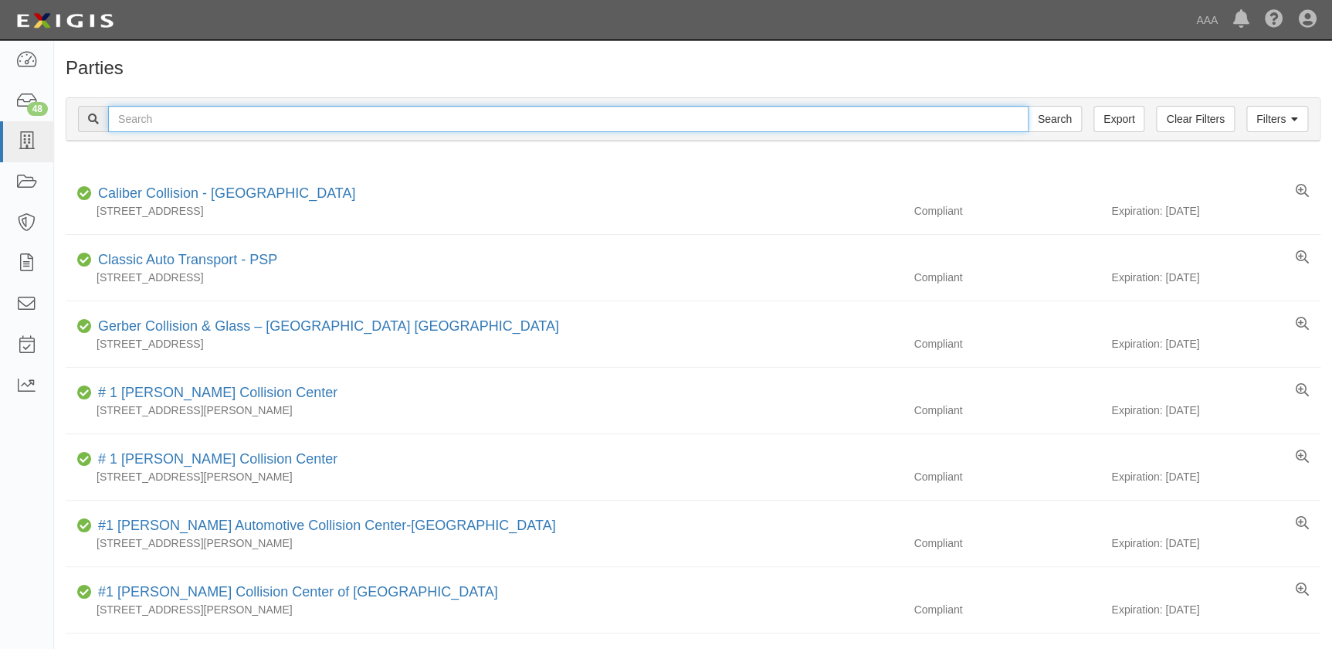
click at [186, 118] on input "text" at bounding box center [568, 119] width 920 height 26
paste input "Schaefer Auto Body-St. Peters"
type input "Schaefer Auto Body-St. Peters"
click at [1028, 106] on input "Search" at bounding box center [1055, 119] width 54 height 26
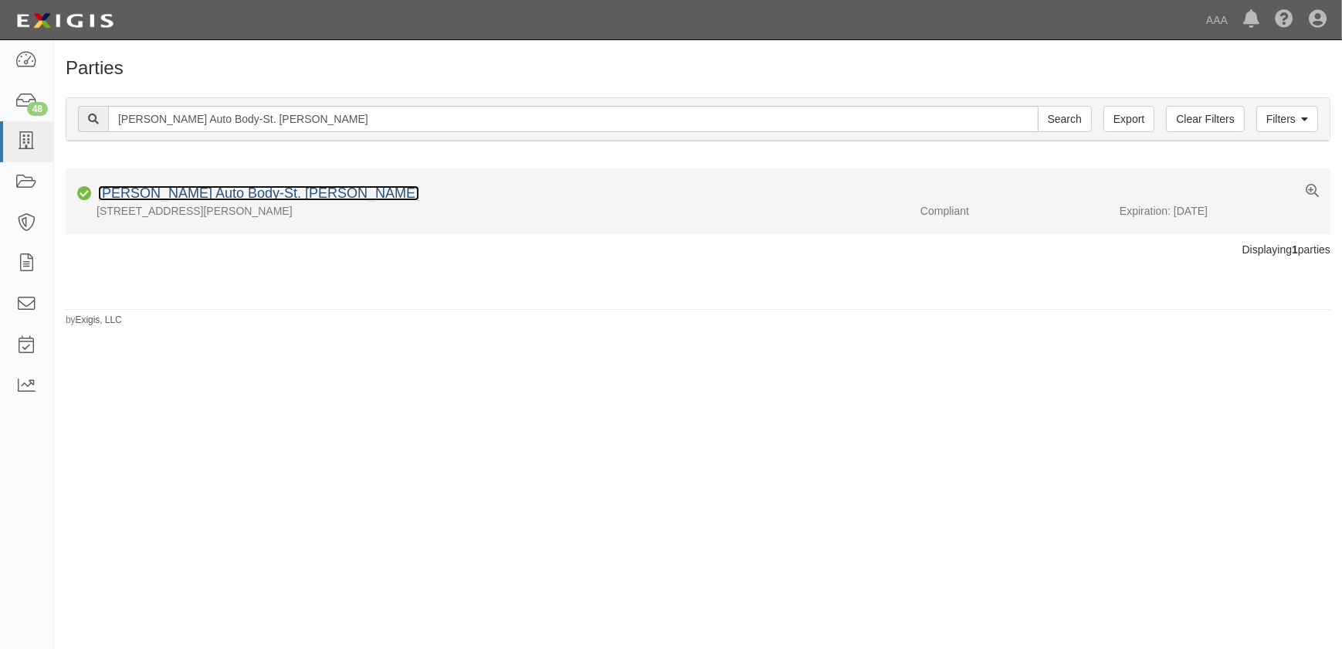
click at [263, 186] on link "[PERSON_NAME] Auto Body-St. [PERSON_NAME]" at bounding box center [258, 192] width 321 height 15
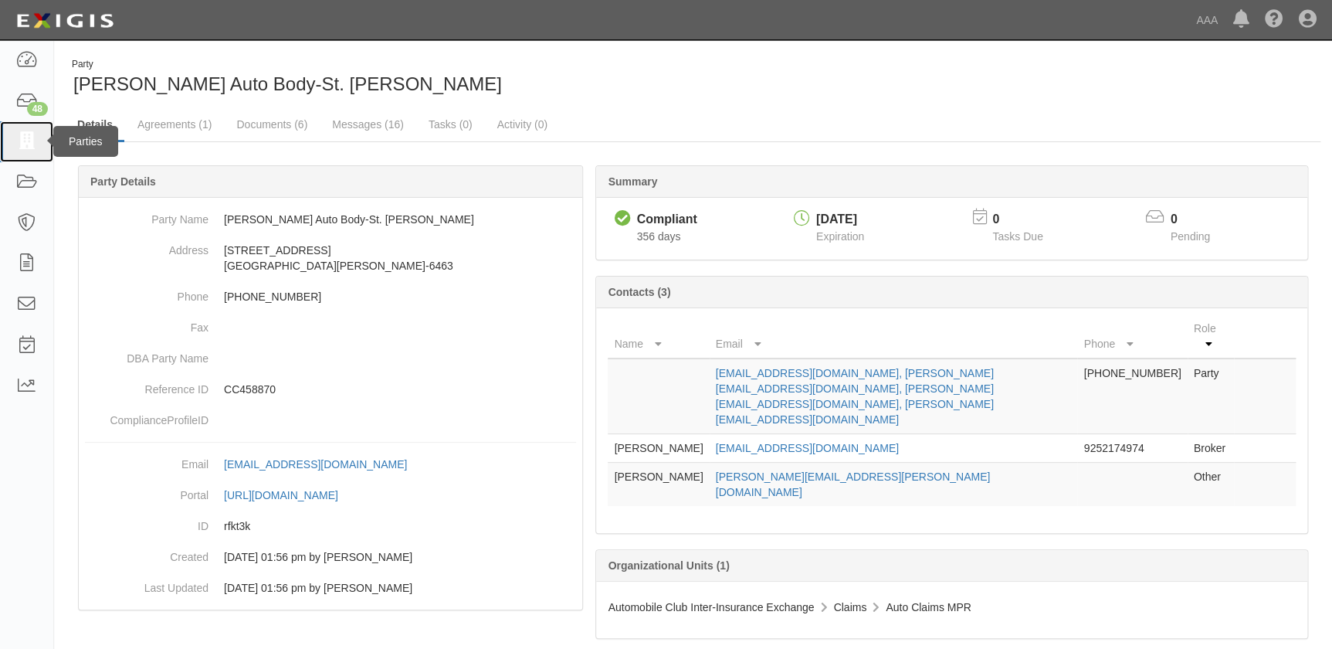
click at [31, 149] on icon at bounding box center [26, 142] width 22 height 18
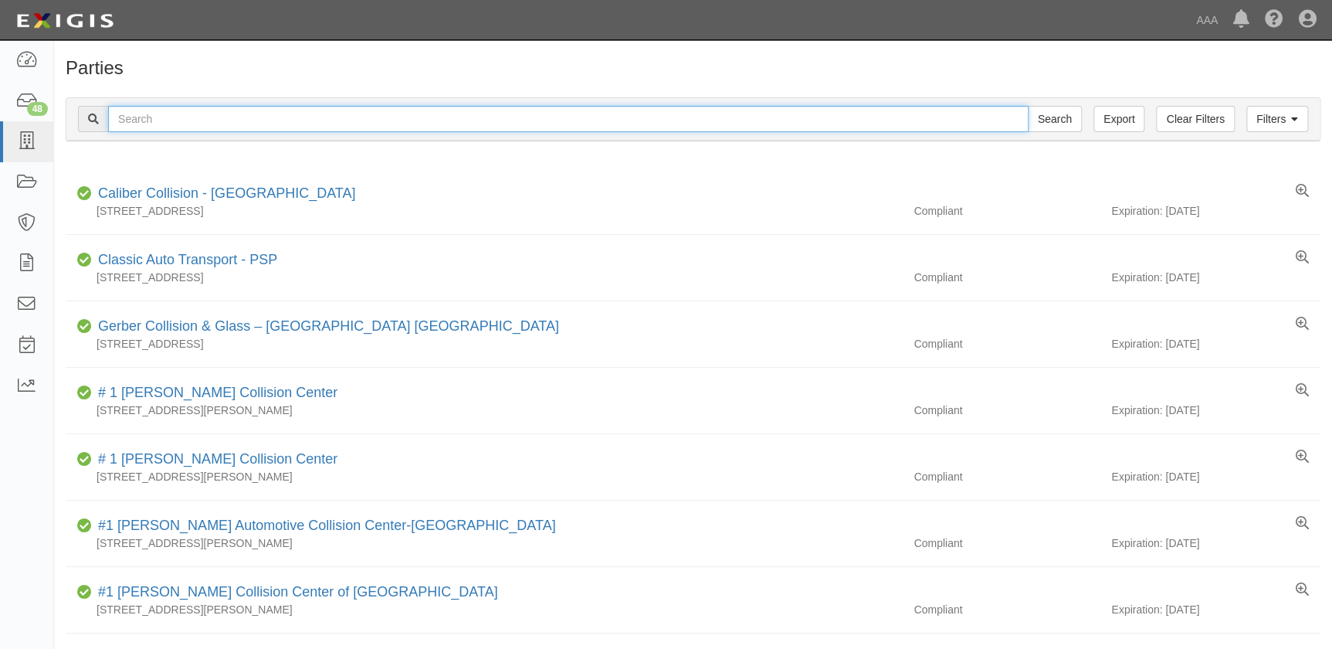
click at [154, 119] on input "text" at bounding box center [568, 119] width 920 height 26
paste input "Seacoast Auto Body Inc"
type input "Seacoast Auto Body Inc"
click at [1028, 106] on input "Search" at bounding box center [1055, 119] width 54 height 26
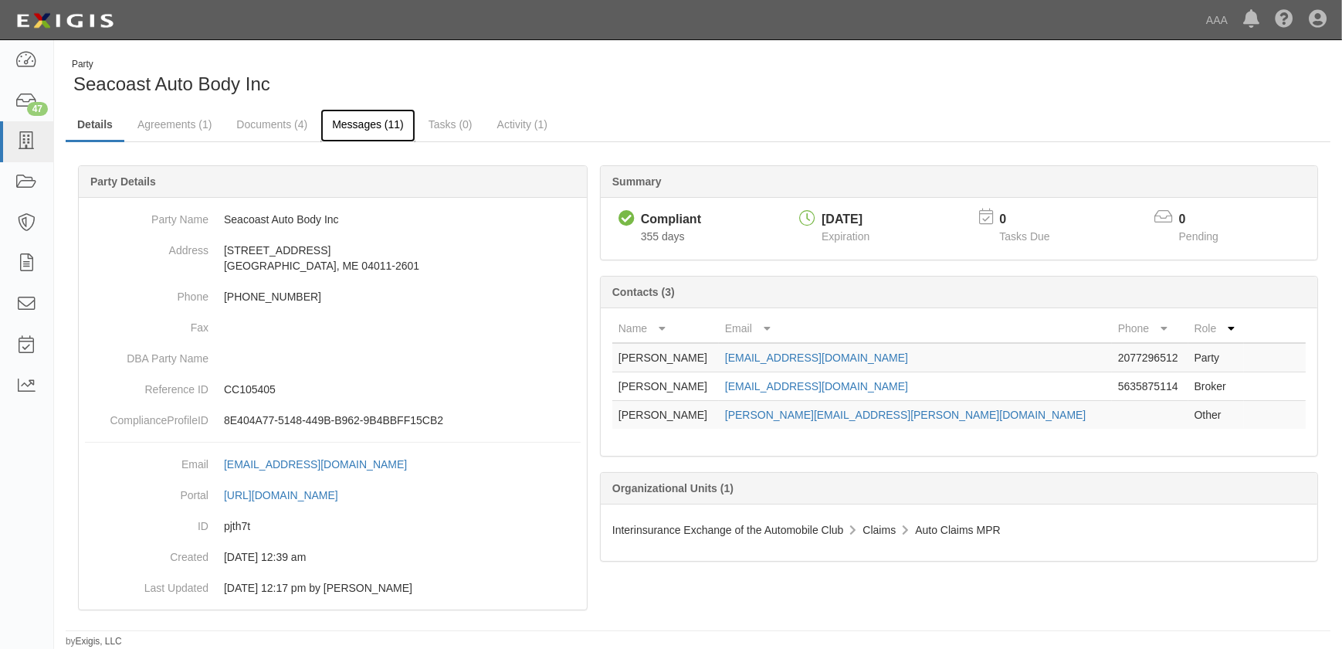
click at [366, 126] on link "Messages (11)" at bounding box center [367, 125] width 95 height 33
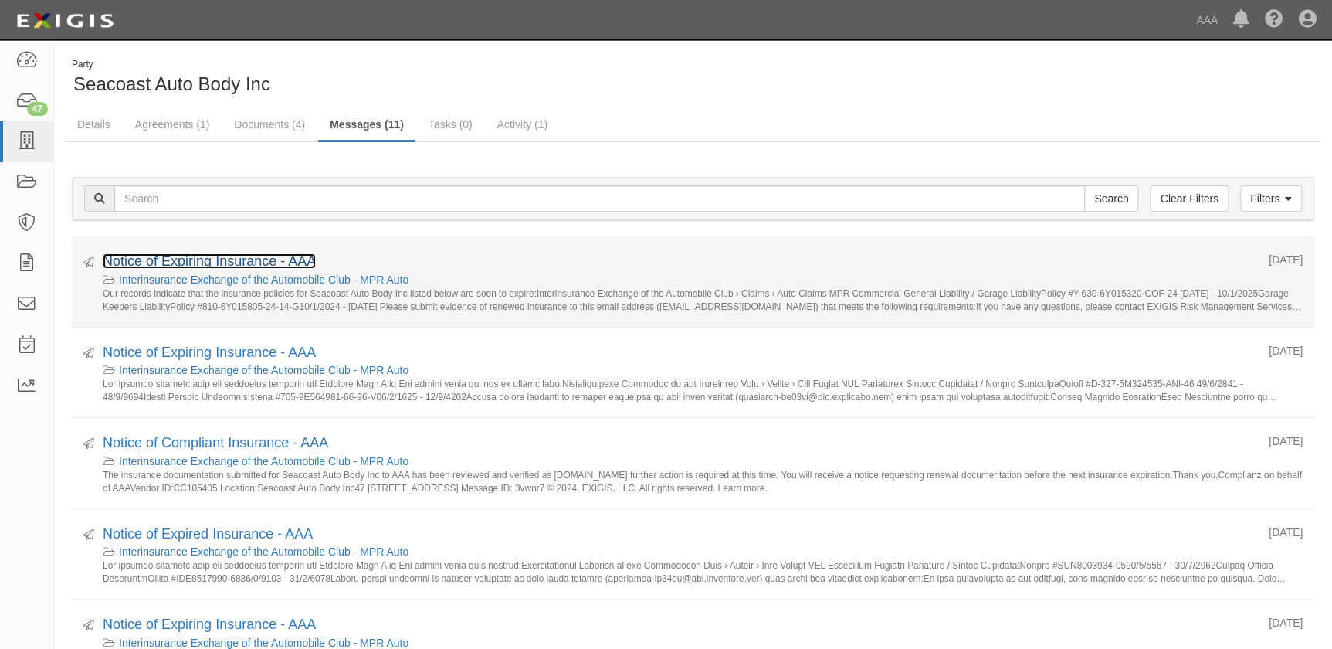
click at [236, 257] on link "Notice of Expiring Insurance - AAA" at bounding box center [209, 260] width 213 height 15
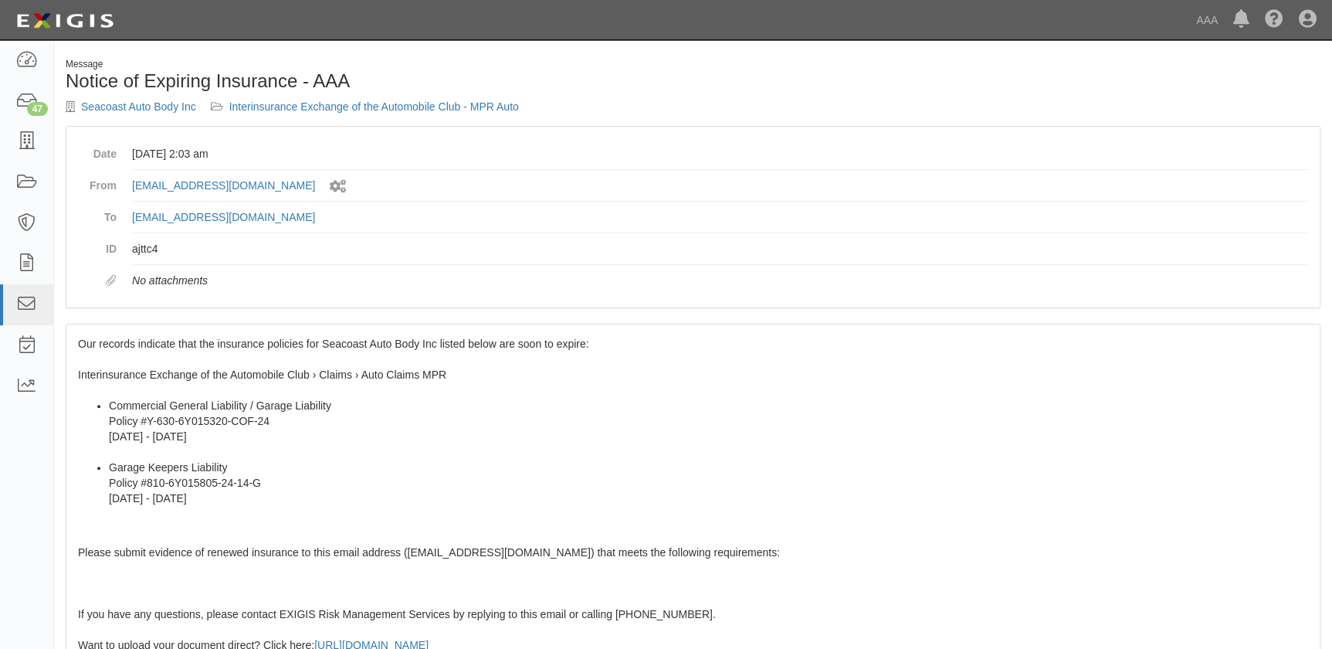
click at [121, 356] on div "Our records indicate that the insurance policies for Seacoast Auto Body Inc lis…" at bounding box center [692, 604] width 1253 height 560
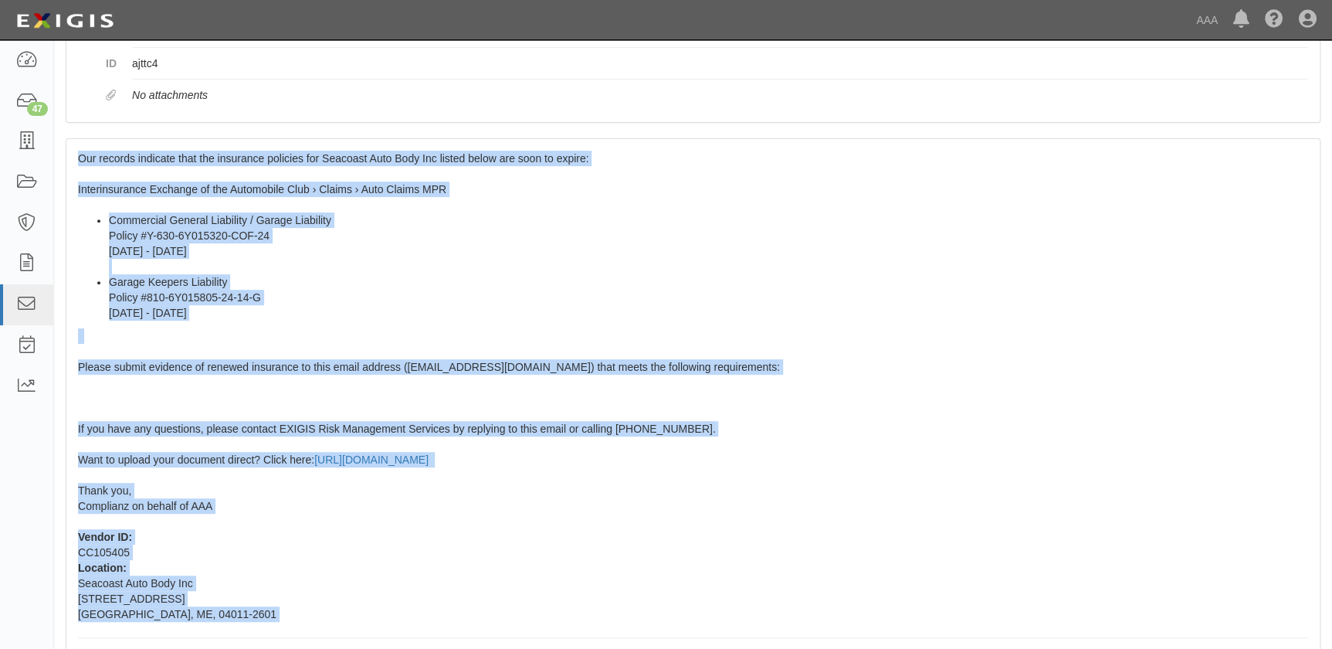
scroll to position [273, 0]
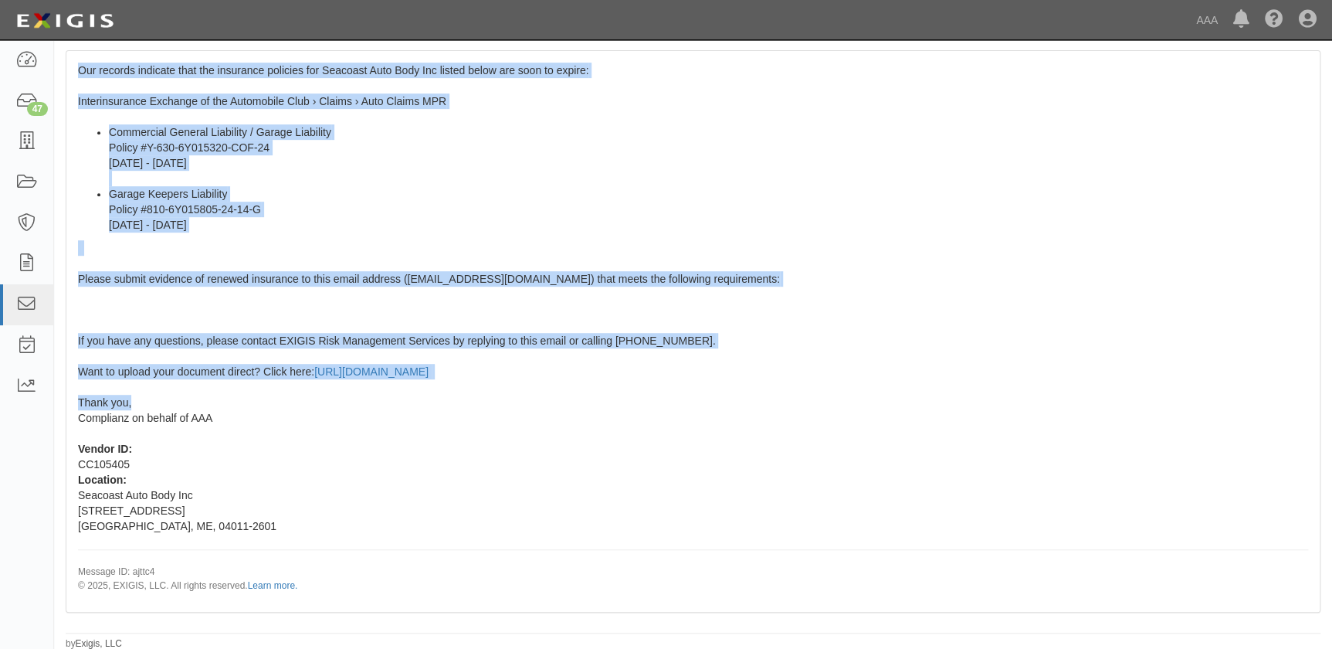
drag, startPoint x: 80, startPoint y: 341, endPoint x: 177, endPoint y: 401, distance: 114.4
click at [177, 401] on div "Our records indicate that the insurance policies for Seacoast Auto Body Inc lis…" at bounding box center [692, 331] width 1253 height 560
copy span "Our records indicate that the insurance policies for Seacoast Auto Body Inc lis…"
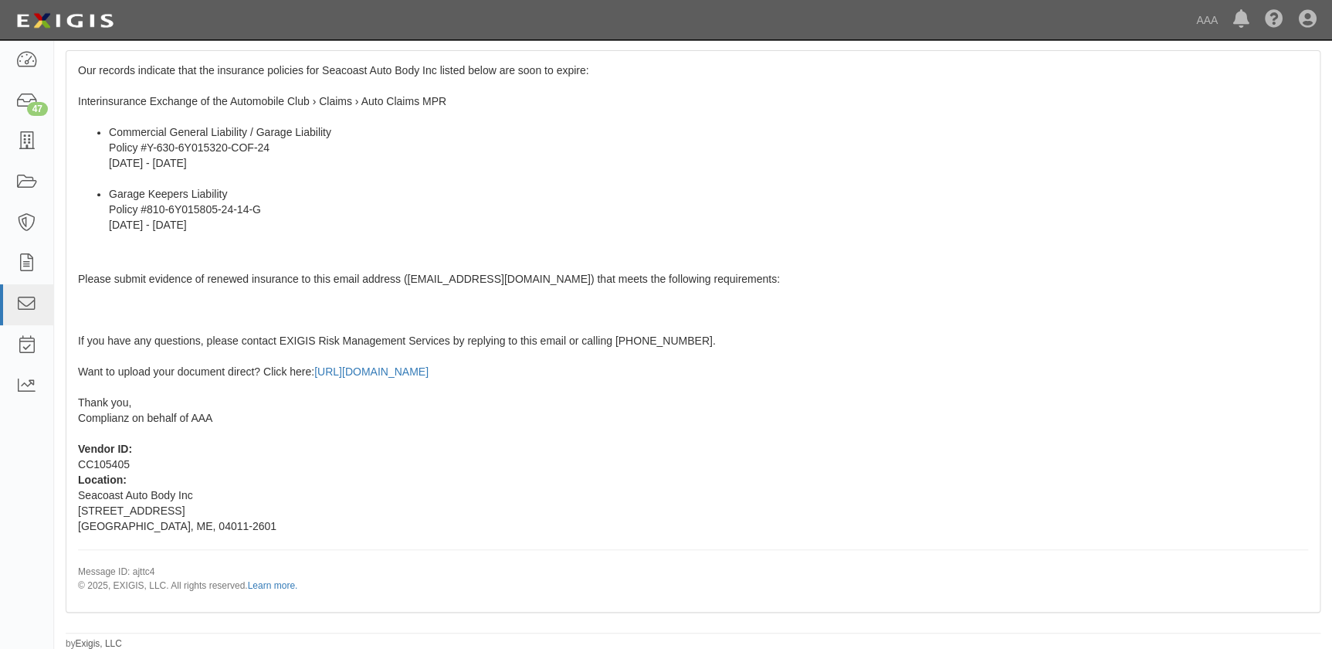
drag, startPoint x: 619, startPoint y: 503, endPoint x: 581, endPoint y: 516, distance: 40.0
click at [610, 502] on div "Our records indicate that the insurance policies for Seacoast Auto Body Inc lis…" at bounding box center [692, 331] width 1253 height 560
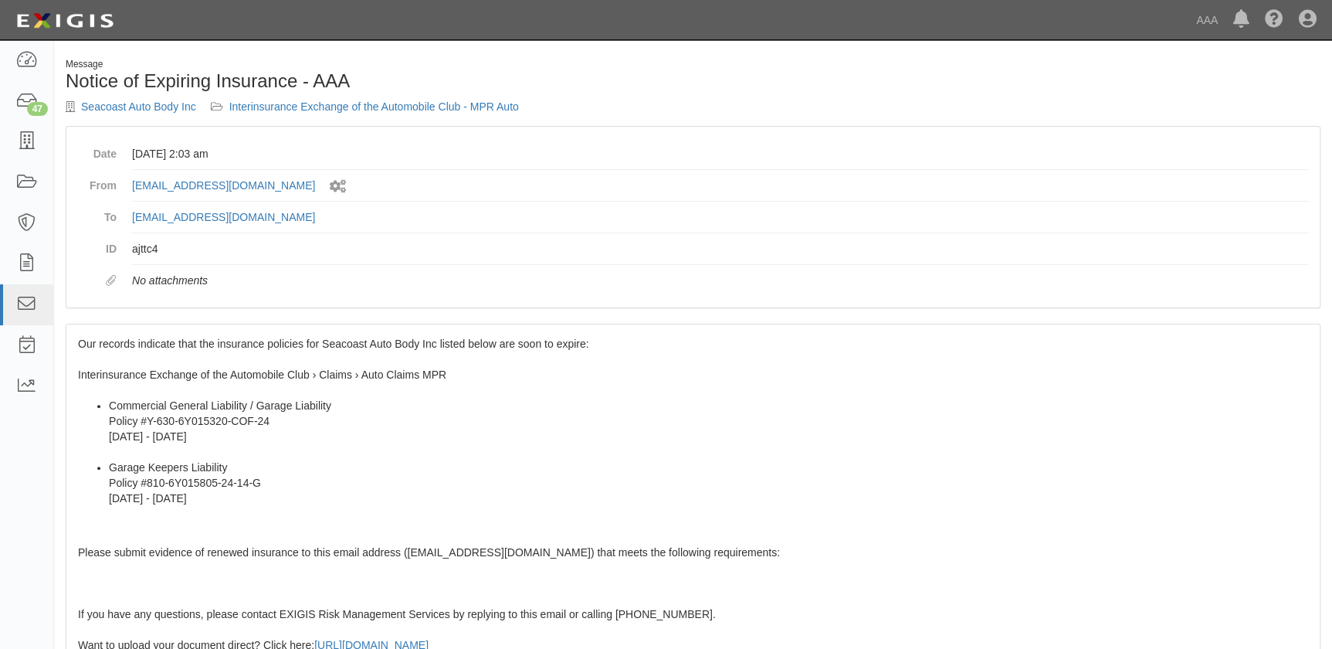
click at [127, 113] on div "Seacoast Auto Body Inc Interinsurance Exchange of the Automobile Club - MPR Auto" at bounding box center [374, 106] width 616 height 15
click at [127, 107] on link "Seacoast Auto Body Inc" at bounding box center [138, 106] width 115 height 12
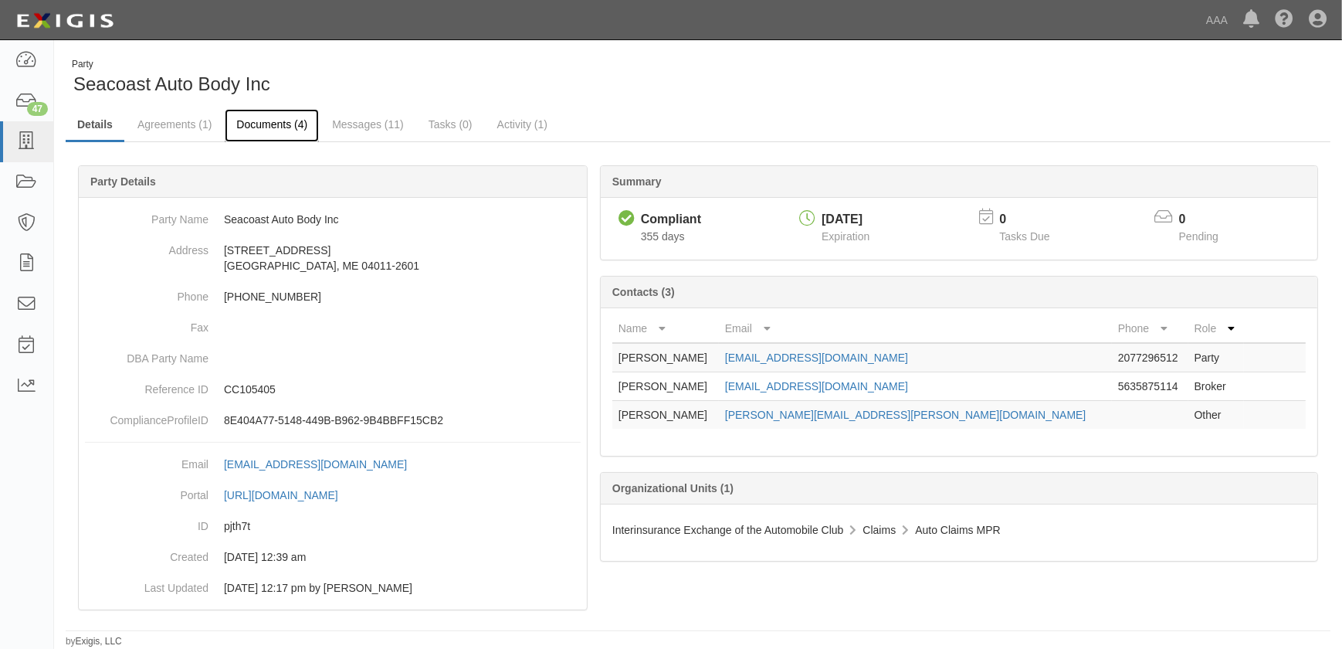
click at [263, 124] on link "Documents (4)" at bounding box center [272, 125] width 94 height 33
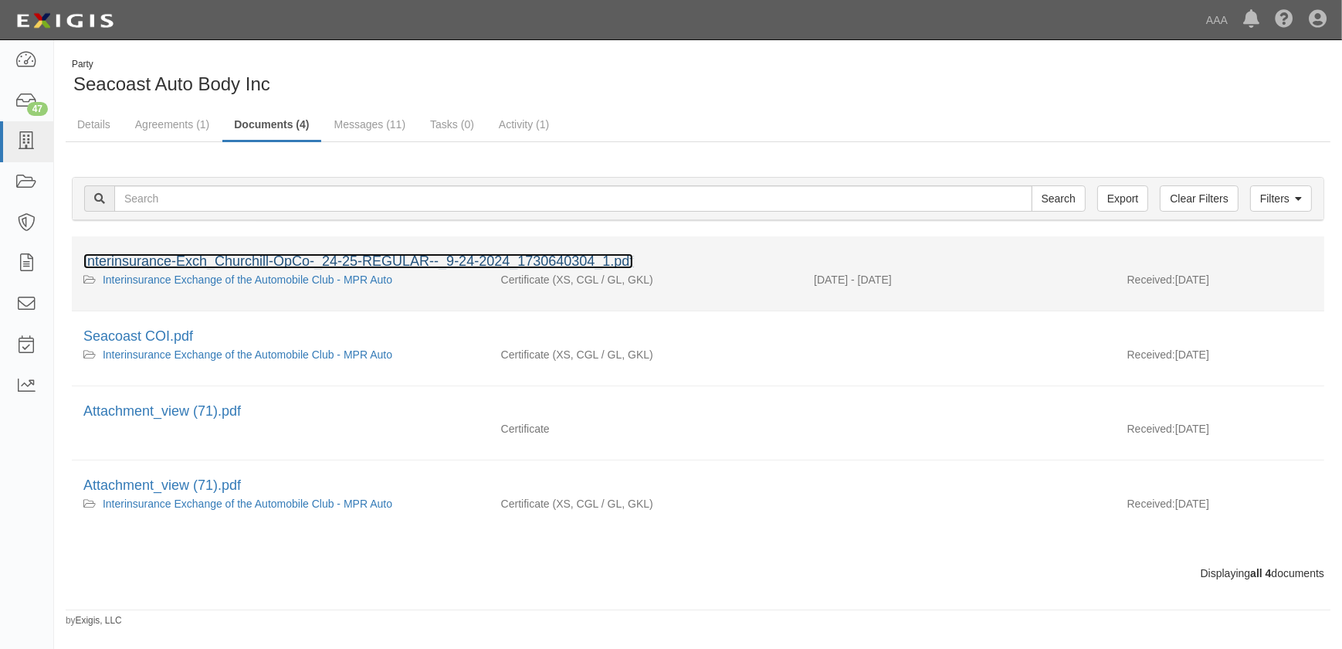
click at [207, 256] on link "Interinsurance-Exch_Churchill-OpCo-_24-25-REGULAR--_9-24-2024_1730640304_1.pdf" at bounding box center [358, 260] width 550 height 15
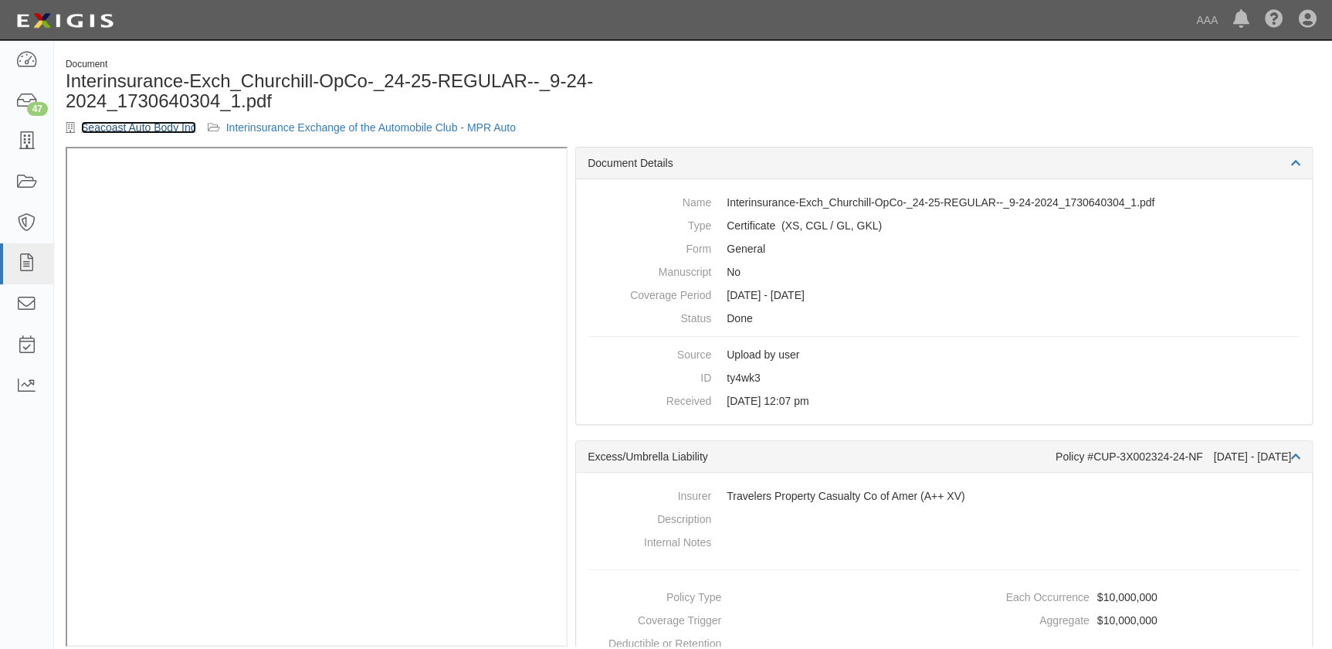
click at [146, 124] on link "Seacoast Auto Body Inc" at bounding box center [138, 127] width 115 height 12
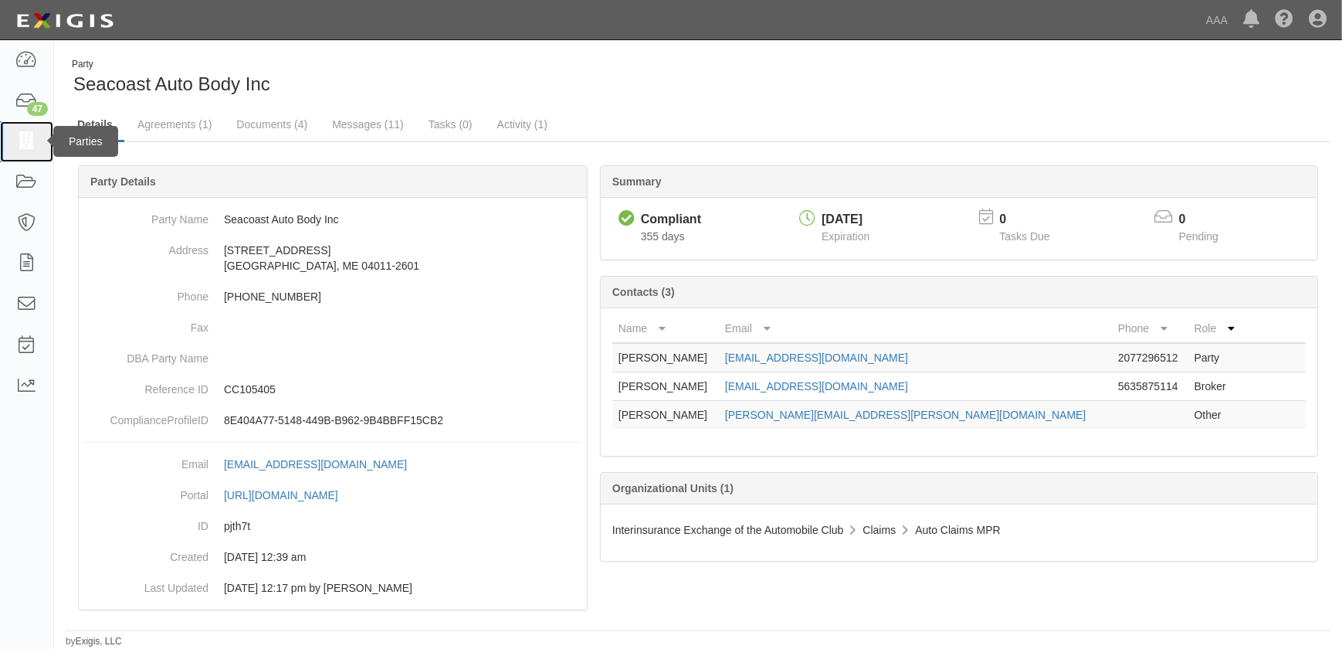
click at [31, 148] on icon at bounding box center [26, 142] width 22 height 18
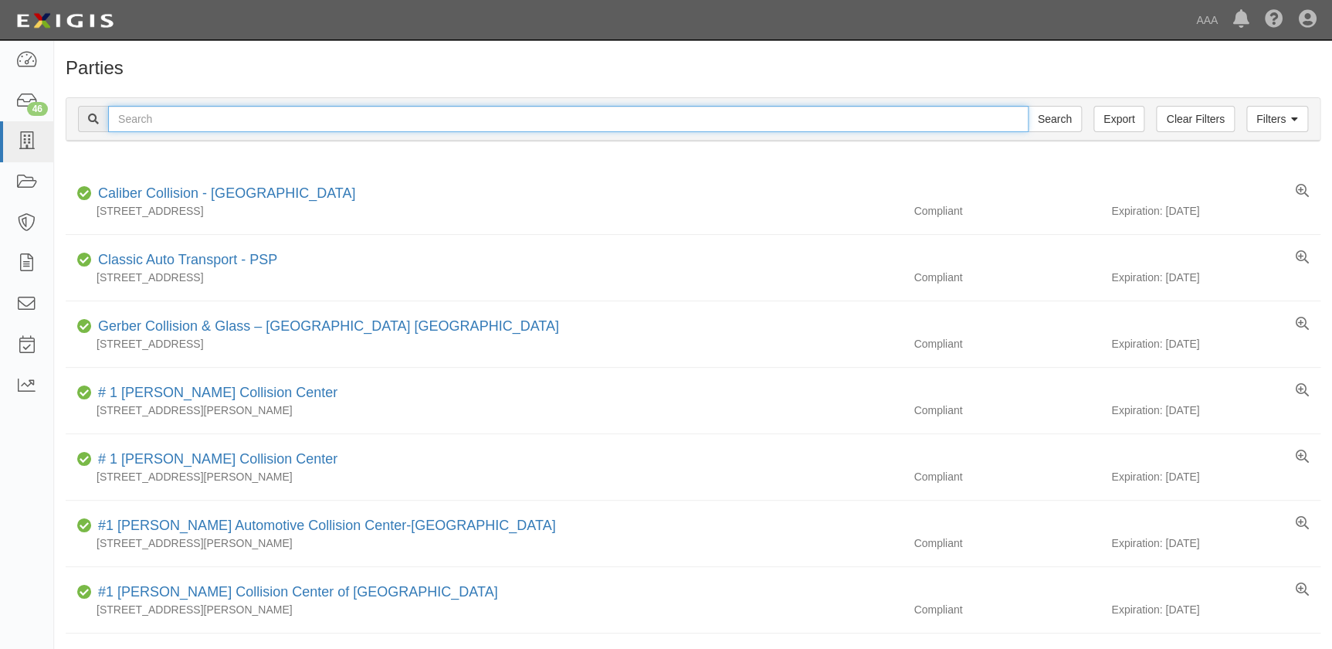
click at [175, 127] on input "text" at bounding box center [568, 119] width 920 height 26
paste input "Sebago Lake Collision LLC"
type input "Sebago Lake Collision LLC"
click at [1028, 106] on input "Search" at bounding box center [1055, 119] width 54 height 26
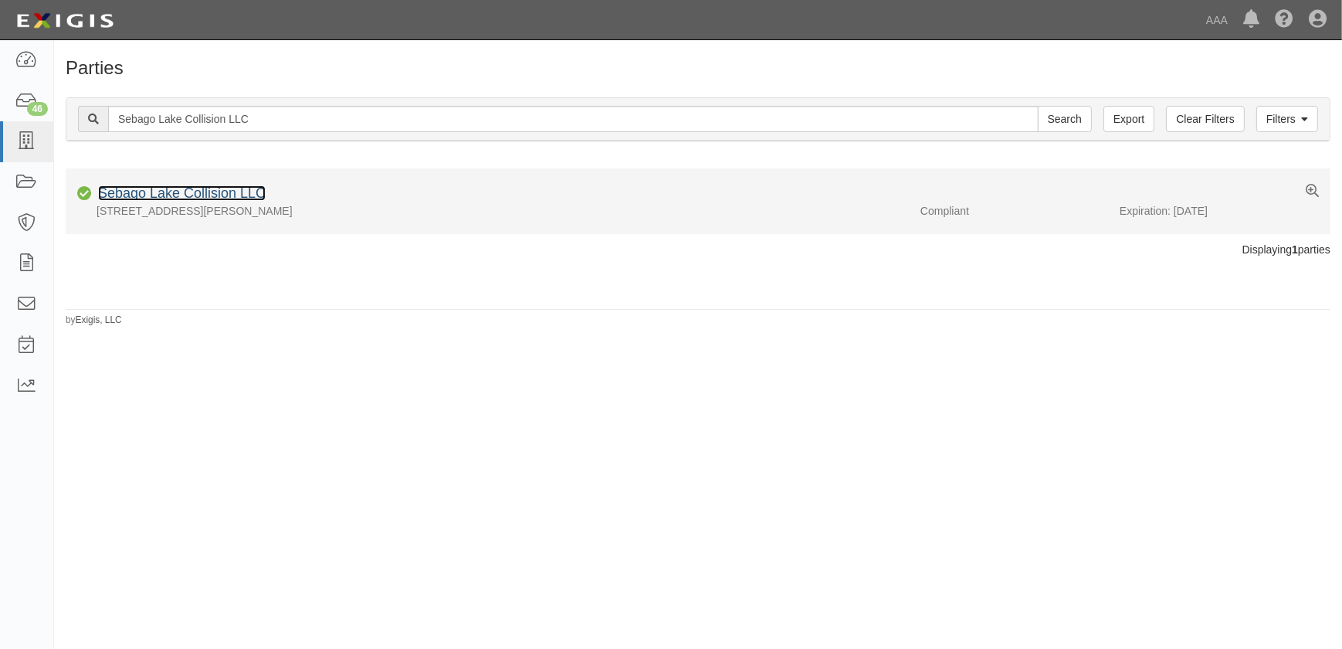
click at [169, 188] on link "Sebago Lake Collision LLC" at bounding box center [182, 192] width 168 height 15
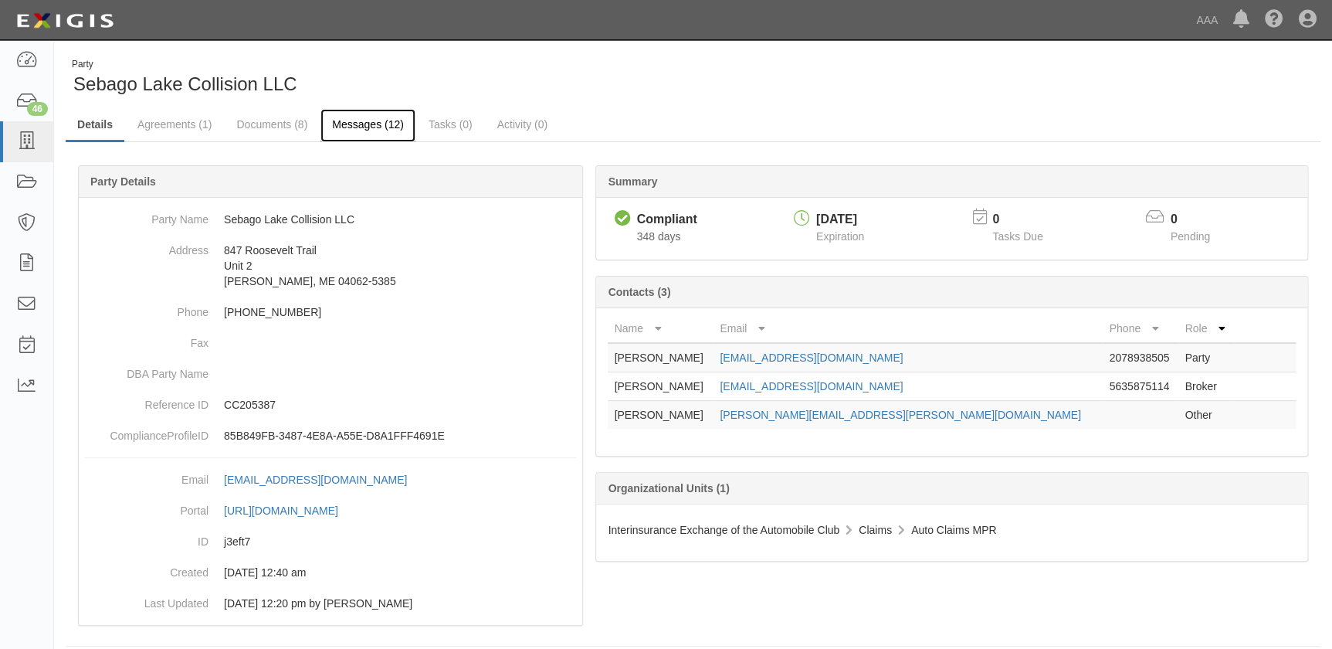
click at [368, 124] on link "Messages (12)" at bounding box center [367, 125] width 95 height 33
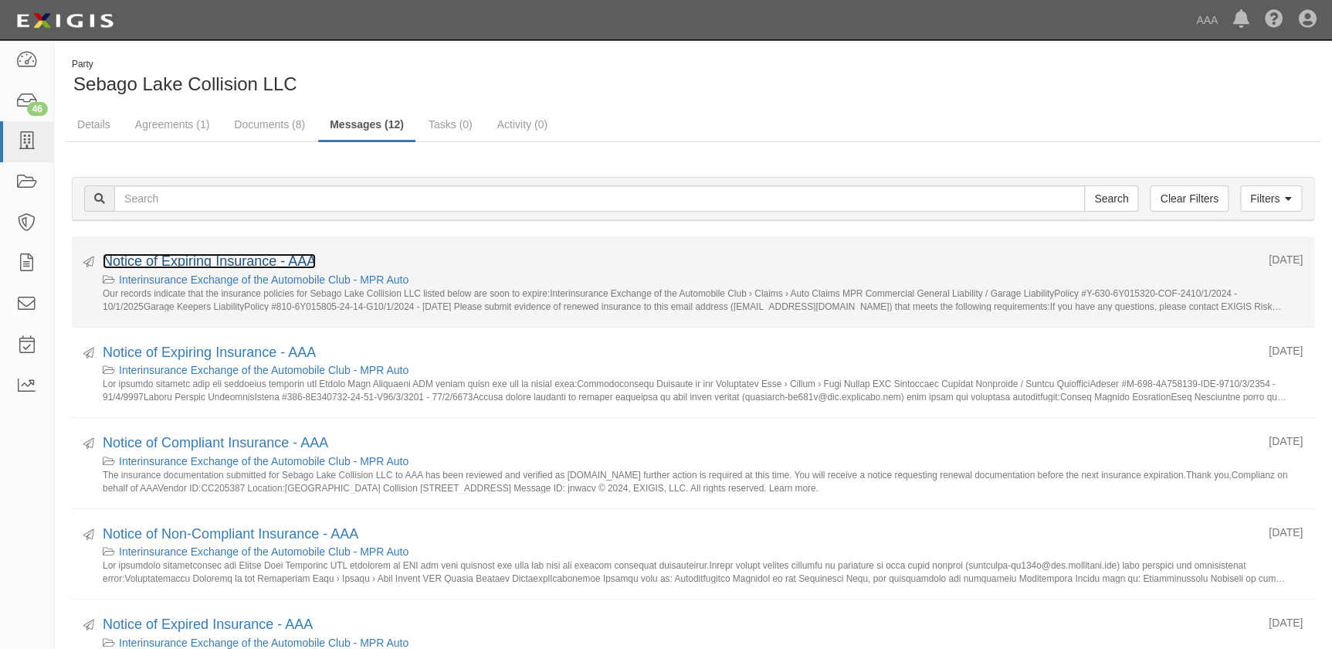
click at [242, 267] on link "Notice of Expiring Insurance - AAA" at bounding box center [209, 260] width 213 height 15
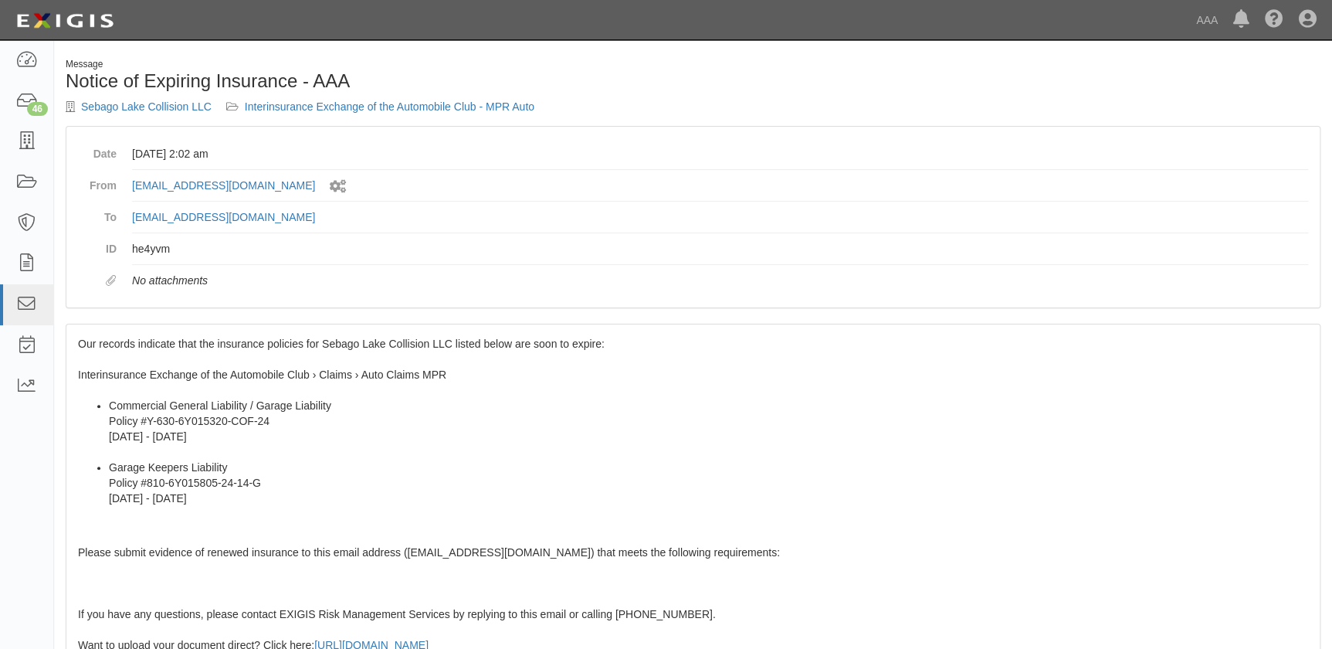
drag, startPoint x: 194, startPoint y: 341, endPoint x: 124, endPoint y: 354, distance: 70.7
click at [193, 342] on span "Our records indicate that the insurance policies for Sebago Lake Collision LLC …" at bounding box center [693, 600] width 1230 height 527
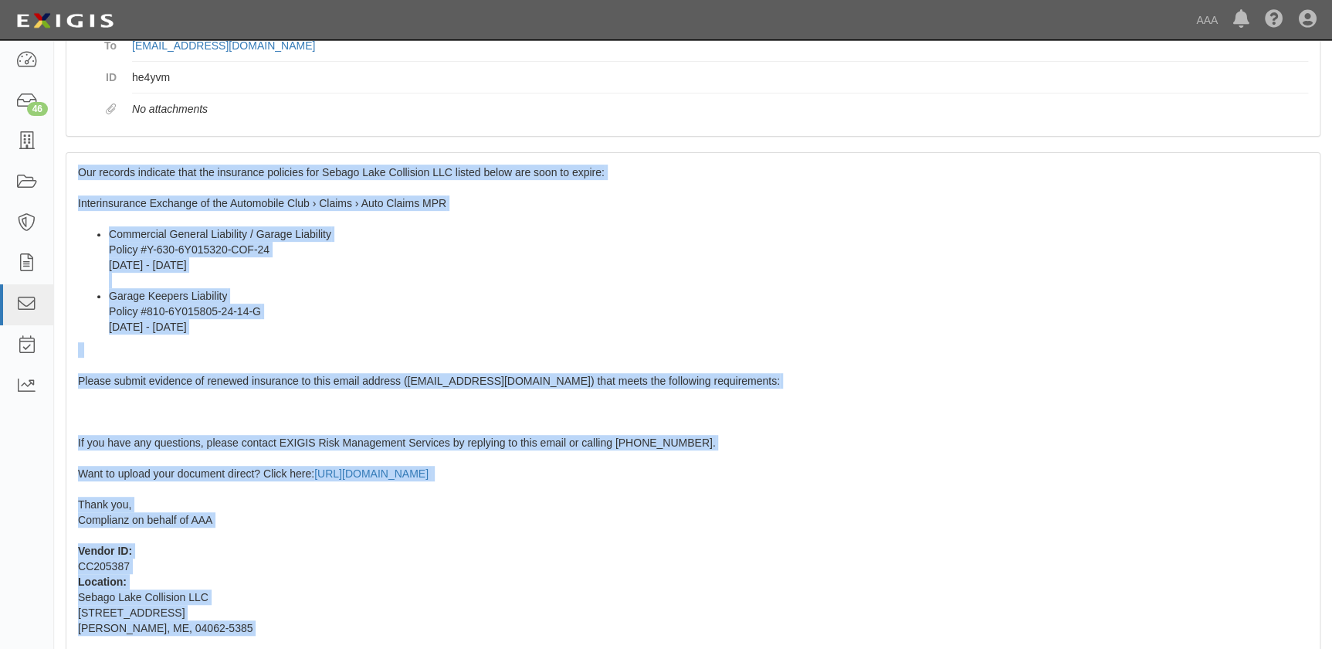
scroll to position [273, 0]
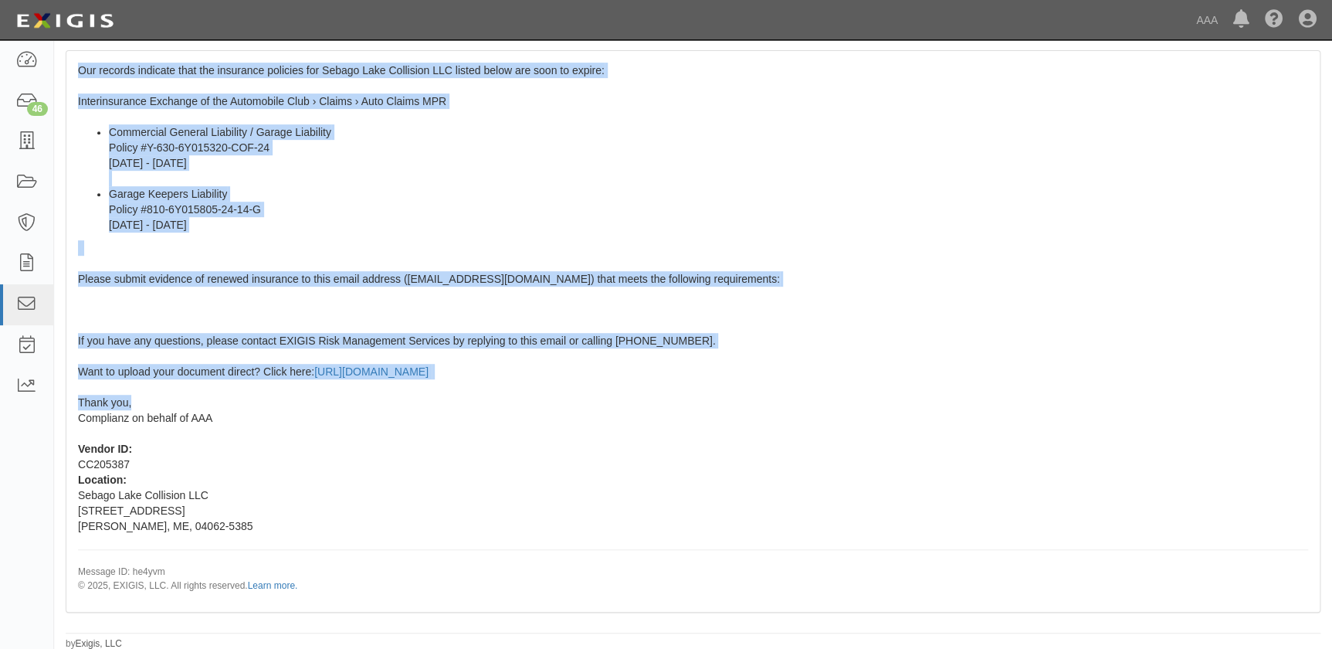
drag, startPoint x: 77, startPoint y: 341, endPoint x: 162, endPoint y: 408, distance: 108.8
click at [162, 408] on div "Our records indicate that the insurance policies for Sebago Lake Collision LLC …" at bounding box center [692, 331] width 1253 height 560
copy span "Our records indicate that the insurance policies for Sebago Lake Collision LLC …"
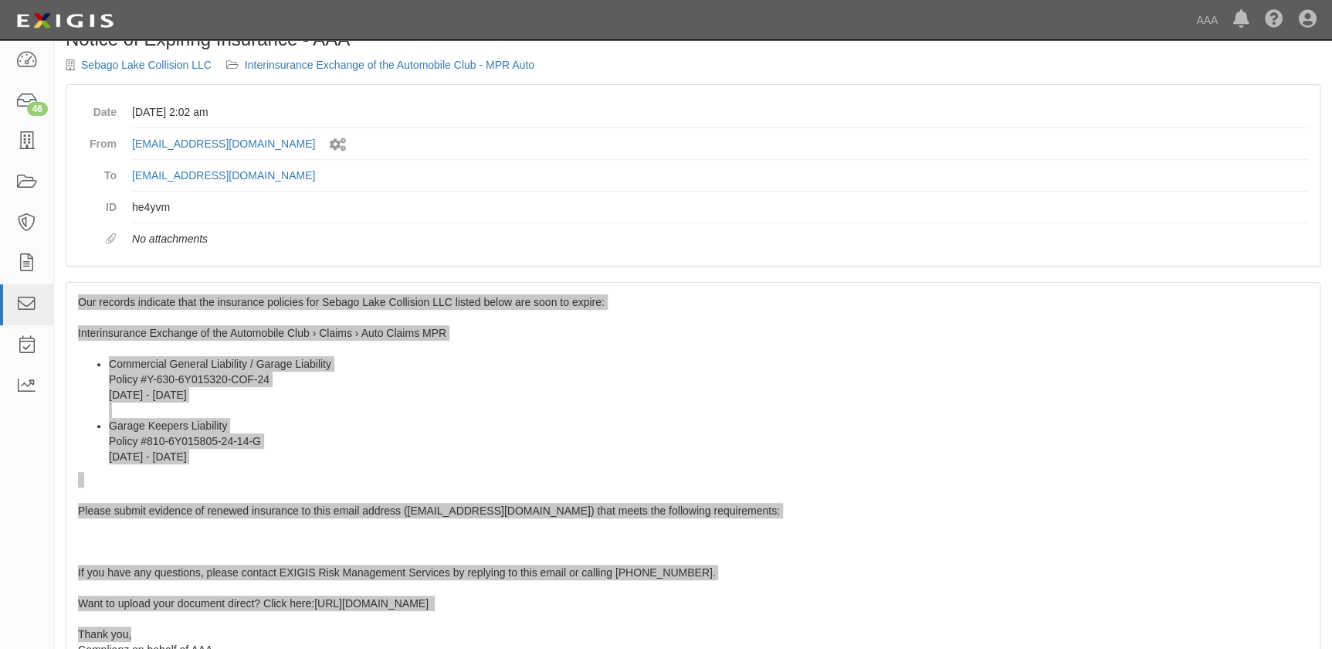
scroll to position [0, 0]
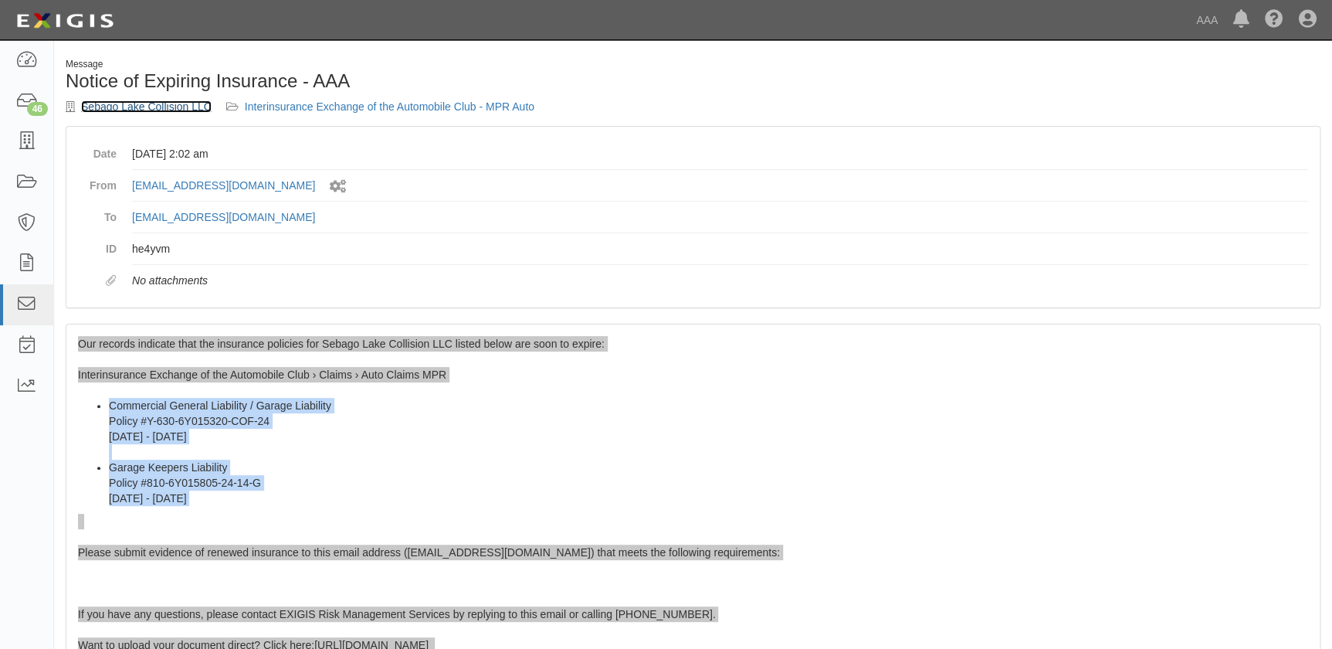
click at [147, 103] on link "Sebago Lake Collision LLC" at bounding box center [146, 106] width 130 height 12
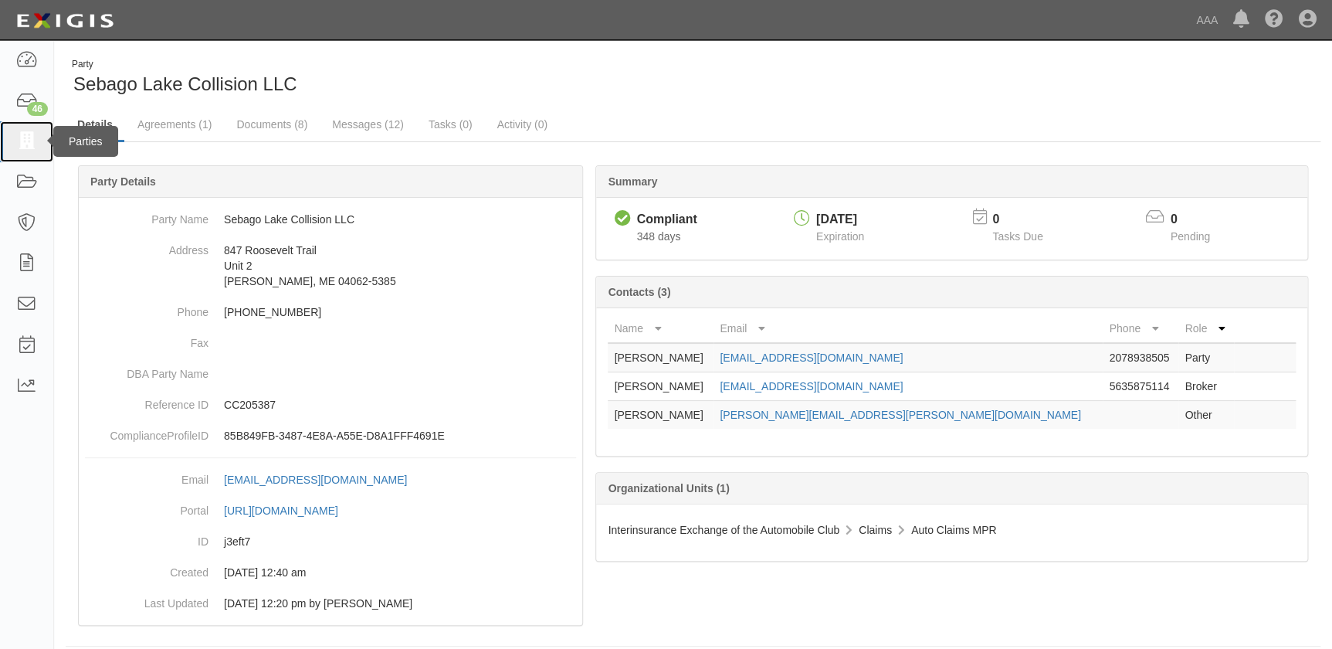
click at [29, 134] on icon at bounding box center [26, 142] width 22 height 18
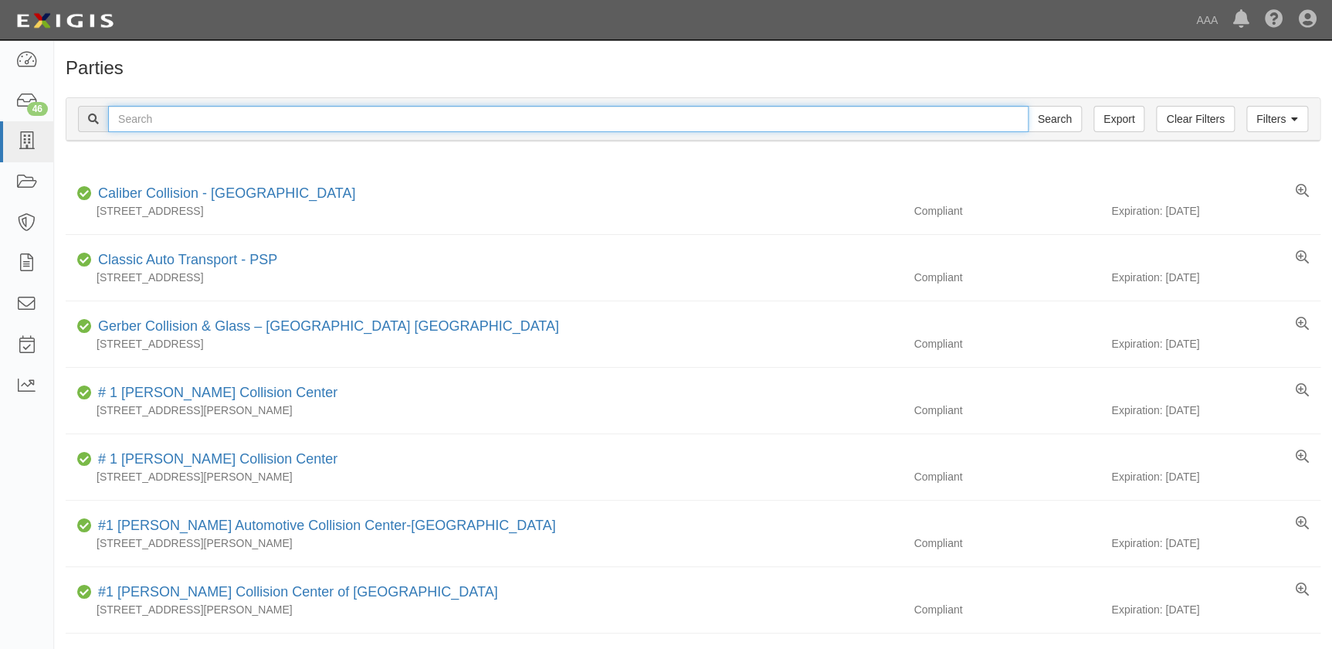
click at [182, 119] on input "text" at bounding box center [568, 119] width 920 height 26
paste input "Steve's Frame And Body CC184101 10/01/2025 MO 10/16/2024 Shop Suspended 10-16 S…"
type input "Steve's Frame And Body CC184101 10/01/2025 MO 10/16/2024 Shop Suspended 10-16 S…"
click at [1028, 106] on input "Search" at bounding box center [1055, 119] width 54 height 26
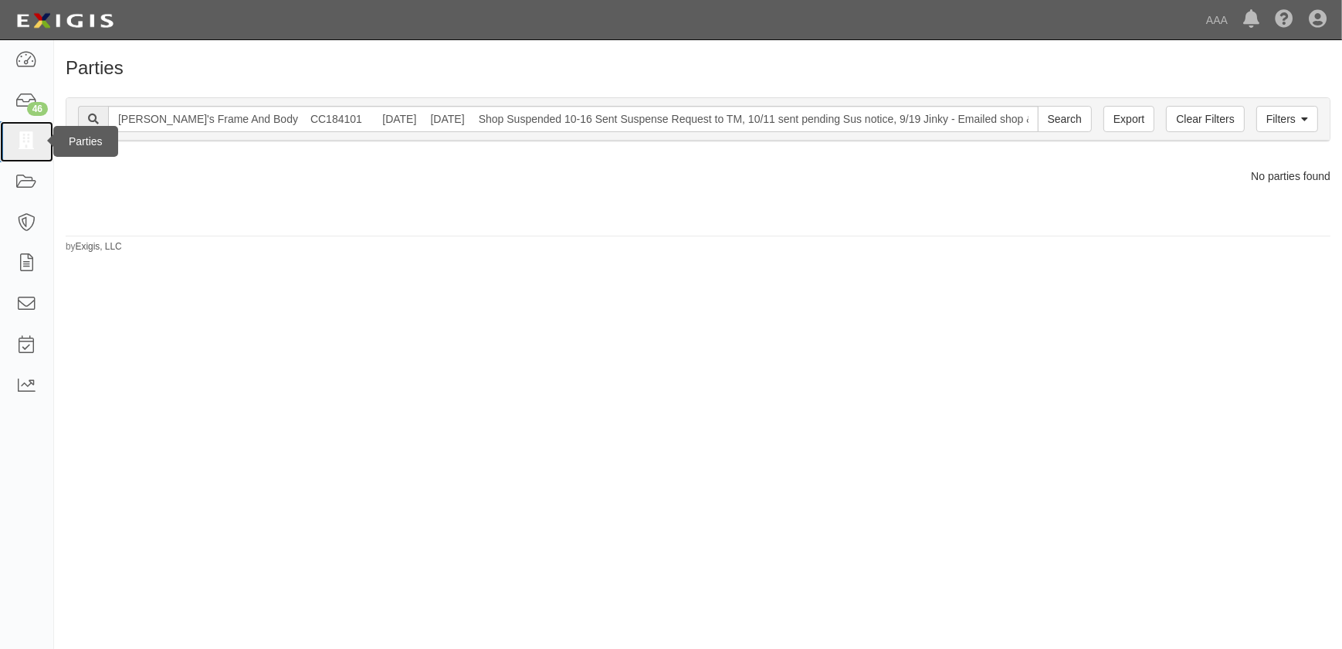
click at [31, 141] on icon at bounding box center [26, 142] width 22 height 18
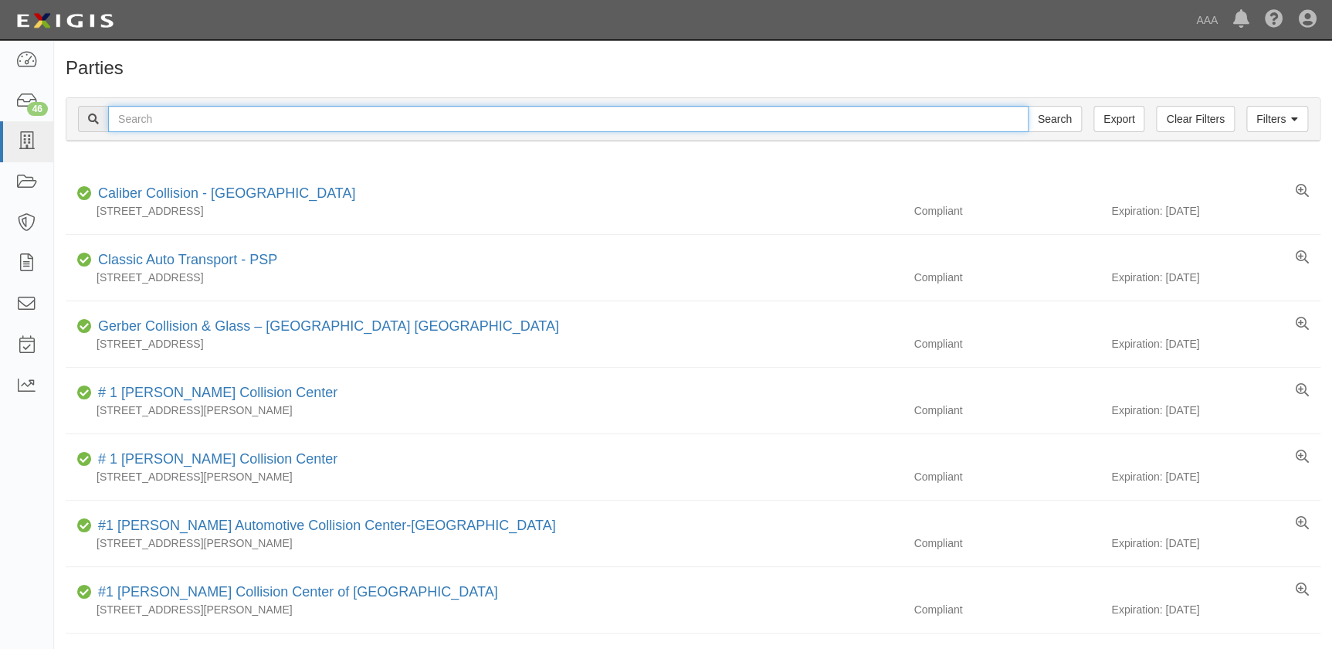
click at [194, 118] on input "text" at bounding box center [568, 119] width 920 height 26
paste input "[PERSON_NAME]'s Frame And Body"
type input "[PERSON_NAME]'s Frame And Body"
click at [1028, 106] on input "Search" at bounding box center [1055, 119] width 54 height 26
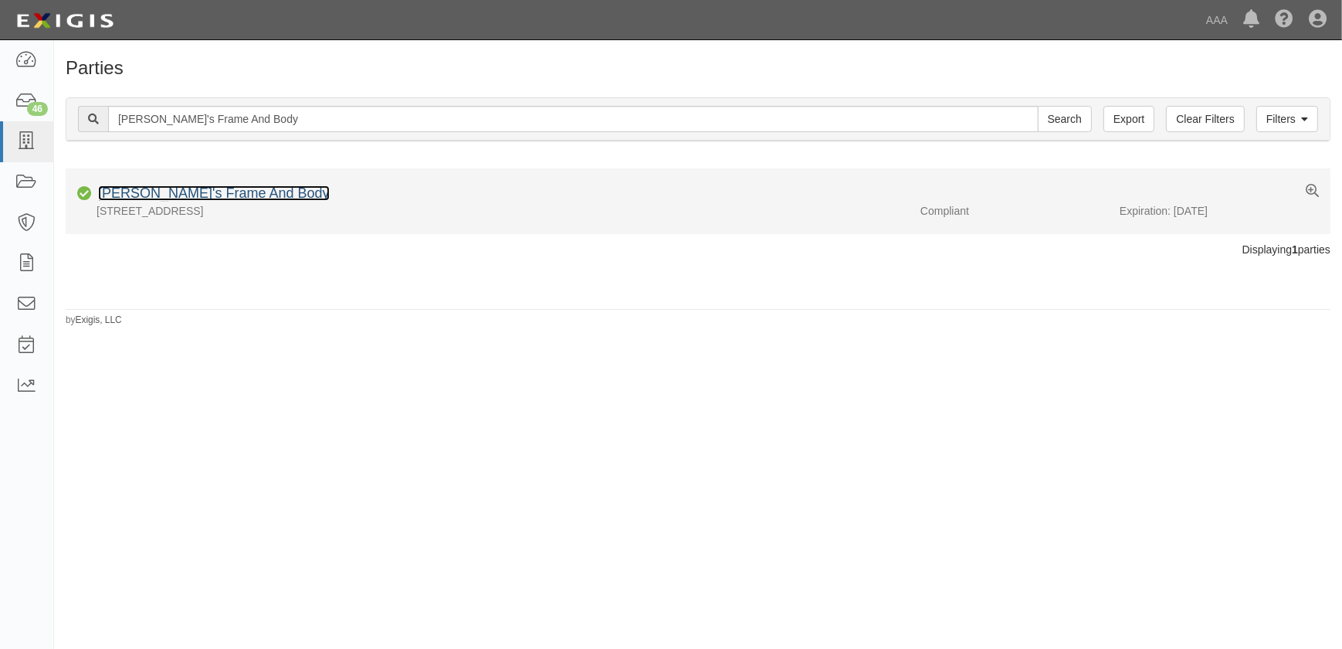
click at [147, 193] on link "[PERSON_NAME]'s Frame And Body" at bounding box center [214, 192] width 232 height 15
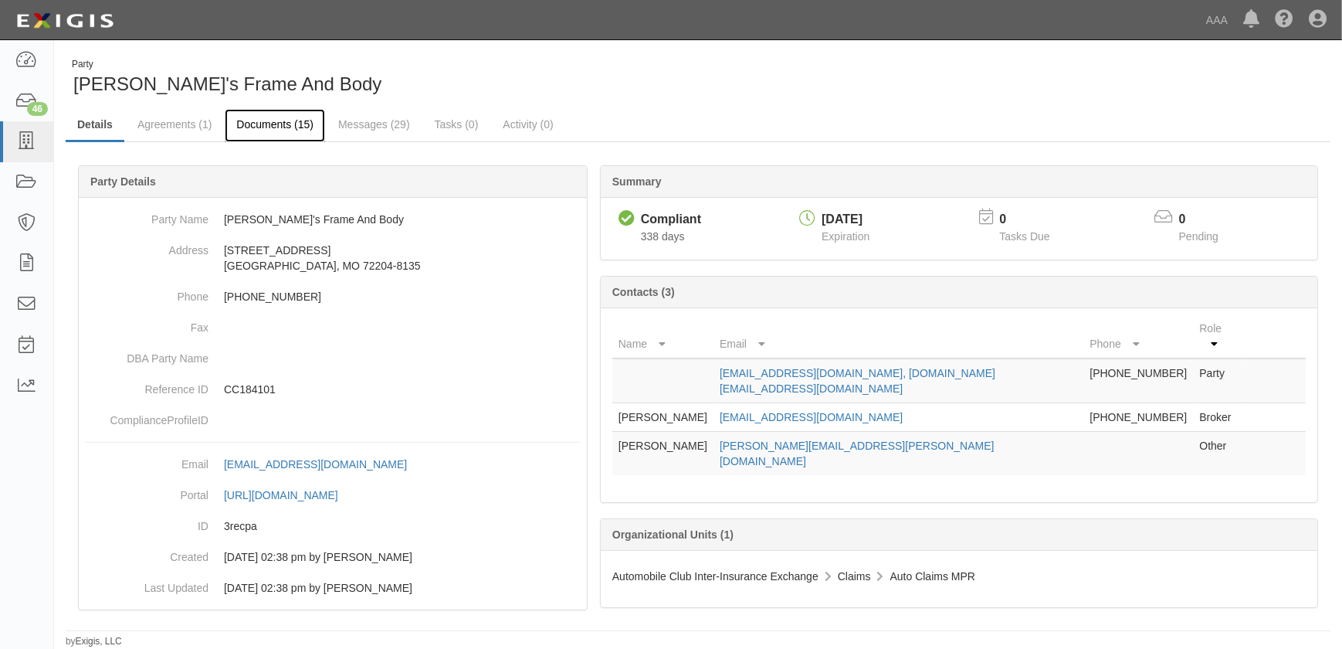
click at [271, 127] on link "Documents (15)" at bounding box center [275, 125] width 100 height 33
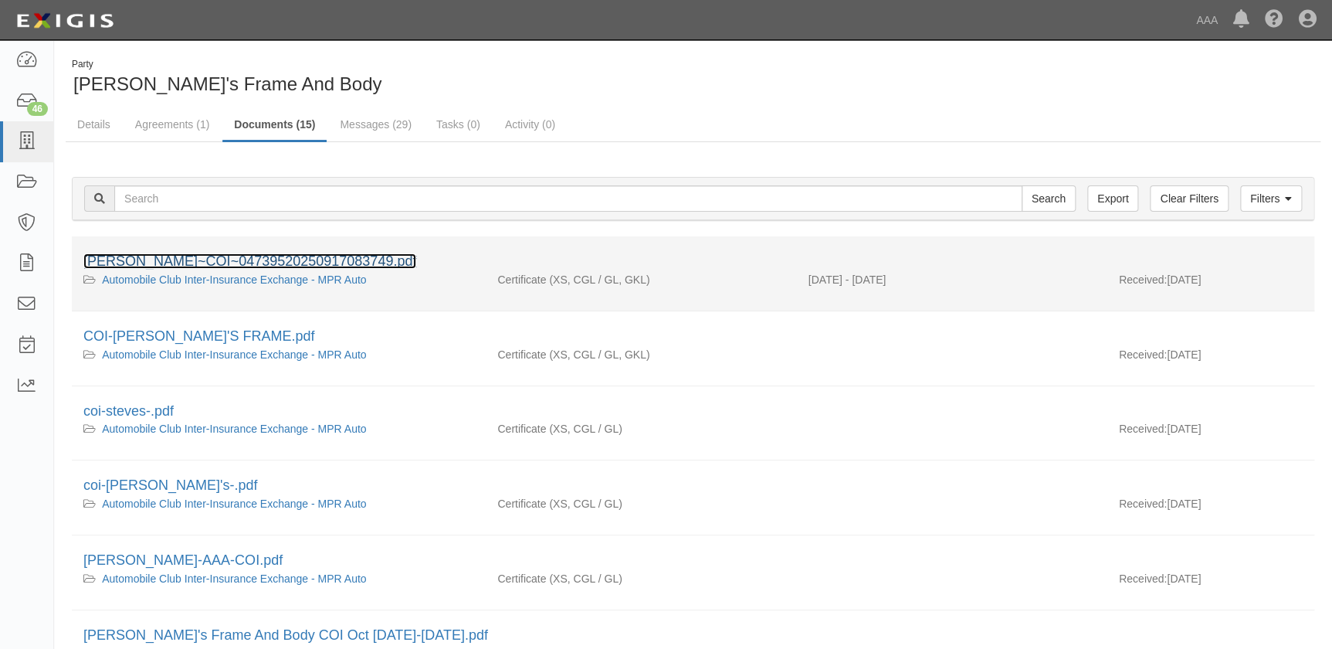
click at [215, 262] on link "[PERSON_NAME]~COI~04739520250917083749.pdf" at bounding box center [249, 260] width 333 height 15
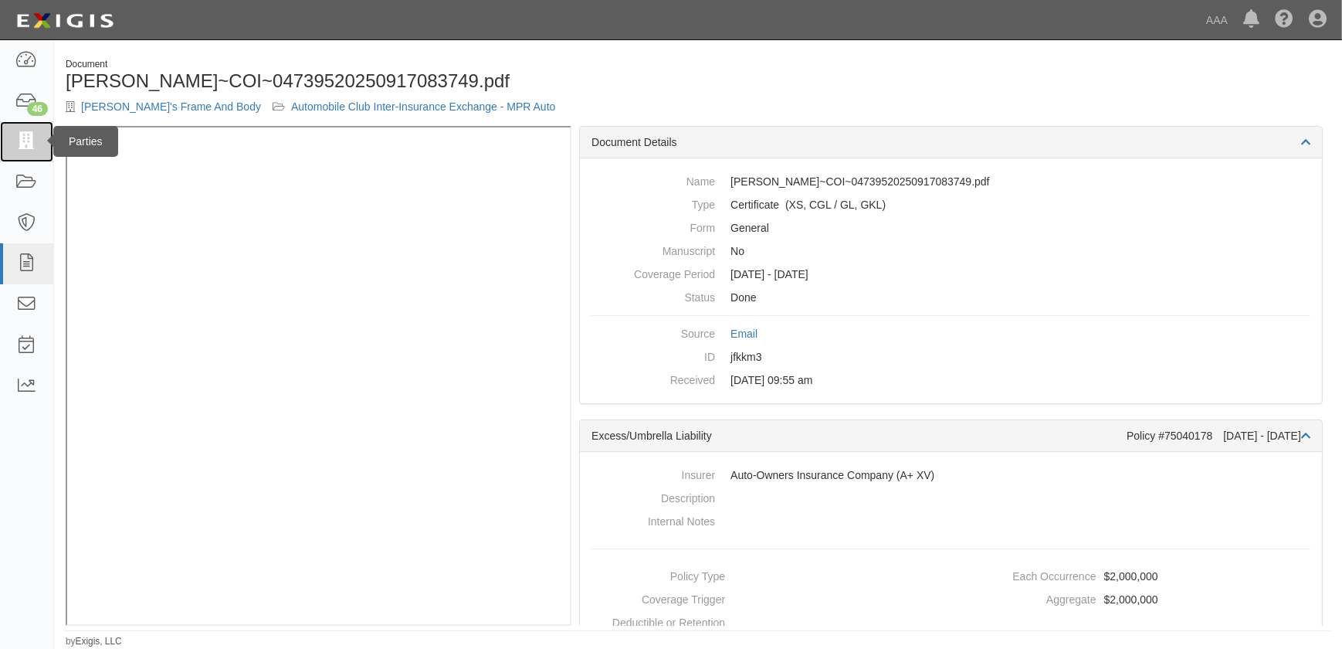
click at [33, 144] on icon at bounding box center [26, 142] width 22 height 18
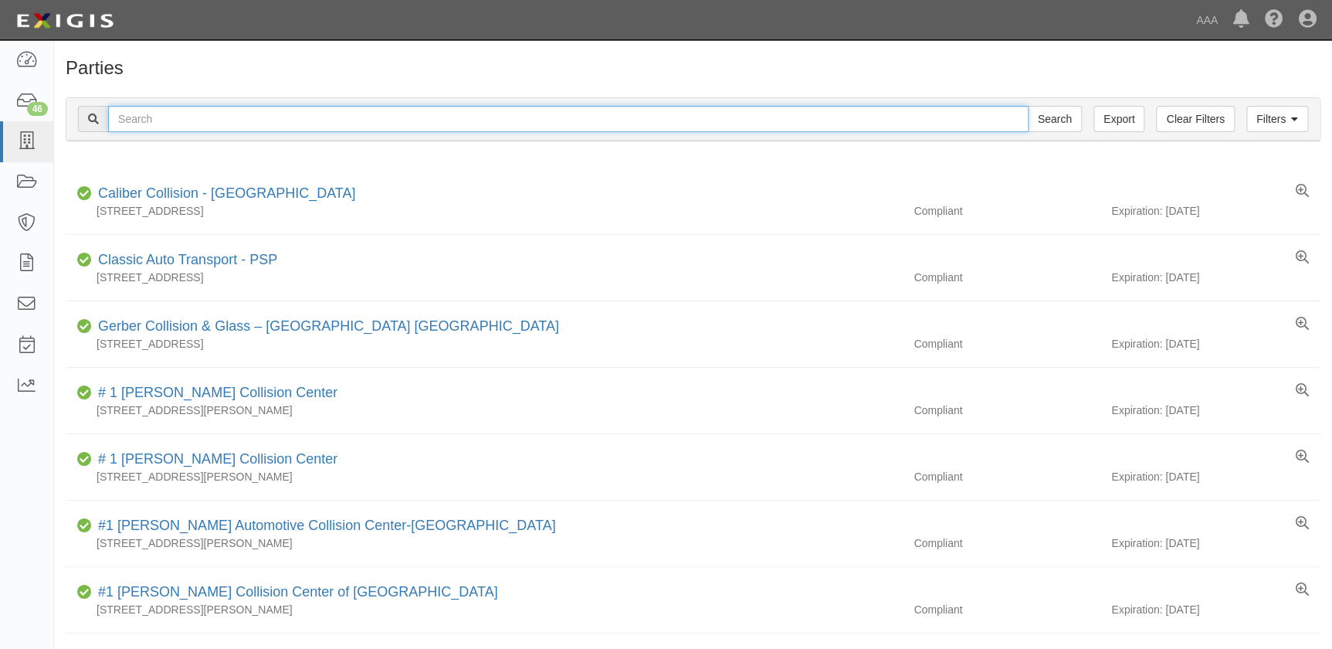
click at [220, 117] on input "text" at bounding box center [568, 119] width 920 height 26
paste input "Sunroad Collision Center"
type input "Sunroad Collision Center"
click at [1028, 106] on input "Search" at bounding box center [1055, 119] width 54 height 26
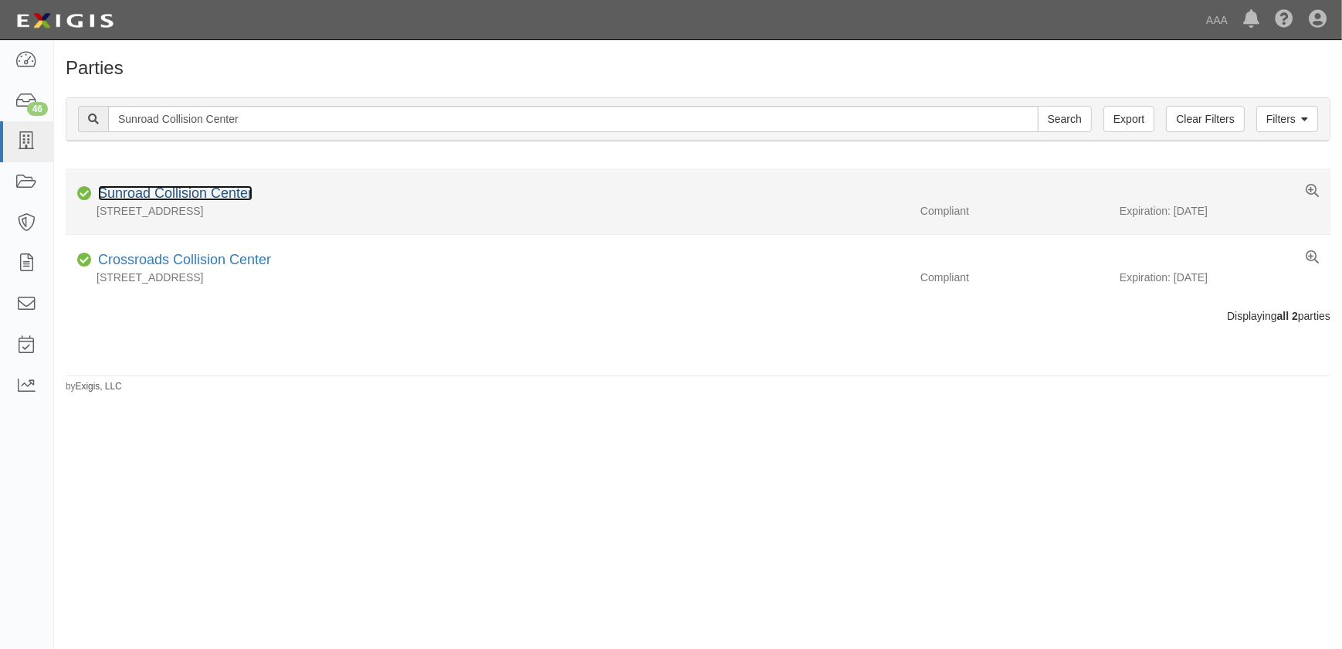
click at [208, 189] on link "Sunroad Collision Center" at bounding box center [175, 192] width 154 height 15
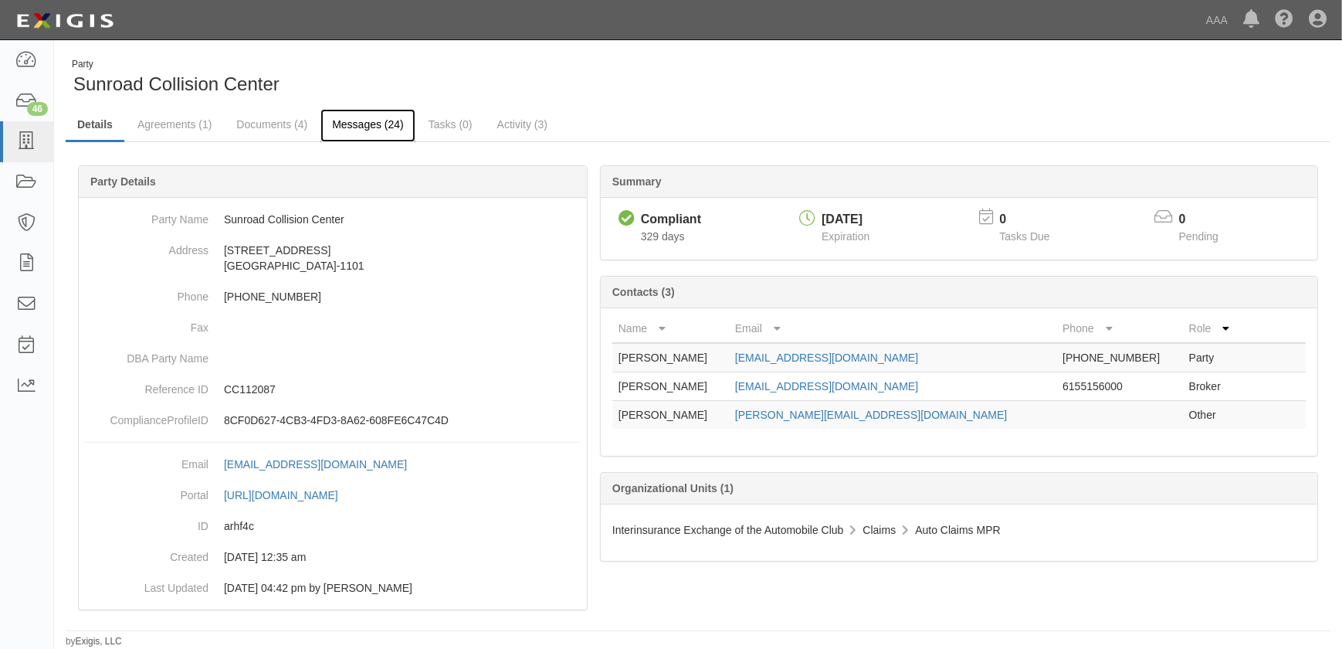
click at [345, 119] on link "Messages (24)" at bounding box center [367, 125] width 95 height 33
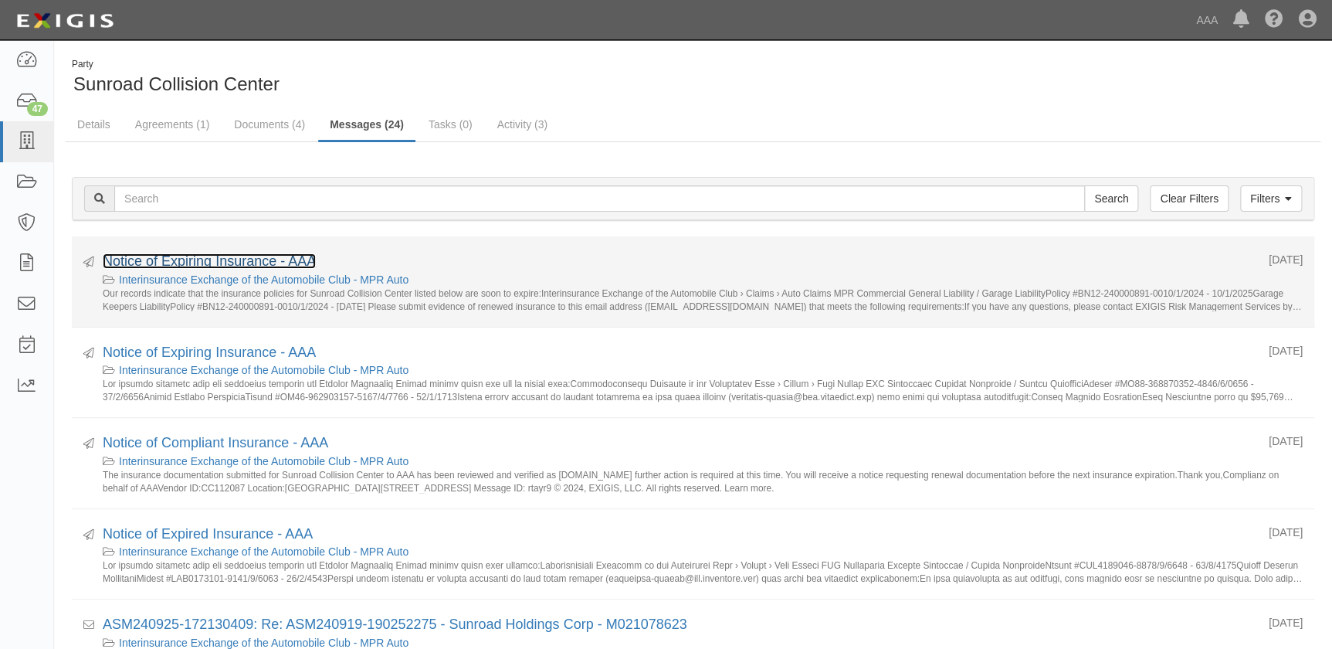
click at [194, 261] on link "Notice of Expiring Insurance - AAA" at bounding box center [209, 260] width 213 height 15
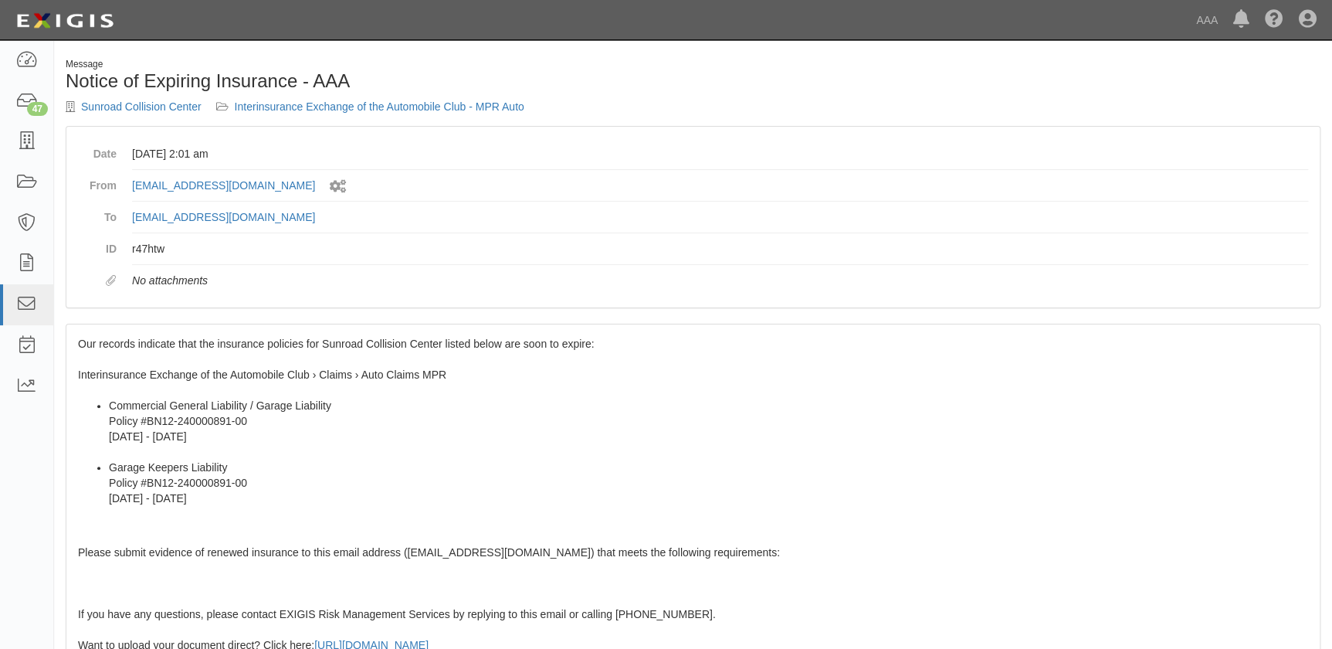
click at [147, 364] on div "Our records indicate that the insurance policies for Sunroad Collision Center l…" at bounding box center [692, 604] width 1253 height 560
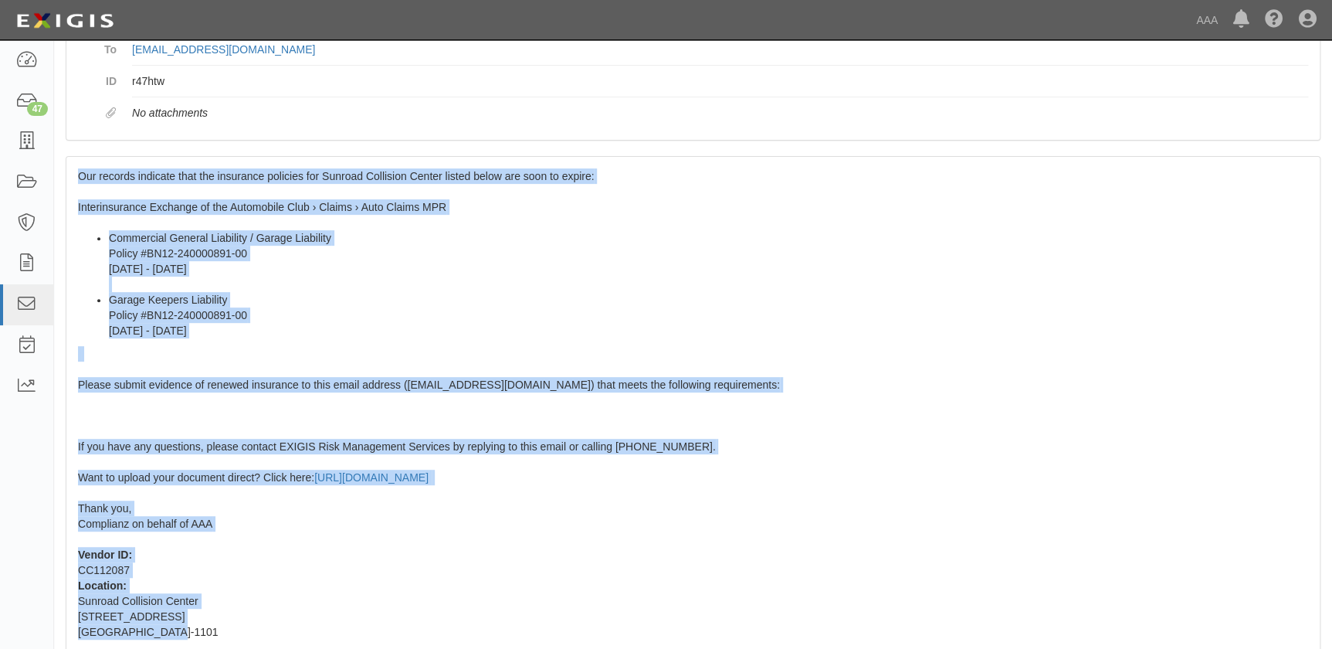
scroll to position [260, 0]
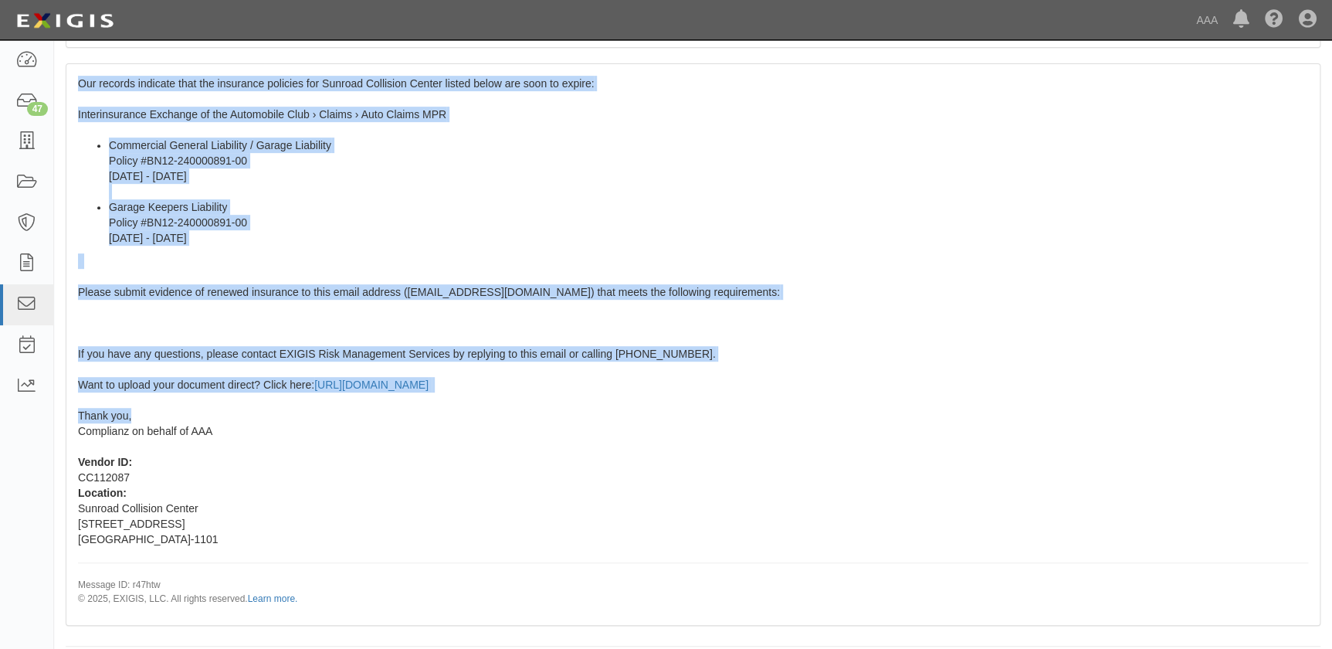
drag, startPoint x: 78, startPoint y: 341, endPoint x: 160, endPoint y: 409, distance: 106.4
click at [160, 409] on div "Our records indicate that the insurance policies for Sunroad Collision Center l…" at bounding box center [692, 344] width 1253 height 560
copy span "Our records indicate that the insurance policies for Sunroad Collision Center l…"
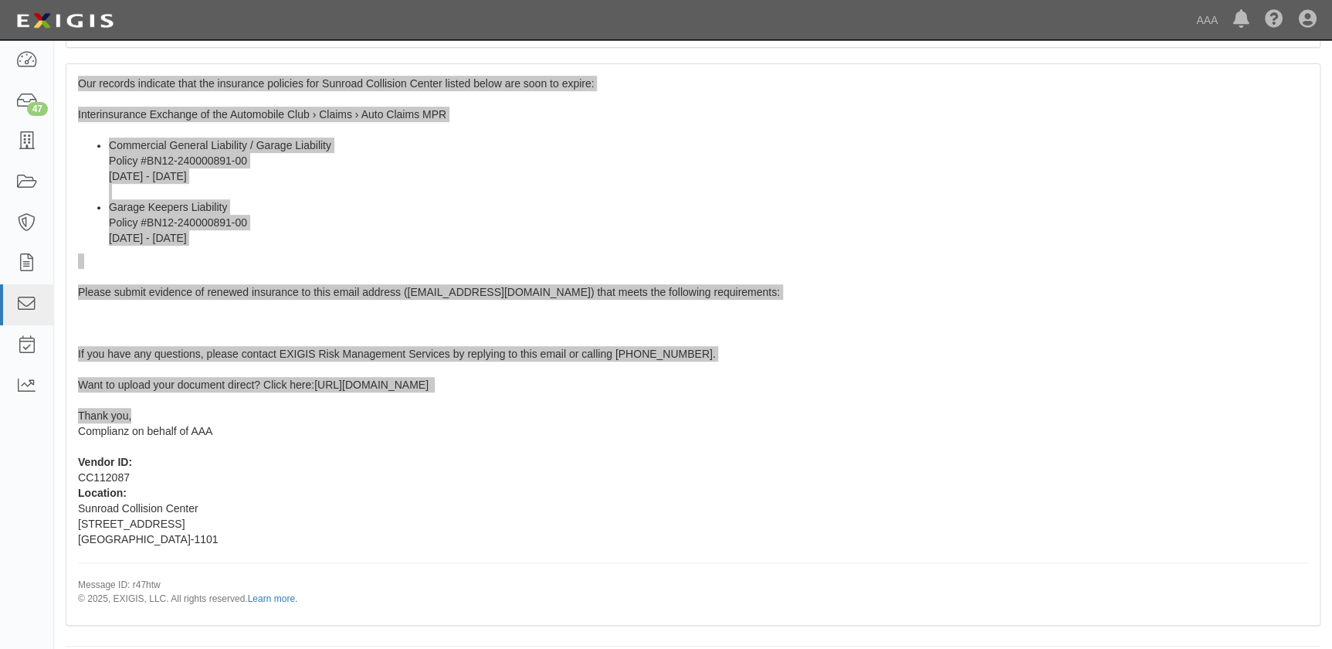
scroll to position [0, 0]
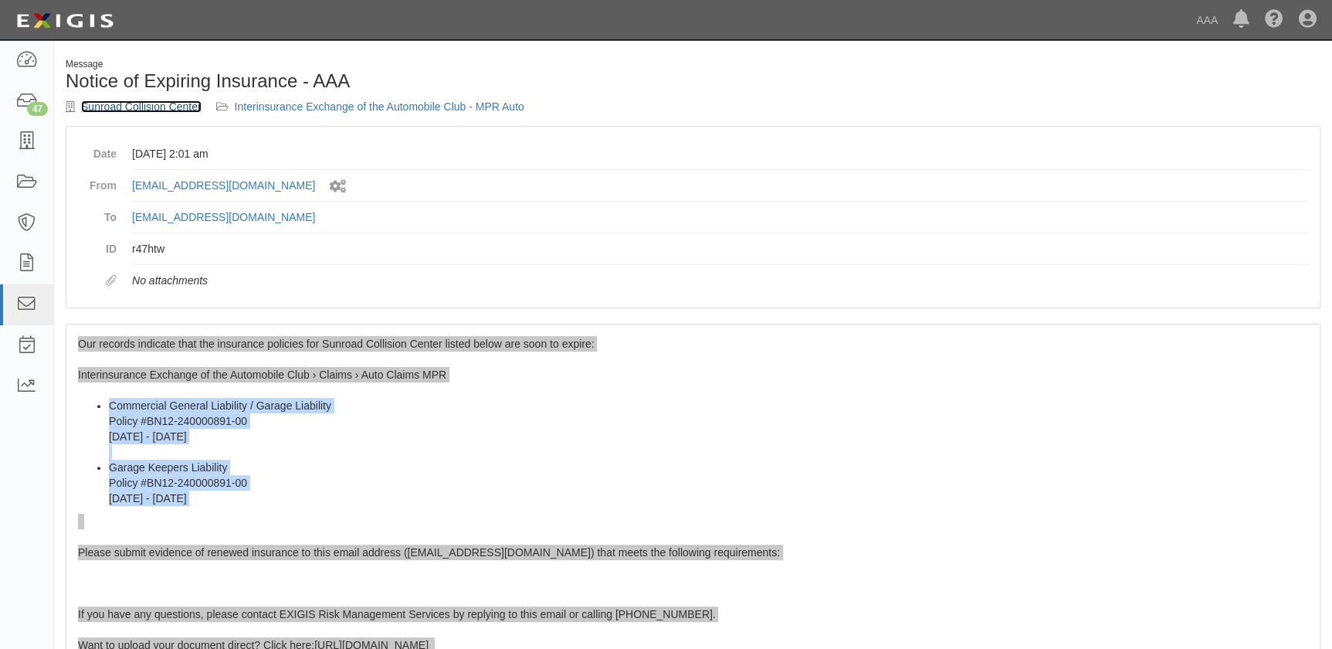
click at [144, 100] on link "Sunroad Collision Center" at bounding box center [141, 106] width 120 height 12
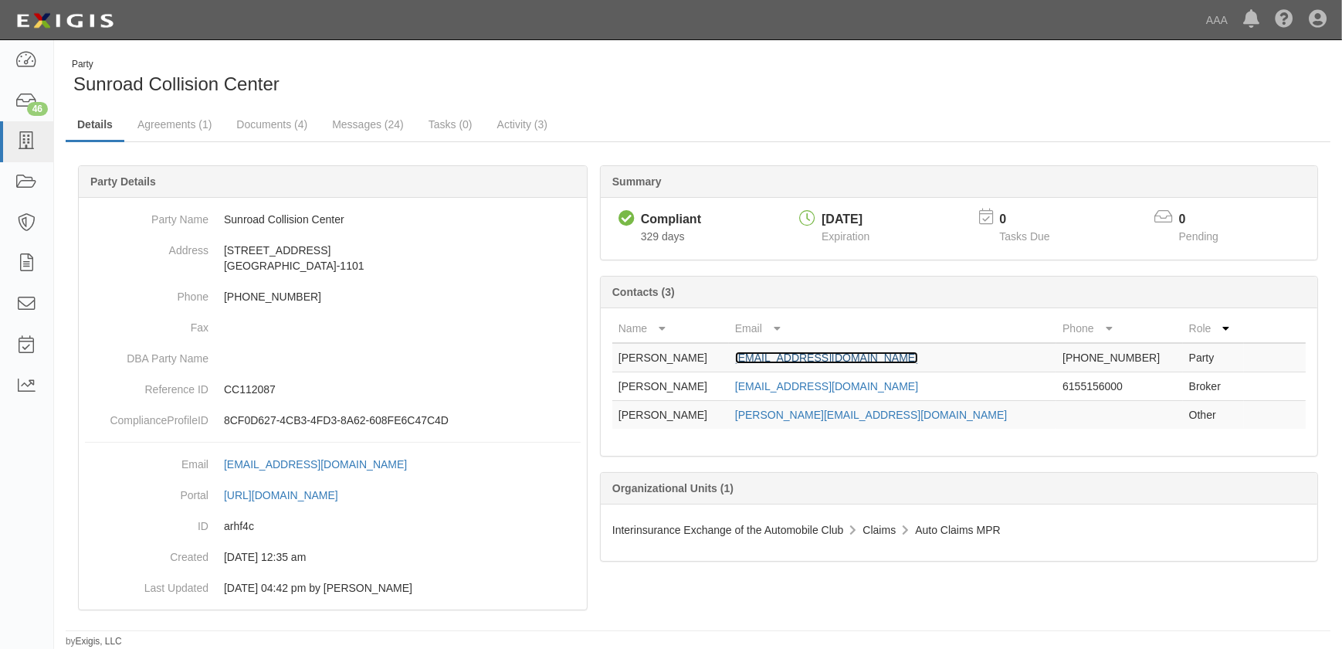
click at [826, 357] on link "[EMAIL_ADDRESS][DOMAIN_NAME]" at bounding box center [826, 357] width 183 height 12
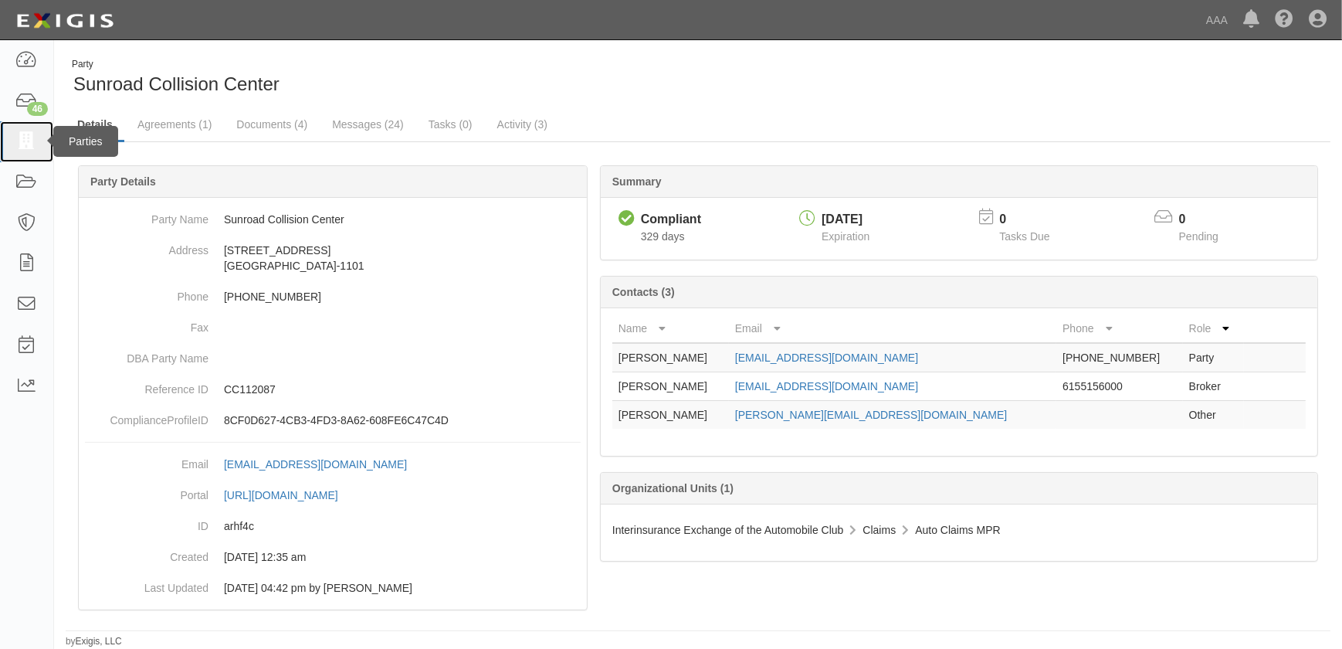
click at [36, 139] on icon at bounding box center [26, 142] width 22 height 18
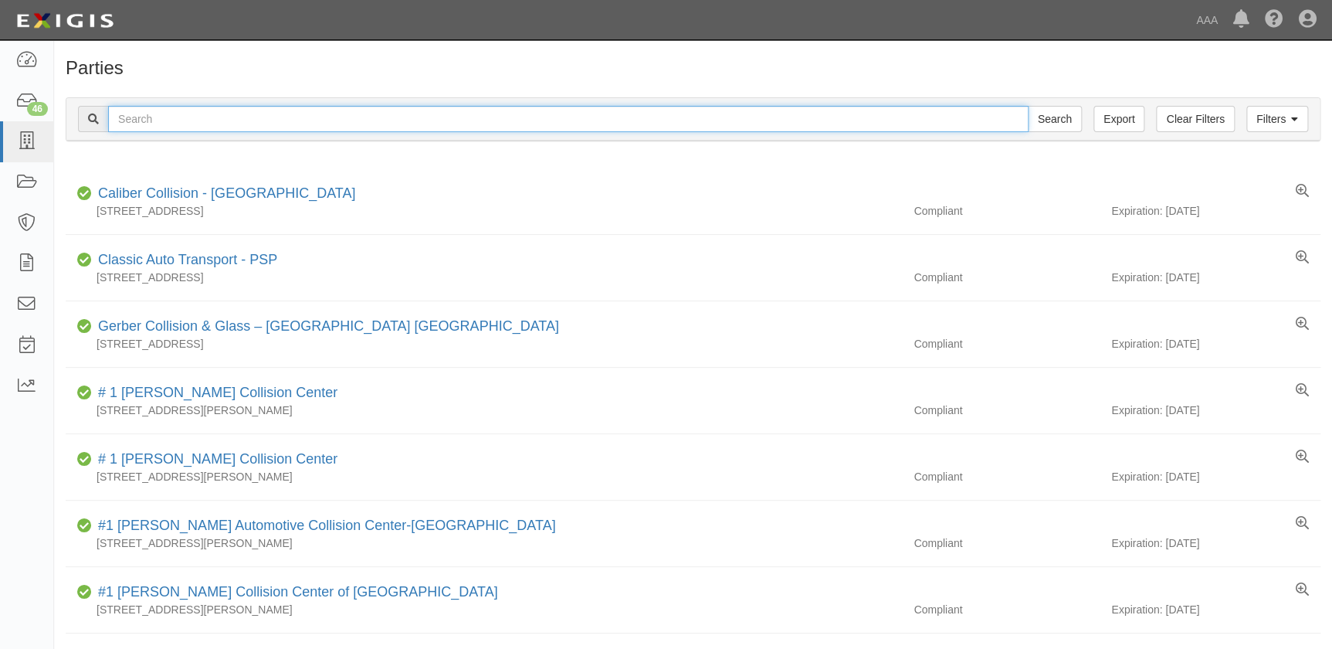
click at [178, 114] on input "text" at bounding box center [568, 119] width 920 height 26
paste input "Toyota of Escondido Collision Center"
type input "Toyota of Escondido Collision Center"
click at [1028, 106] on input "Search" at bounding box center [1055, 119] width 54 height 26
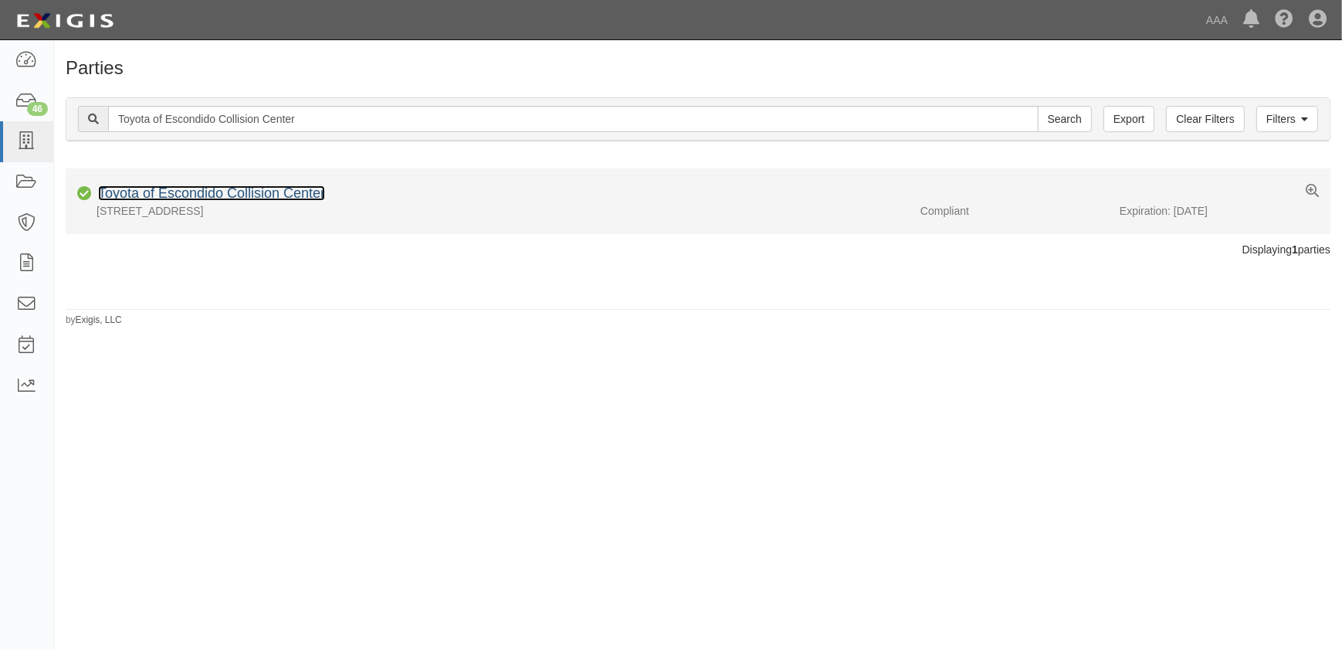
click at [172, 195] on link "Toyota of Escondido Collision Center" at bounding box center [211, 192] width 227 height 15
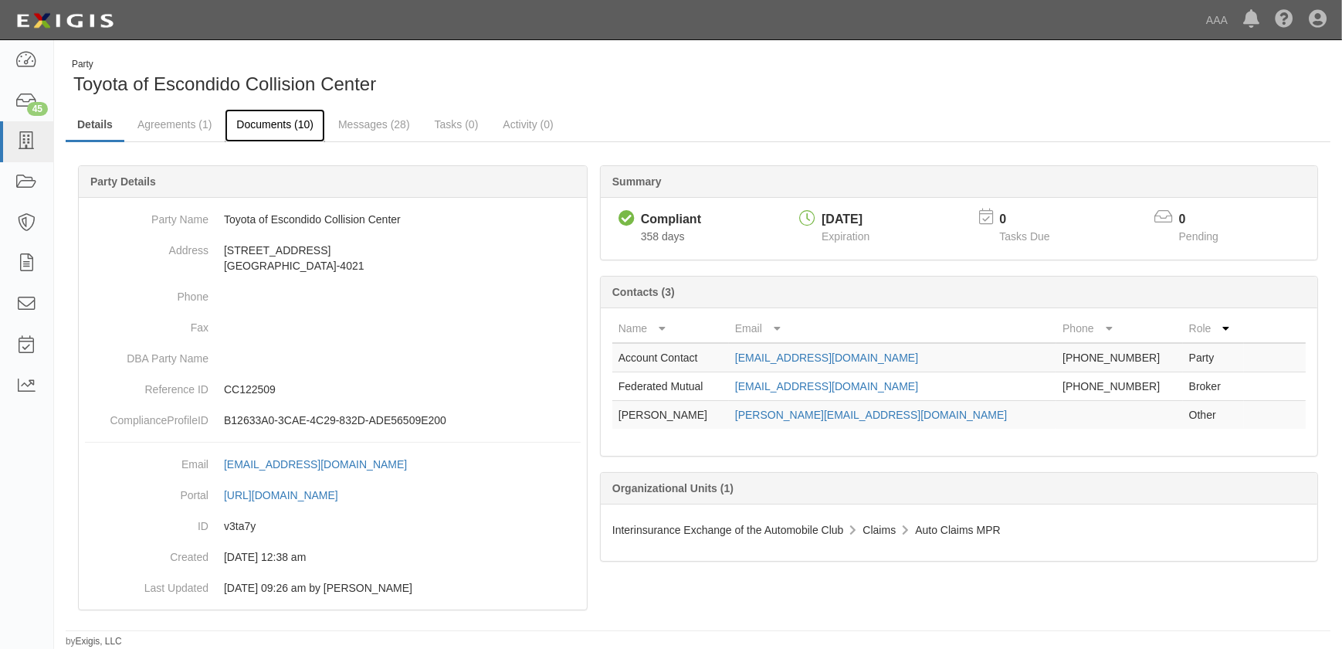
click at [276, 125] on link "Documents (10)" at bounding box center [275, 125] width 100 height 33
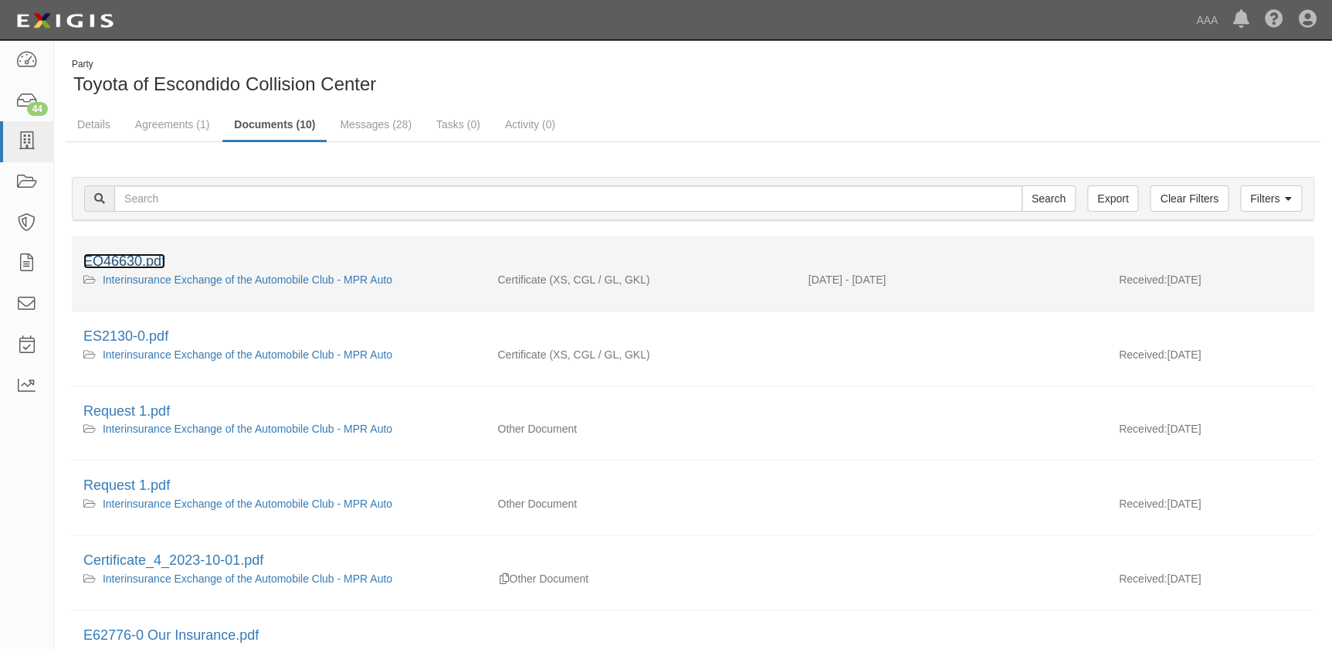
click at [151, 254] on link "EQ46630.pdf" at bounding box center [124, 260] width 82 height 15
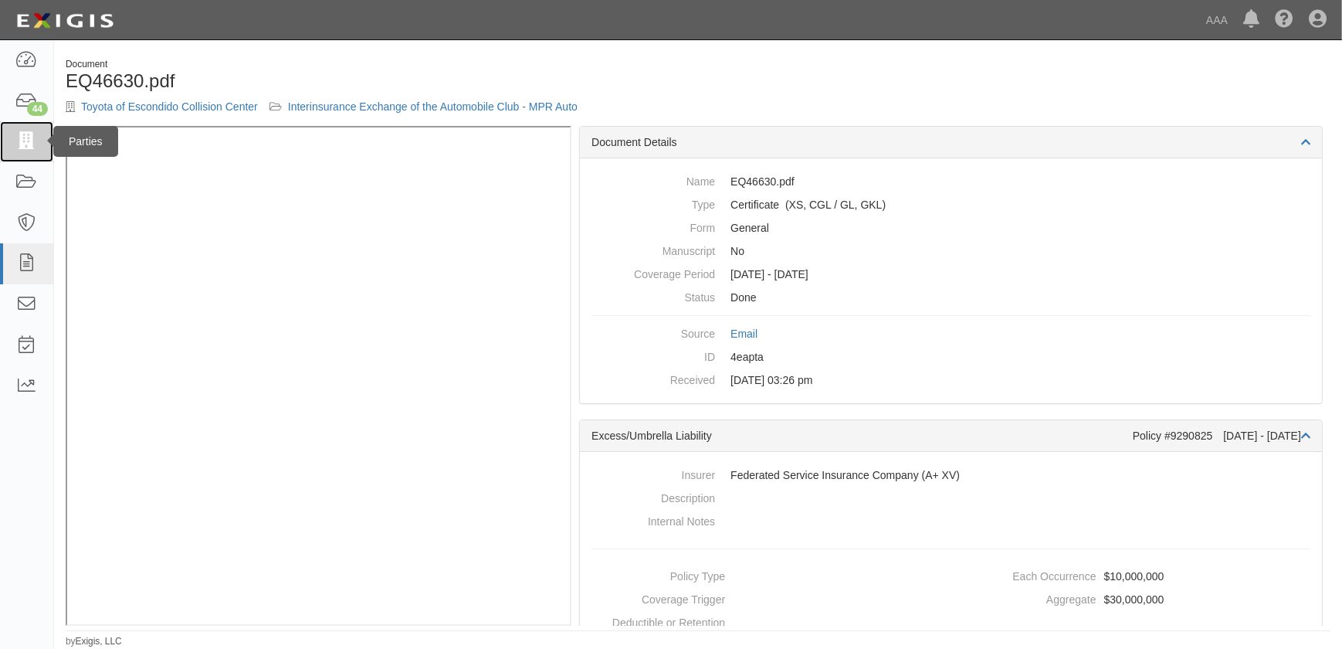
click at [31, 147] on icon at bounding box center [26, 142] width 22 height 18
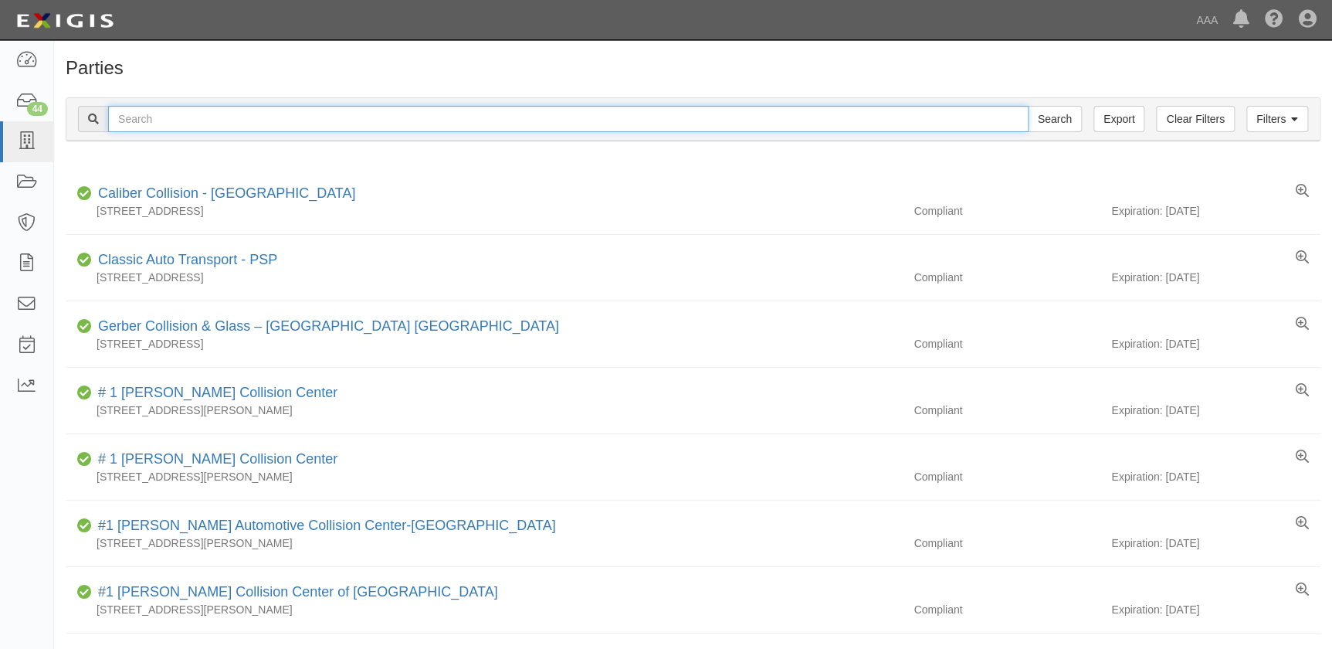
click at [192, 119] on input "text" at bounding box center [568, 119] width 920 height 26
paste input "Toyota of [GEOGRAPHIC_DATA]"
type input "Toyota of [GEOGRAPHIC_DATA]"
click at [1028, 106] on input "Search" at bounding box center [1055, 119] width 54 height 26
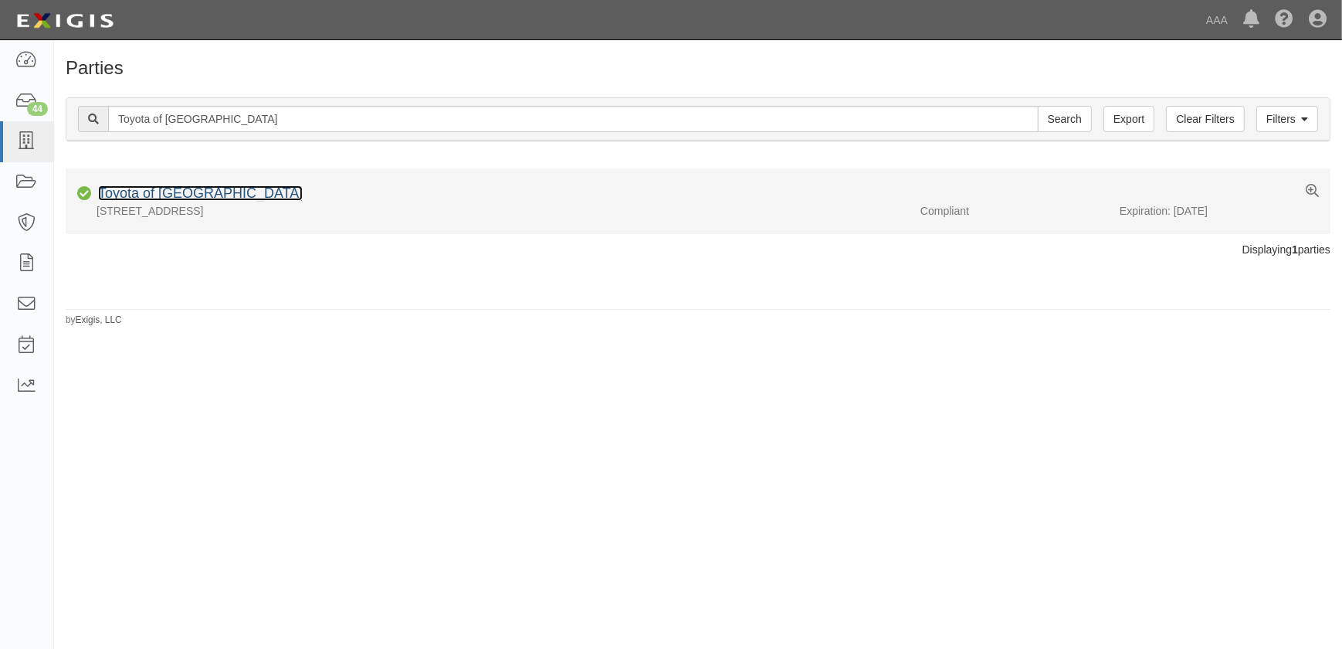
click at [183, 192] on link "Toyota of [GEOGRAPHIC_DATA]" at bounding box center [200, 192] width 205 height 15
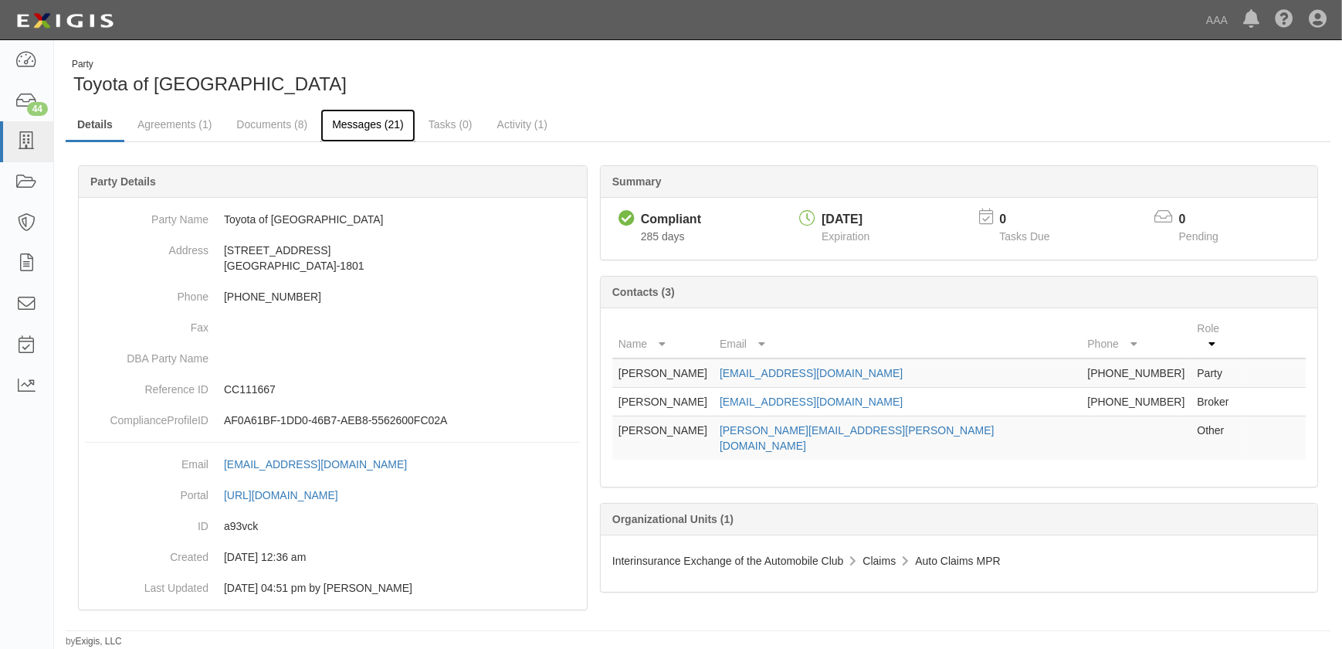
click at [347, 120] on link "Messages (21)" at bounding box center [367, 125] width 95 height 33
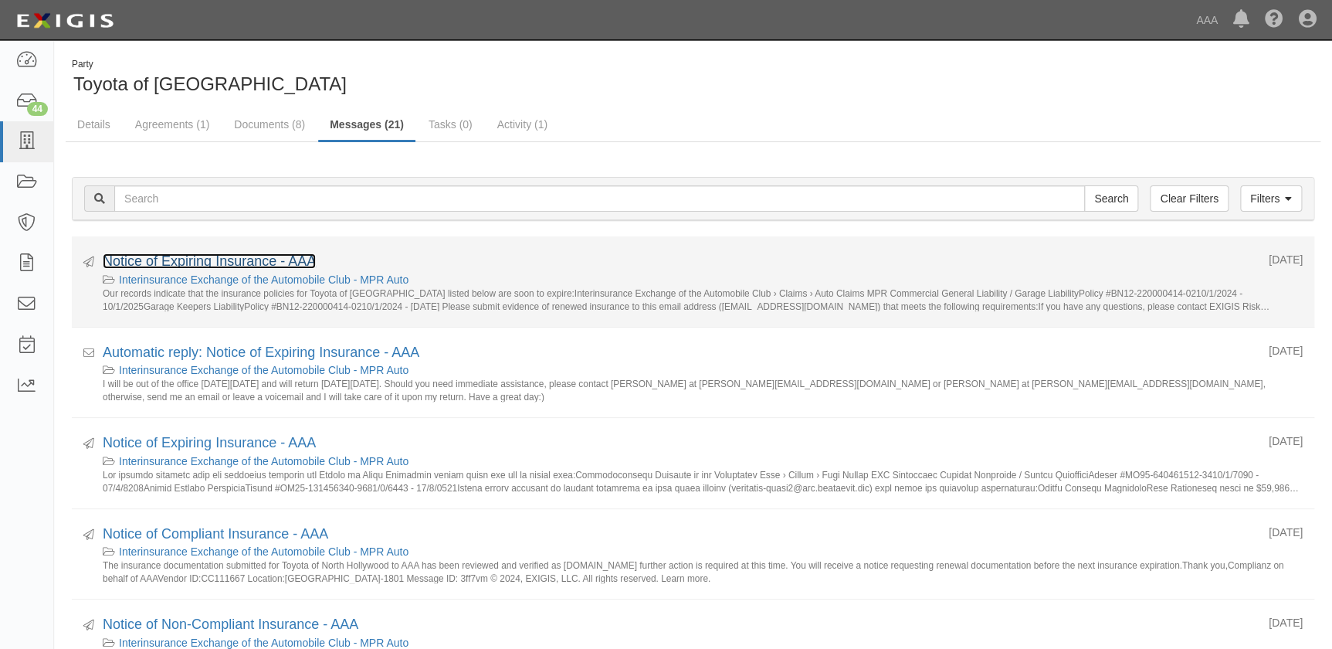
click at [235, 254] on link "Notice of Expiring Insurance - AAA" at bounding box center [209, 260] width 213 height 15
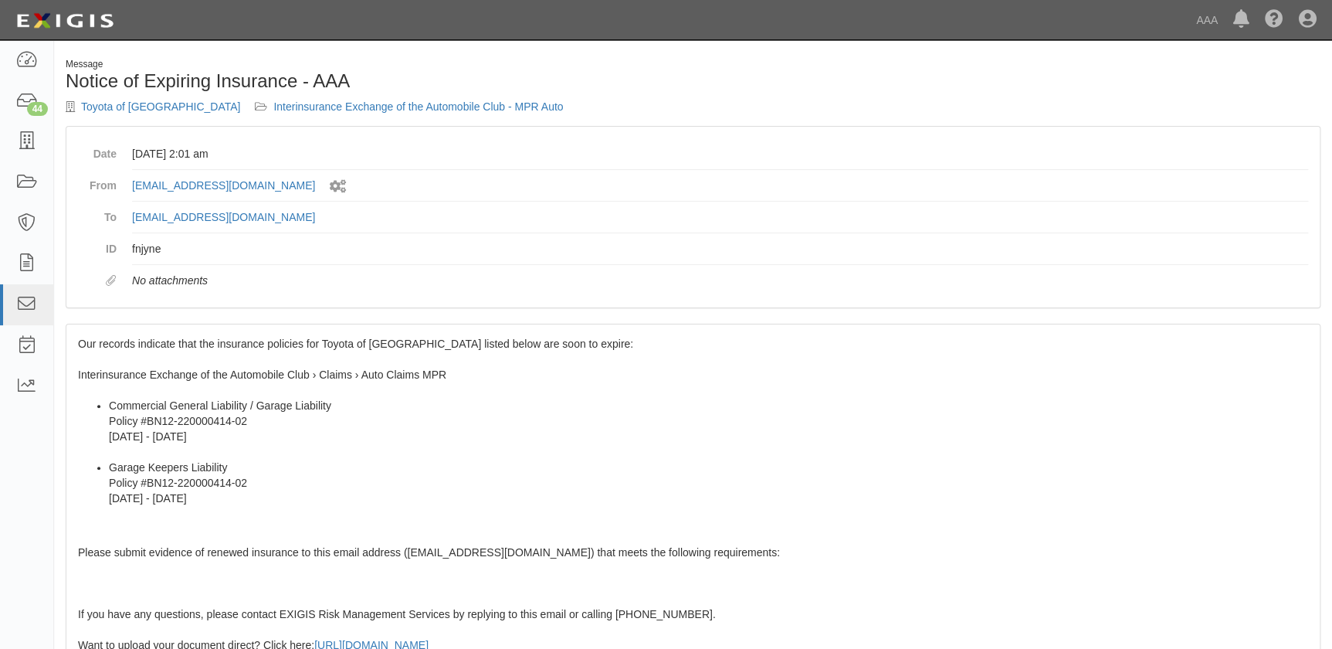
click at [218, 400] on li "Commercial General Liability / Garage Liability Policy #BN12-220000414-02 [DATE…" at bounding box center [708, 429] width 1199 height 62
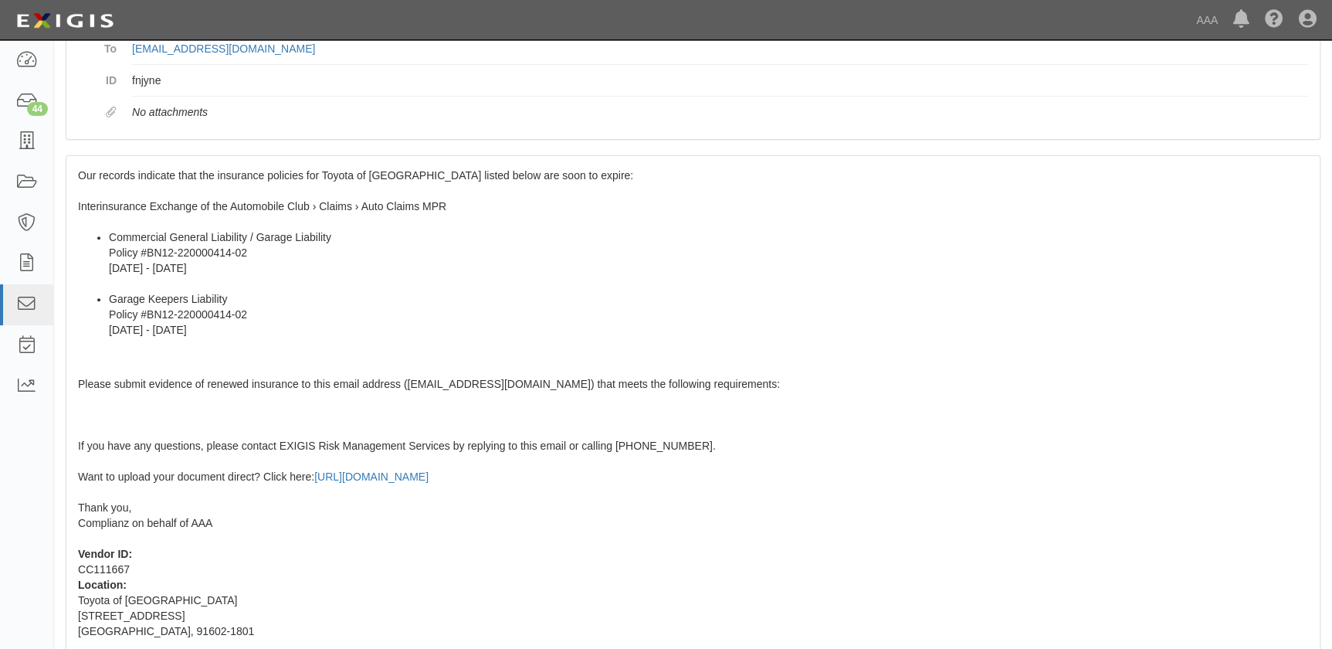
scroll to position [253, 0]
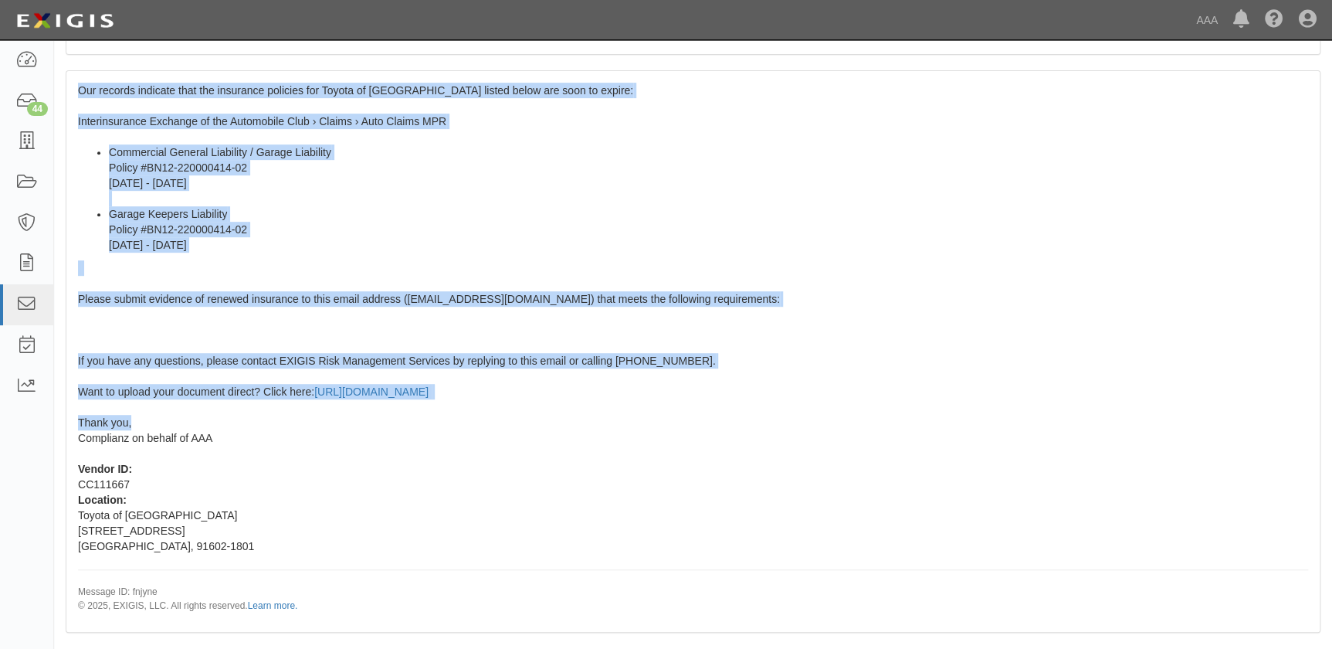
drag, startPoint x: 77, startPoint y: 341, endPoint x: 213, endPoint y: 424, distance: 159.0
click at [213, 424] on div "Our records indicate that the insurance policies for Toyota of [GEOGRAPHIC_DATA…" at bounding box center [692, 351] width 1253 height 560
copy span "Our records indicate that the insurance policies for Toyota of [GEOGRAPHIC_DATA…"
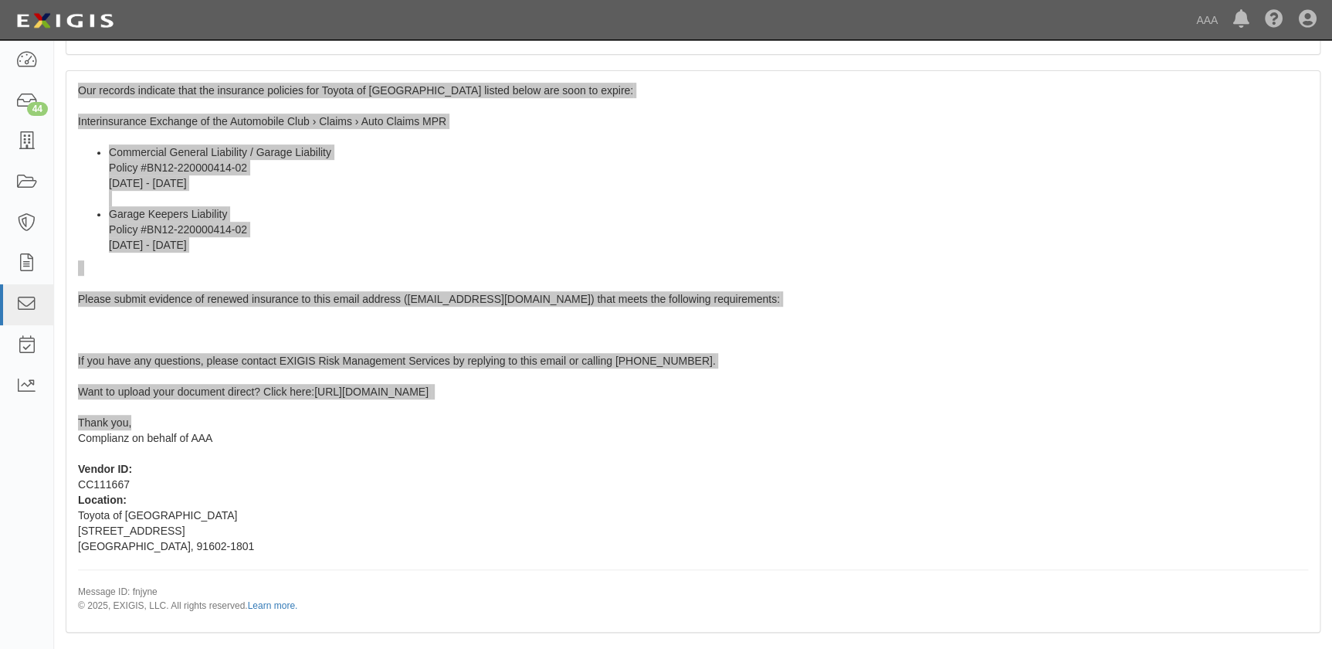
scroll to position [0, 0]
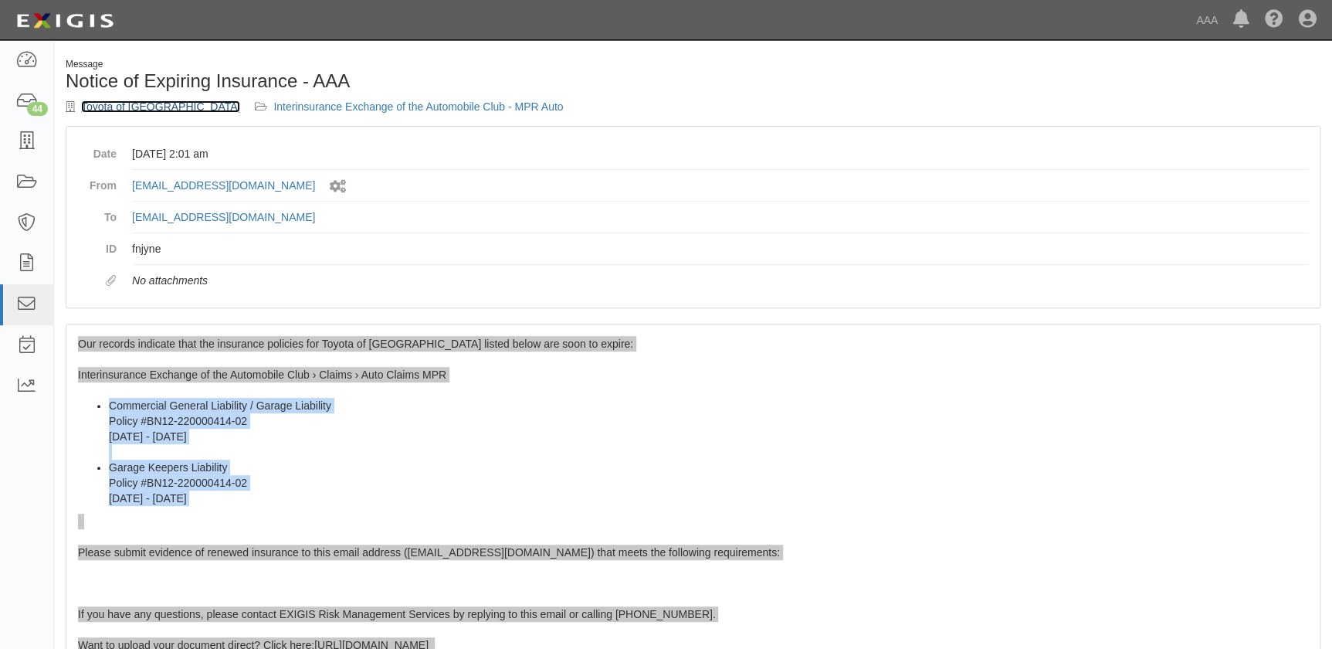
click at [186, 106] on link "Toyota of [GEOGRAPHIC_DATA]" at bounding box center [160, 106] width 159 height 12
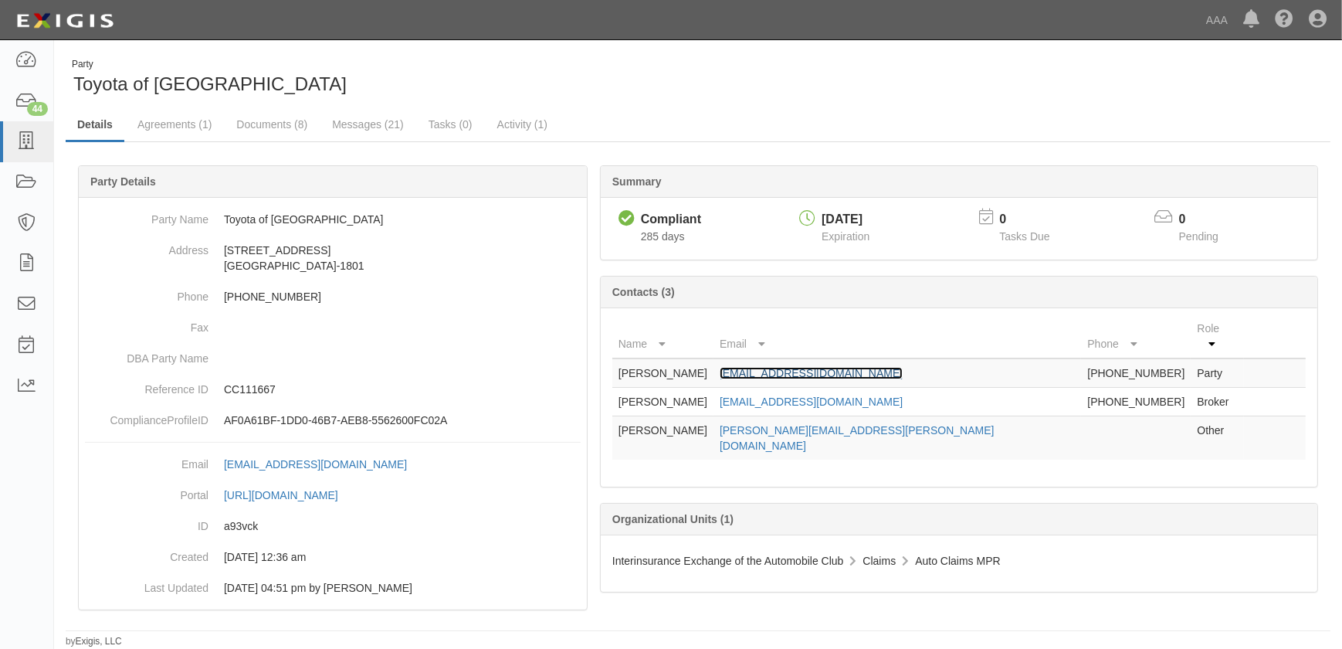
click at [821, 367] on link "[EMAIL_ADDRESS][DOMAIN_NAME]" at bounding box center [811, 373] width 183 height 12
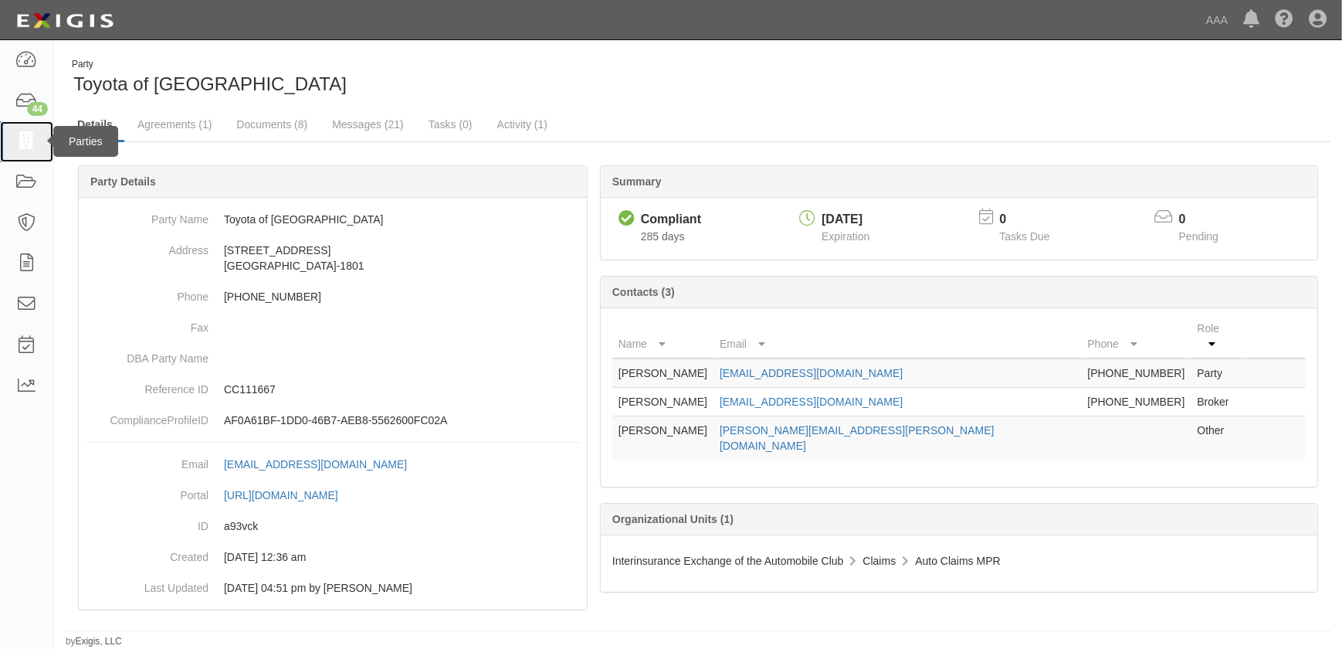
click at [25, 147] on icon at bounding box center [26, 142] width 22 height 18
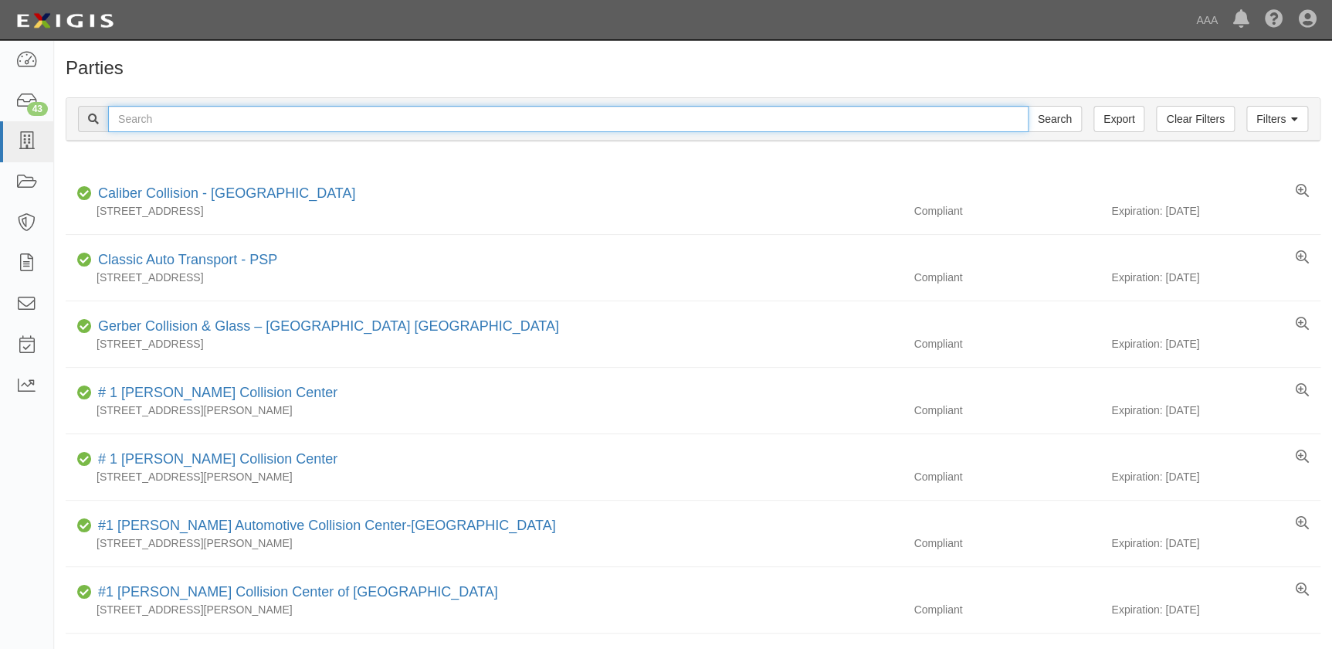
click at [208, 122] on input "text" at bounding box center [568, 119] width 920 height 26
paste input "Traynor Collision Center - Milford"
type input "Traynor Collision Center - Milford"
click at [1028, 106] on input "Search" at bounding box center [1055, 119] width 54 height 26
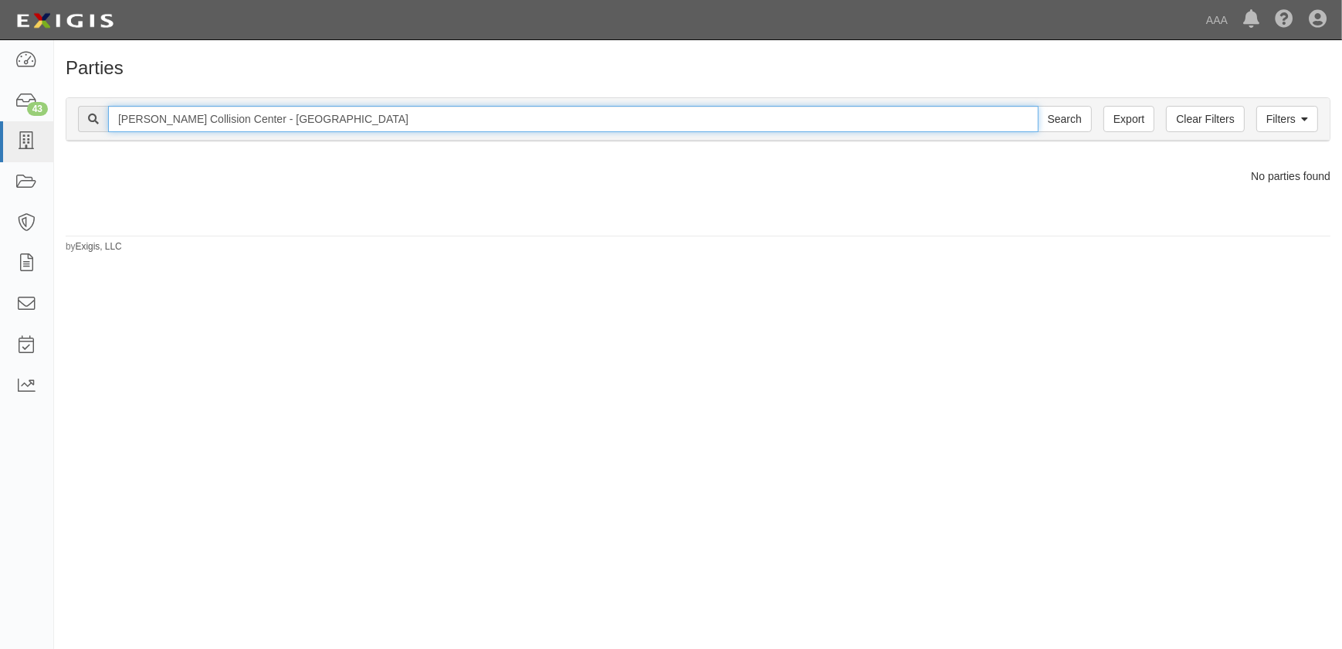
drag, startPoint x: 331, startPoint y: 124, endPoint x: 202, endPoint y: 119, distance: 129.0
click at [202, 119] on input "[PERSON_NAME] Collision Center - [GEOGRAPHIC_DATA]" at bounding box center [573, 119] width 930 height 26
type input "[PERSON_NAME] Collision"
click at [1038, 106] on input "Search" at bounding box center [1065, 119] width 54 height 26
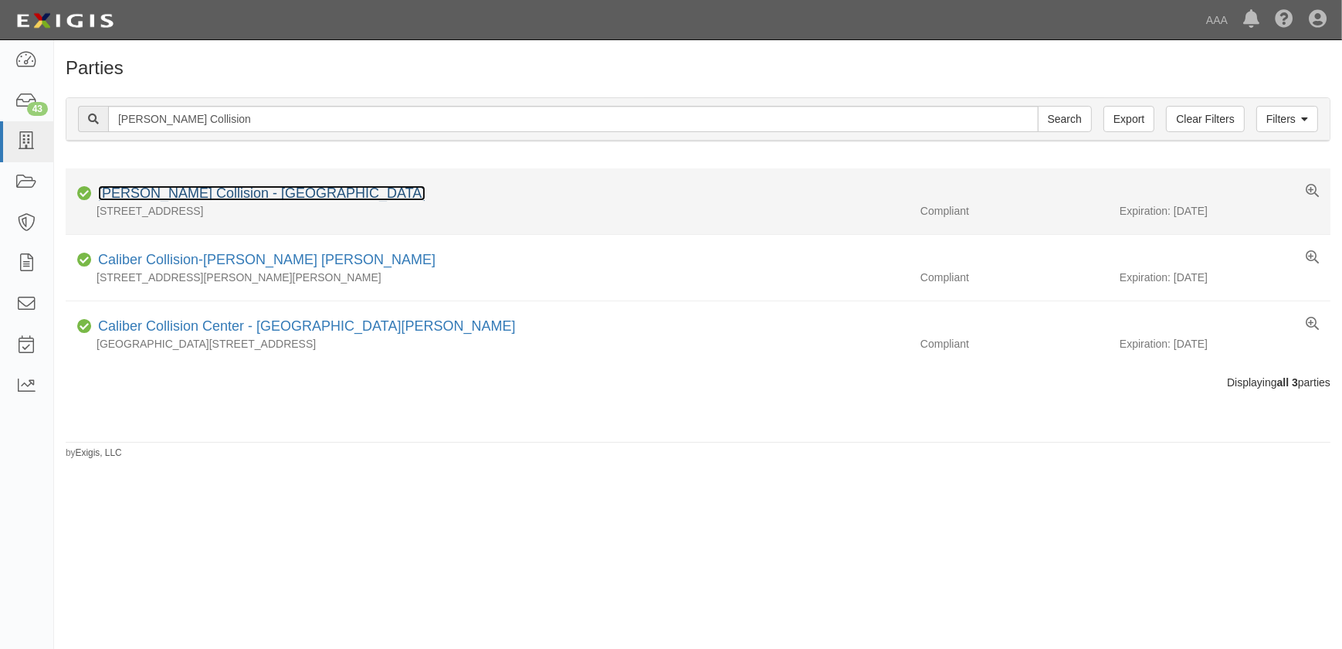
click at [212, 191] on link "[PERSON_NAME] Collision - [GEOGRAPHIC_DATA]" at bounding box center [261, 192] width 327 height 15
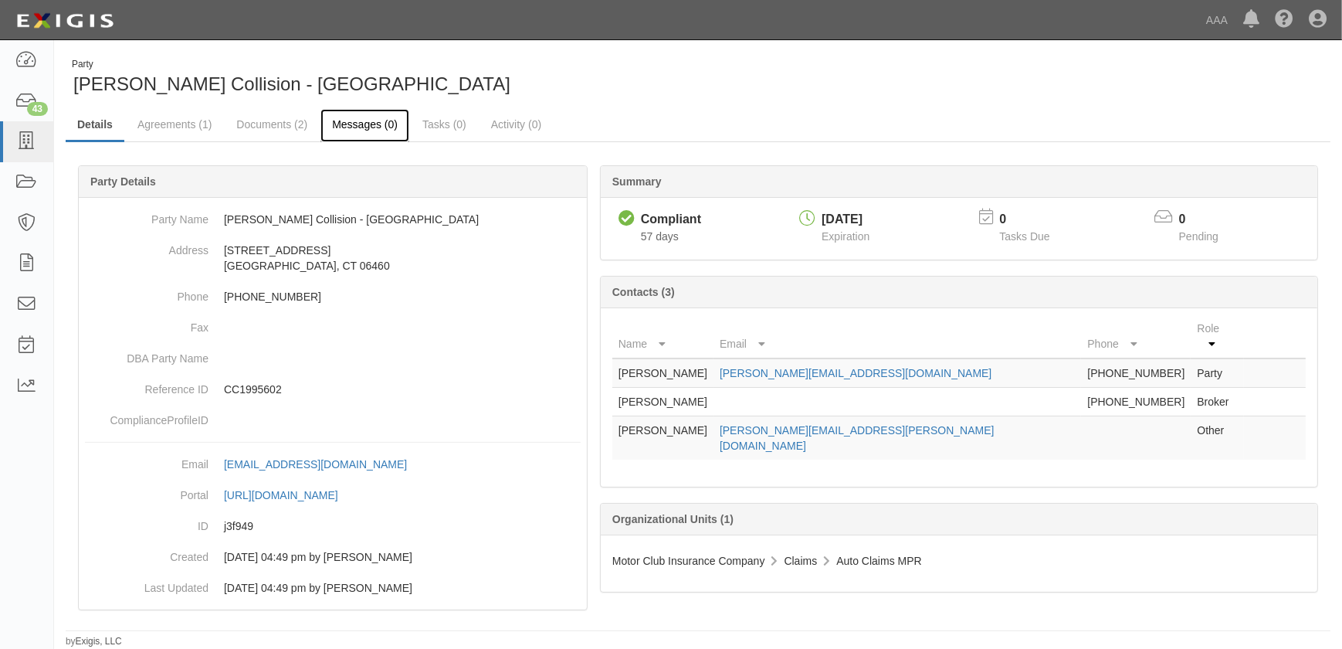
click at [362, 124] on link "Messages (0)" at bounding box center [364, 125] width 89 height 33
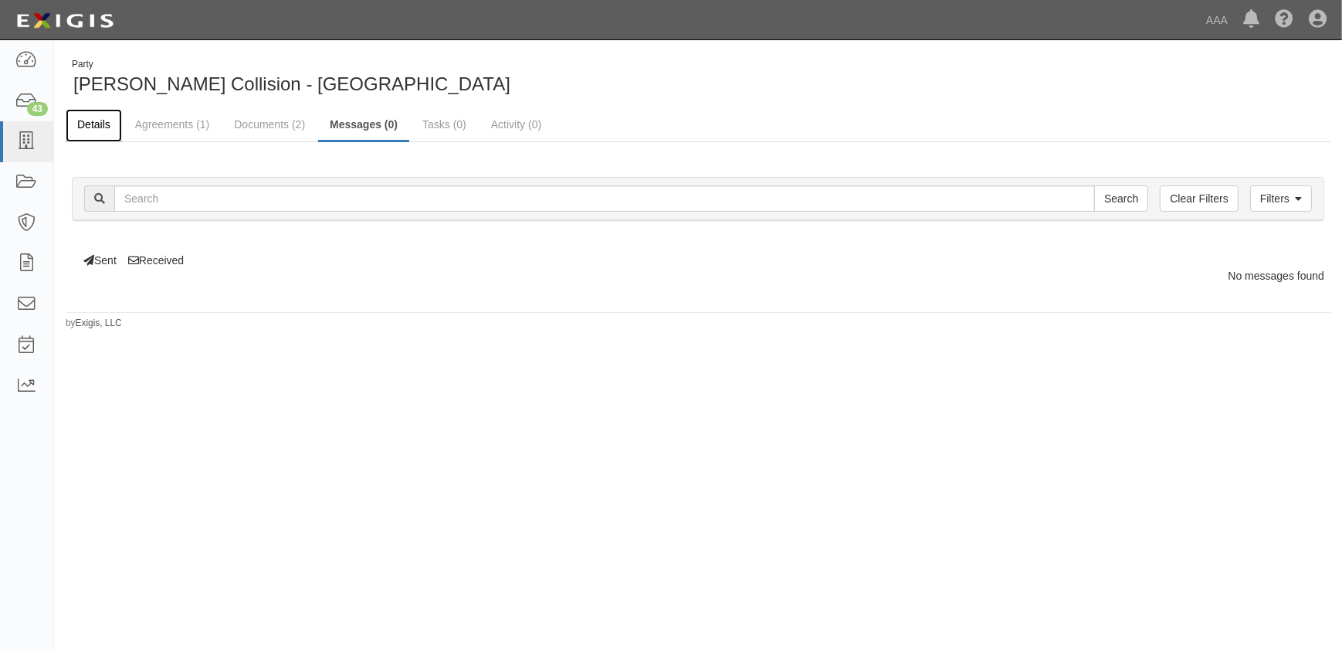
click at [105, 121] on link "Details" at bounding box center [94, 125] width 56 height 33
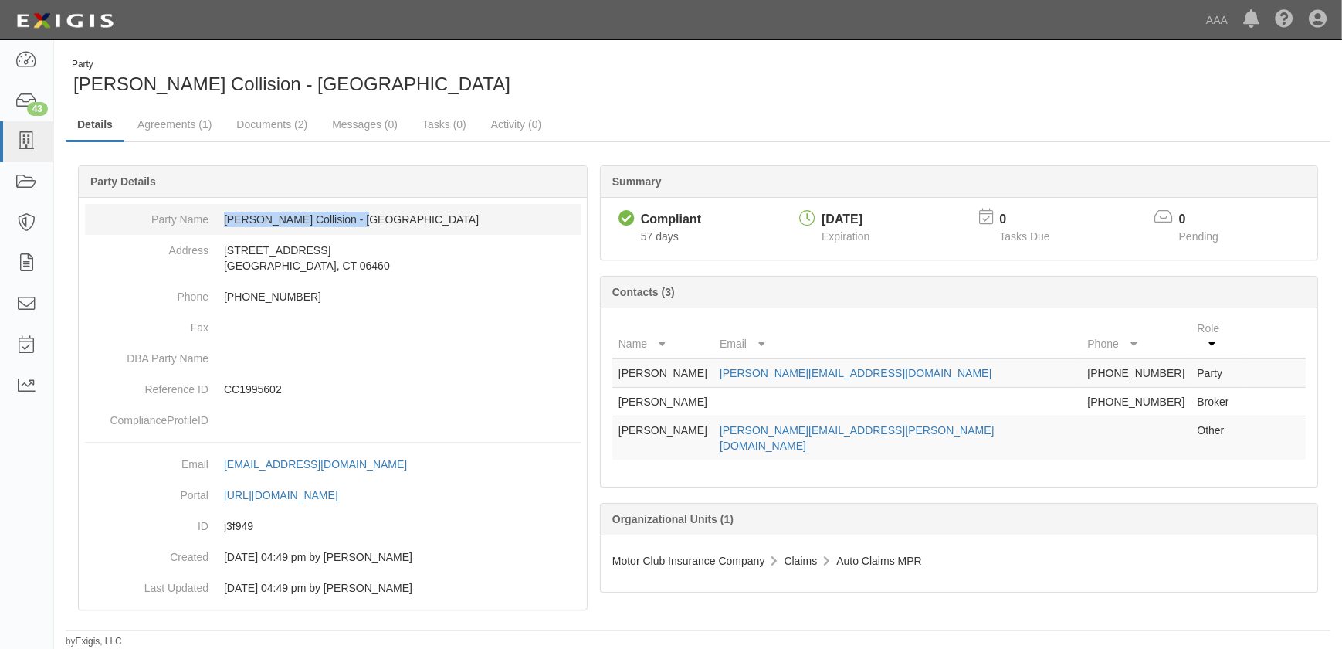
drag, startPoint x: 386, startPoint y: 229, endPoint x: 222, endPoint y: 222, distance: 163.9
click at [222, 222] on dd "[PERSON_NAME] Collision - [GEOGRAPHIC_DATA]" at bounding box center [333, 219] width 496 height 31
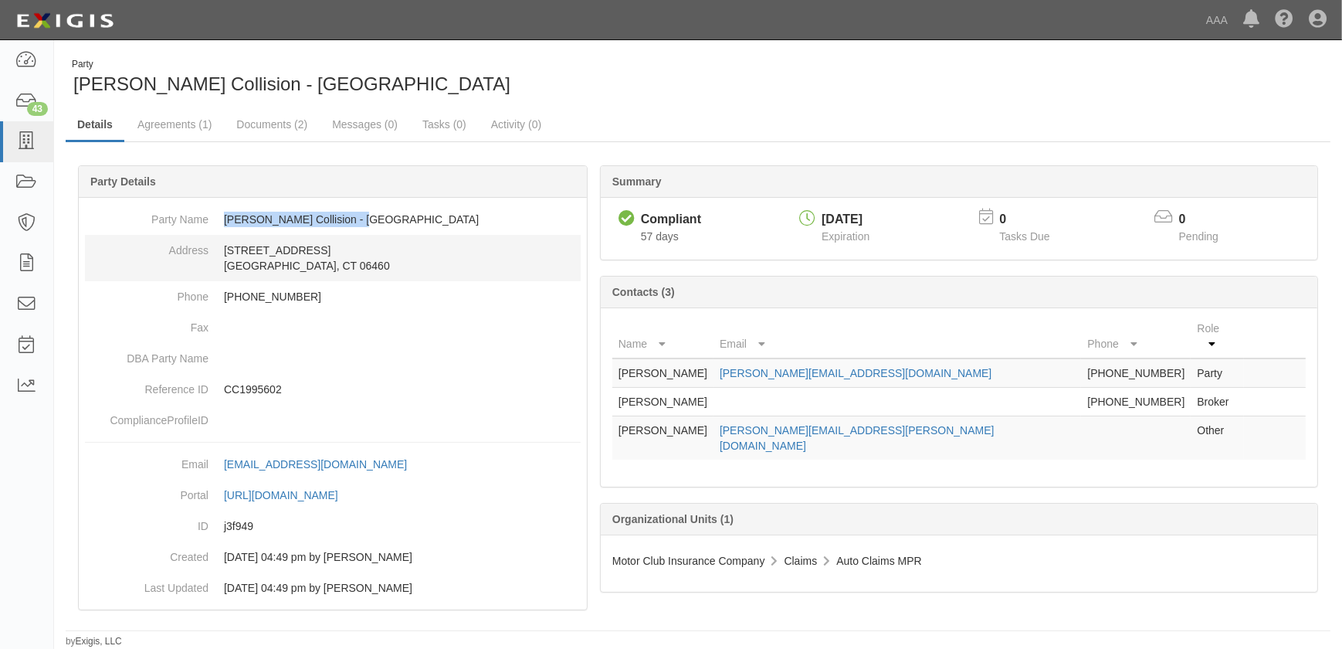
copy dd "[PERSON_NAME] Collision - [GEOGRAPHIC_DATA]"
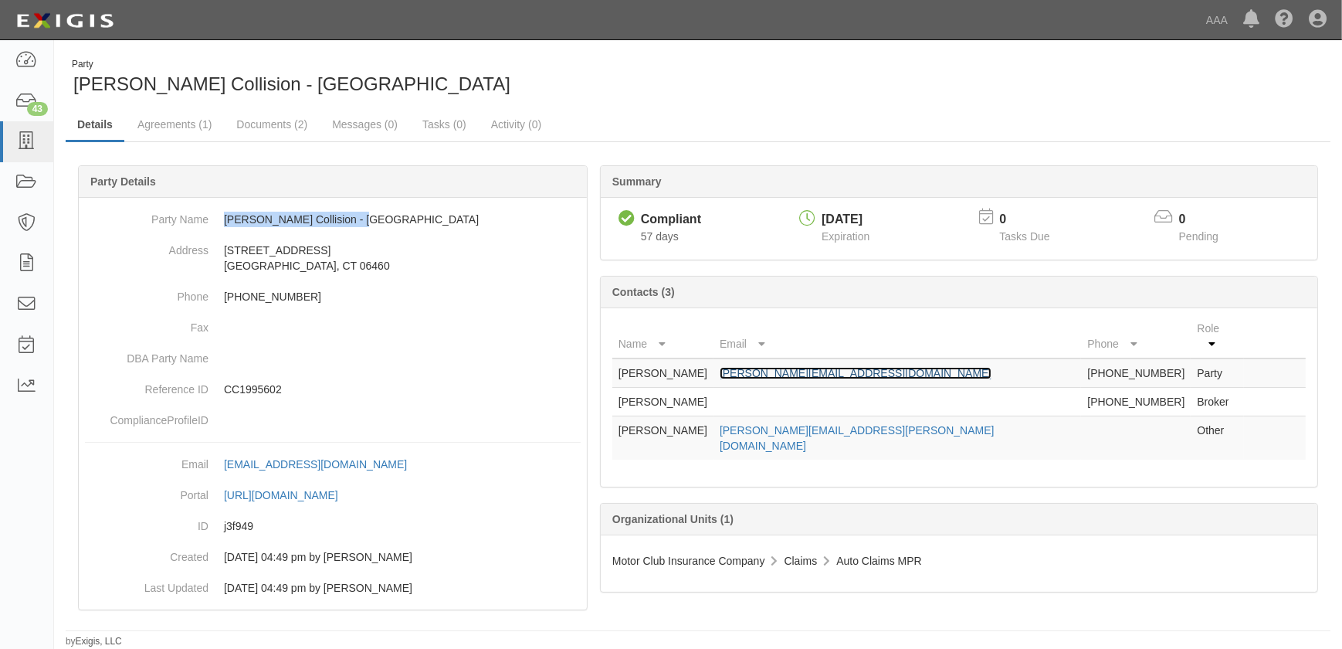
click at [811, 367] on link "[PERSON_NAME][EMAIL_ADDRESS][DOMAIN_NAME]" at bounding box center [856, 373] width 272 height 12
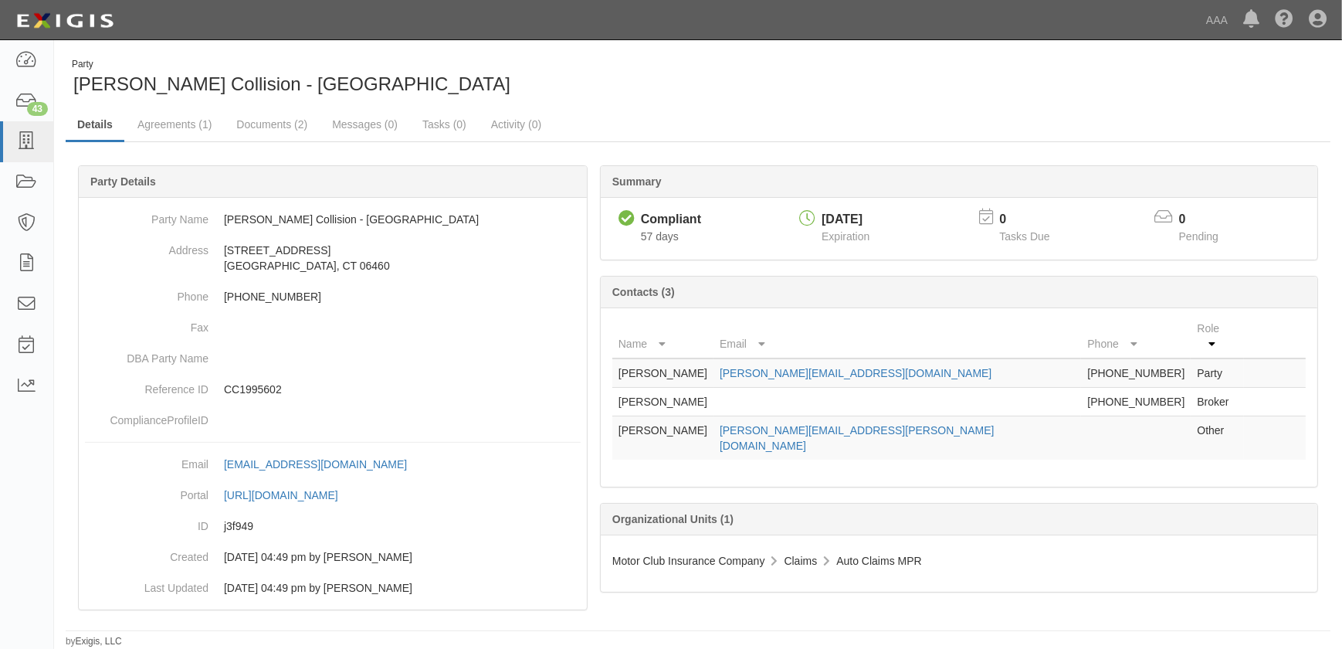
click at [784, 82] on div "Party Traynor Collision - Milford" at bounding box center [698, 77] width 1288 height 39
click at [271, 124] on link "Documents (2)" at bounding box center [272, 125] width 94 height 33
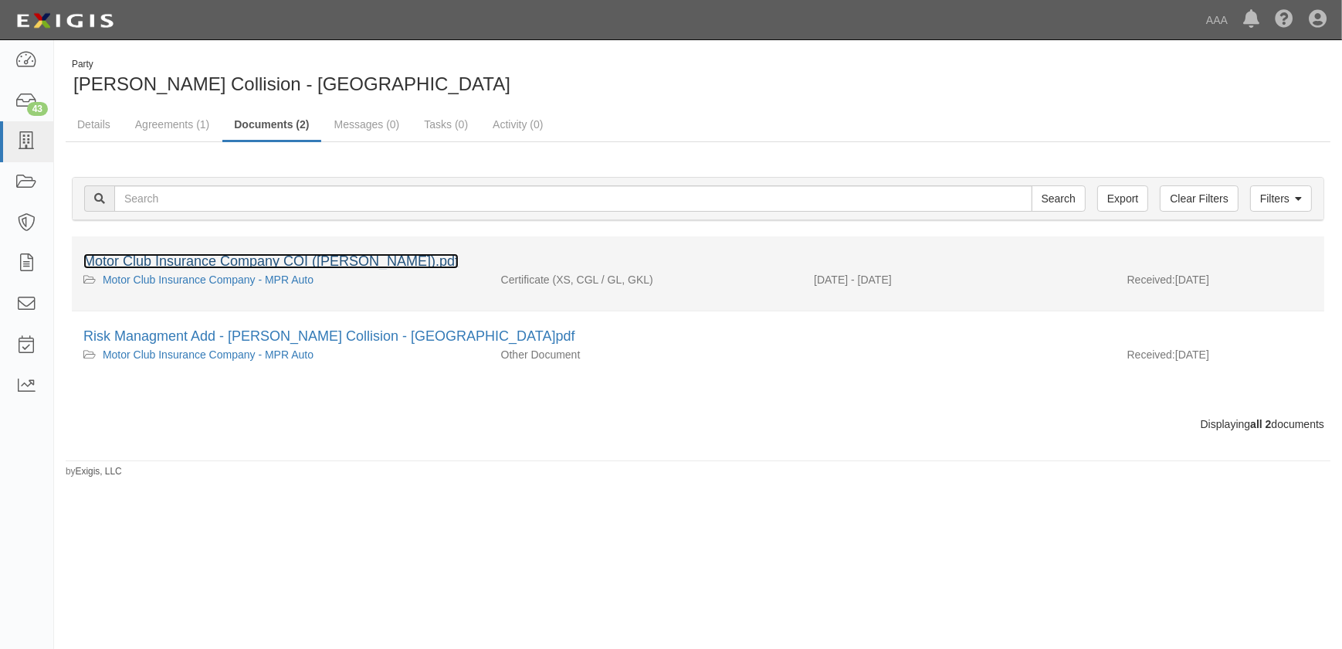
click at [247, 261] on link "Motor Club Insurance Company COI ([PERSON_NAME]).pdf" at bounding box center [270, 260] width 375 height 15
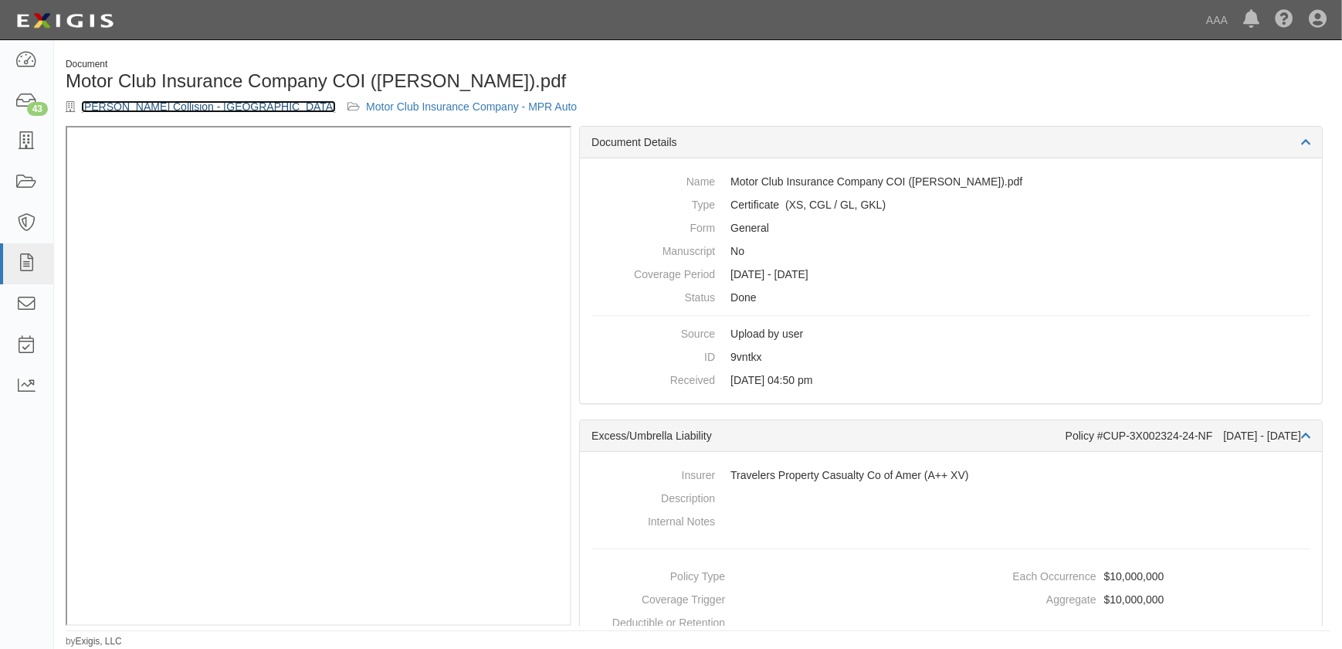
click at [178, 108] on link "[PERSON_NAME] Collision - [GEOGRAPHIC_DATA]" at bounding box center [208, 106] width 255 height 12
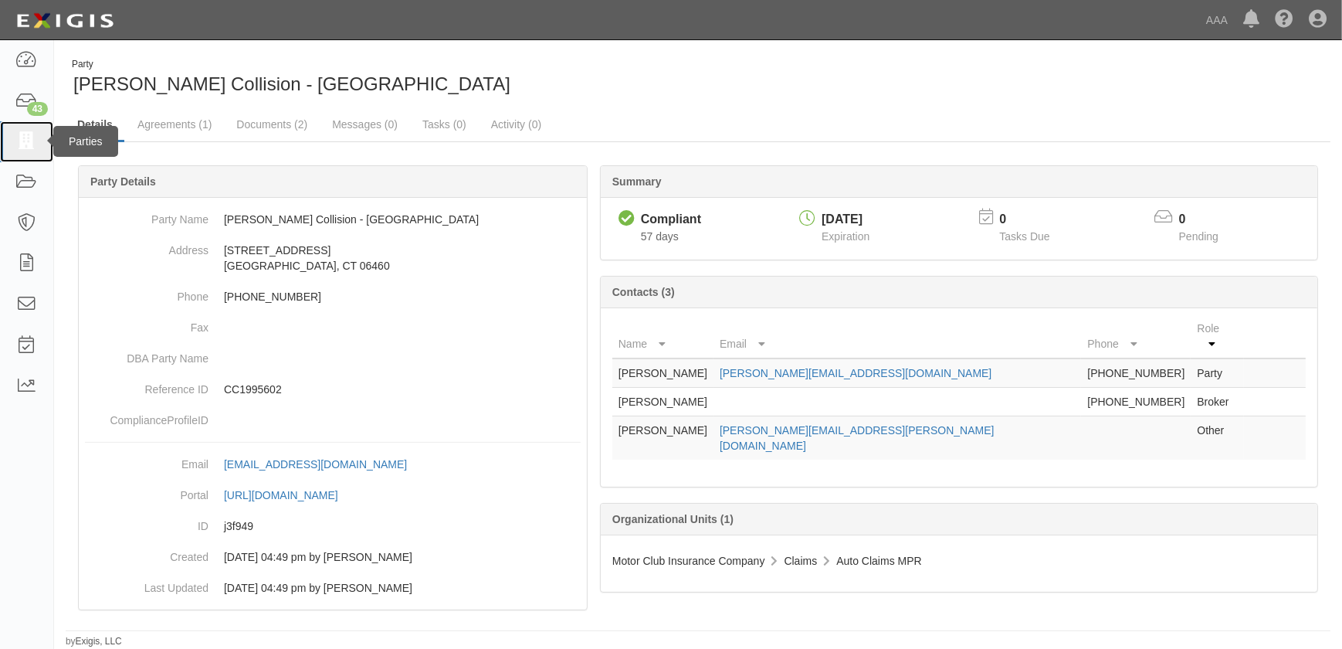
click at [22, 140] on icon at bounding box center [26, 142] width 22 height 18
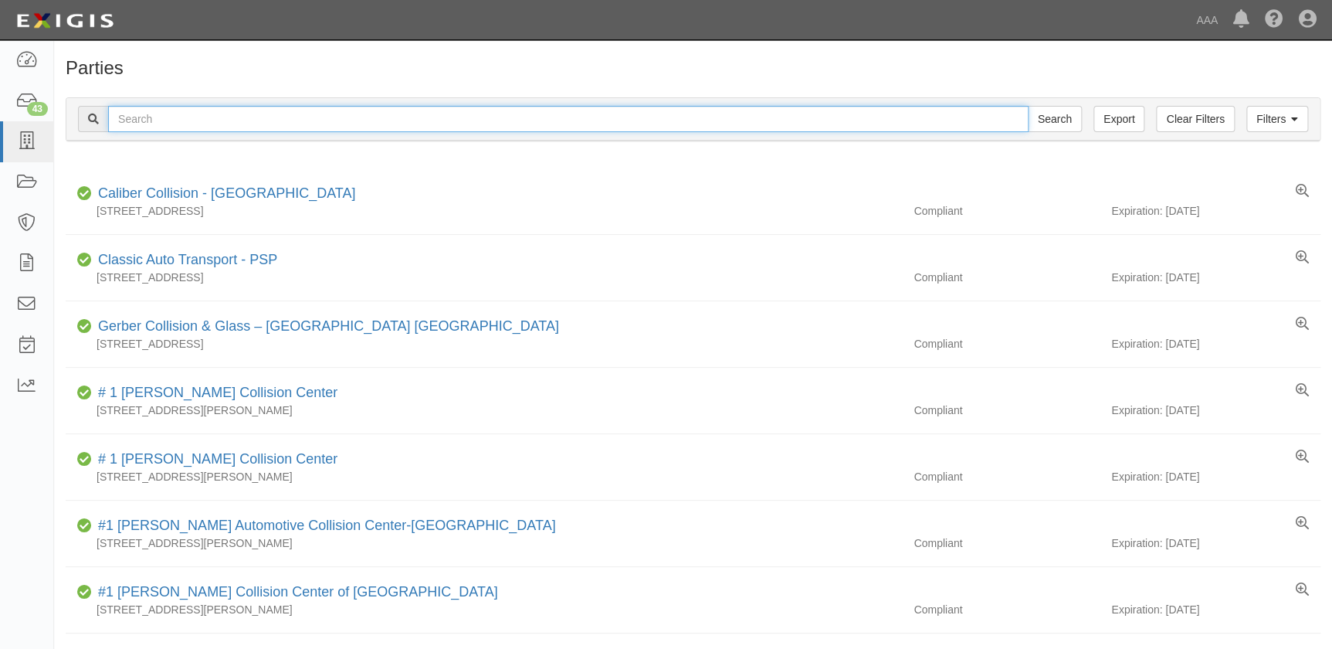
click at [267, 115] on input "text" at bounding box center [568, 119] width 920 height 26
paste input "Vive Collision of Thomaston"
type input "Vive Collision of Thomaston"
click at [1028, 106] on input "Search" at bounding box center [1055, 119] width 54 height 26
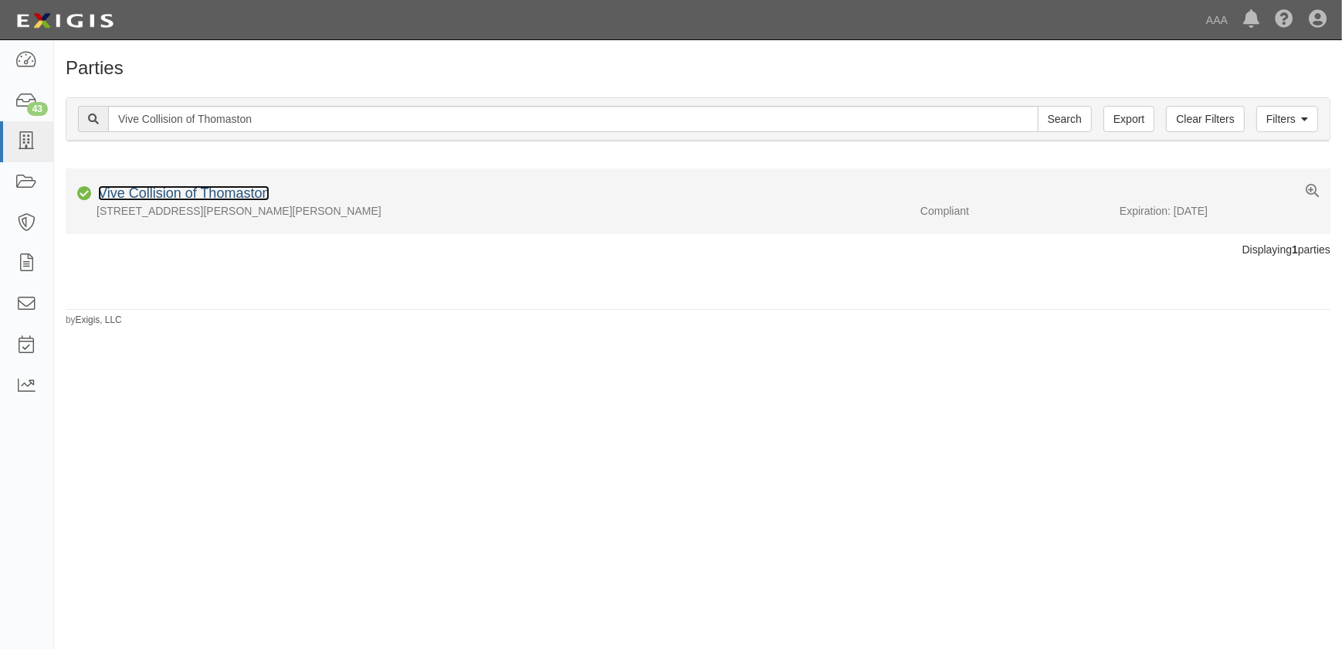
click at [229, 188] on link "Vive Collision of Thomaston" at bounding box center [183, 192] width 171 height 15
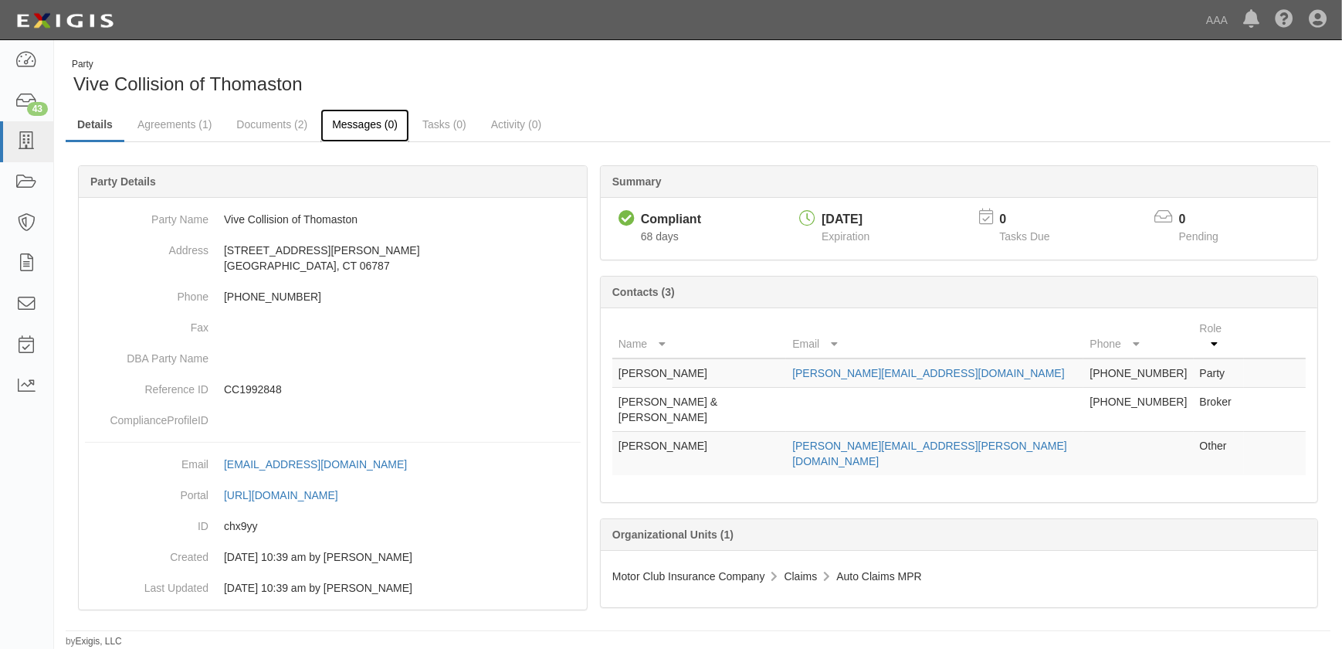
click at [352, 128] on link "Messages (0)" at bounding box center [364, 125] width 89 height 33
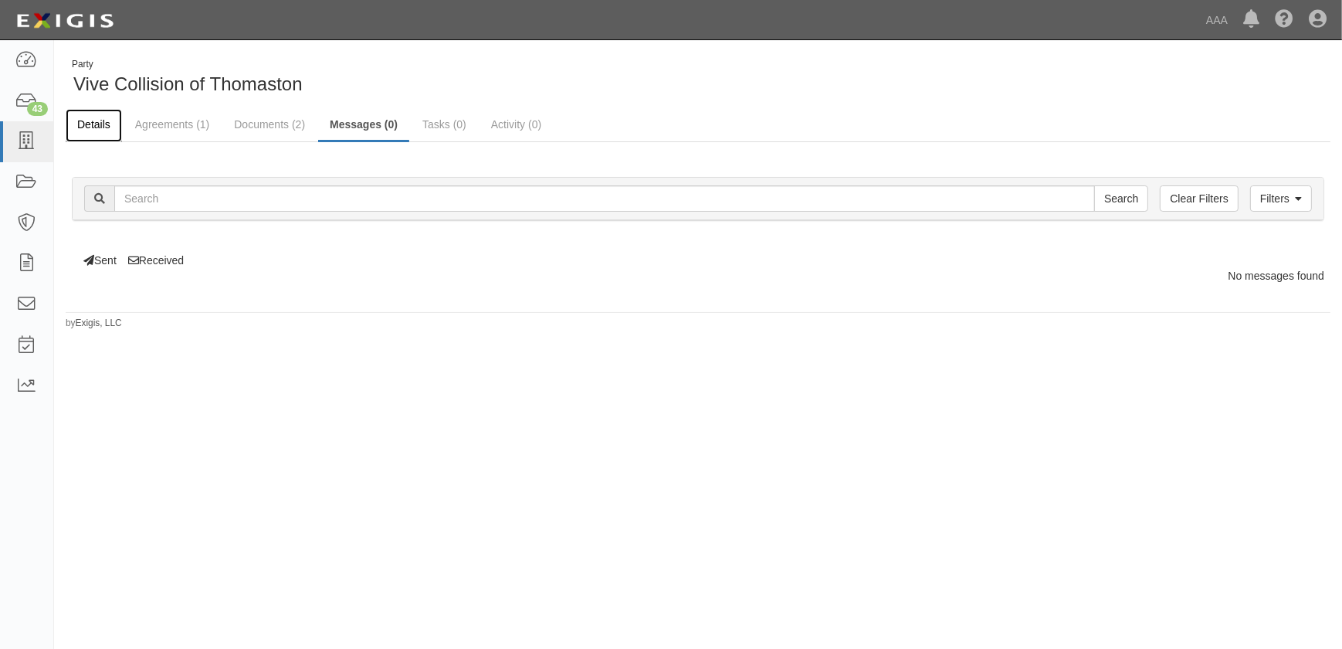
click at [96, 121] on link "Details" at bounding box center [94, 125] width 56 height 33
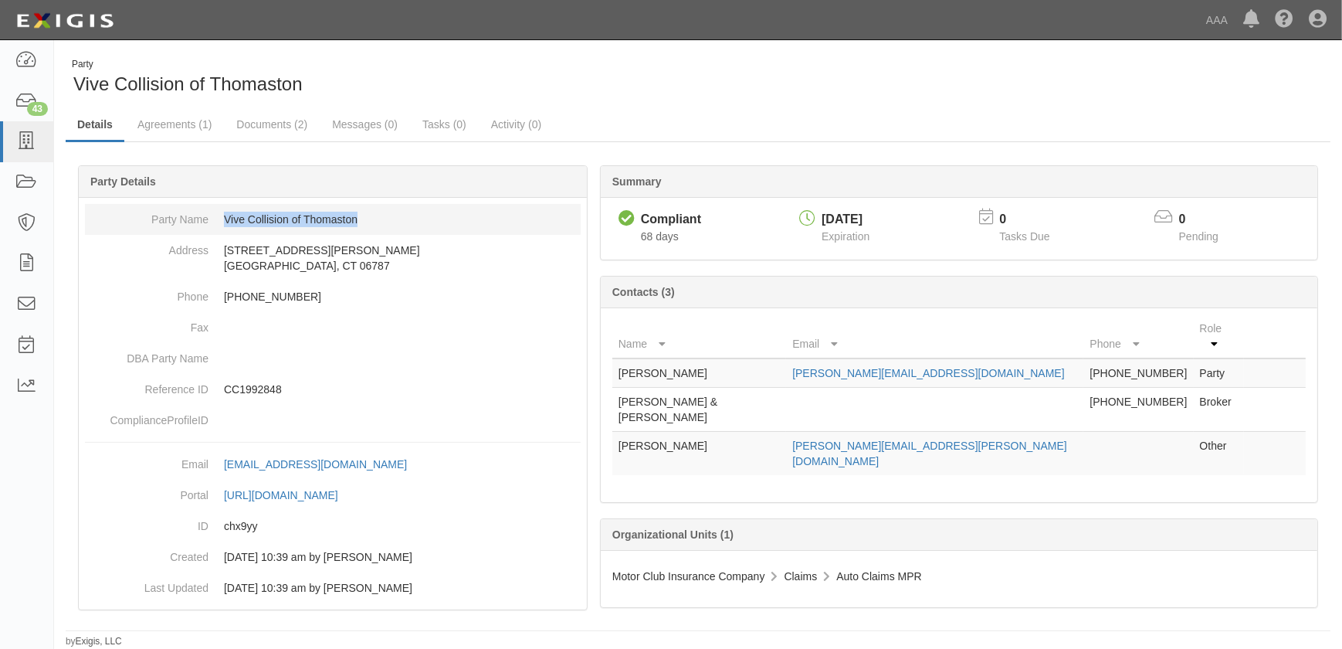
drag, startPoint x: 362, startPoint y: 220, endPoint x: 225, endPoint y: 222, distance: 136.7
click at [225, 222] on dd "Vive Collision of Thomaston" at bounding box center [333, 219] width 496 height 31
copy dd "Vive Collision of Thomaston"
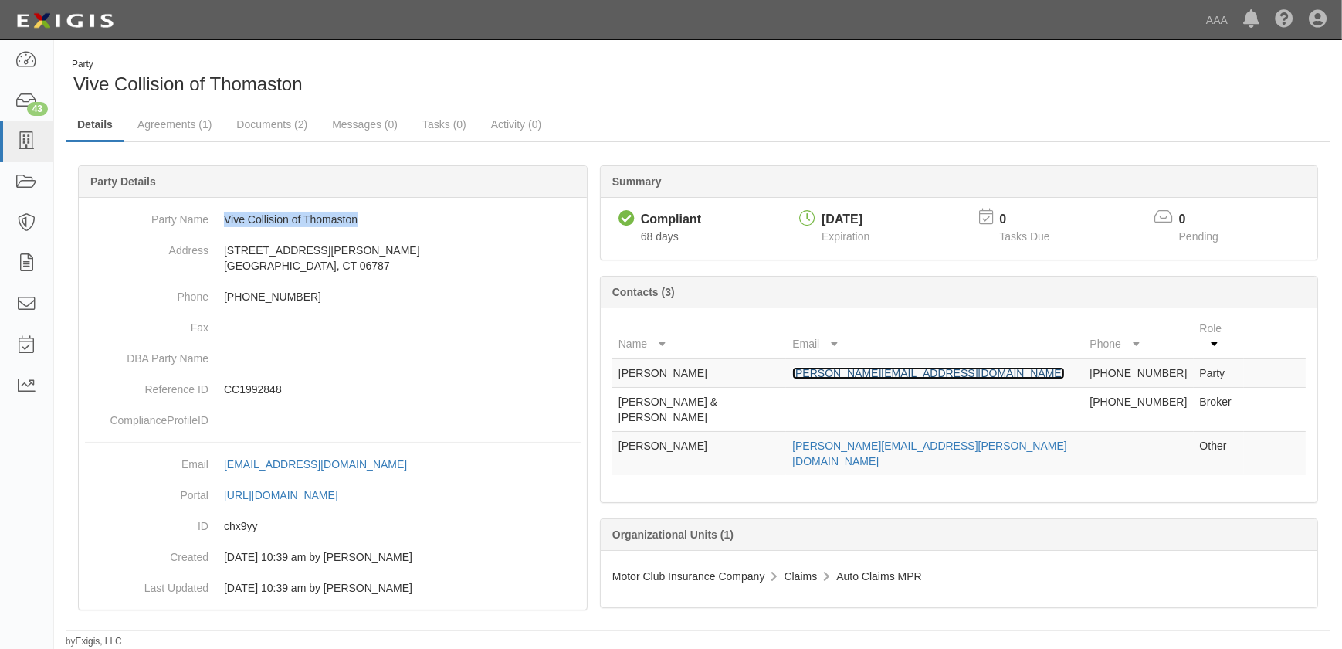
click at [851, 367] on link "r.henry@vivecollision.com" at bounding box center [928, 373] width 272 height 12
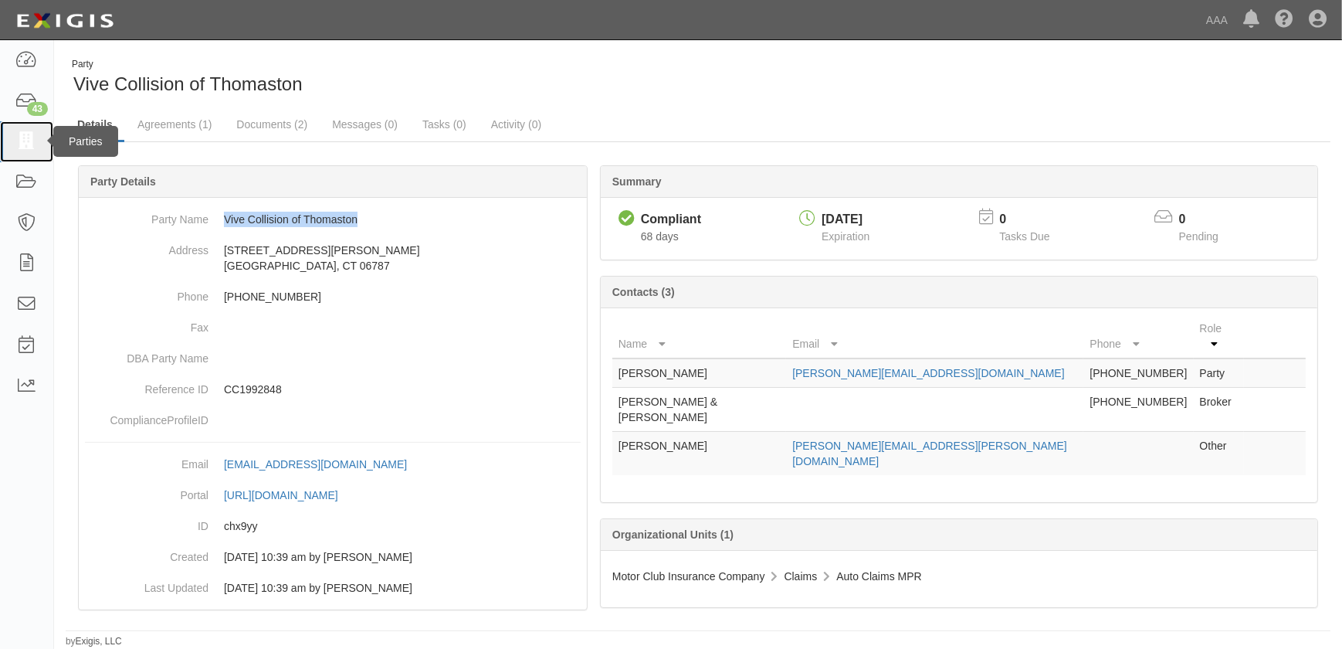
click at [29, 139] on icon at bounding box center [26, 142] width 22 height 18
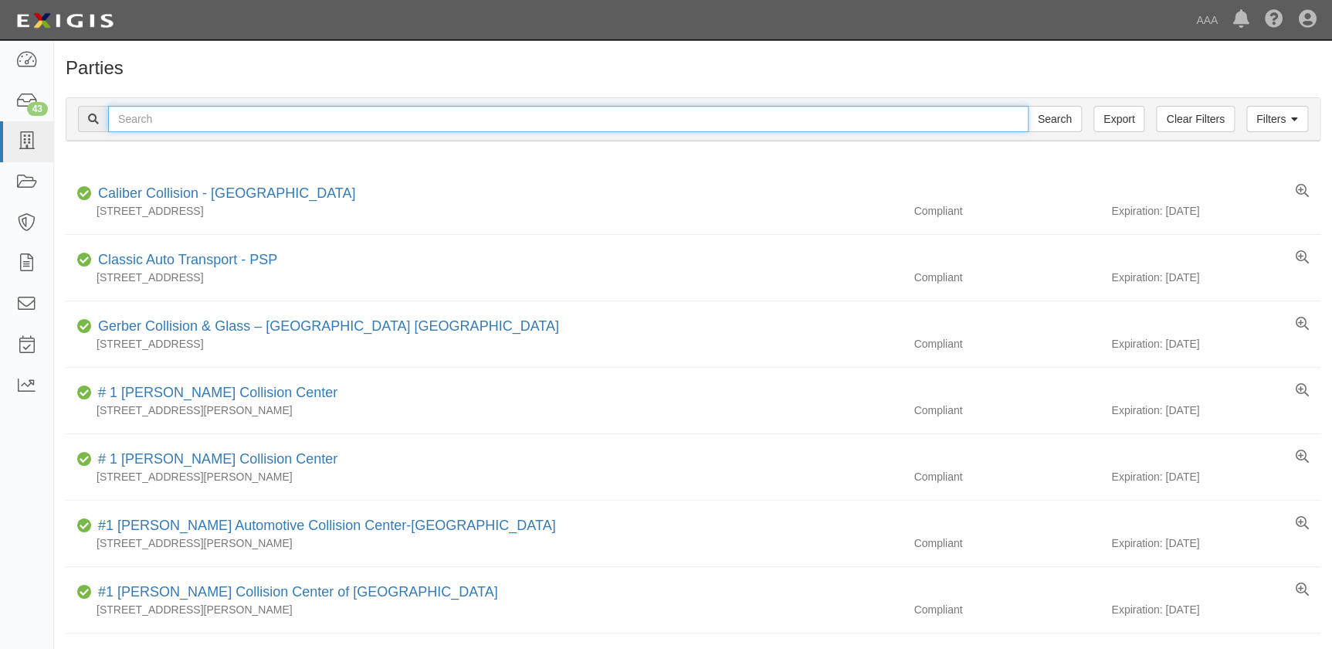
click at [201, 121] on input "text" at bounding box center [568, 119] width 920 height 26
paste input "Tristar-Chevrolet"
type input "Tristar-Chevrolet"
click at [1028, 106] on input "Search" at bounding box center [1055, 119] width 54 height 26
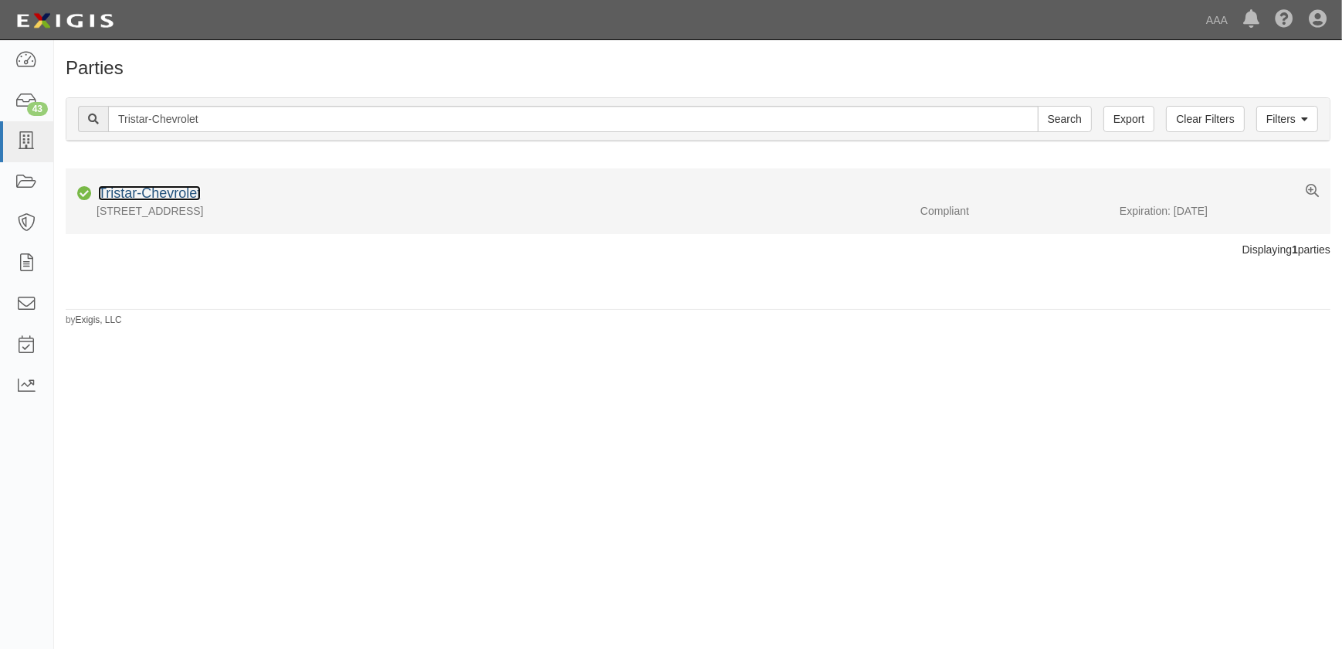
click at [161, 195] on link "Tristar-Chevrolet" at bounding box center [149, 192] width 103 height 15
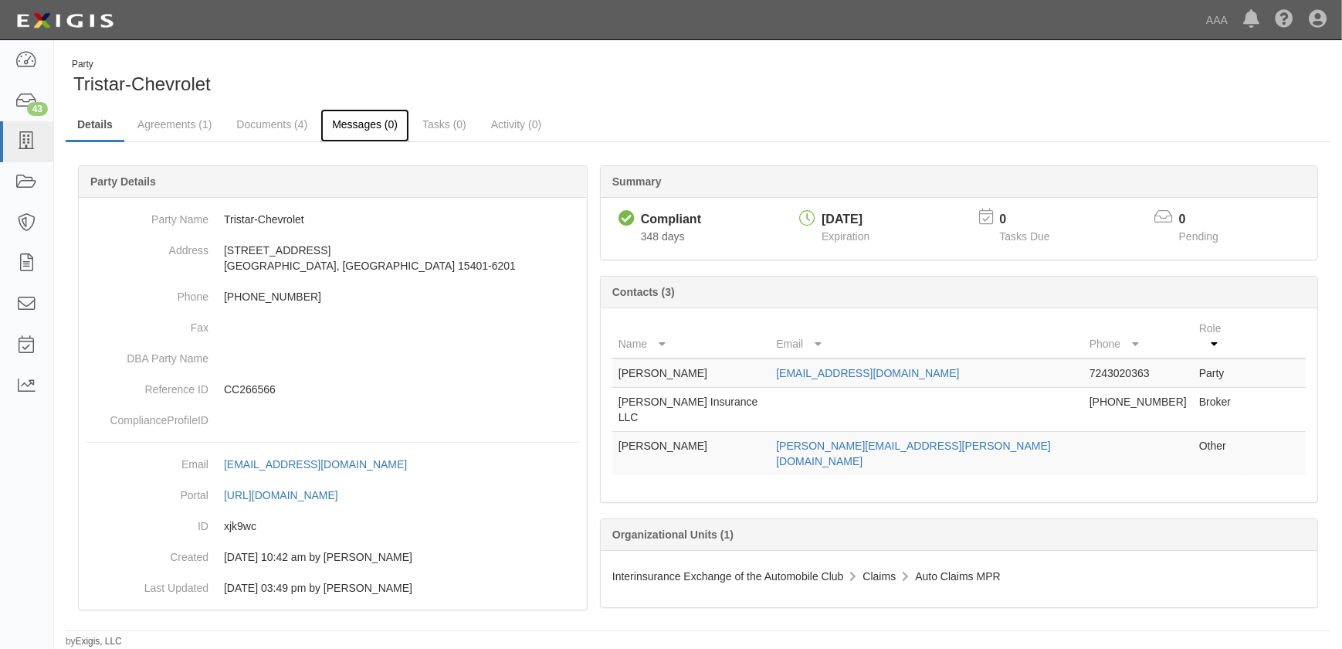
click at [354, 124] on link "Messages (0)" at bounding box center [364, 125] width 89 height 33
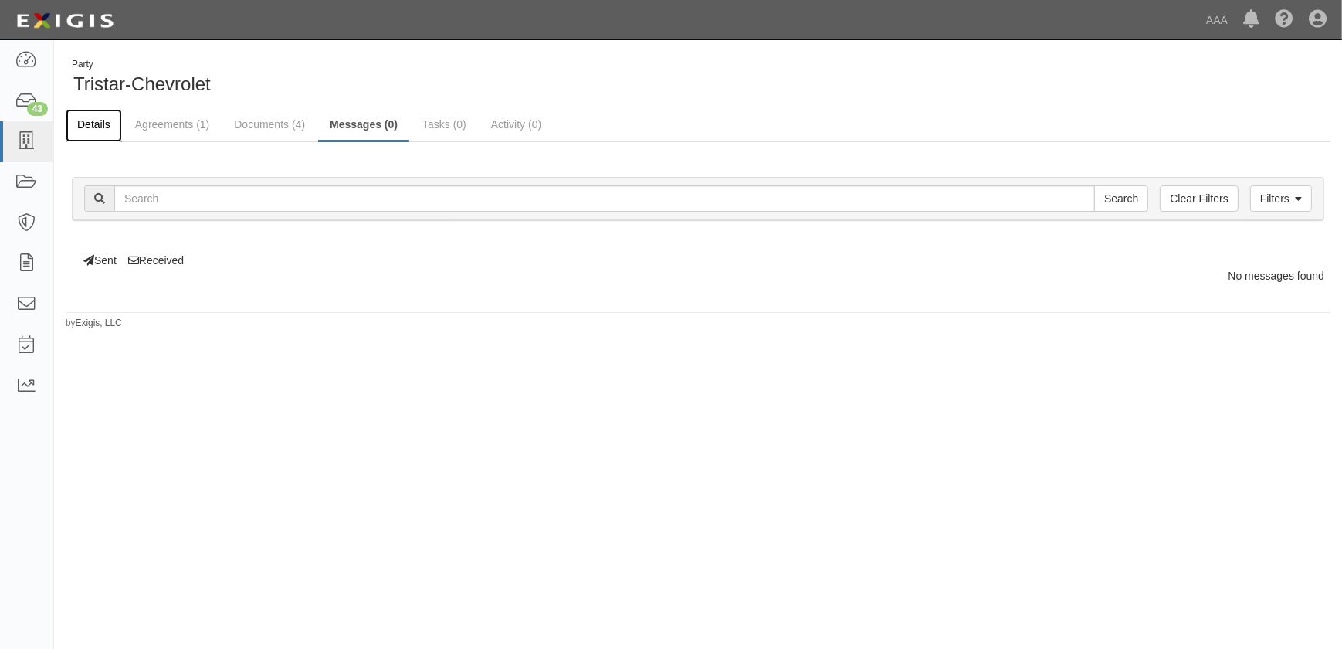
click at [107, 125] on link "Details" at bounding box center [94, 125] width 56 height 33
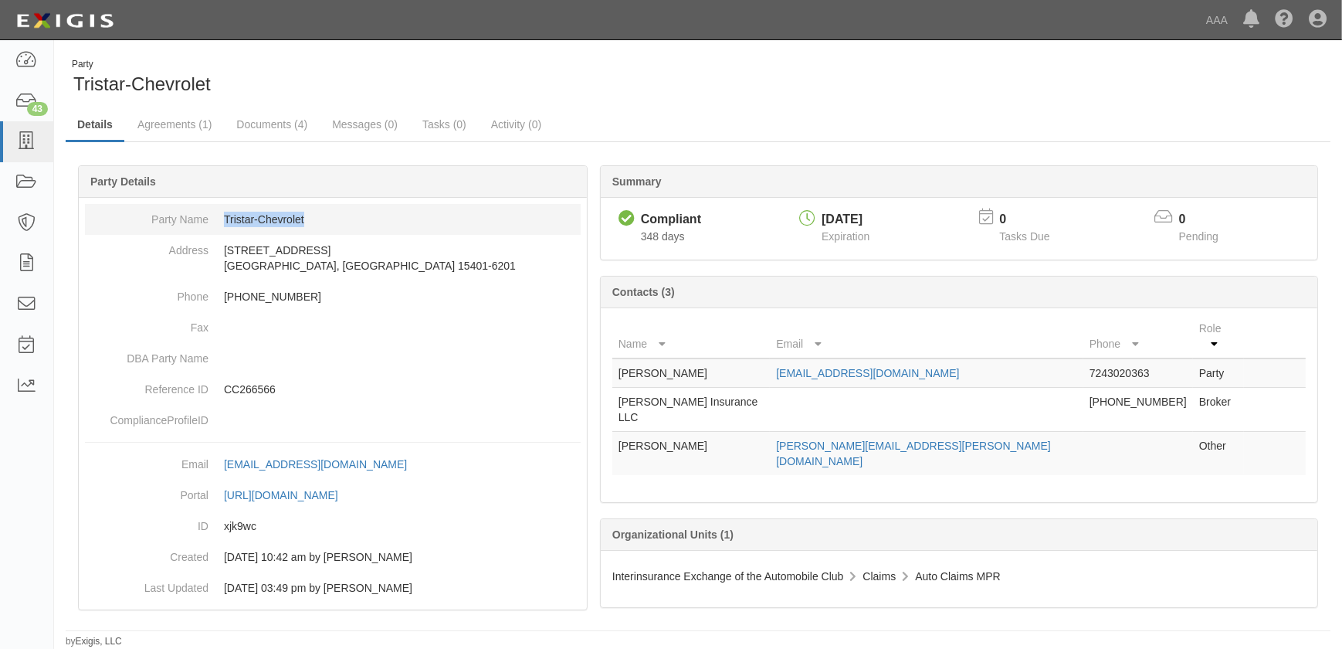
drag, startPoint x: 324, startPoint y: 219, endPoint x: 214, endPoint y: 219, distance: 110.4
click at [214, 219] on dd "Tristar-Chevrolet" at bounding box center [333, 219] width 496 height 31
copy dd "Tristar-Chevrolet"
click at [866, 367] on link "[EMAIL_ADDRESS][DOMAIN_NAME]" at bounding box center [867, 373] width 183 height 12
click at [257, 89] on div "Party Tristar-Chevrolet" at bounding box center [376, 77] width 621 height 39
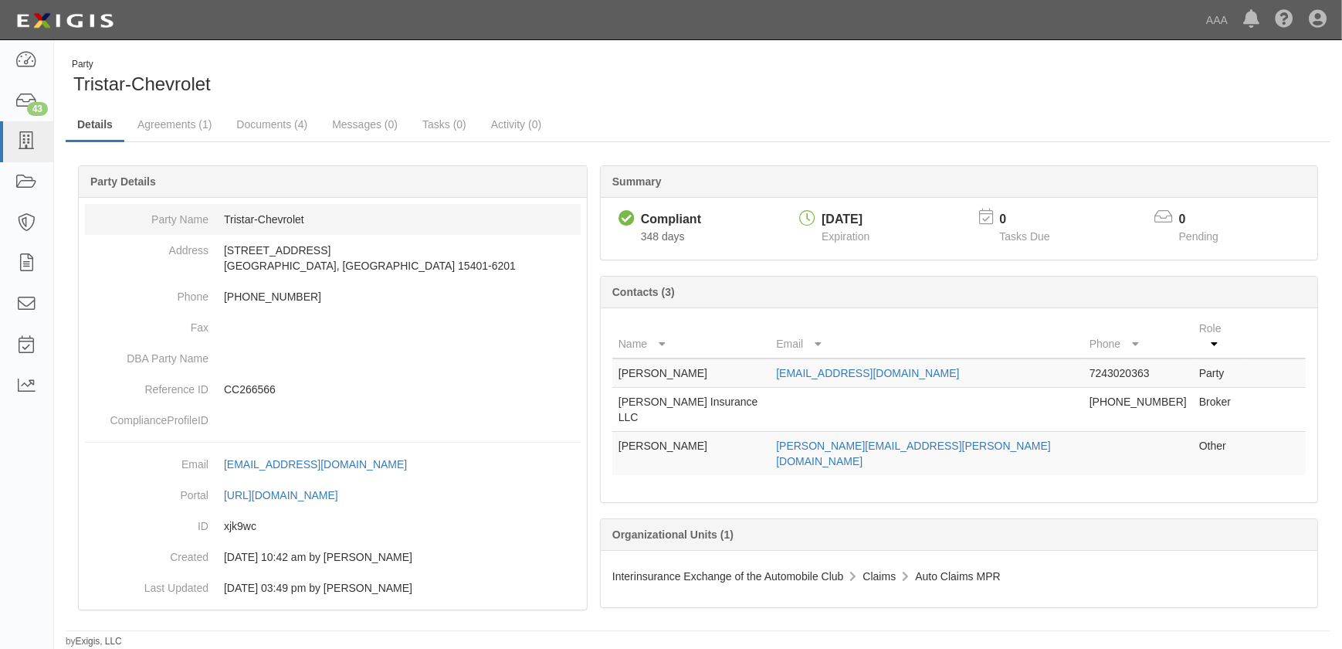
drag, startPoint x: 525, startPoint y: 255, endPoint x: 509, endPoint y: 209, distance: 48.4
click at [525, 253] on dd "5209 Pittsburgh Rd Uniontown, PA 15401-6201" at bounding box center [333, 258] width 496 height 46
click at [31, 139] on icon at bounding box center [26, 142] width 22 height 18
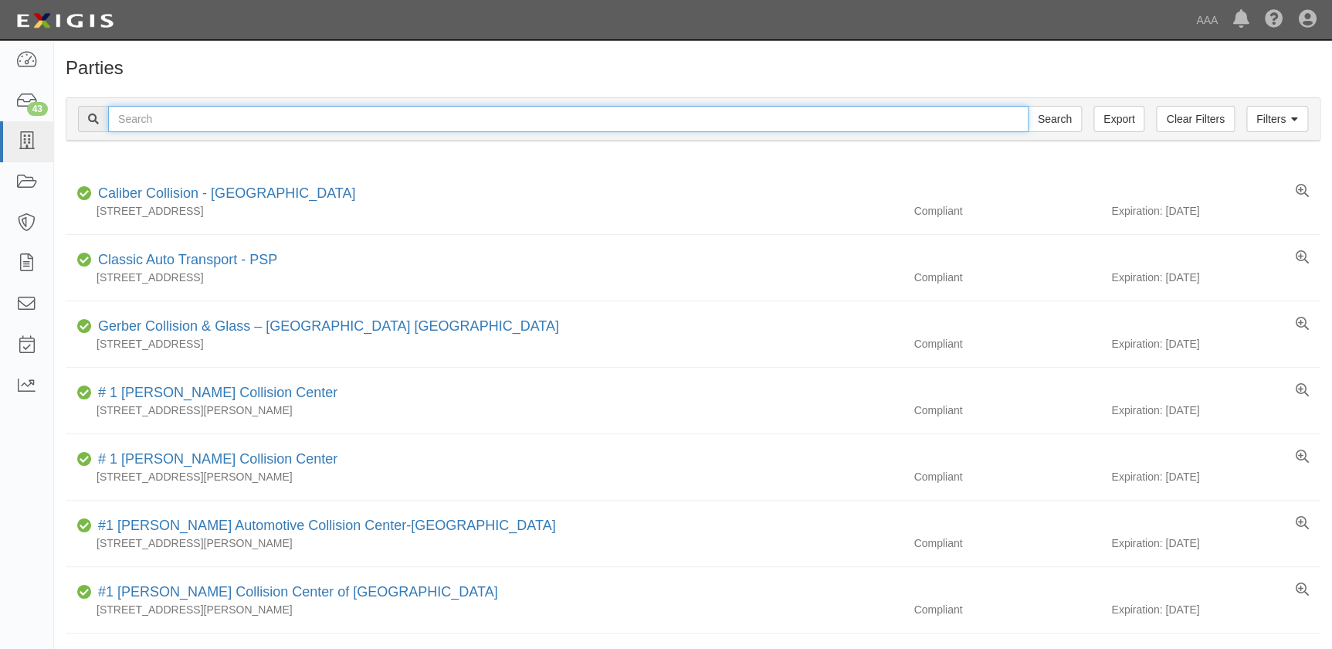
click at [138, 110] on input "text" at bounding box center [568, 119] width 920 height 26
paste input "Tristar-Ford"
type input "Tristar-Ford"
click at [1028, 106] on input "Search" at bounding box center [1055, 119] width 54 height 26
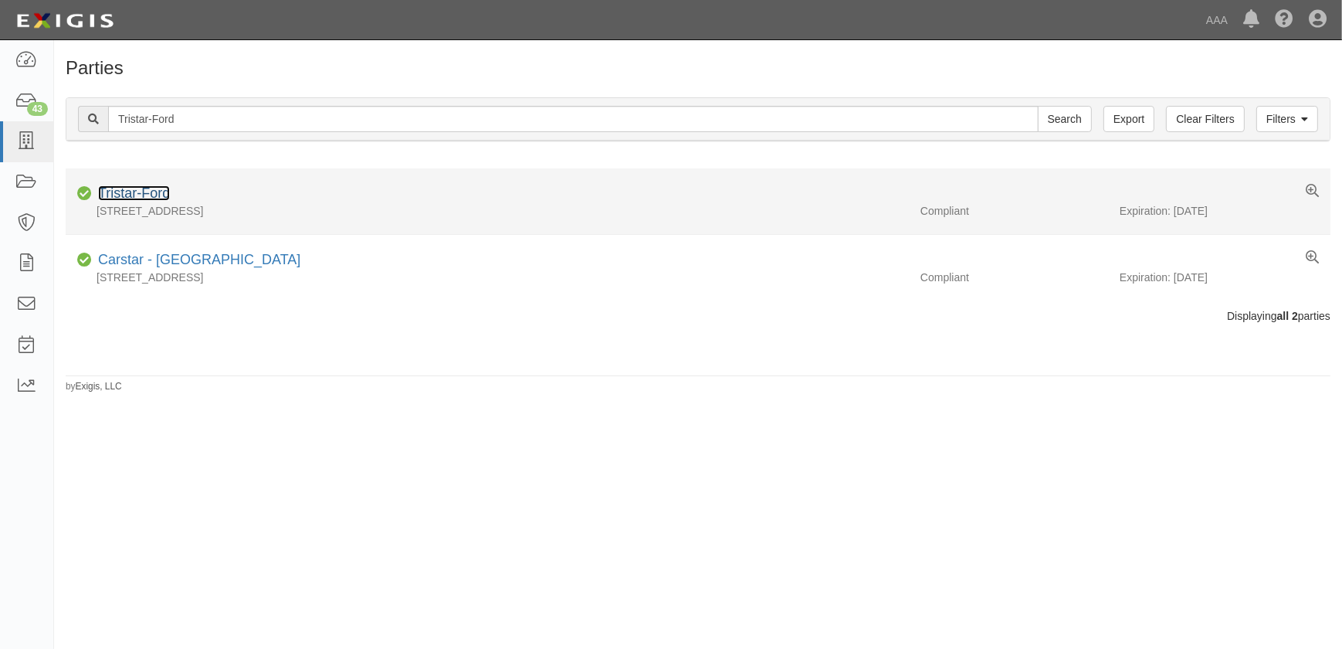
click at [150, 198] on link "Tristar-Ford" at bounding box center [134, 192] width 72 height 15
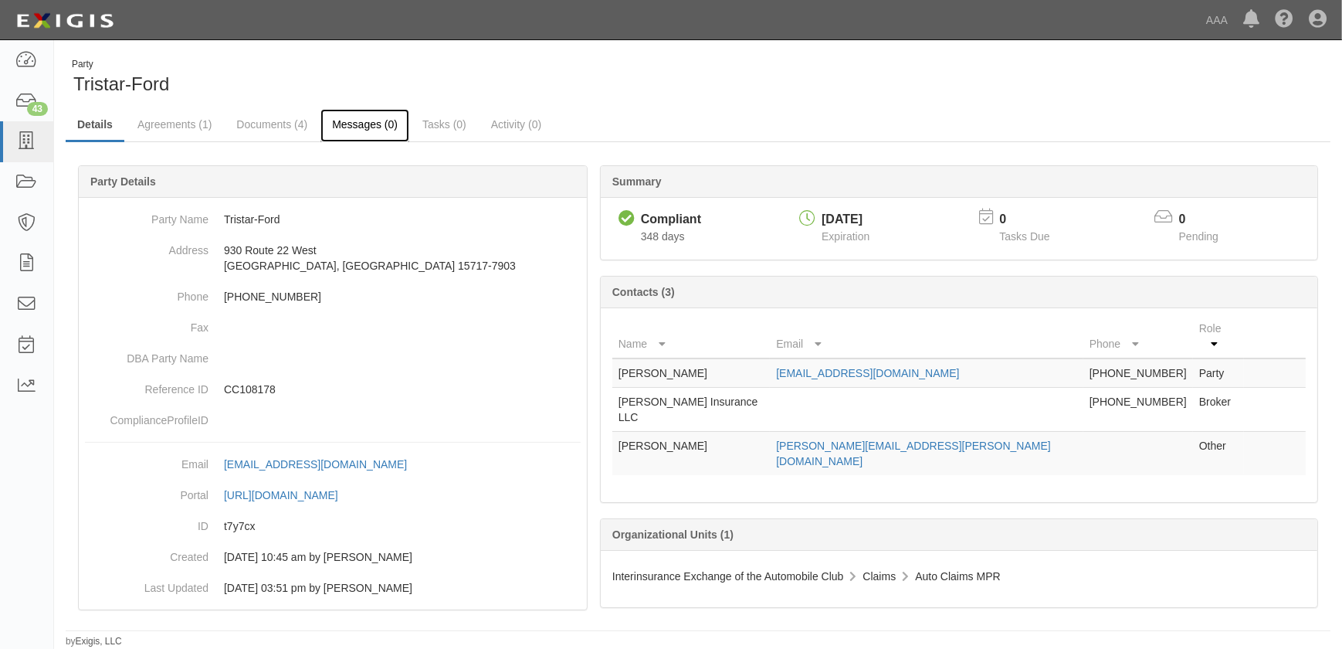
click at [338, 123] on link "Messages (0)" at bounding box center [364, 125] width 89 height 33
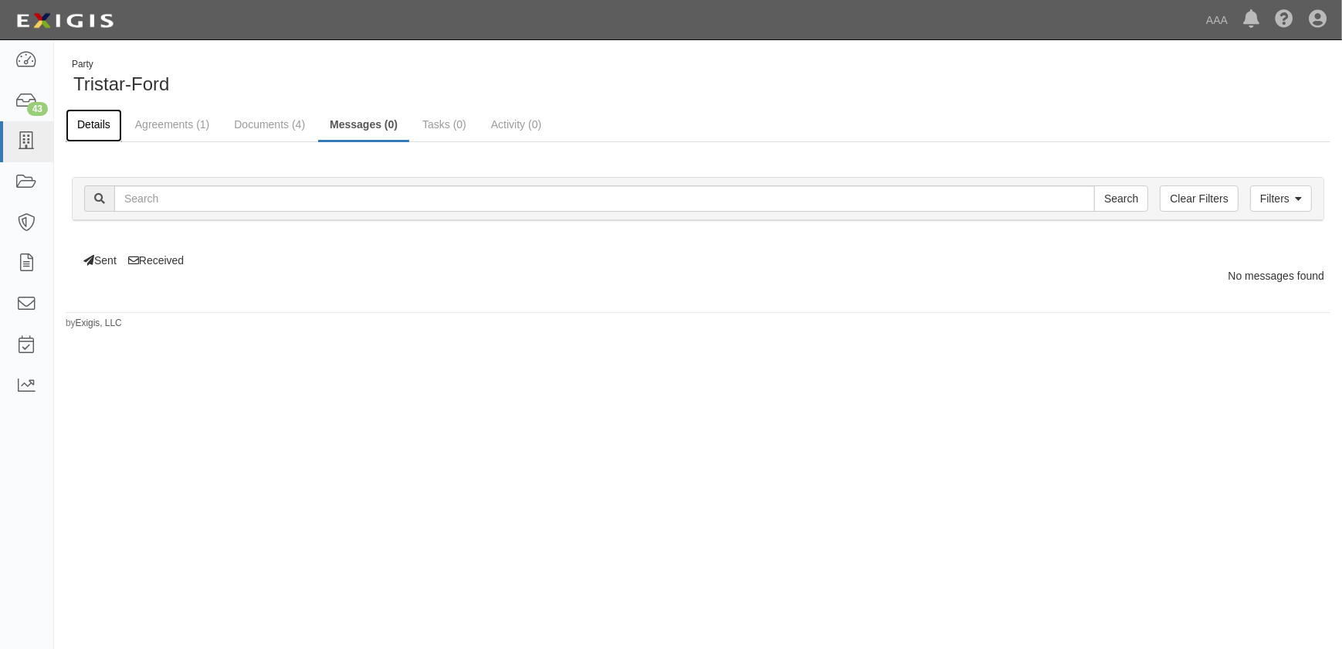
click at [90, 124] on link "Details" at bounding box center [94, 125] width 56 height 33
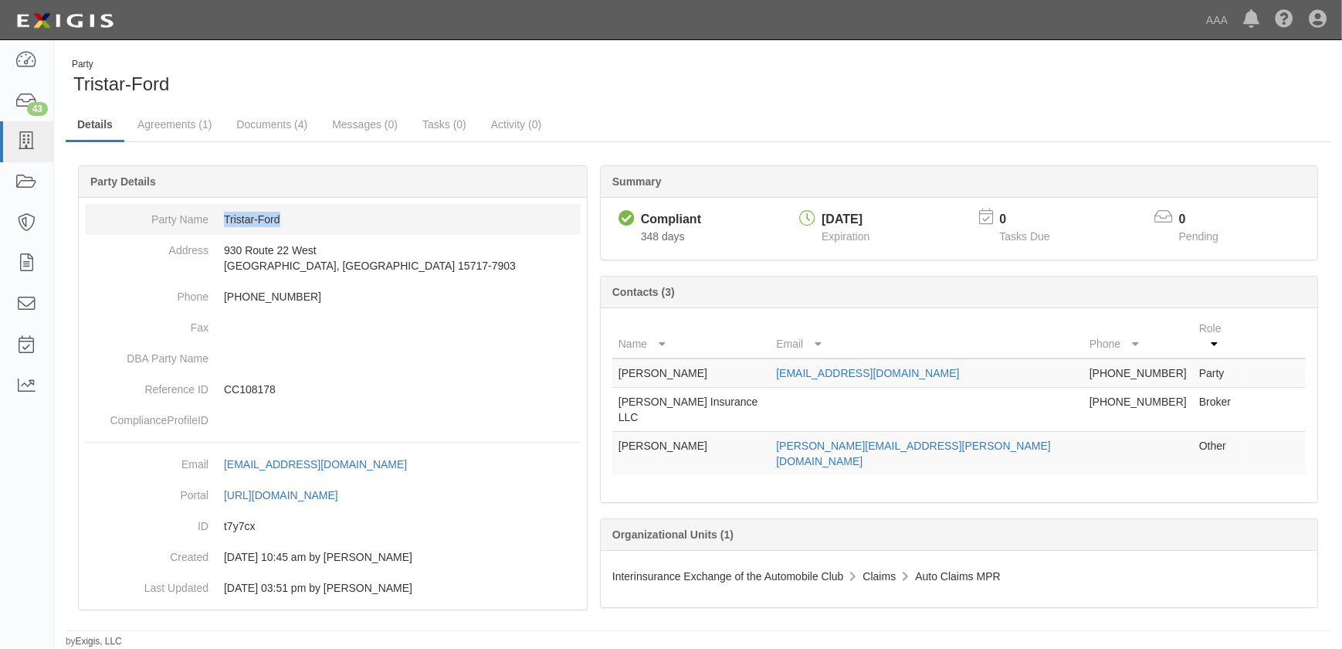
drag, startPoint x: 293, startPoint y: 222, endPoint x: 215, endPoint y: 222, distance: 78.8
click at [215, 222] on dd "Tristar-Ford" at bounding box center [333, 219] width 496 height 31
copy dd "Tristar-Ford"
click at [880, 367] on link "tscc@tristarmotors.com" at bounding box center [867, 373] width 183 height 12
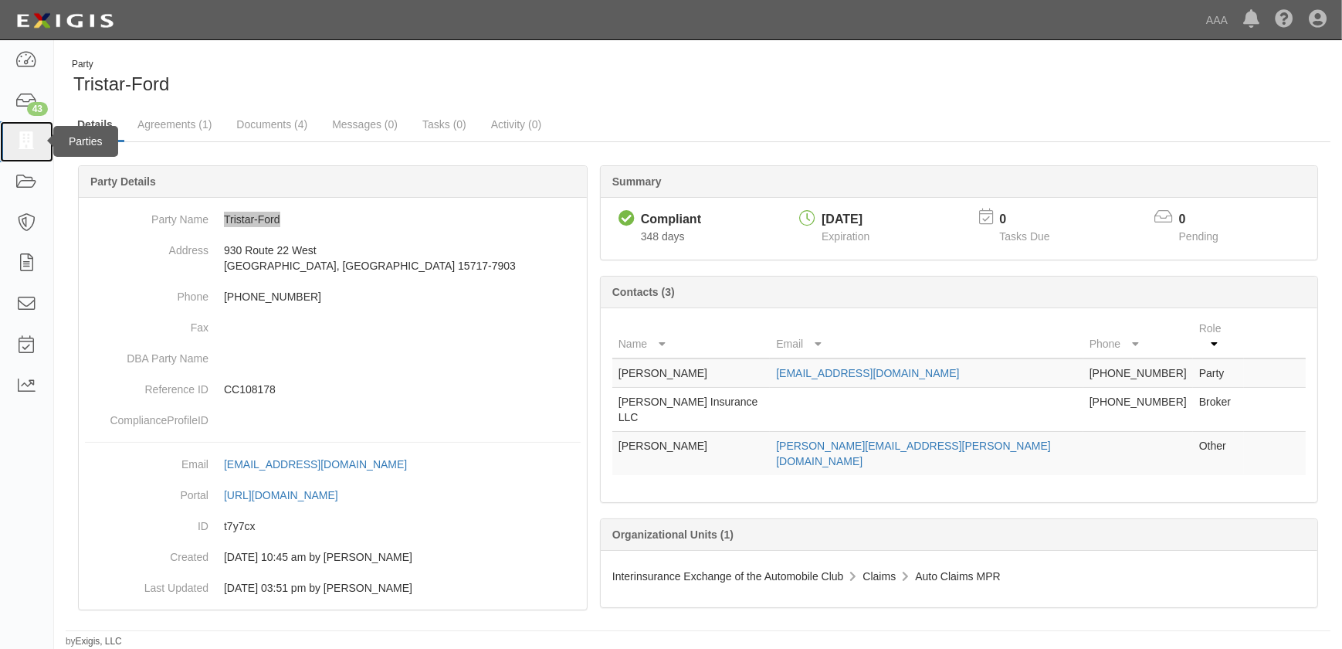
click at [25, 143] on icon at bounding box center [26, 142] width 22 height 18
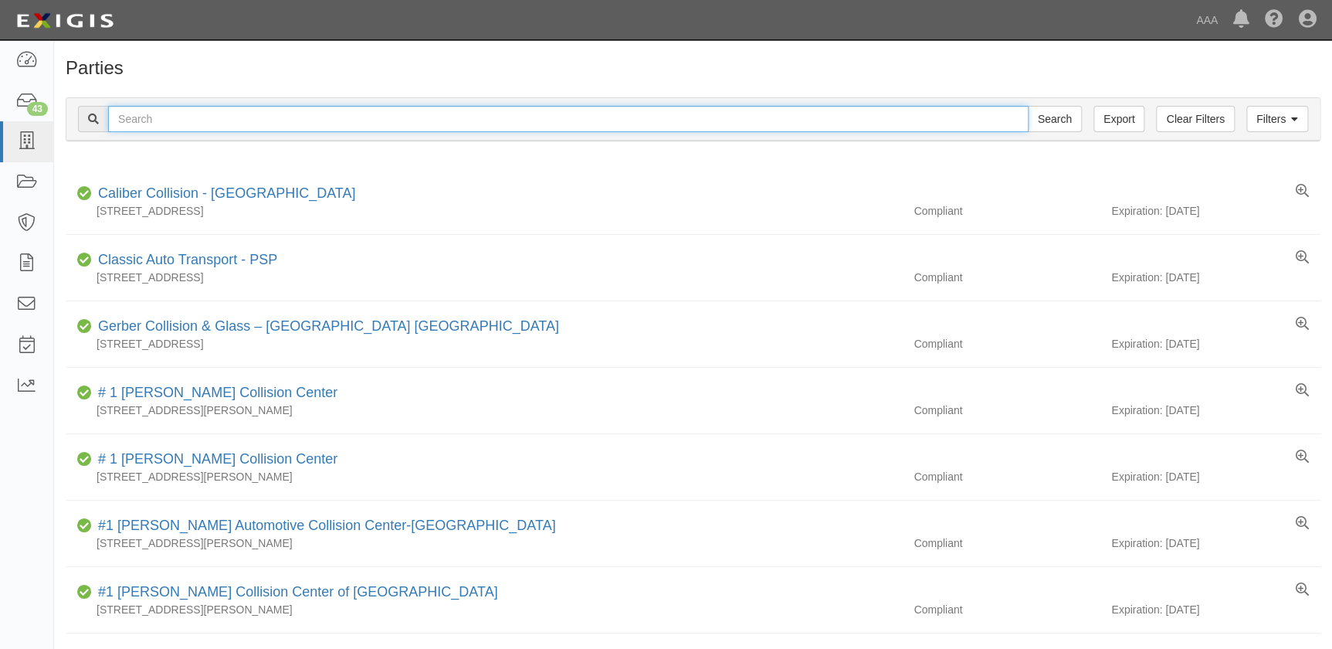
click at [255, 126] on input "text" at bounding box center [568, 119] width 920 height 26
paste input "World Wide Car Service"
type input "World Wide Car Service"
click at [1028, 106] on input "Search" at bounding box center [1055, 119] width 54 height 26
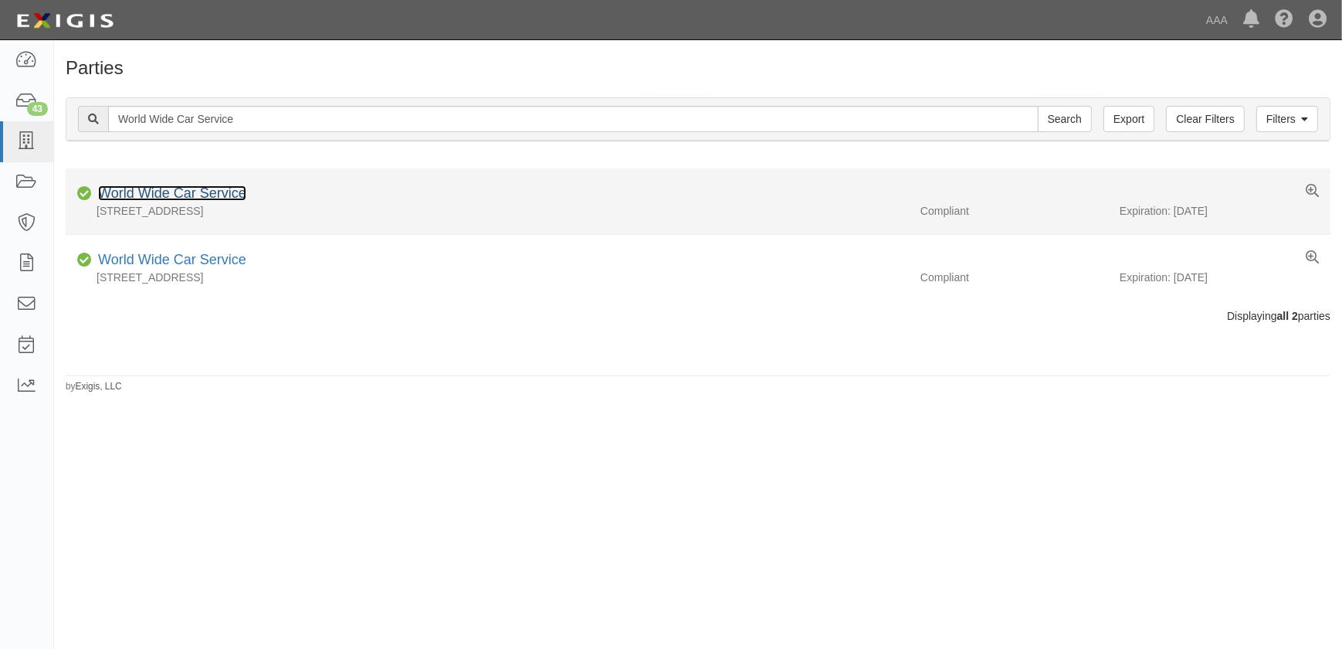
click at [205, 194] on link "World Wide Car Service" at bounding box center [172, 192] width 148 height 15
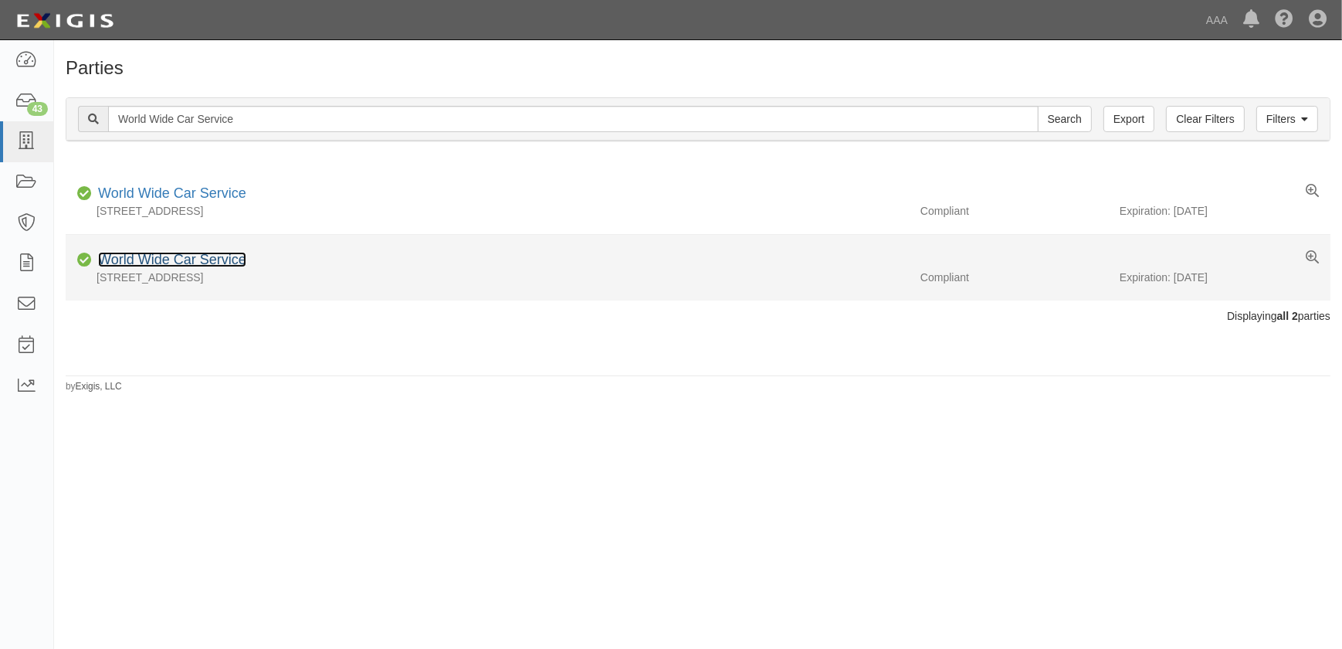
click at [161, 265] on link "World Wide Car Service" at bounding box center [172, 259] width 148 height 15
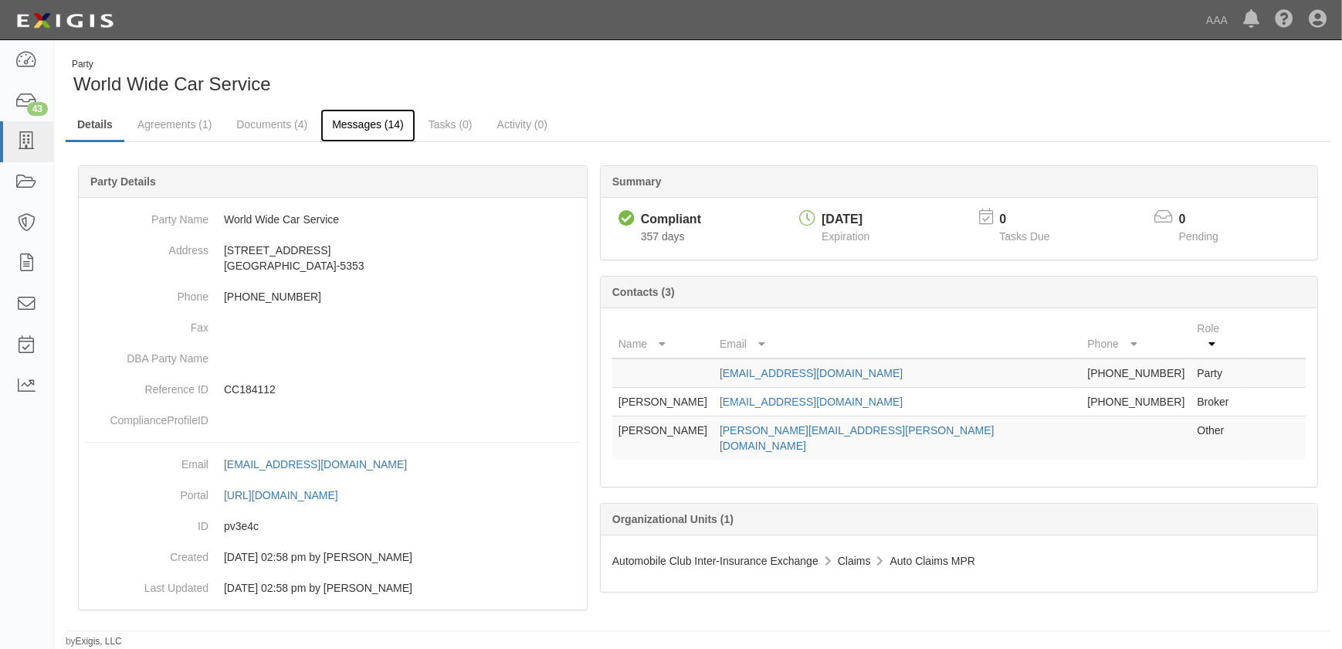
click at [347, 125] on link "Messages (14)" at bounding box center [367, 125] width 95 height 33
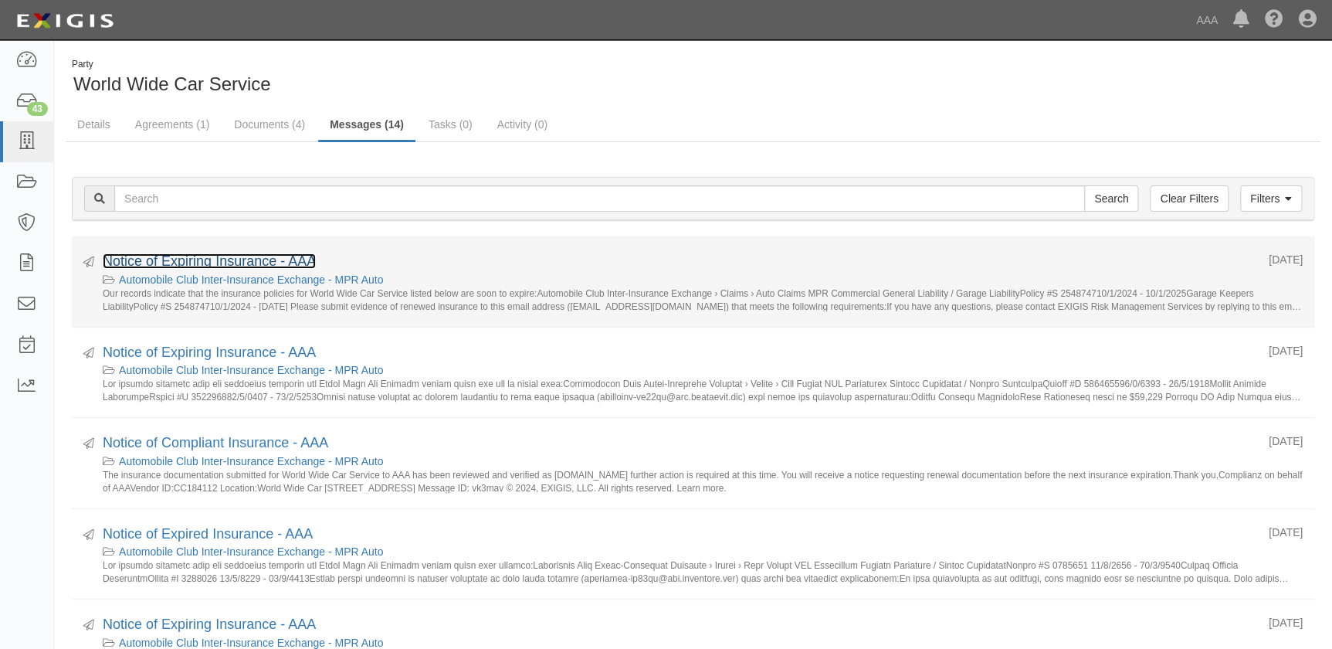
click at [253, 257] on link "Notice of Expiring Insurance - AAA" at bounding box center [209, 260] width 213 height 15
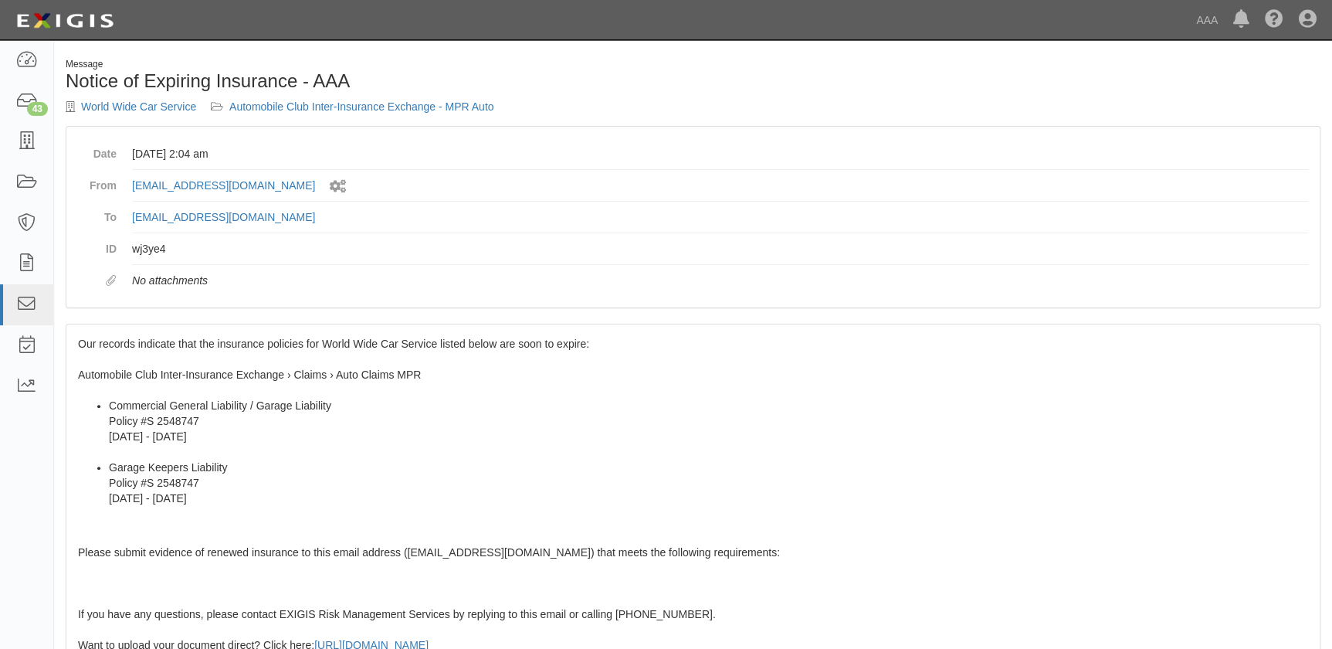
click at [132, 372] on span "Our records indicate that the insurance policies for World Wide Car Service lis…" at bounding box center [693, 600] width 1230 height 527
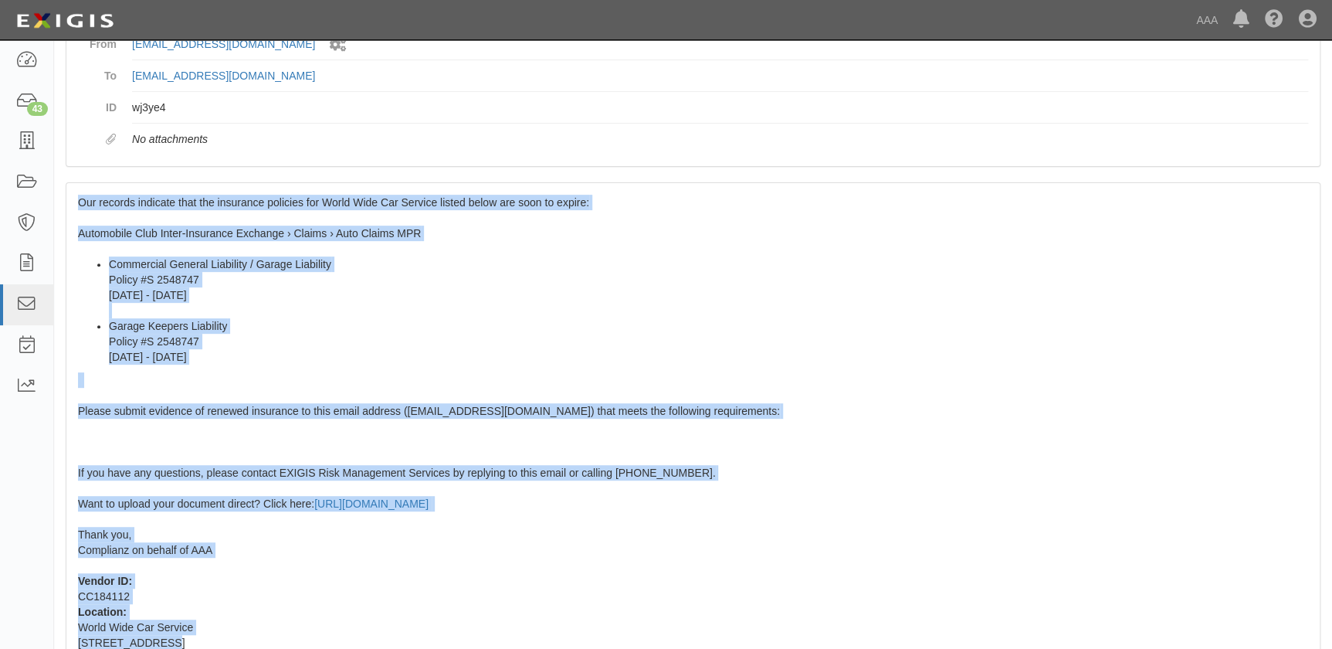
scroll to position [155, 0]
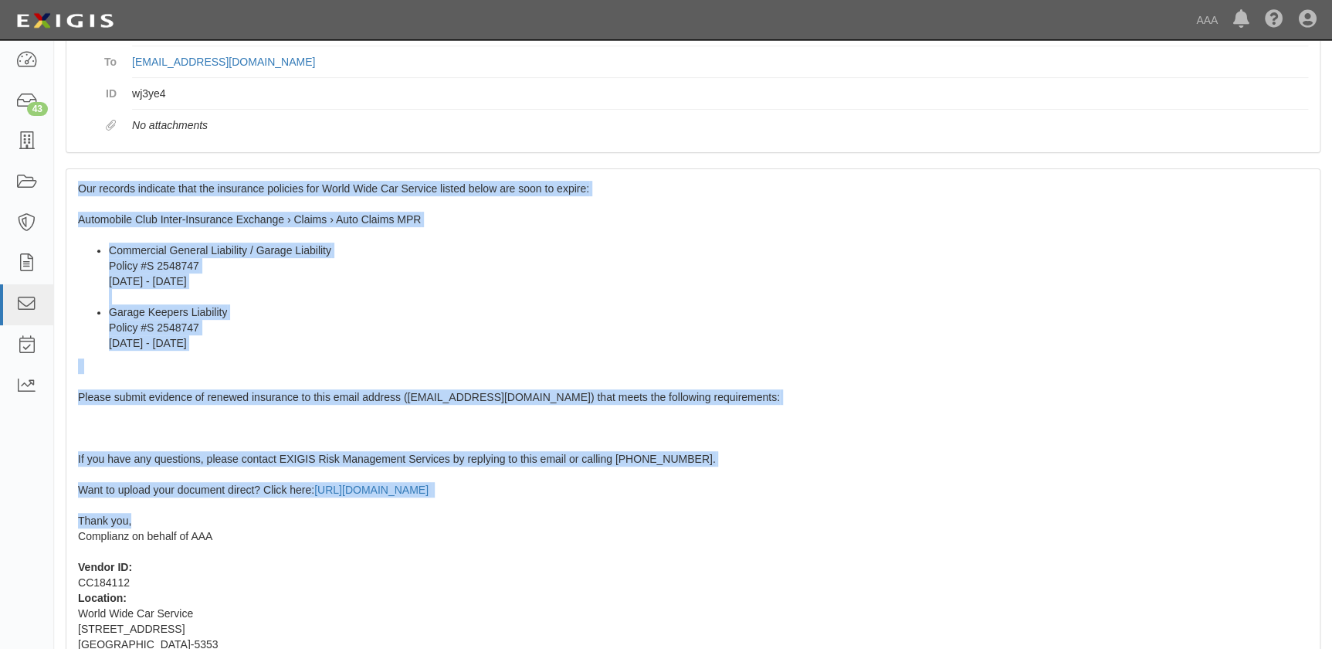
drag, startPoint x: 76, startPoint y: 339, endPoint x: 147, endPoint y: 524, distance: 198.5
click at [147, 524] on div "Our records indicate that the insurance policies for World Wide Car Service lis…" at bounding box center [692, 449] width 1253 height 560
copy span "Our records indicate that the insurance policies for World Wide Car Service lis…"
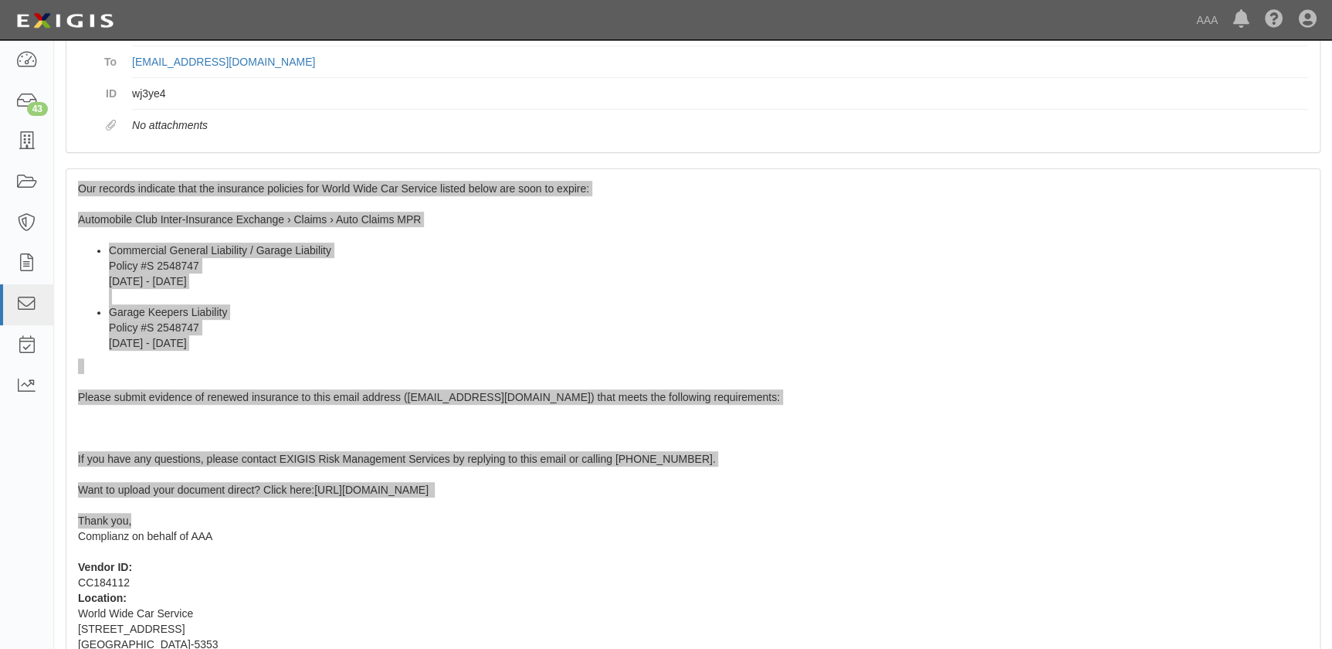
scroll to position [0, 0]
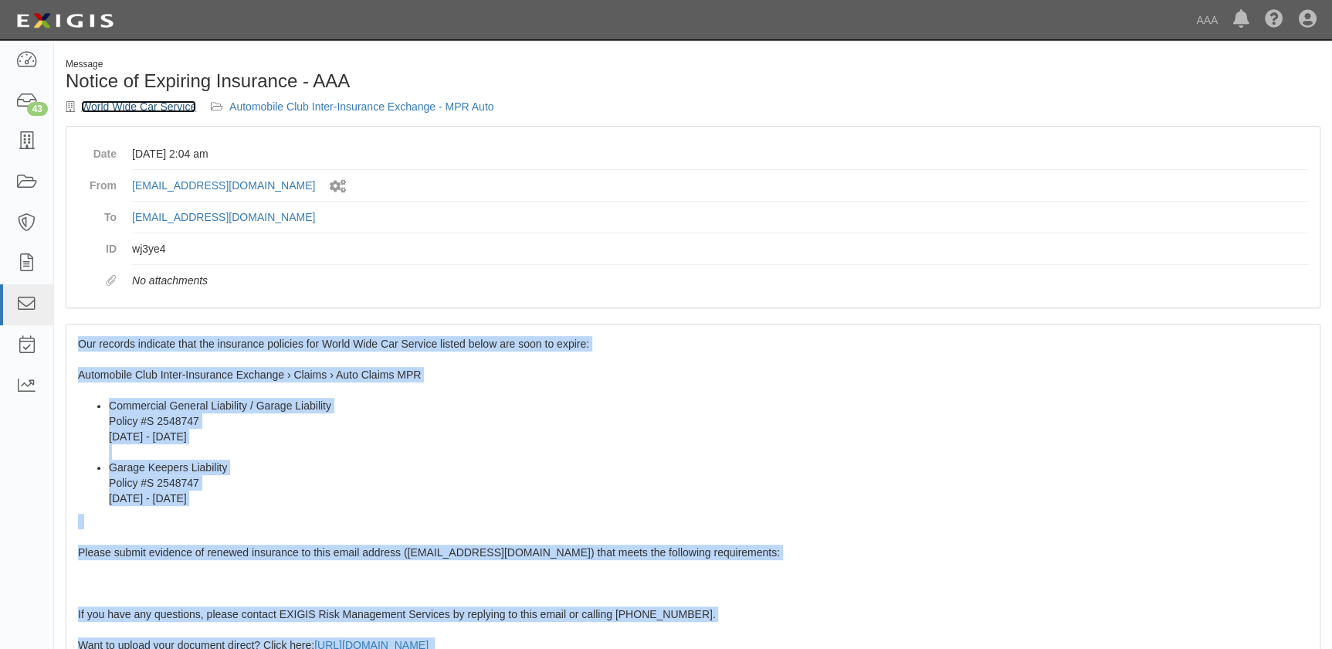
click at [131, 103] on link "World Wide Car Service" at bounding box center [138, 106] width 115 height 12
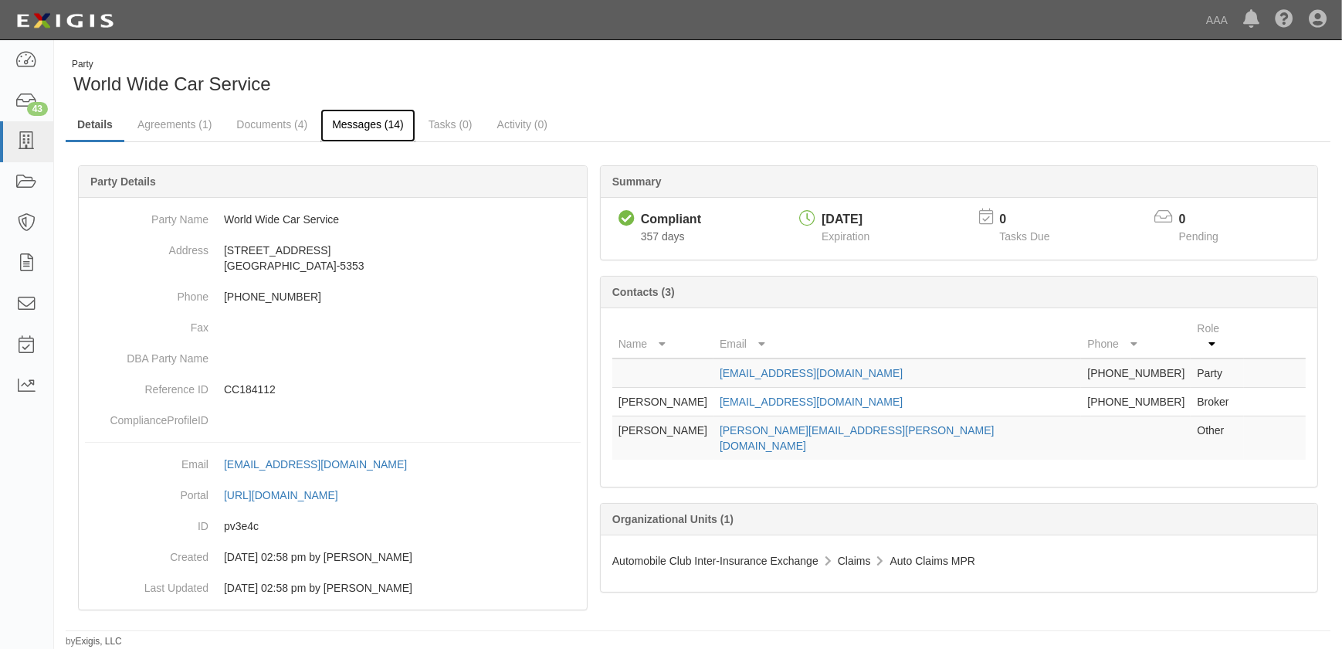
click at [362, 124] on link "Messages (14)" at bounding box center [367, 125] width 95 height 33
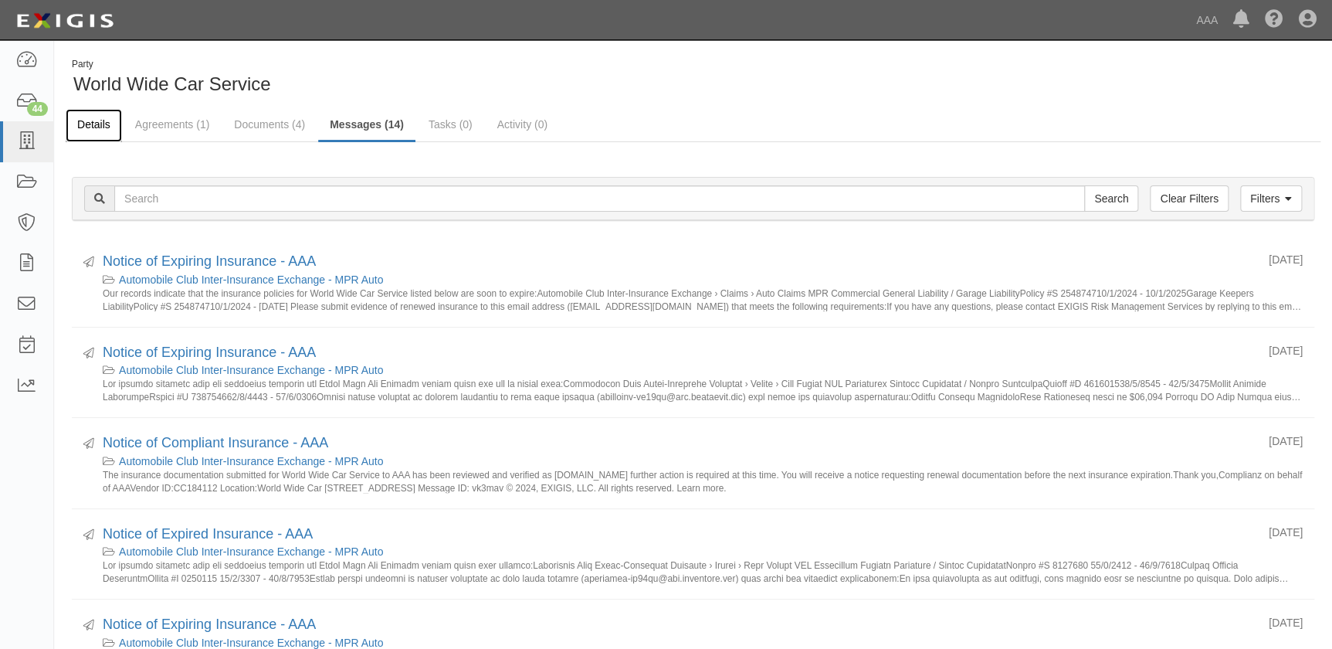
click at [100, 128] on link "Details" at bounding box center [94, 125] width 56 height 33
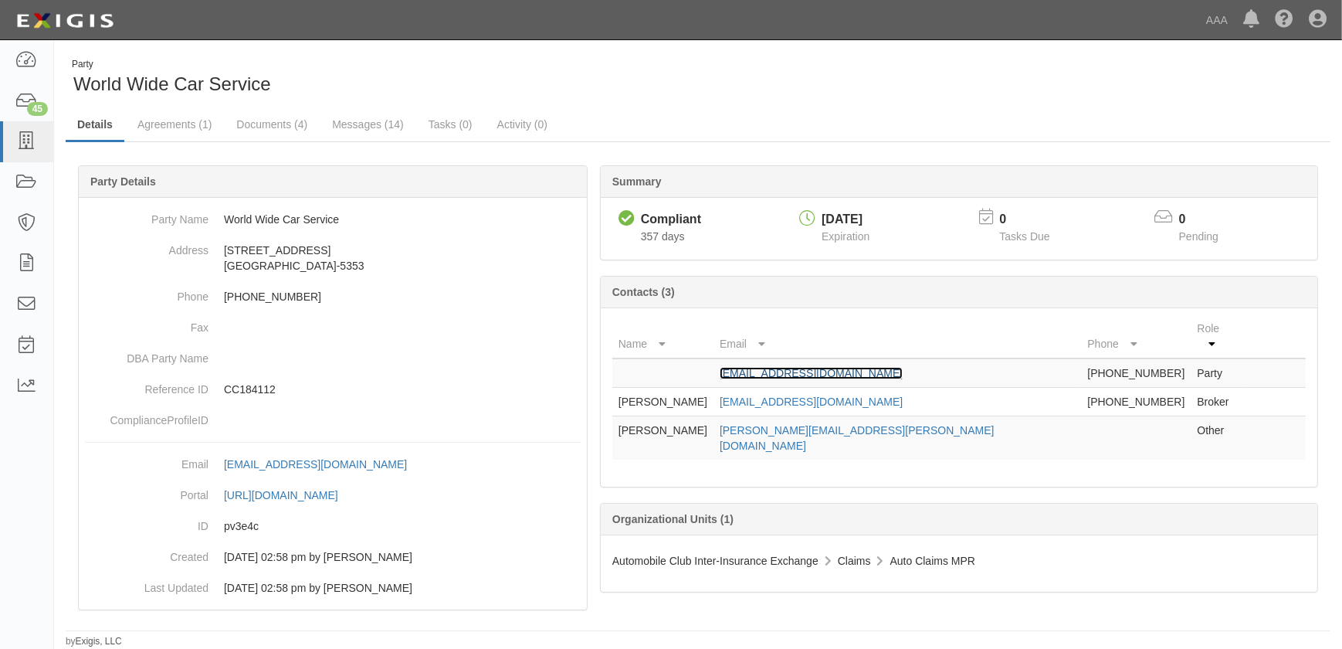
click at [846, 367] on link "worldwideautobody@MSN.com" at bounding box center [811, 373] width 183 height 12
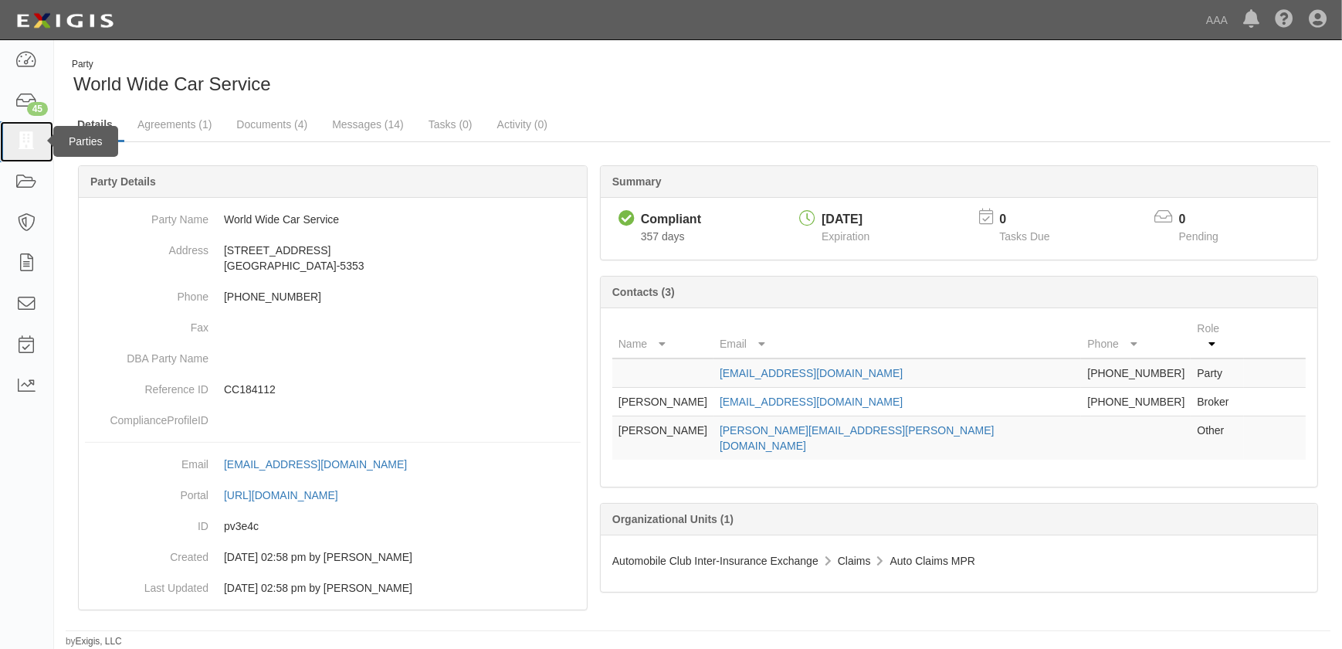
click at [29, 145] on icon at bounding box center [26, 142] width 22 height 18
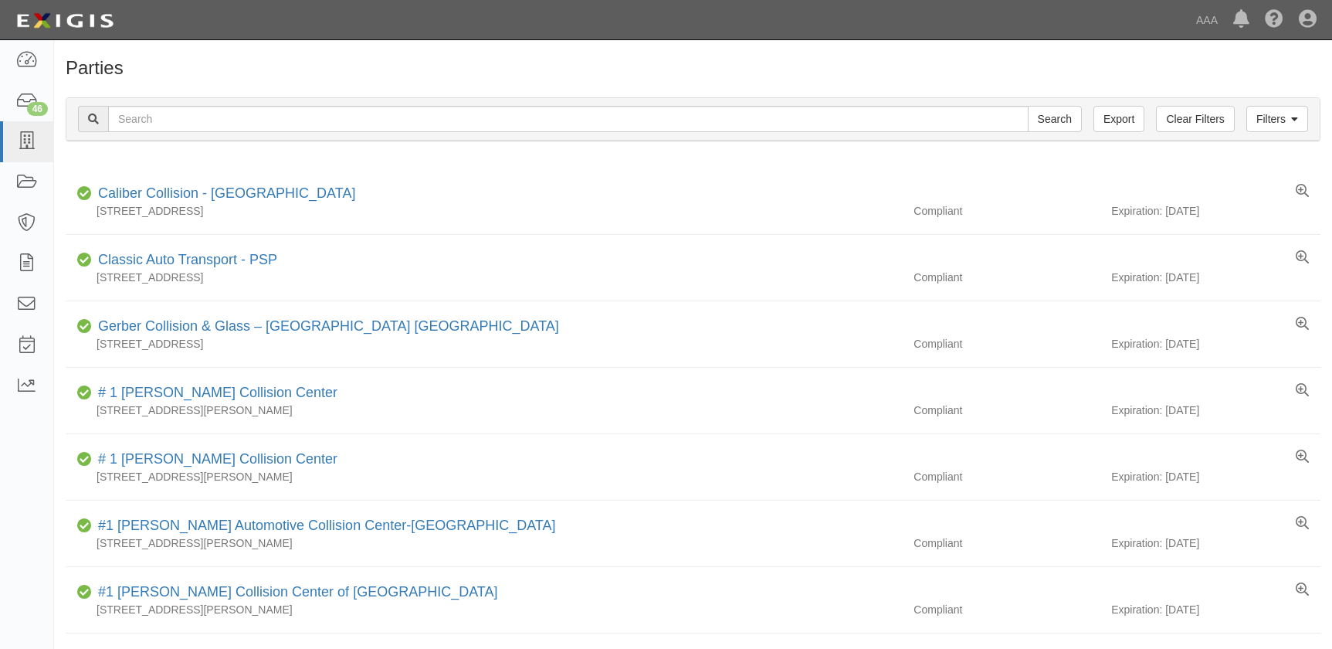
click at [191, 120] on input "text" at bounding box center [568, 119] width 920 height 26
type input "[PERSON_NAME] Auto Body"
click at [1028, 106] on input "Search" at bounding box center [1055, 119] width 54 height 26
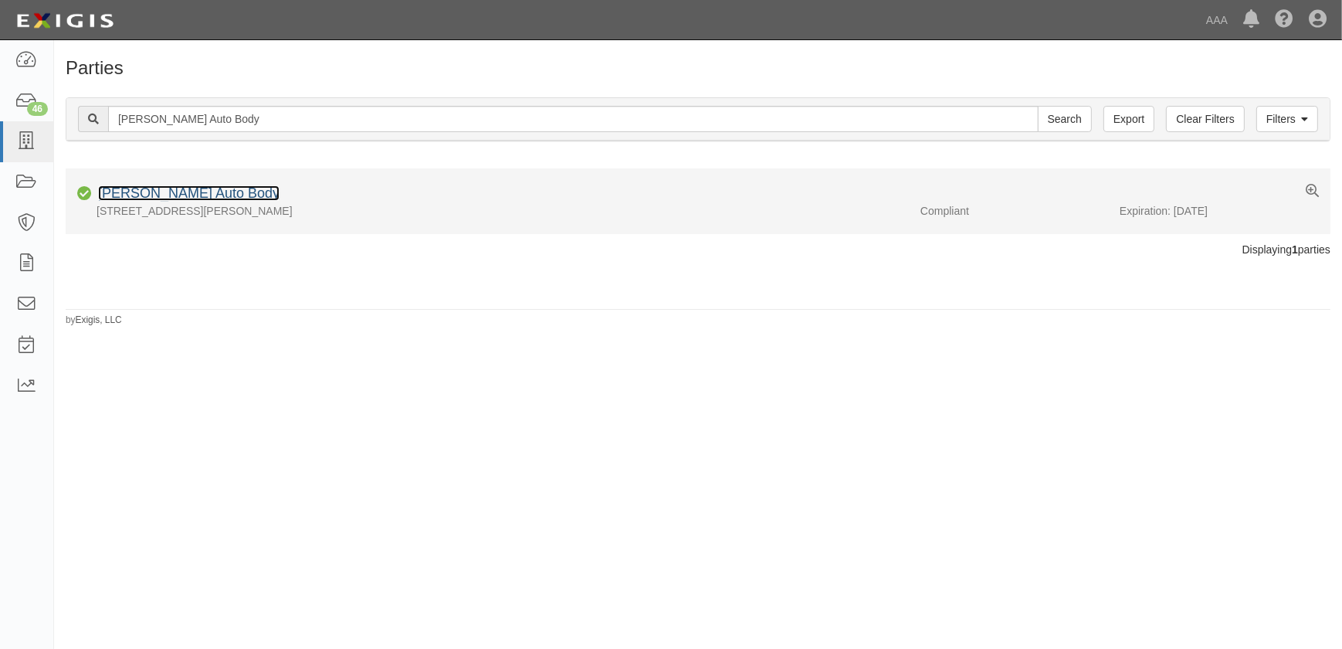
click at [143, 198] on link "[PERSON_NAME] Auto Body" at bounding box center [188, 192] width 181 height 15
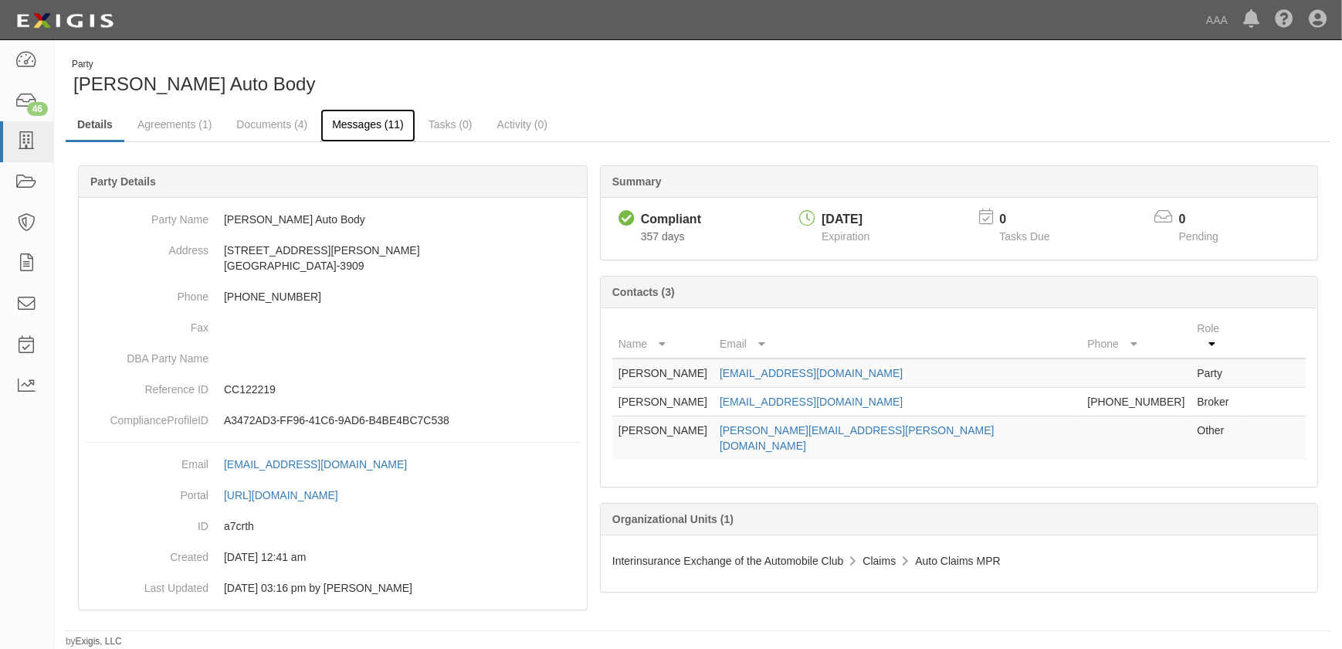
click at [339, 125] on link "Messages (11)" at bounding box center [367, 125] width 95 height 33
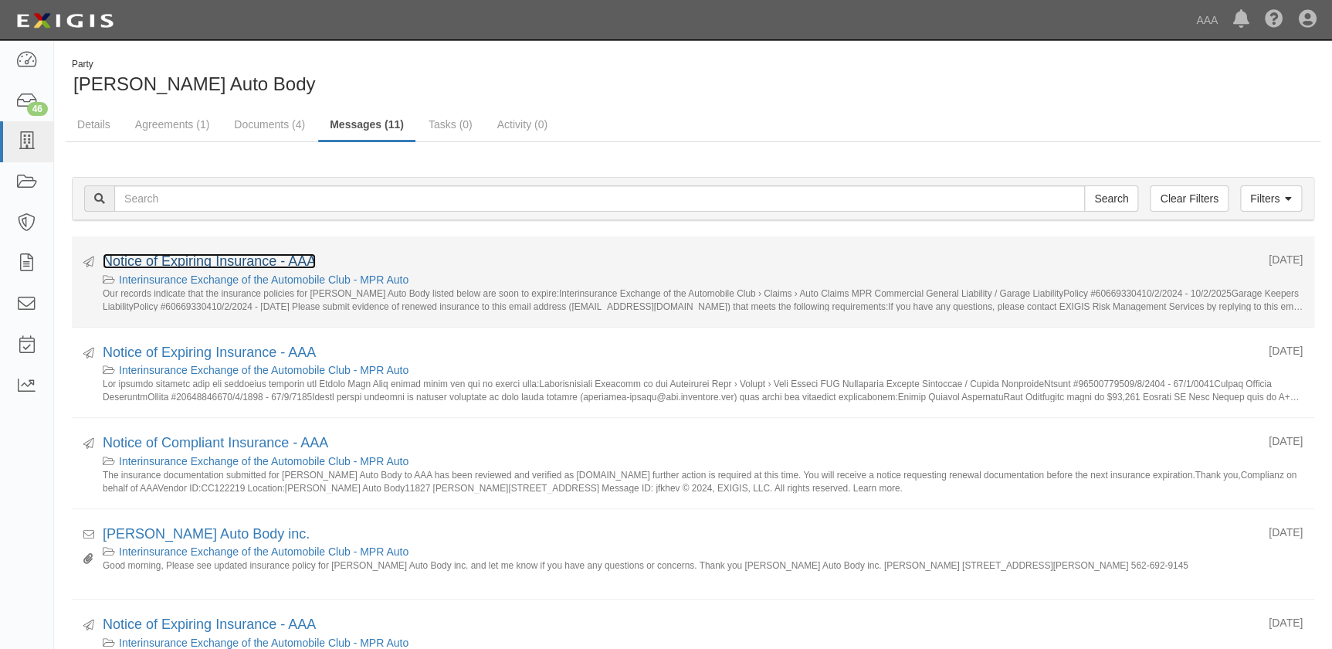
click at [210, 266] on link "Notice of Expiring Insurance - AAA" at bounding box center [209, 260] width 213 height 15
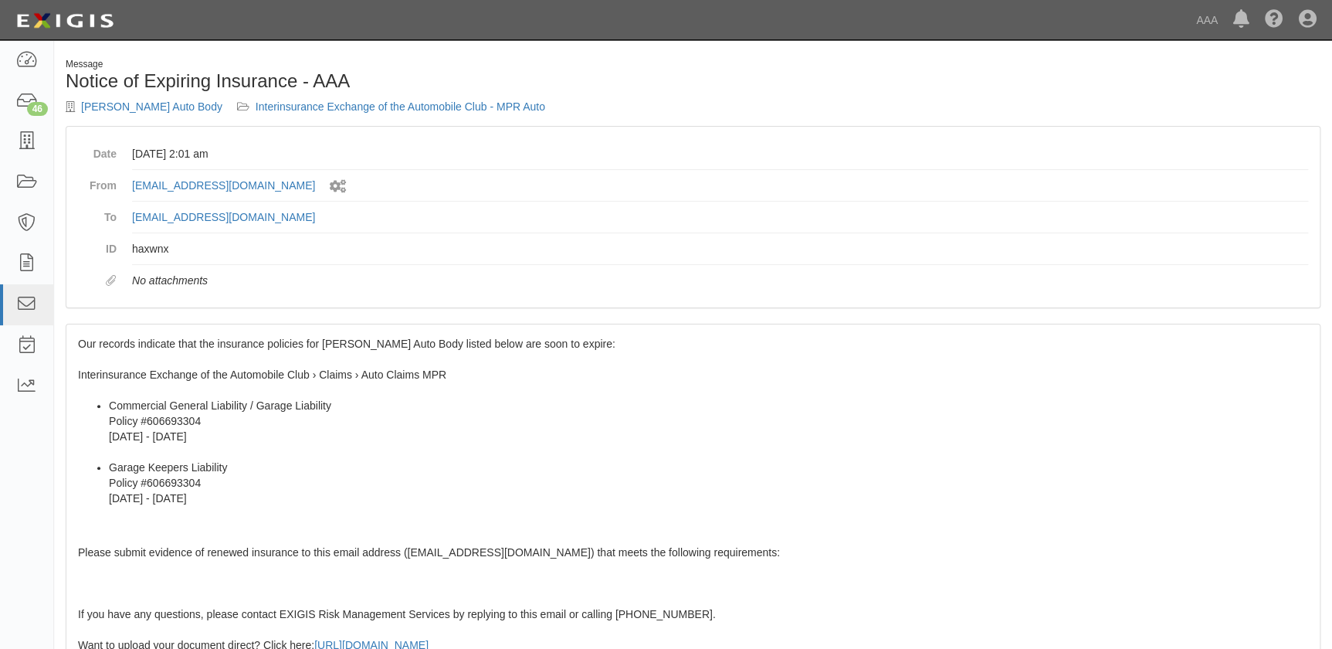
click at [169, 370] on span "Our records indicate that the insurance policies for [PERSON_NAME] Auto Body li…" at bounding box center [693, 600] width 1230 height 527
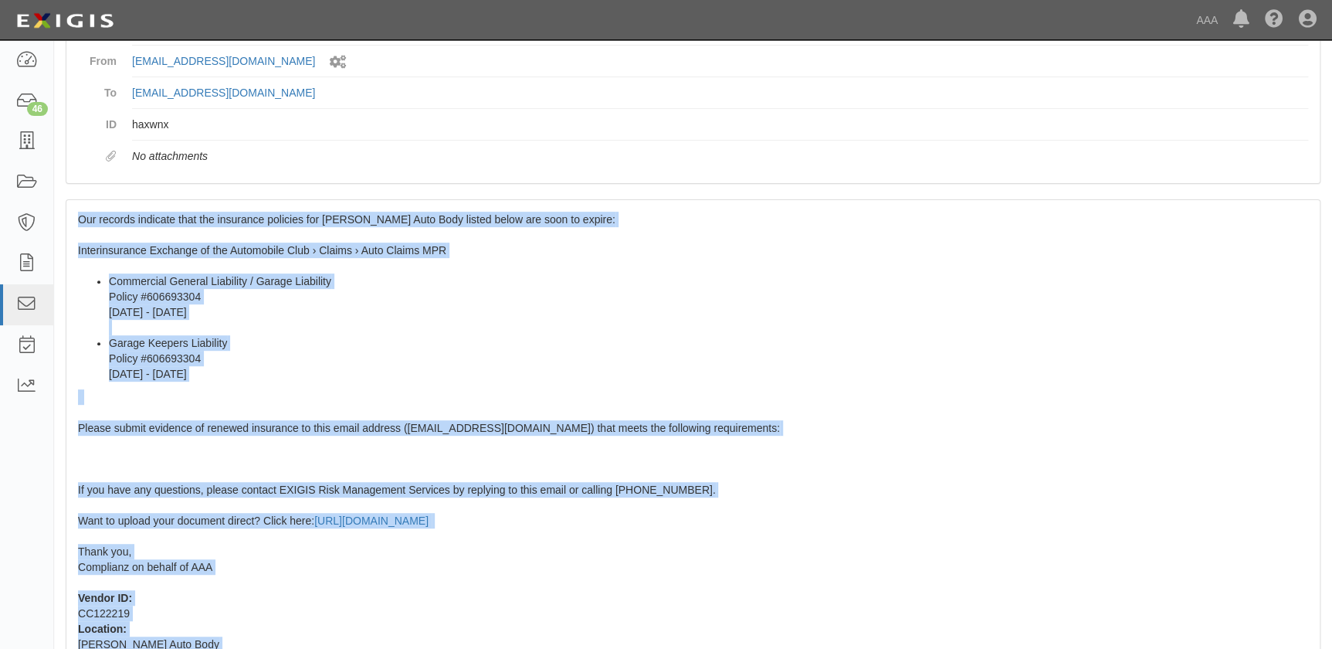
scroll to position [273, 0]
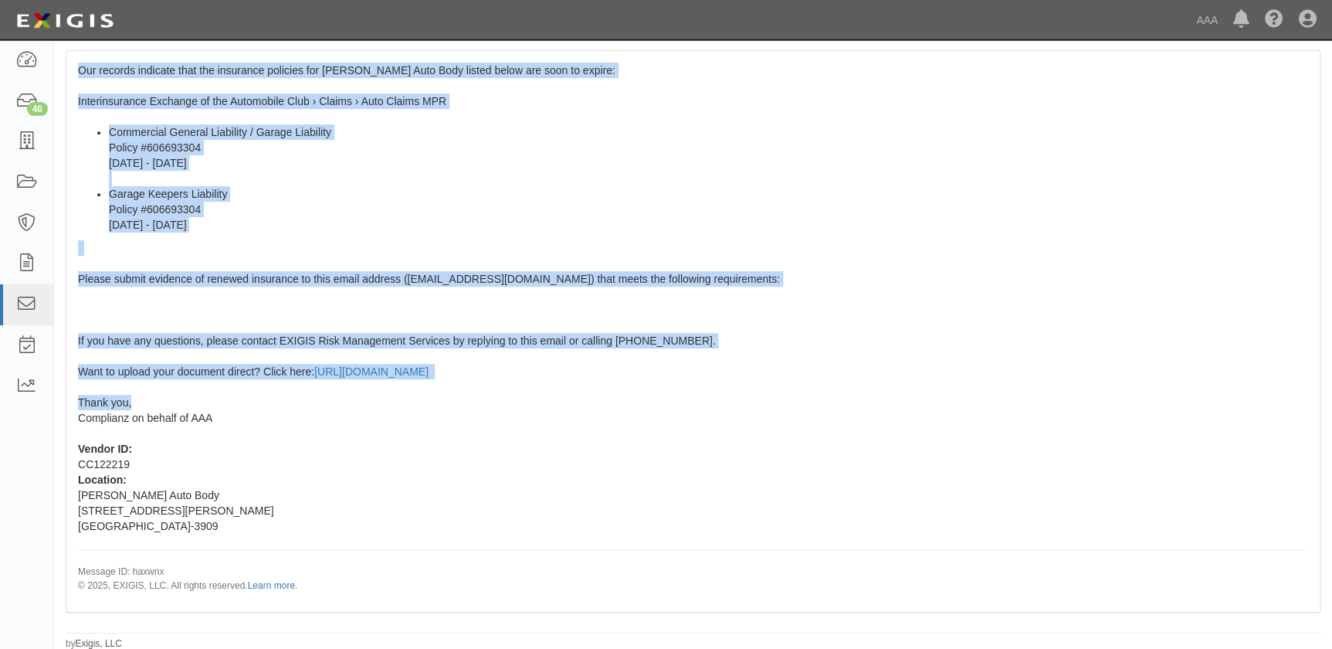
drag, startPoint x: 78, startPoint y: 341, endPoint x: 174, endPoint y: 404, distance: 114.8
click at [174, 404] on div "Our records indicate that the insurance policies for [PERSON_NAME] Auto Body li…" at bounding box center [692, 331] width 1253 height 560
copy span "Our records indicate that the insurance policies for [PERSON_NAME] Auto Body li…"
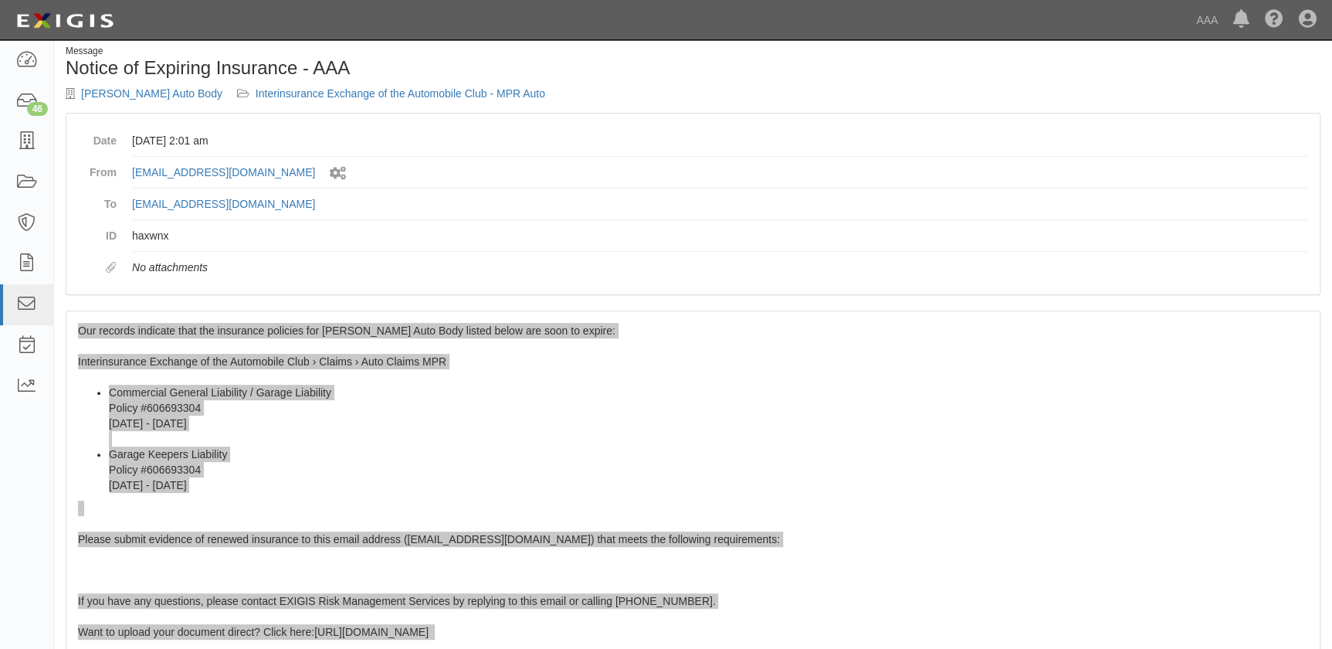
scroll to position [0, 0]
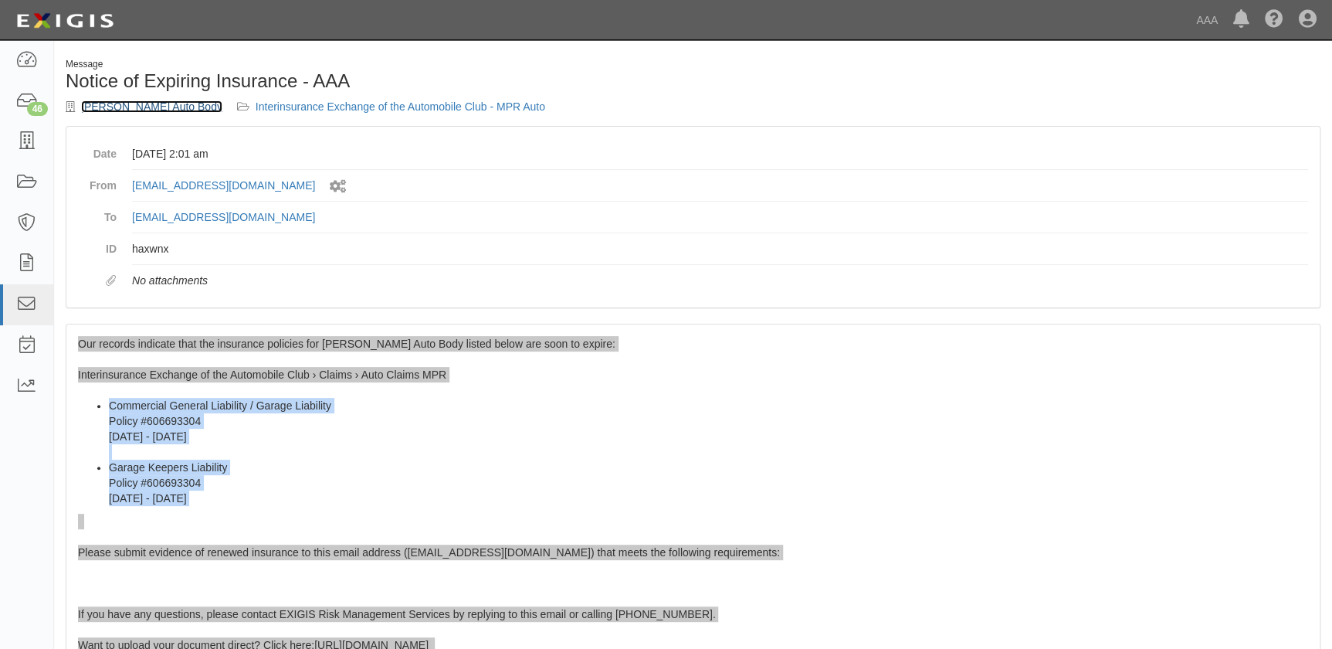
click at [124, 107] on link "[PERSON_NAME] Auto Body" at bounding box center [151, 106] width 141 height 12
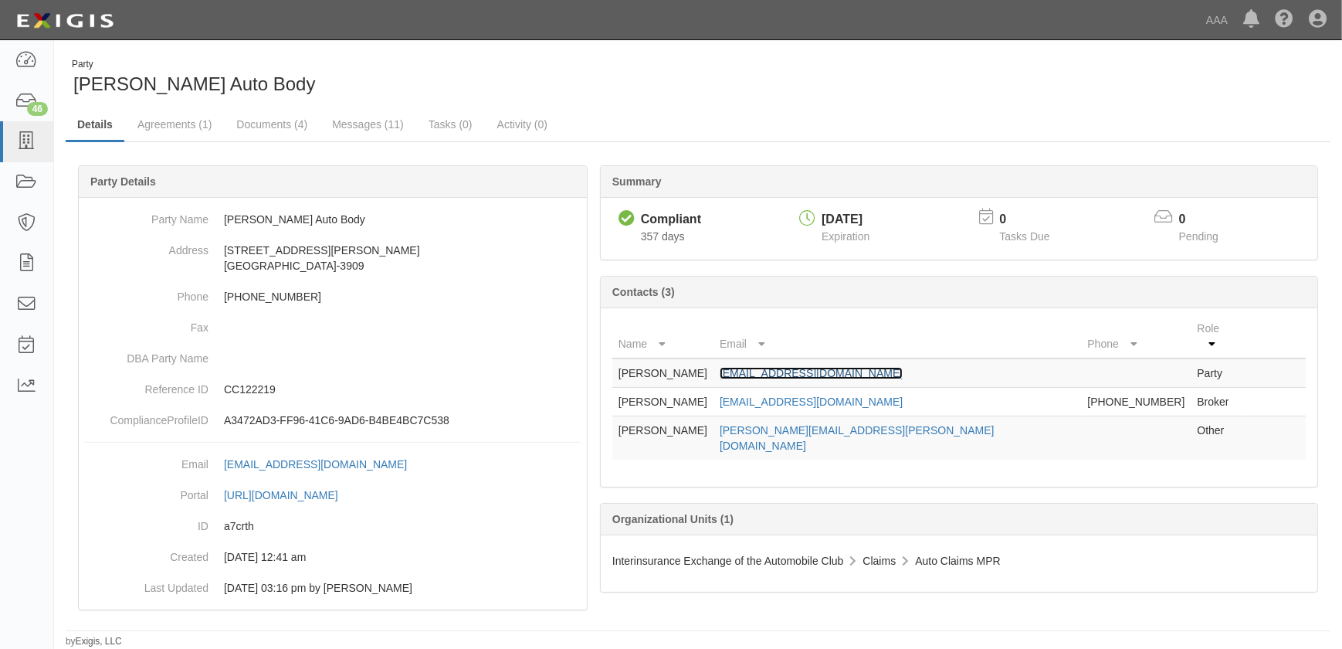
click at [834, 367] on link "Ed@hadleyab.com" at bounding box center [811, 373] width 183 height 12
click at [476, 63] on div "Party Hadley Auto Body" at bounding box center [376, 77] width 621 height 39
click at [745, 2] on div "Dashboard 46 Inbox Parties Agreements Coverages Documents Messages Tasks Report…" at bounding box center [671, 19] width 1319 height 39
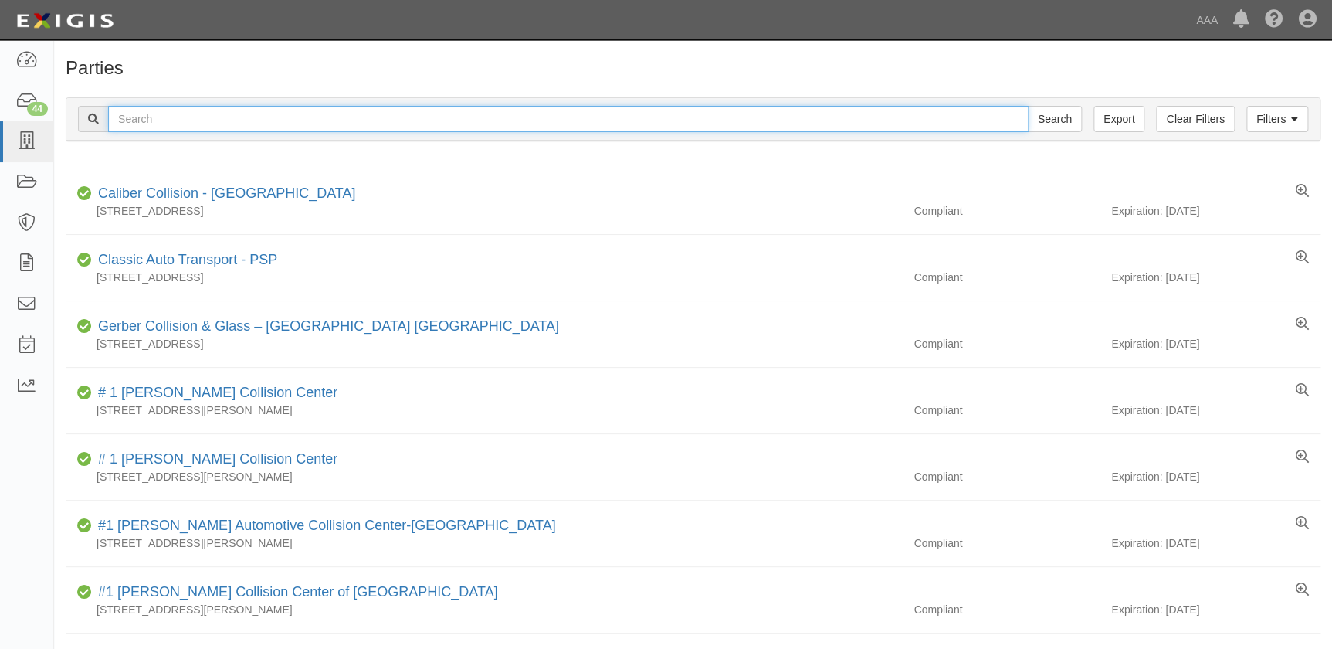
click at [116, 122] on input "text" at bounding box center [568, 119] width 920 height 26
type input "[PERSON_NAME]"
click at [1028, 106] on input "Search" at bounding box center [1055, 119] width 54 height 26
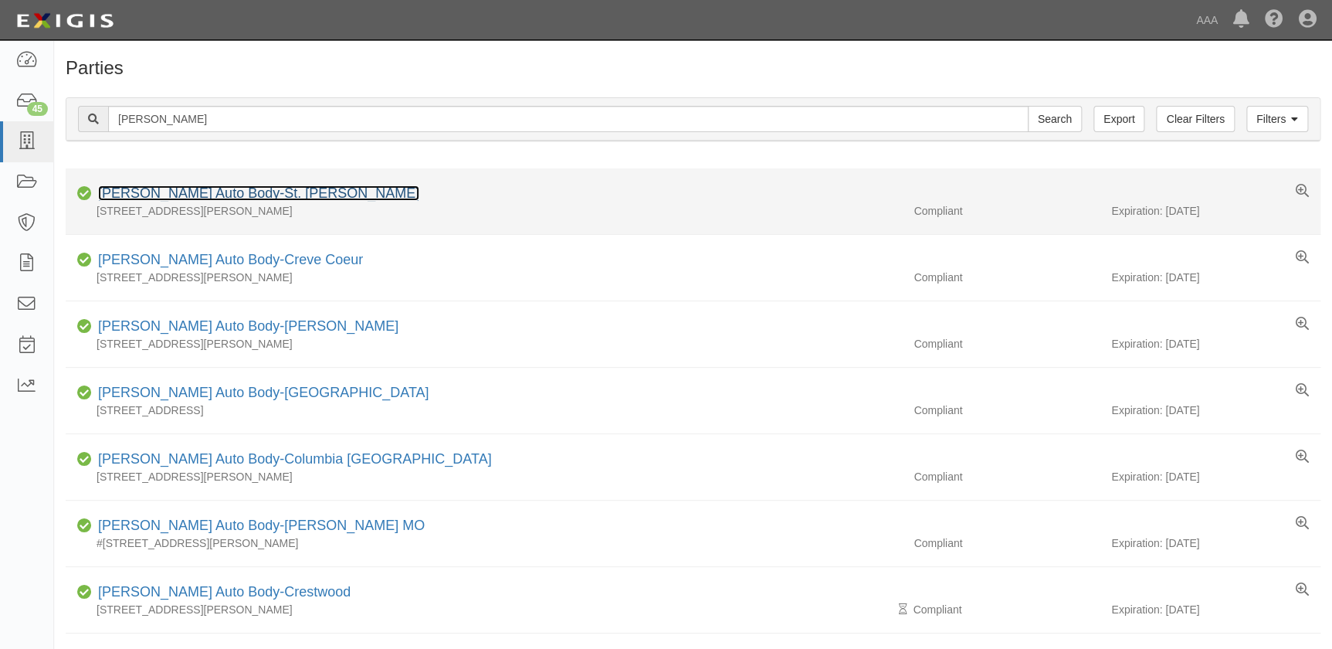
click at [259, 194] on link "[PERSON_NAME] Auto Body-St. [PERSON_NAME]" at bounding box center [258, 192] width 321 height 15
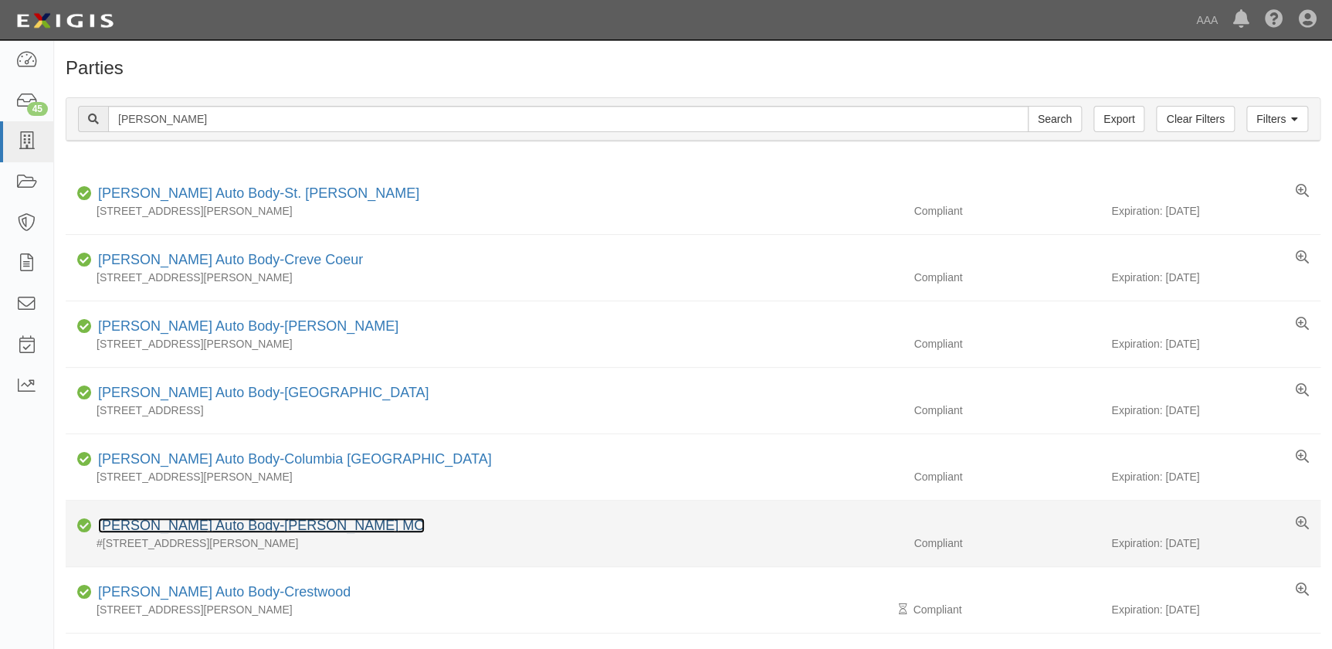
click at [214, 518] on link "Schaefer Auto Body-O'Fallon MO" at bounding box center [261, 524] width 327 height 15
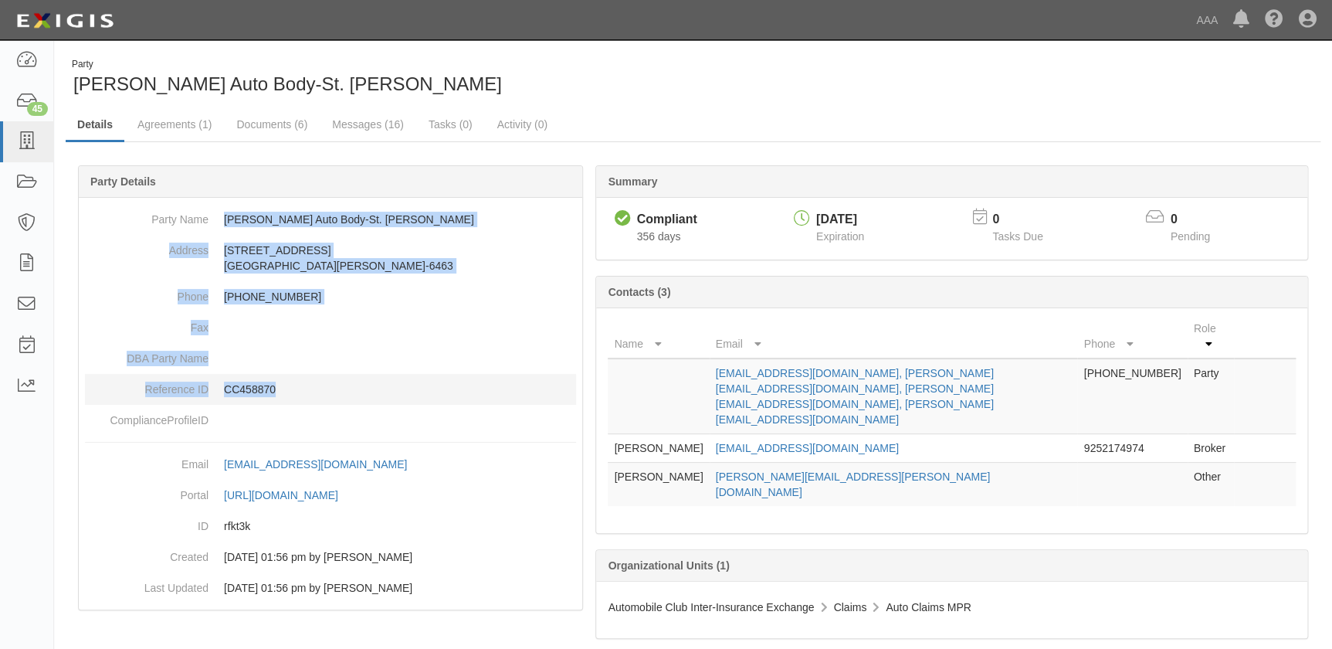
drag, startPoint x: 225, startPoint y: 220, endPoint x: 331, endPoint y: 398, distance: 206.7
click at [331, 398] on dl "Party Name [PERSON_NAME] Auto Body-St. [PERSON_NAME] Address [STREET_ADDRESS][P…" at bounding box center [330, 320] width 491 height 232
copy dl "[PERSON_NAME] Auto Body-St. [PERSON_NAME] Address [STREET_ADDRESS][PERSON_NAME]…"
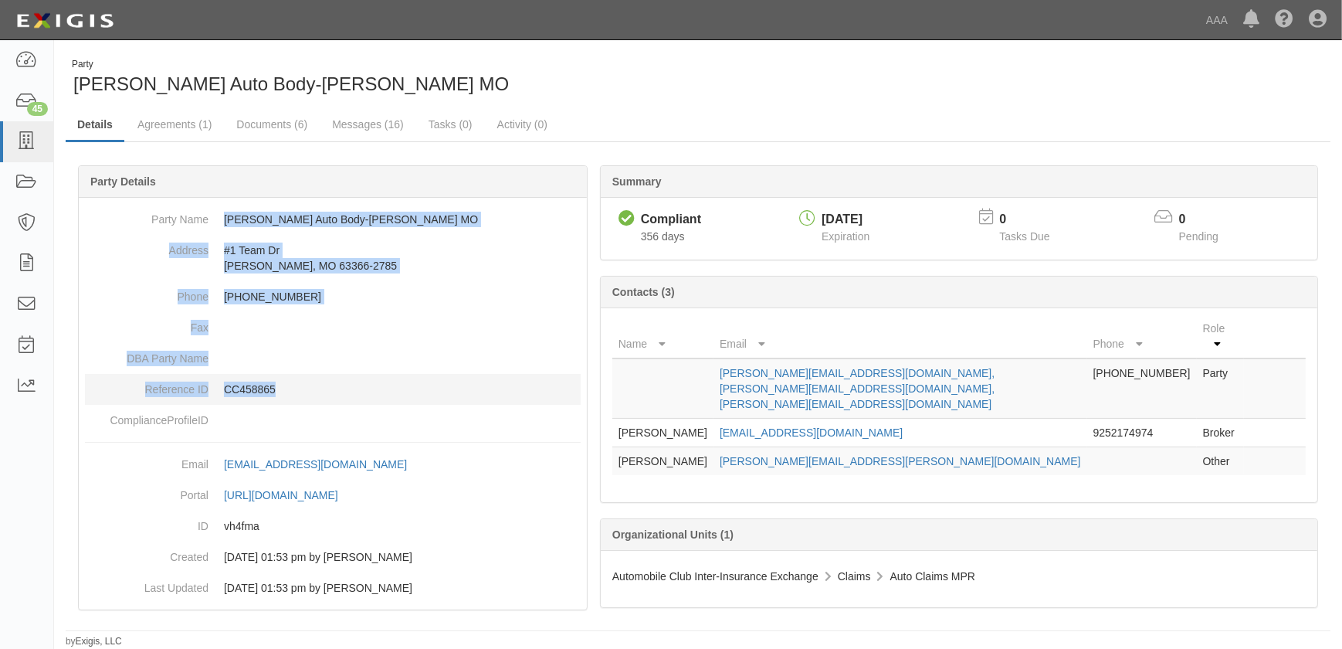
drag, startPoint x: 225, startPoint y: 217, endPoint x: 359, endPoint y: 395, distance: 223.3
click at [359, 395] on dl "Party Name [PERSON_NAME] Auto Body-[PERSON_NAME] MO Address [STREET_ADDRESS][PE…" at bounding box center [333, 320] width 496 height 232
copy dl "[PERSON_NAME] Auto Body-[PERSON_NAME] MO Address [STREET_ADDRESS][PERSON_NAME][…"
